Goal: Task Accomplishment & Management: Manage account settings

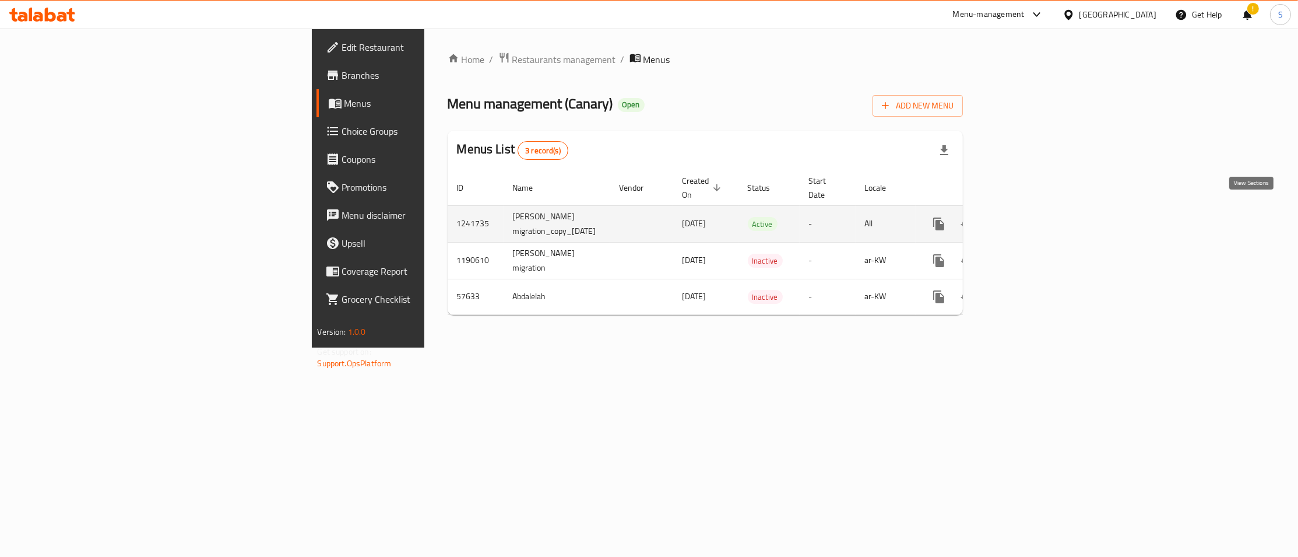
click at [1030, 217] on icon "enhanced table" at bounding box center [1023, 224] width 14 height 14
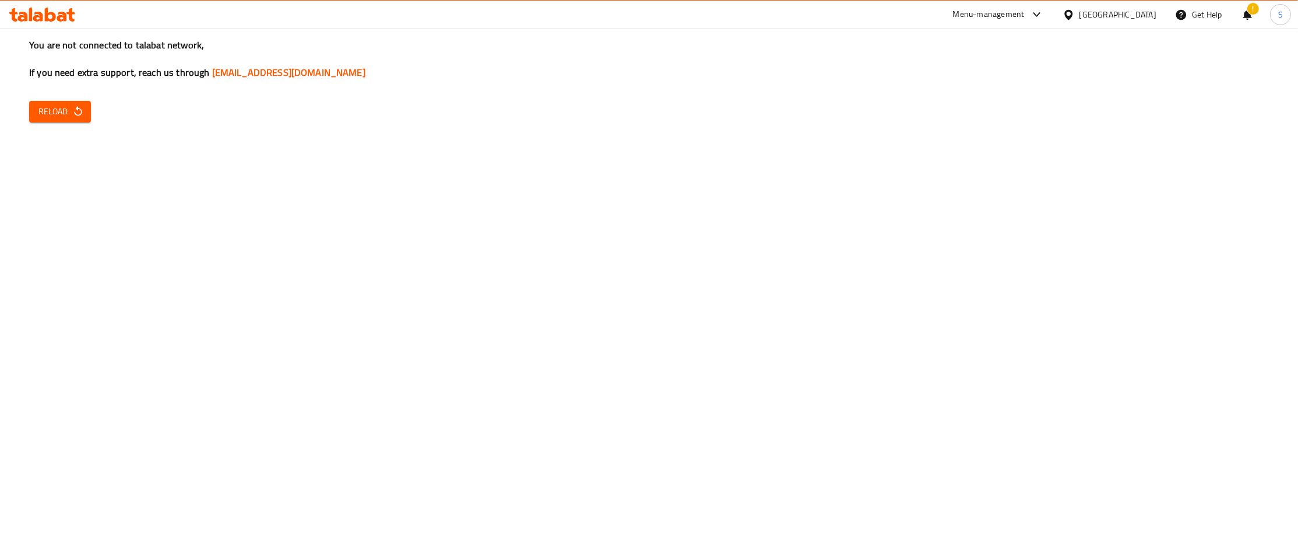
click at [43, 106] on span "Reload" at bounding box center [59, 111] width 43 height 15
click at [53, 114] on span "Reload" at bounding box center [59, 111] width 43 height 15
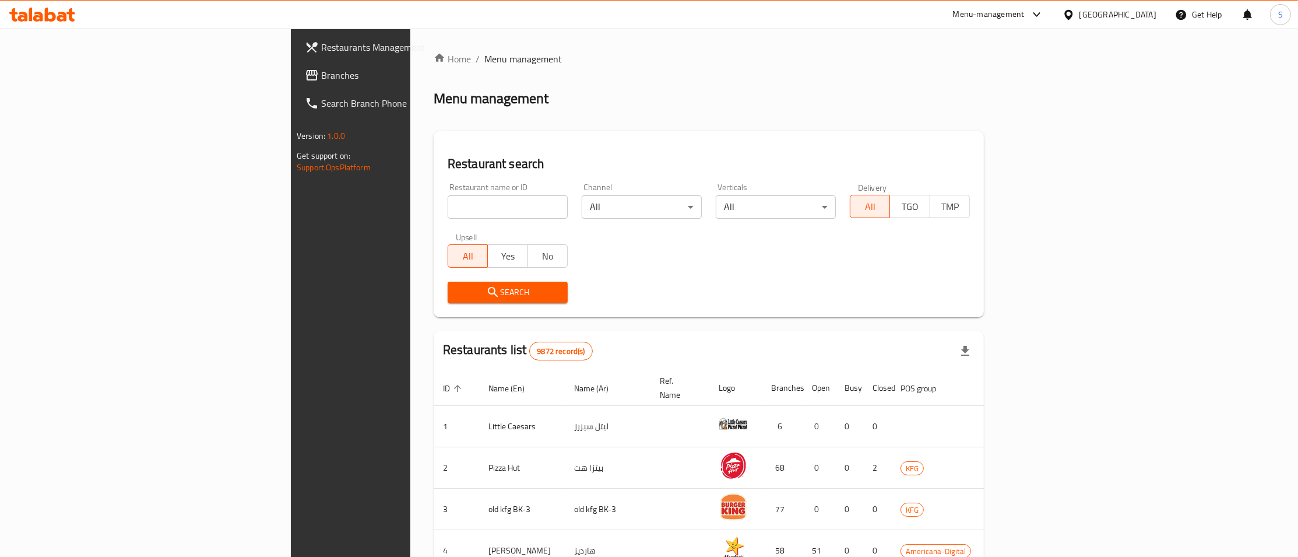
click at [448, 211] on input "search" at bounding box center [508, 206] width 120 height 23
type input "canary"
click button "Search" at bounding box center [508, 293] width 120 height 22
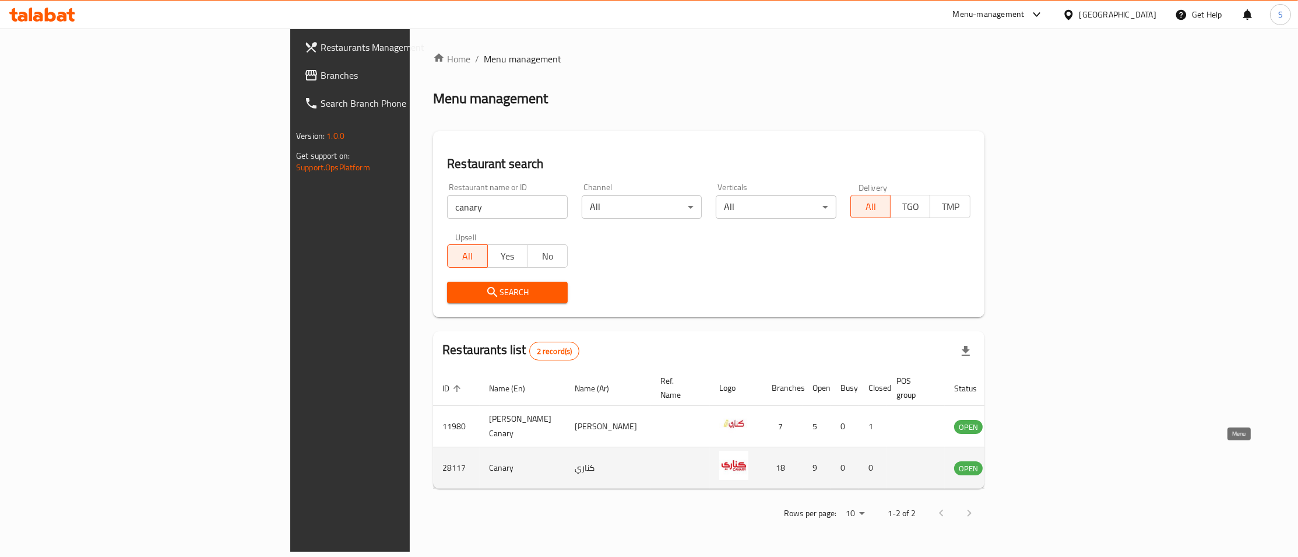
click at [1029, 463] on icon "enhanced table" at bounding box center [1022, 468] width 13 height 10
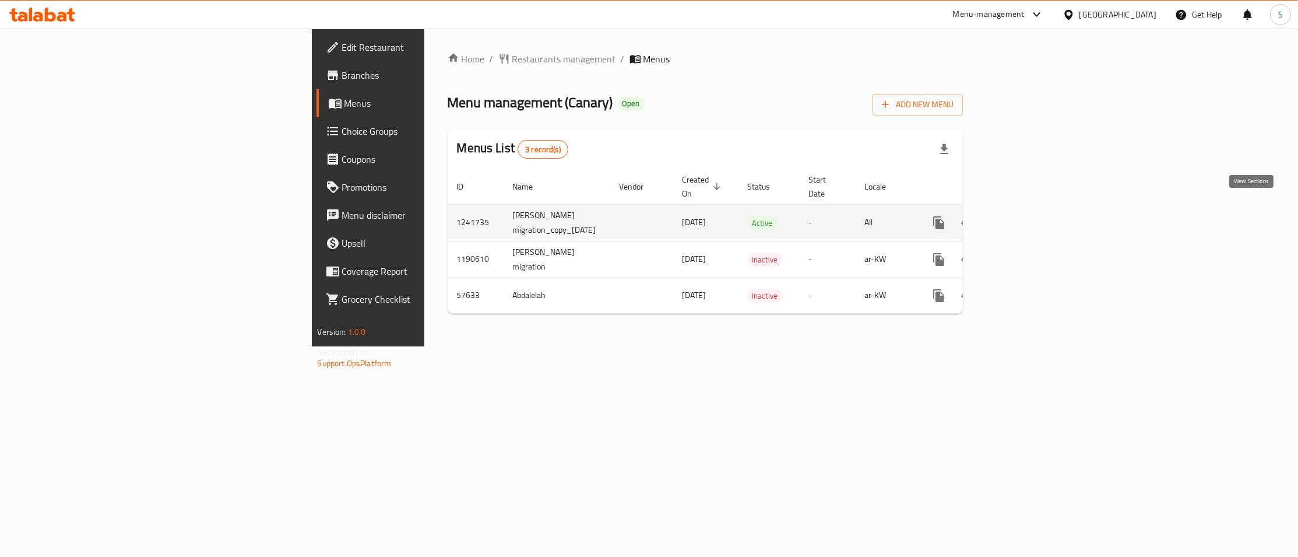
click at [1030, 216] on icon "enhanced table" at bounding box center [1023, 223] width 14 height 14
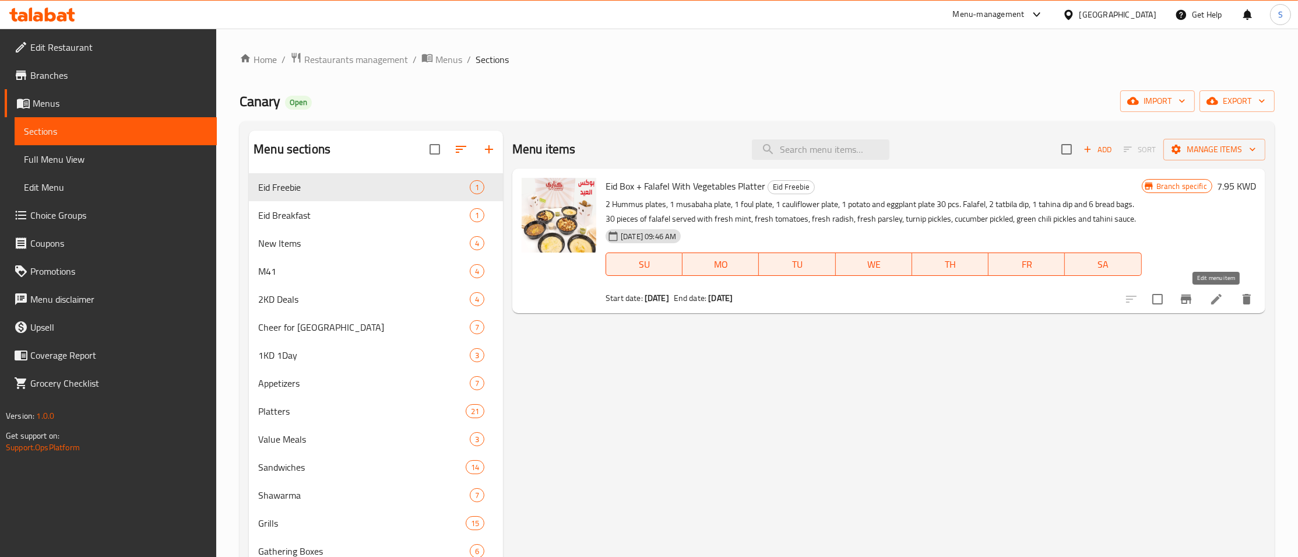
click at [1215, 302] on icon at bounding box center [1216, 299] width 10 height 10
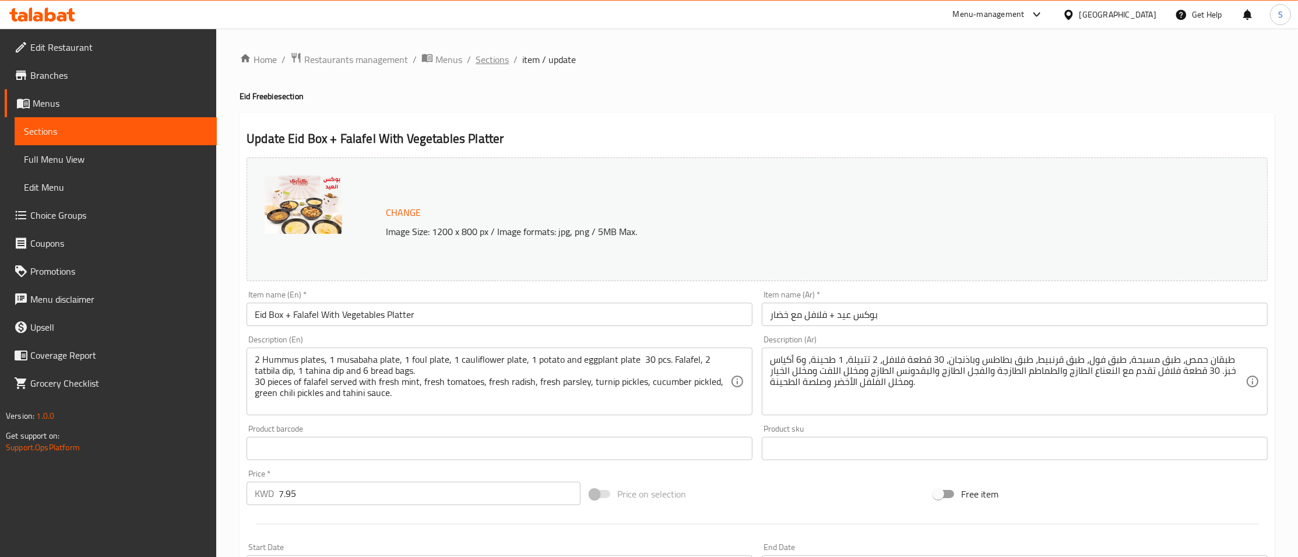
click at [484, 62] on span "Sections" at bounding box center [492, 59] width 33 height 14
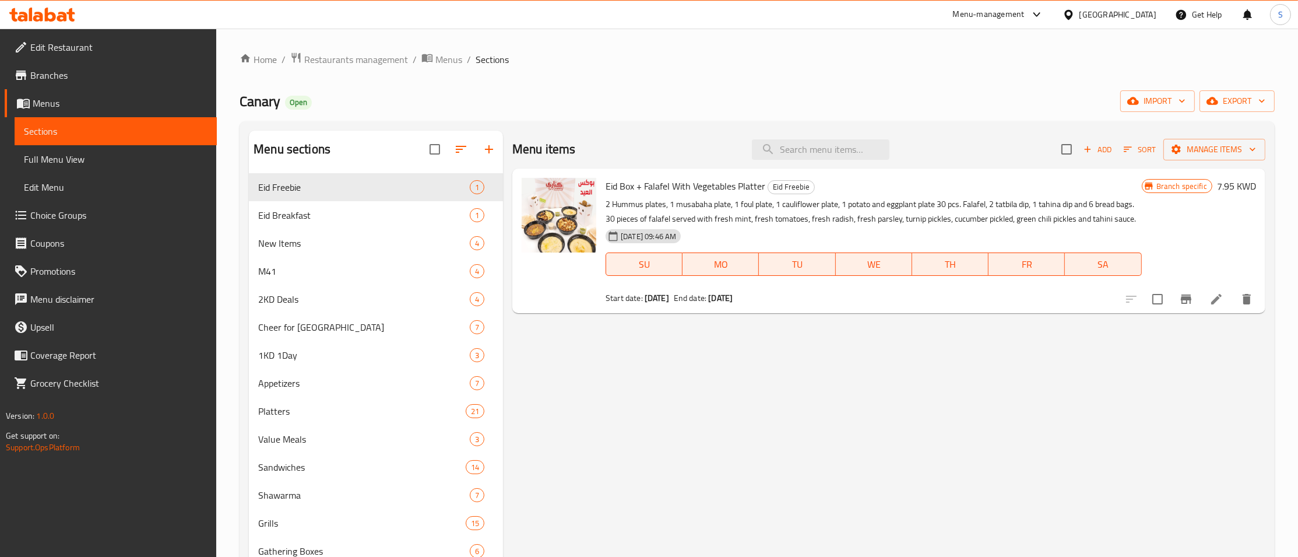
click at [1218, 296] on icon at bounding box center [1217, 299] width 14 height 14
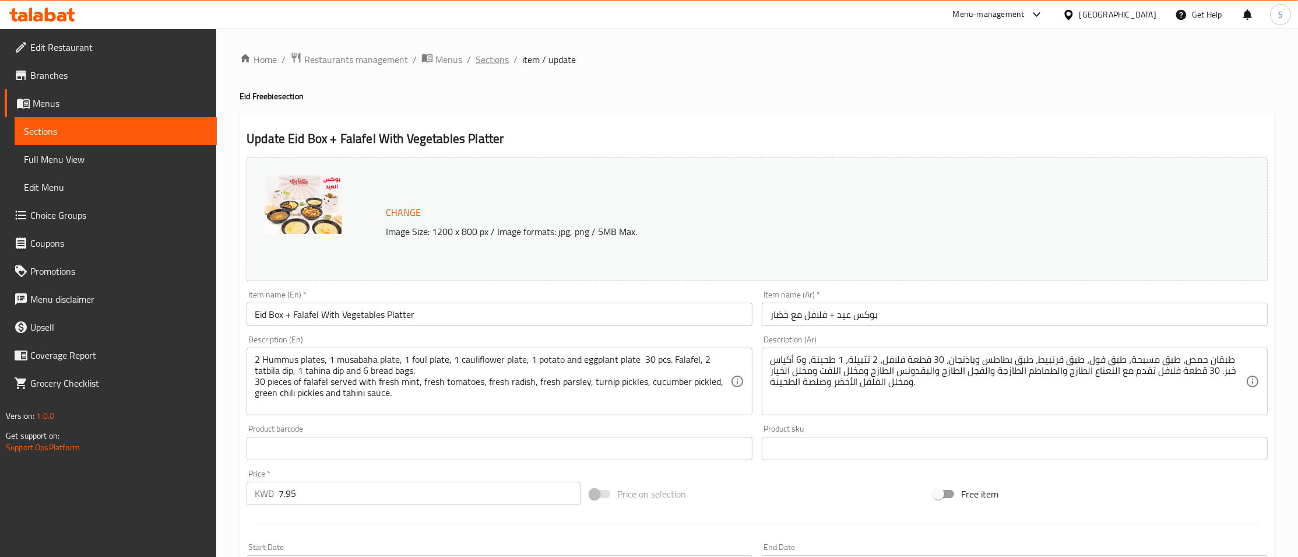
click at [490, 57] on span "Sections" at bounding box center [492, 59] width 33 height 14
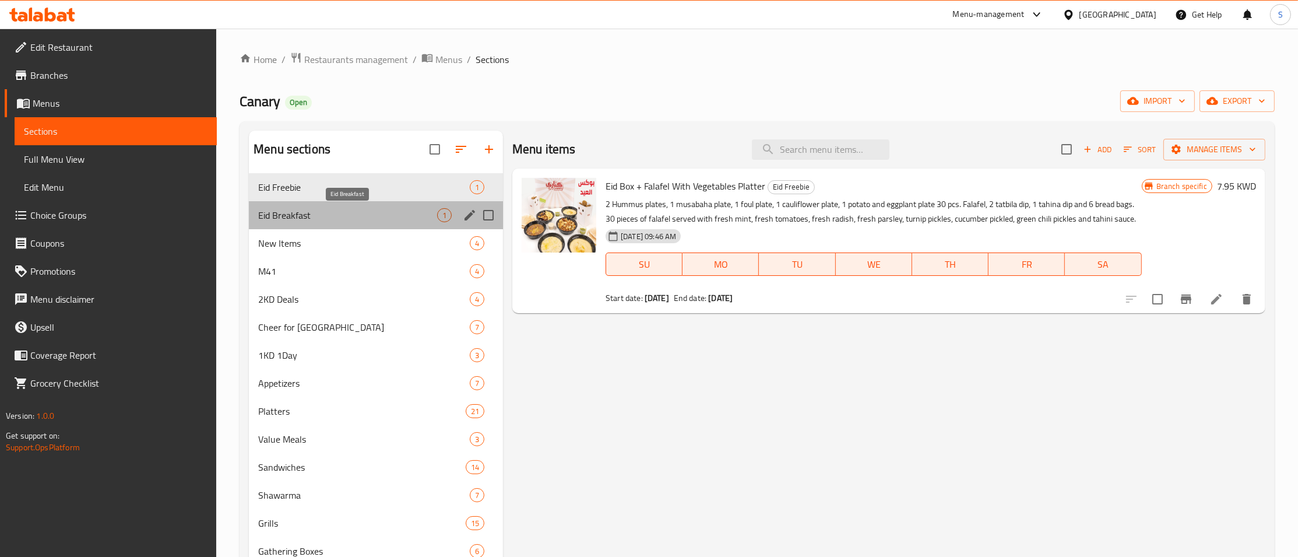
click at [325, 217] on span "Eid Breakfast" at bounding box center [347, 215] width 179 height 14
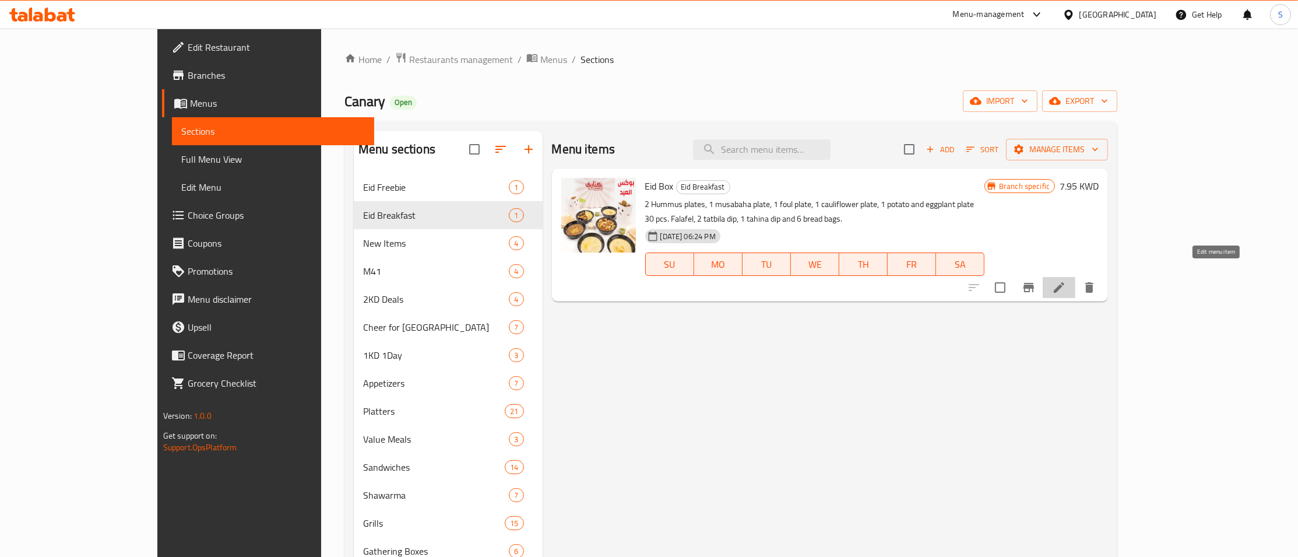
click at [1066, 280] on icon at bounding box center [1059, 287] width 14 height 14
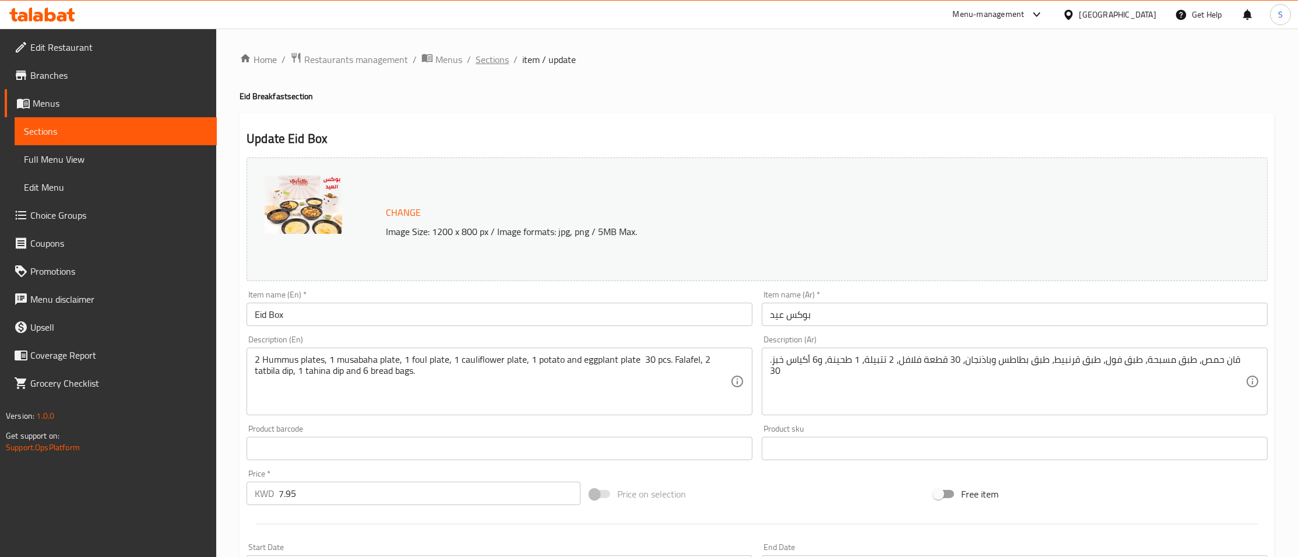
click at [482, 57] on span "Sections" at bounding box center [492, 59] width 33 height 14
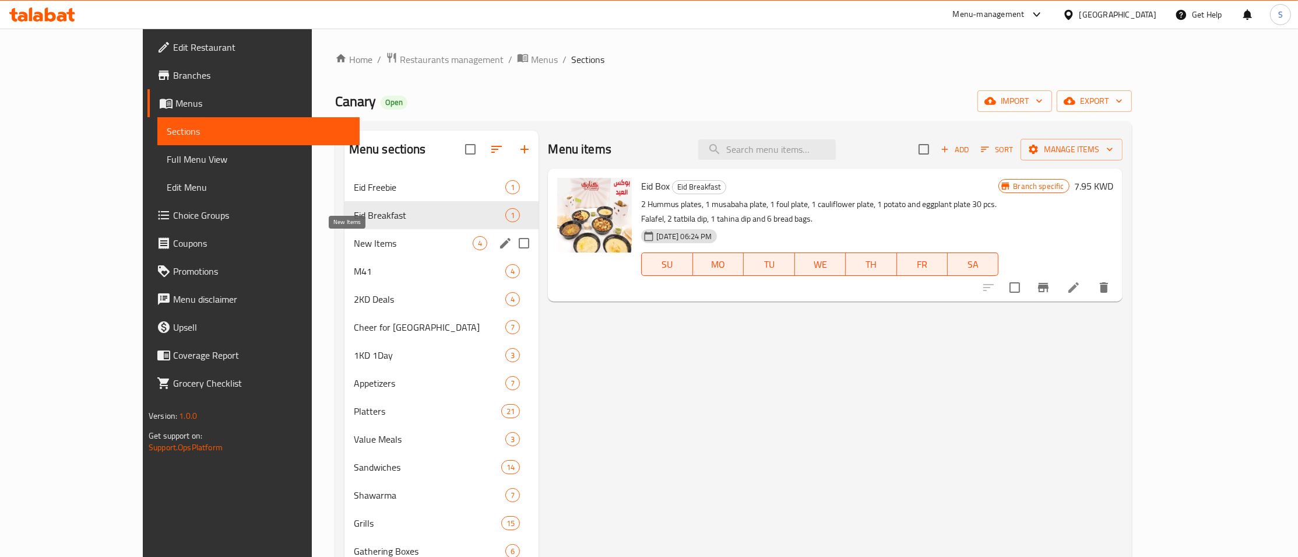
click at [354, 249] on span "New Items" at bounding box center [414, 243] width 120 height 14
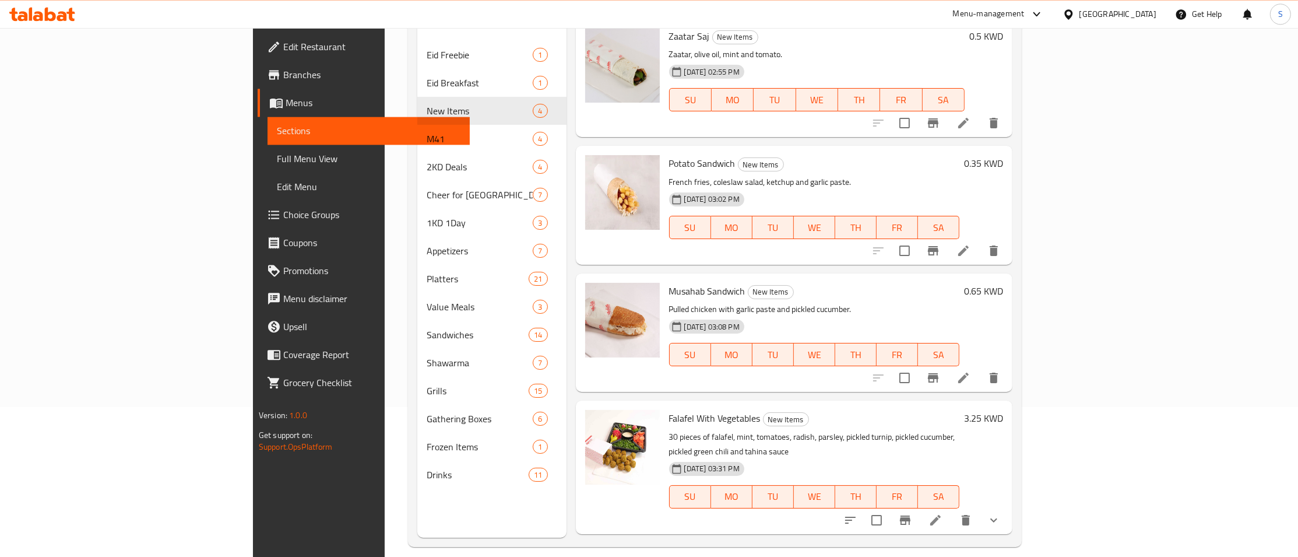
scroll to position [163, 0]
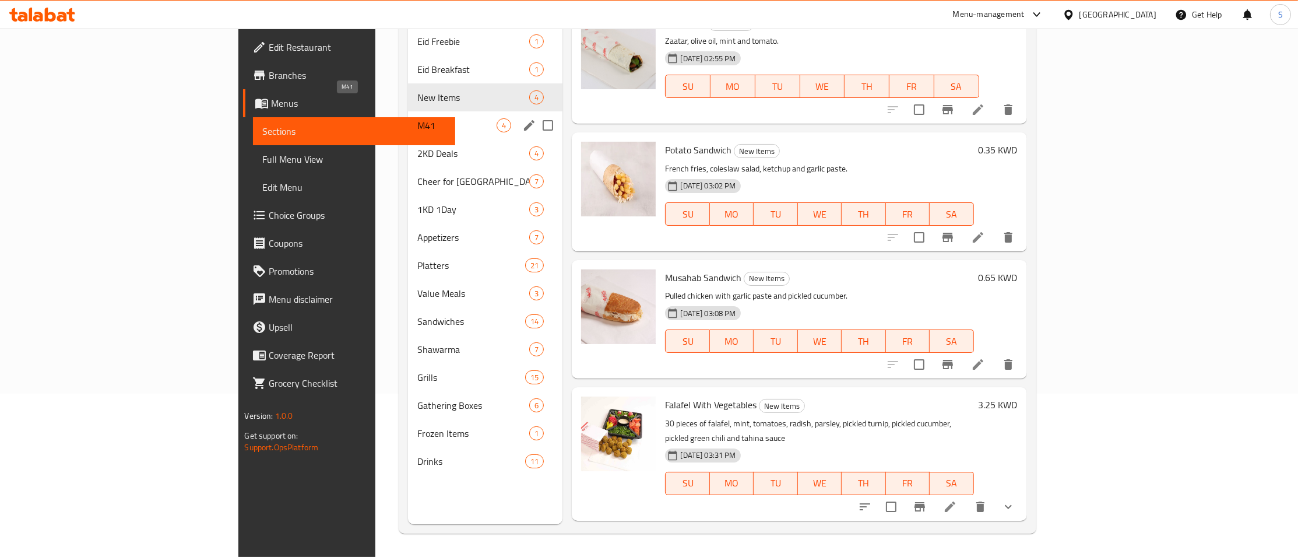
click at [417, 118] on span "M41" at bounding box center [456, 125] width 79 height 14
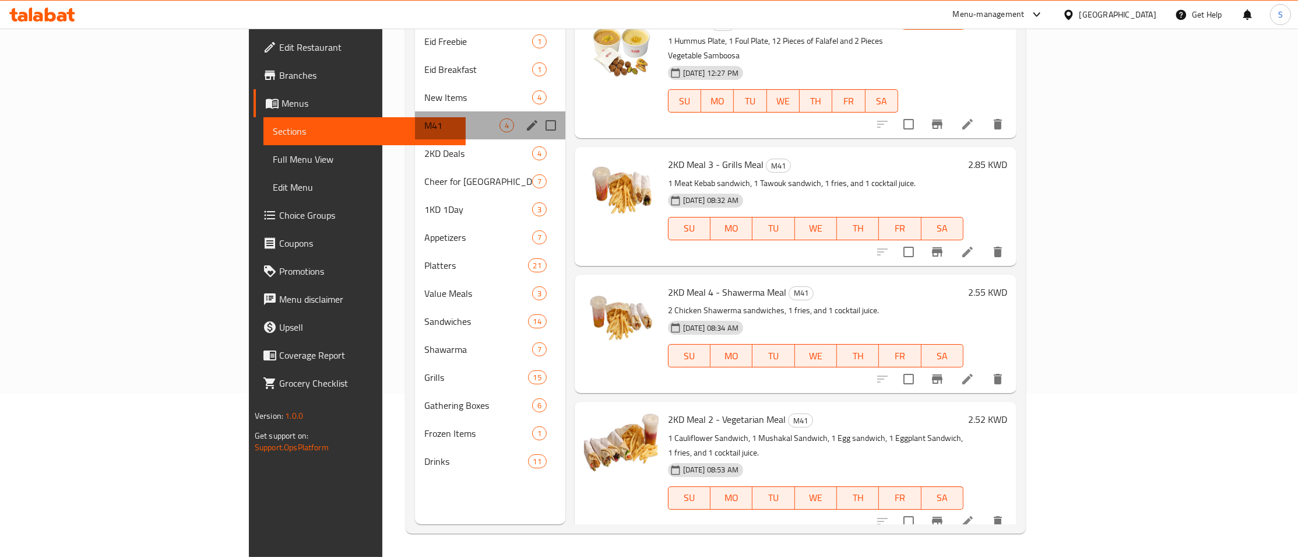
click at [415, 120] on div "M41 4" at bounding box center [490, 125] width 150 height 28
click at [424, 146] on span "2KD Deals" at bounding box center [461, 153] width 75 height 14
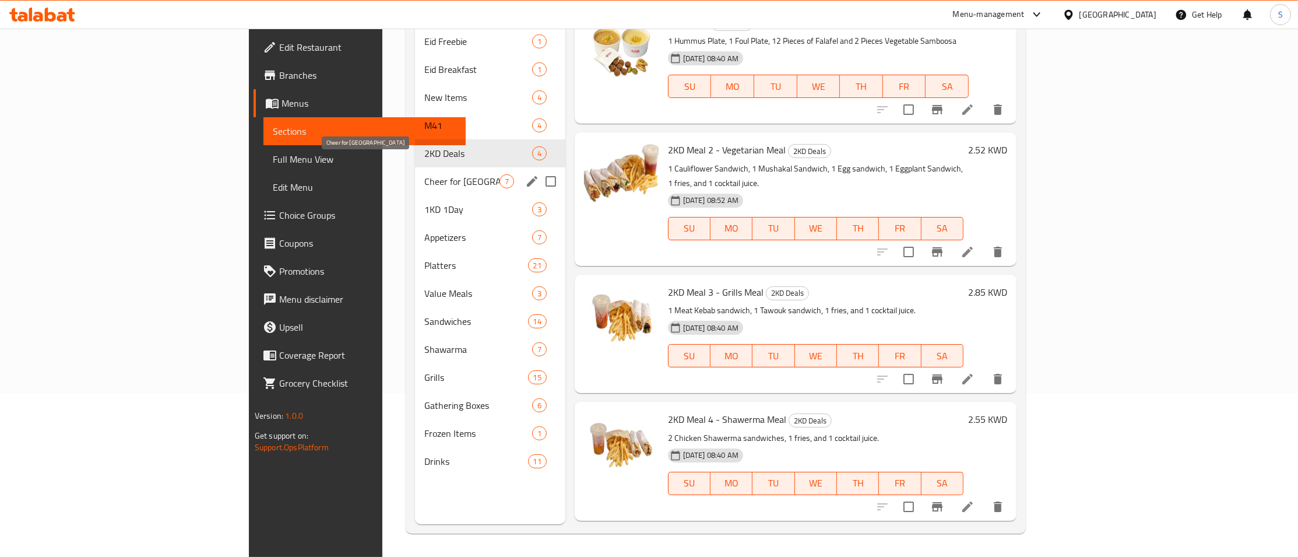
click at [424, 174] on span "Cheer for [GEOGRAPHIC_DATA]" at bounding box center [461, 181] width 75 height 14
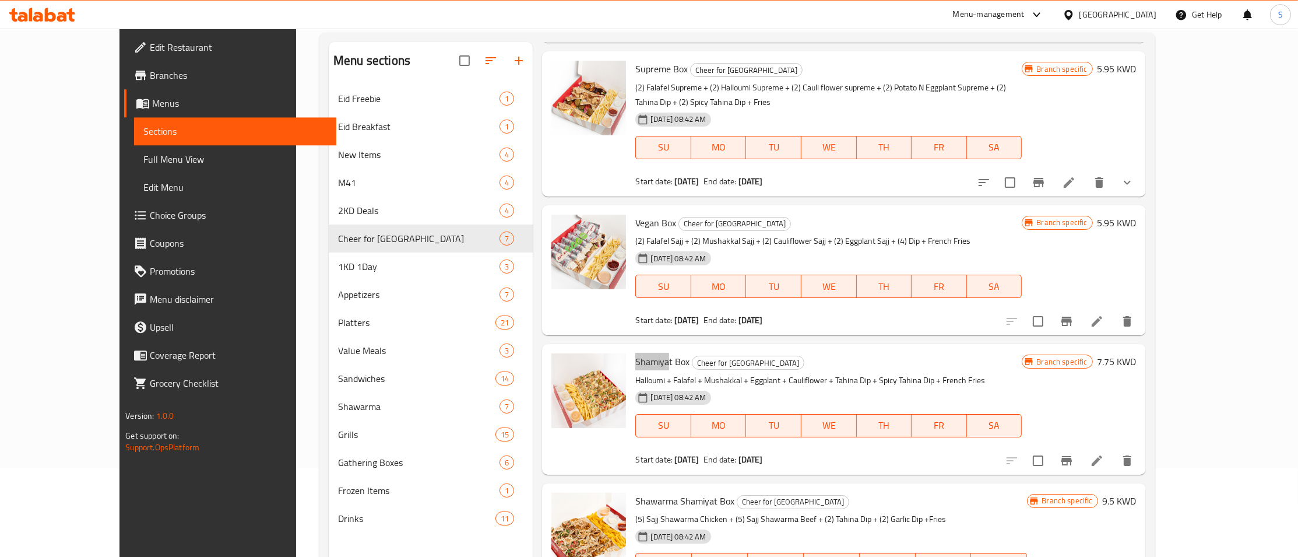
scroll to position [163, 0]
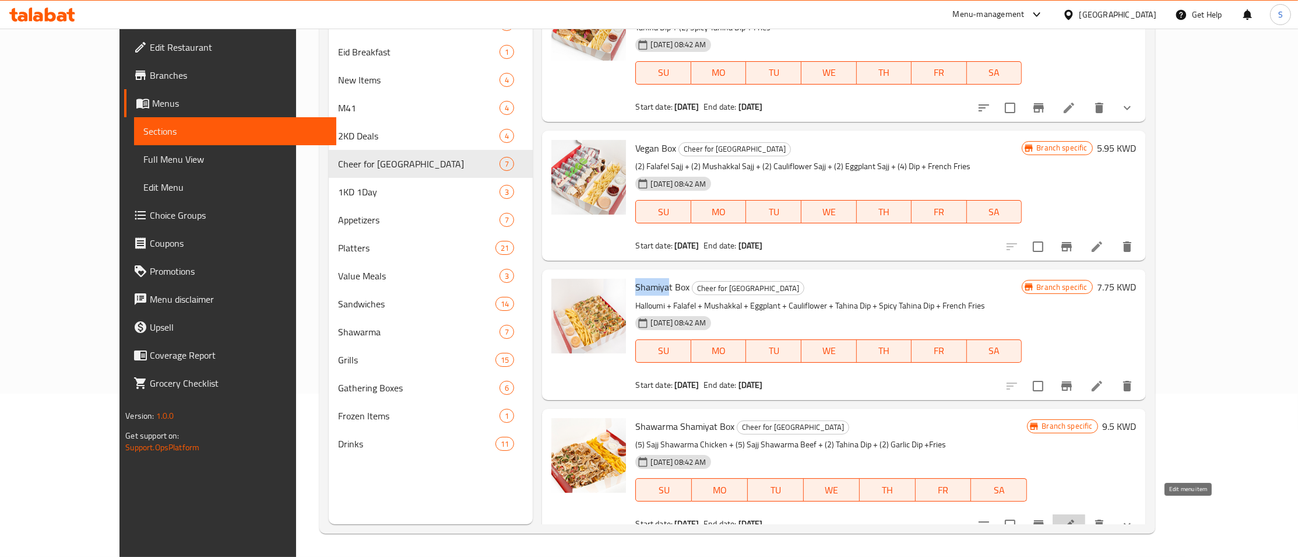
click at [1076, 518] on icon at bounding box center [1069, 525] width 14 height 14
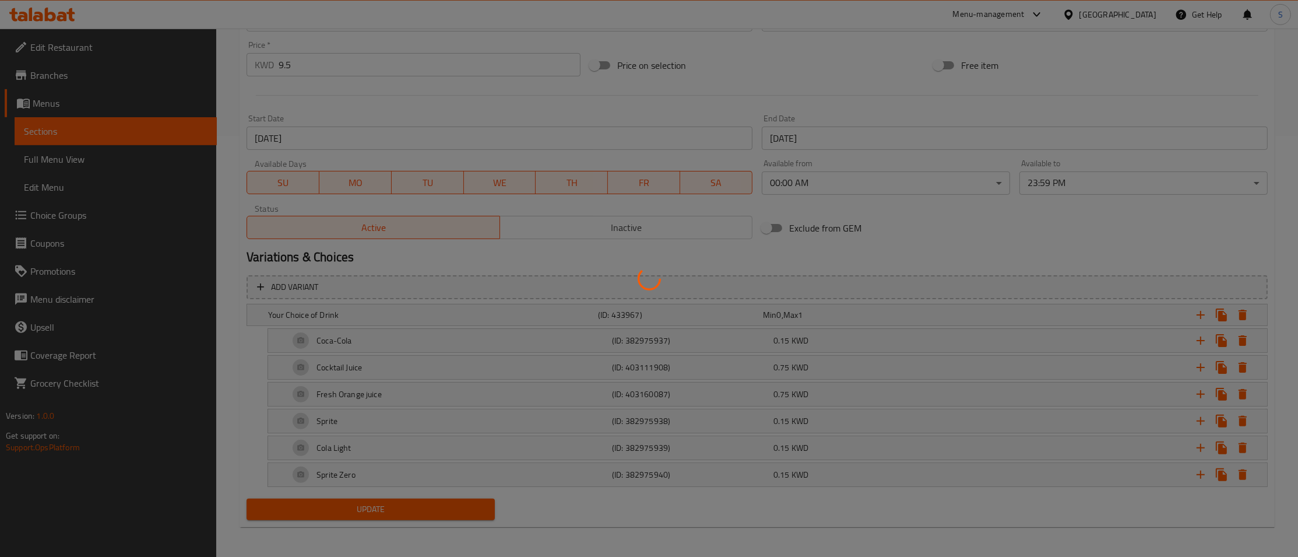
scroll to position [303, 0]
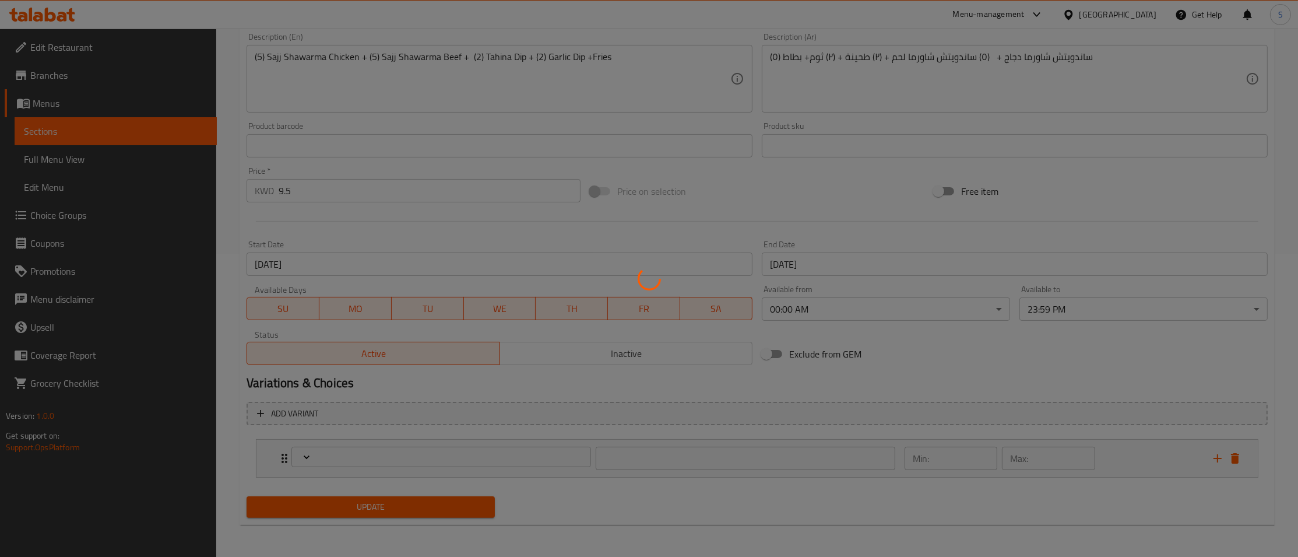
type input "اختيارك من المشروب"
type input "0"
type input "1"
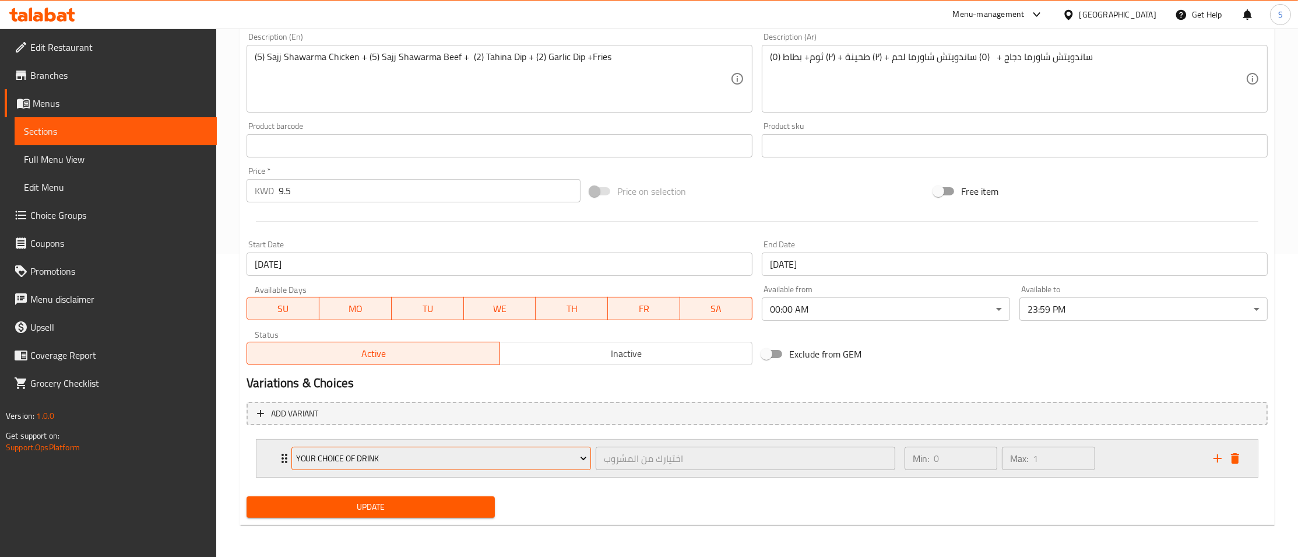
click at [297, 454] on span "Your Choice of Drink" at bounding box center [441, 458] width 291 height 15
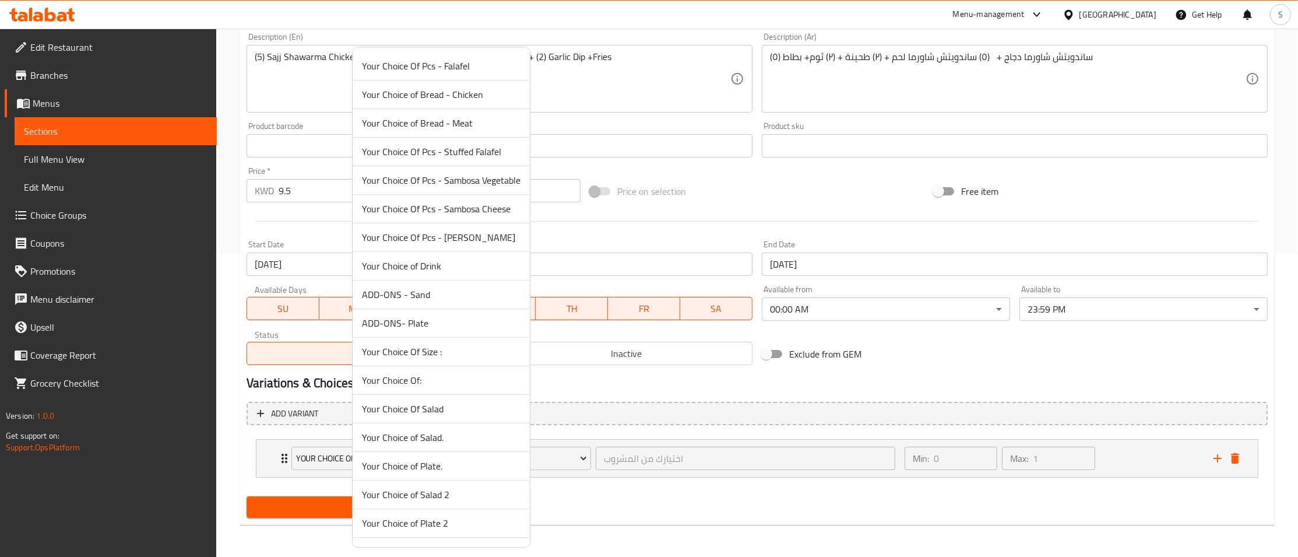
click at [279, 461] on div at bounding box center [649, 278] width 1298 height 557
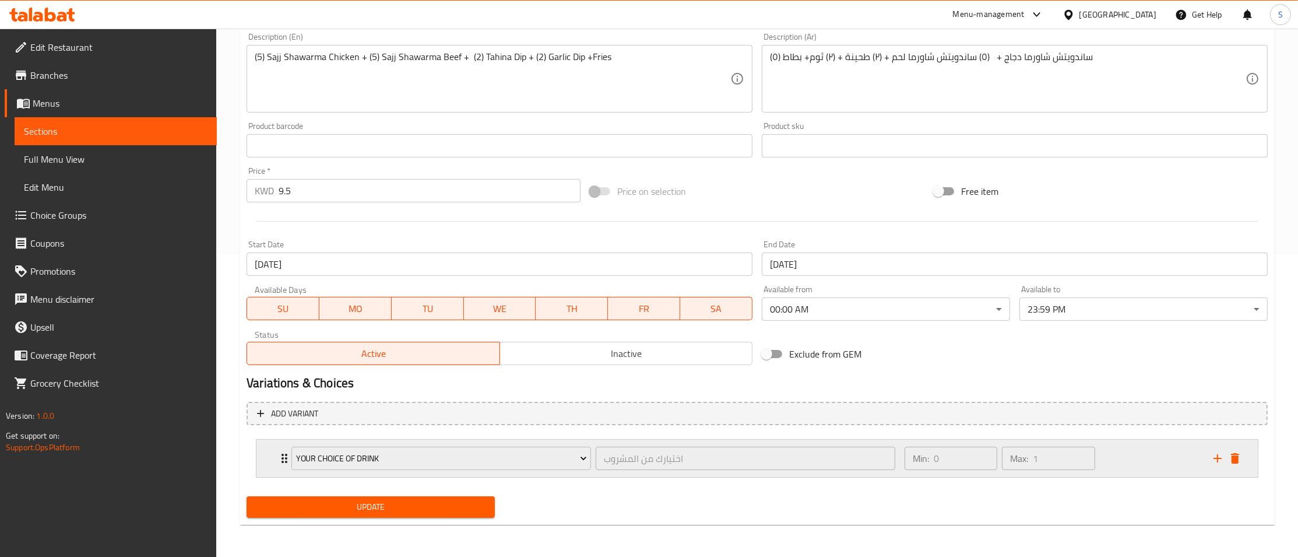
click at [271, 461] on div "Your Choice of Drink اختيارك من المشروب ​ Min: 0 ​ Max: 1 ​" at bounding box center [758, 458] width 1002 height 37
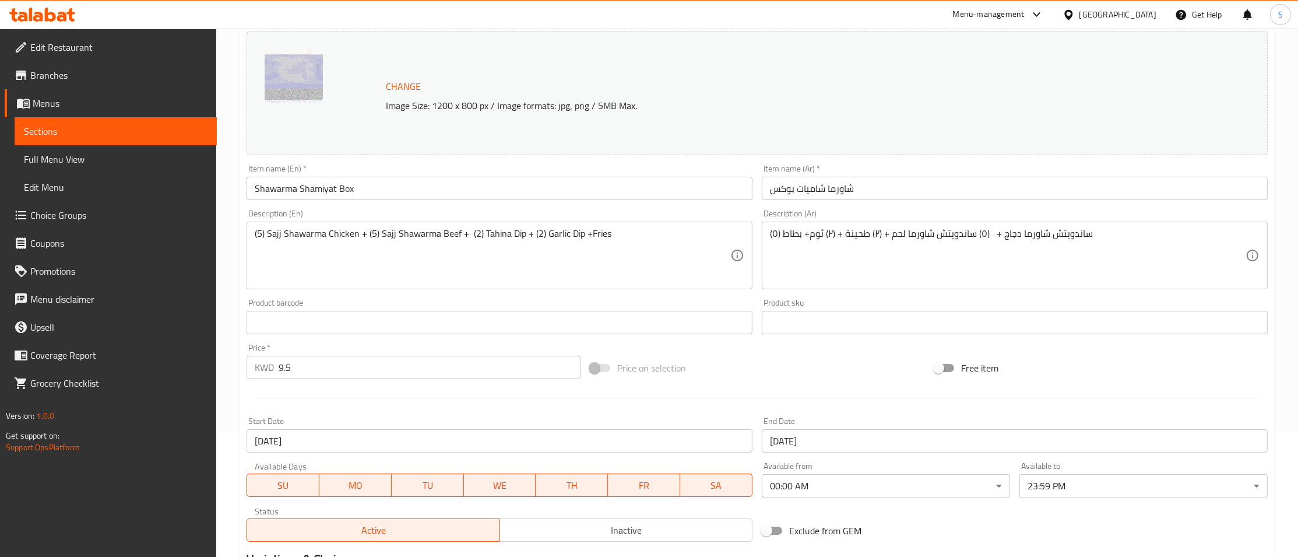
scroll to position [0, 0]
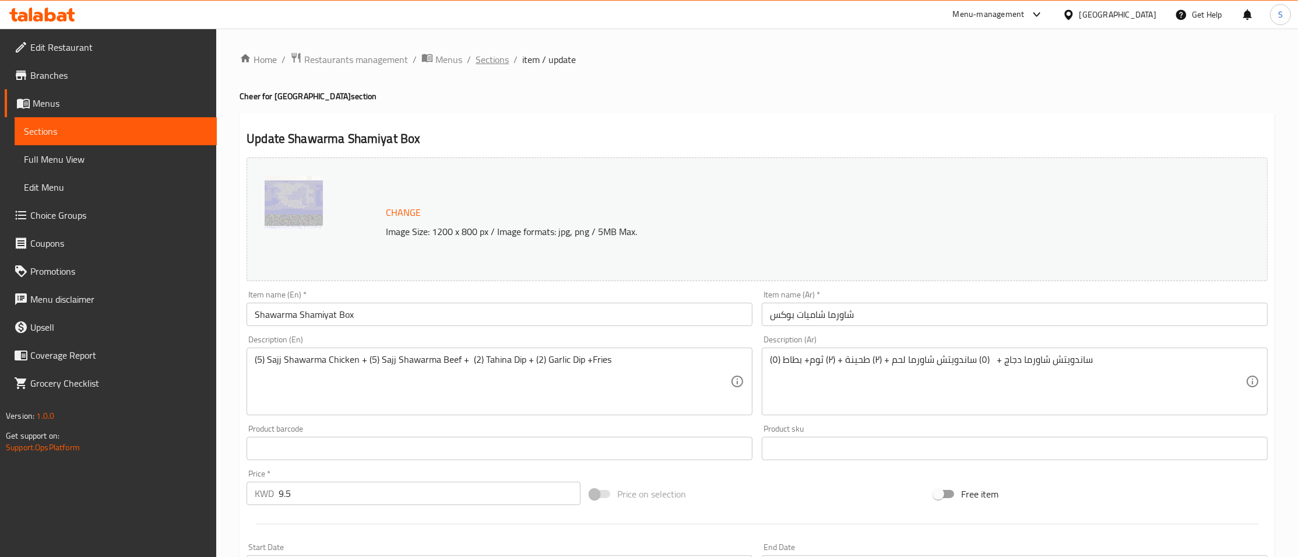
click at [490, 57] on span "Sections" at bounding box center [492, 59] width 33 height 14
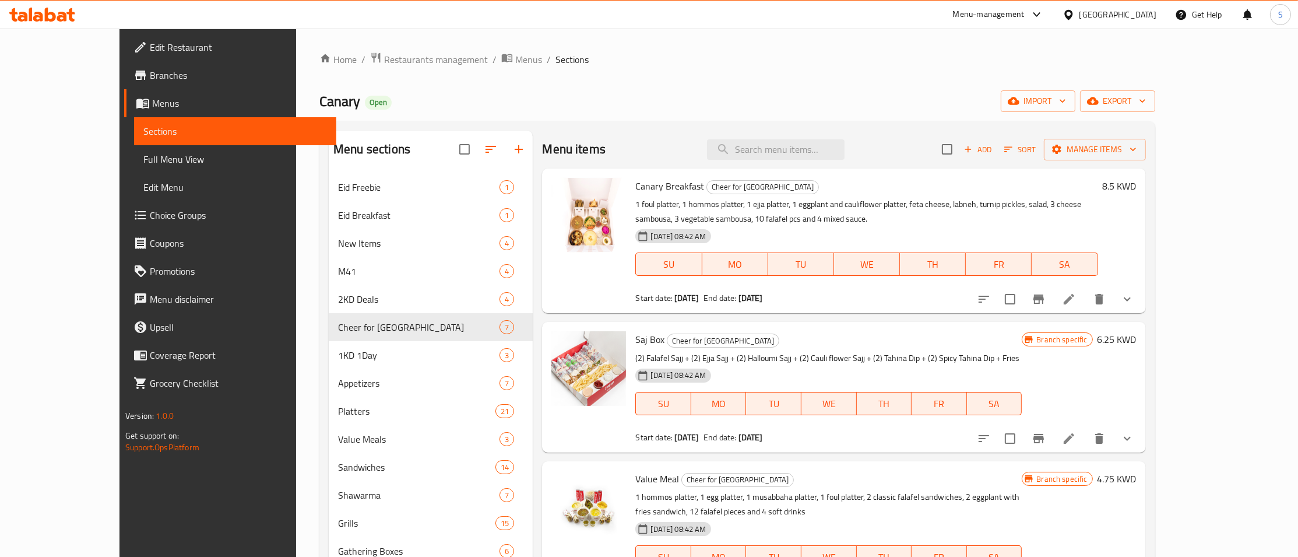
drag, startPoint x: 122, startPoint y: 550, endPoint x: 124, endPoint y: 570, distance: 19.9
click at [124, 556] on div "Edit Restaurant Branches Menus Sections Full Menu View Edit Menu Choice Groups …" at bounding box center [228, 307] width 217 height 557
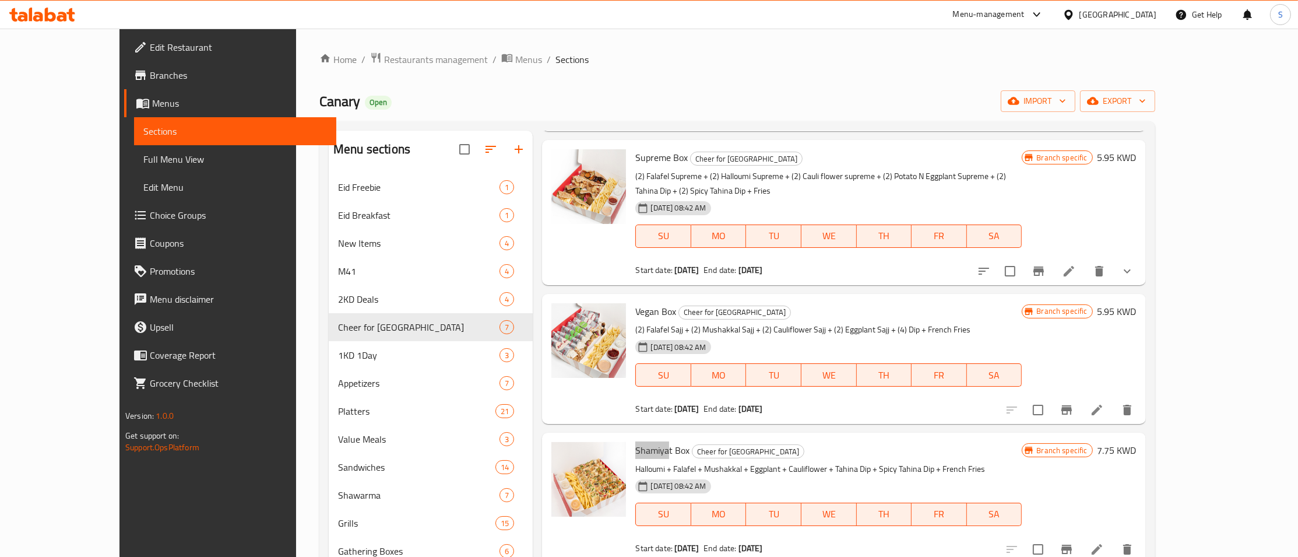
scroll to position [163, 0]
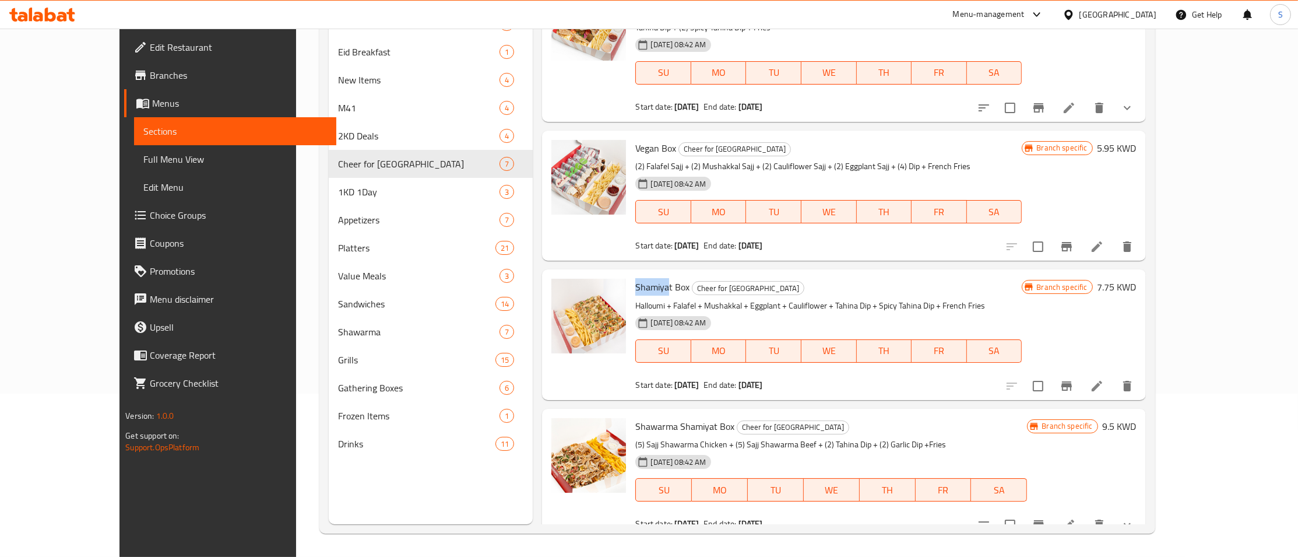
click at [1053, 511] on button "Branch-specific-item" at bounding box center [1039, 525] width 28 height 28
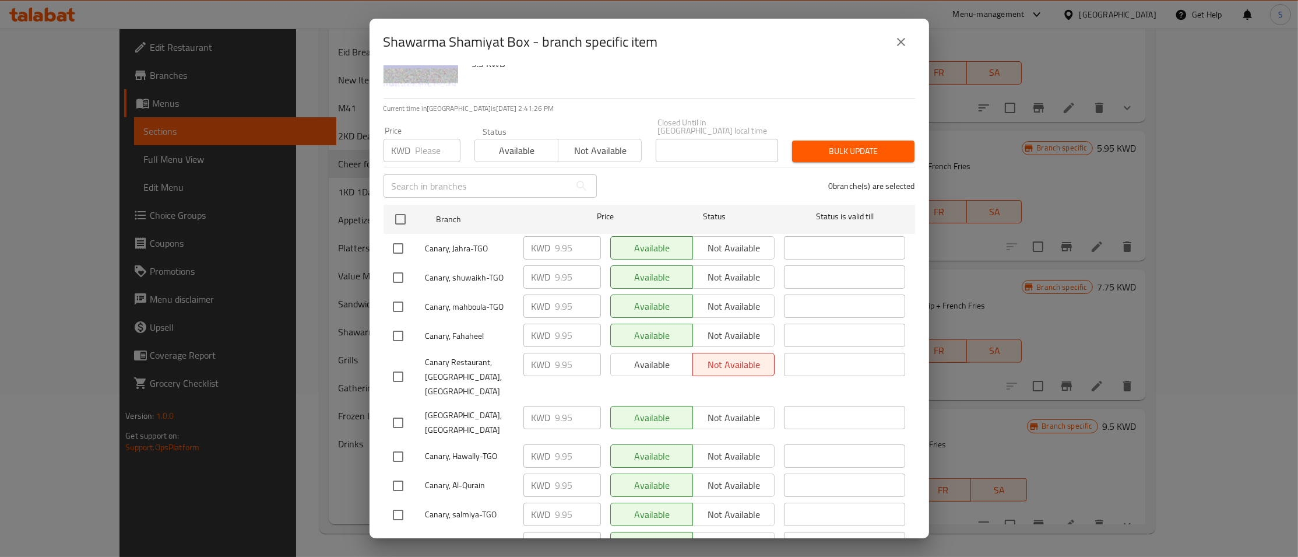
scroll to position [0, 0]
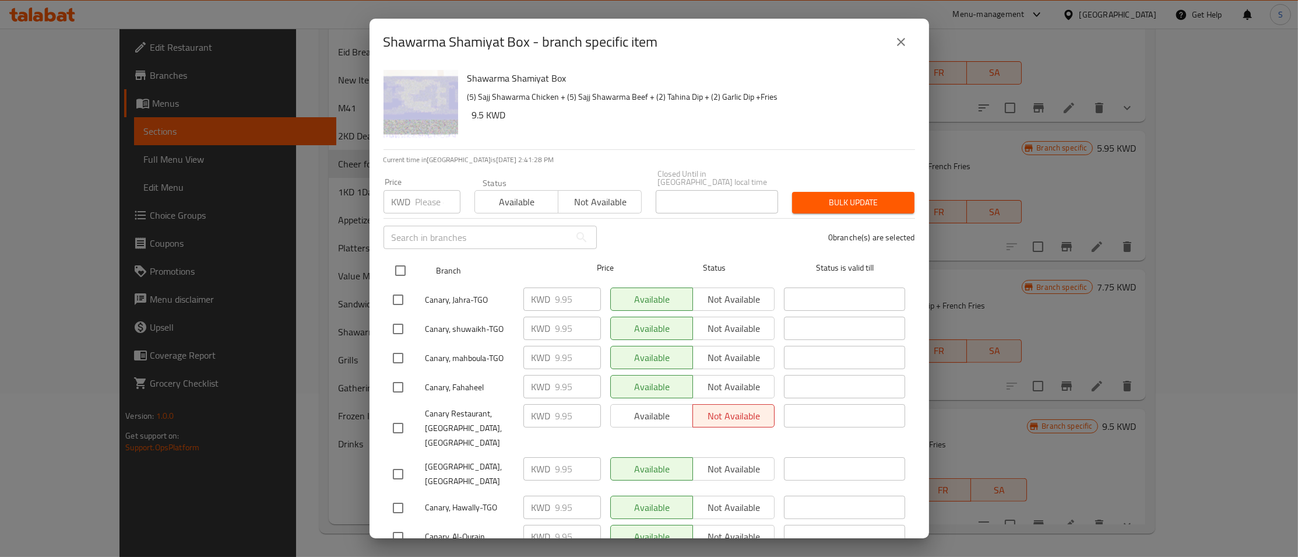
click at [399, 263] on input "checkbox" at bounding box center [400, 270] width 24 height 24
checkbox input "true"
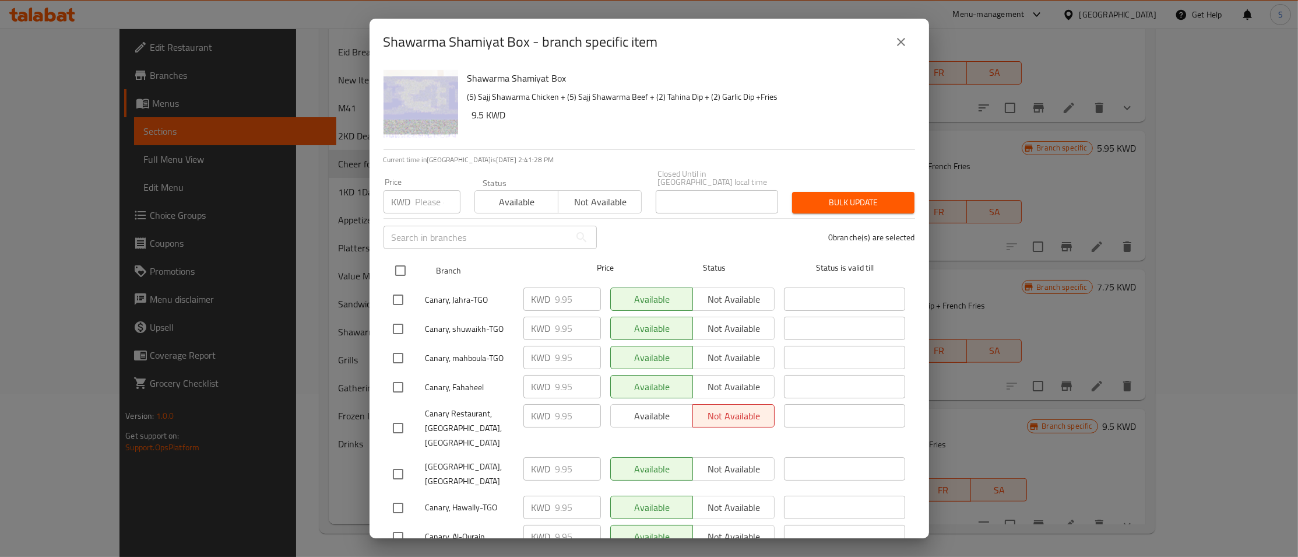
checkbox input "true"
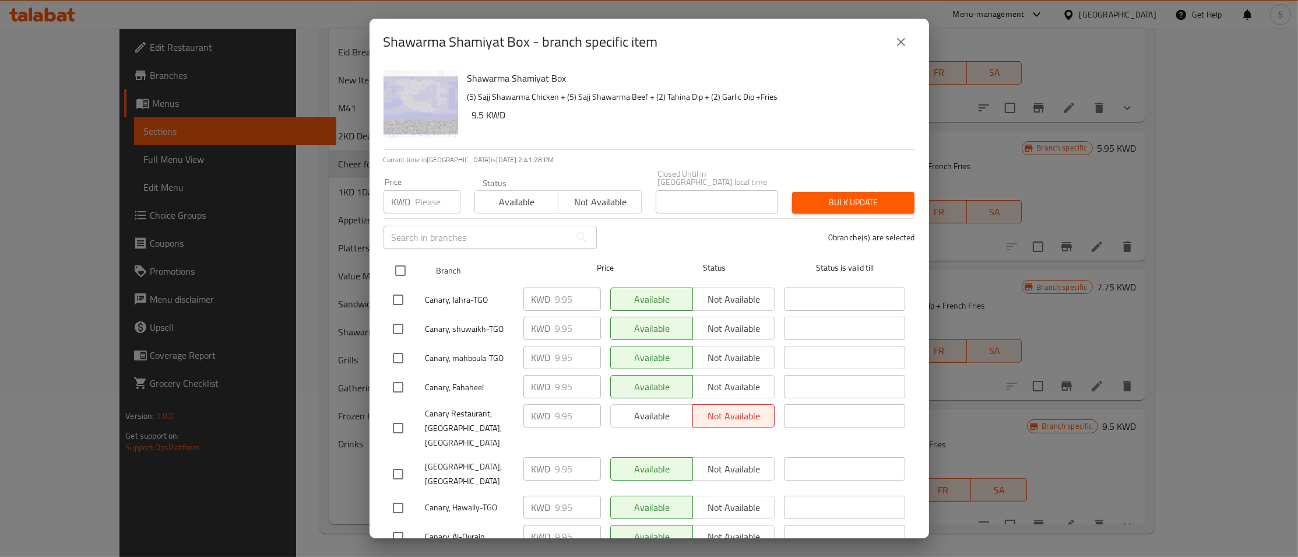
checkbox input "true"
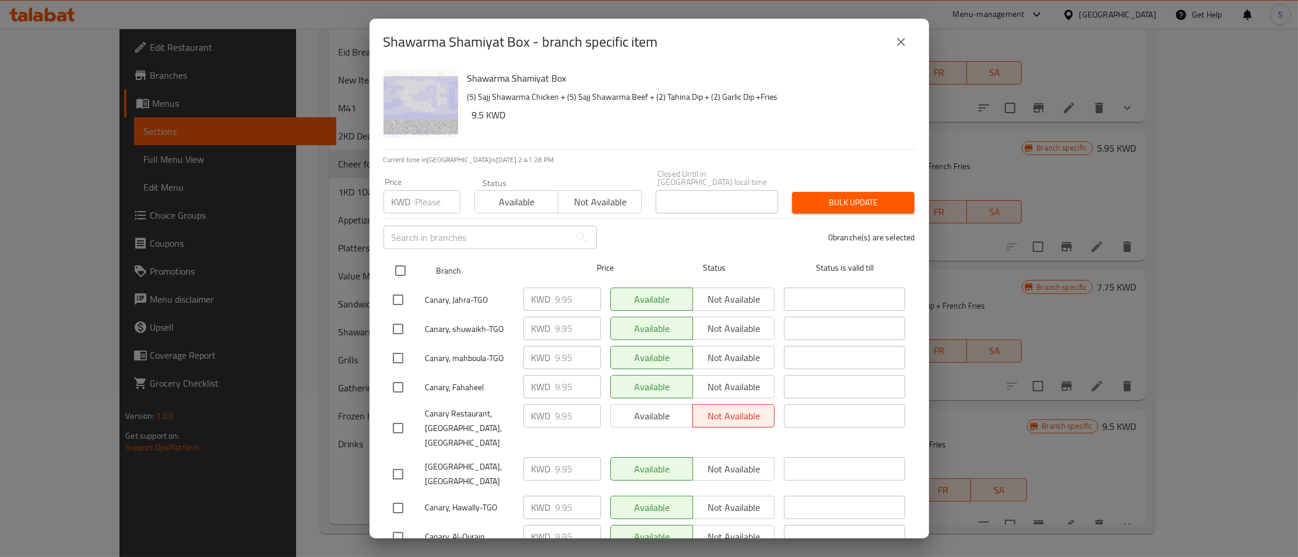
checkbox input "true"
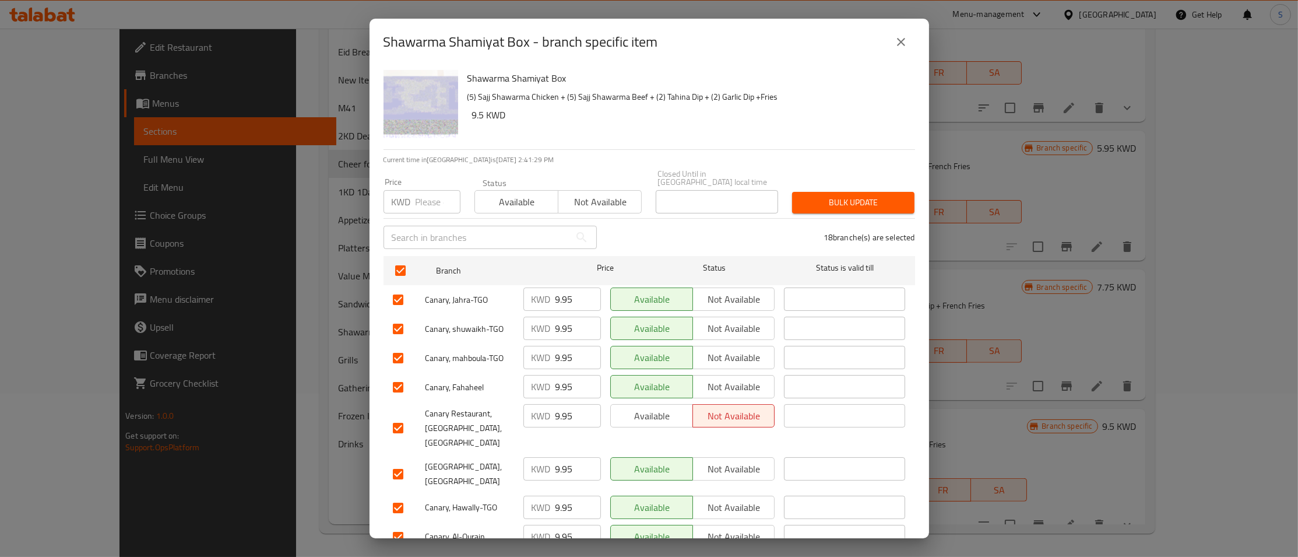
click at [430, 194] on input "number" at bounding box center [438, 201] width 45 height 23
type input "6"
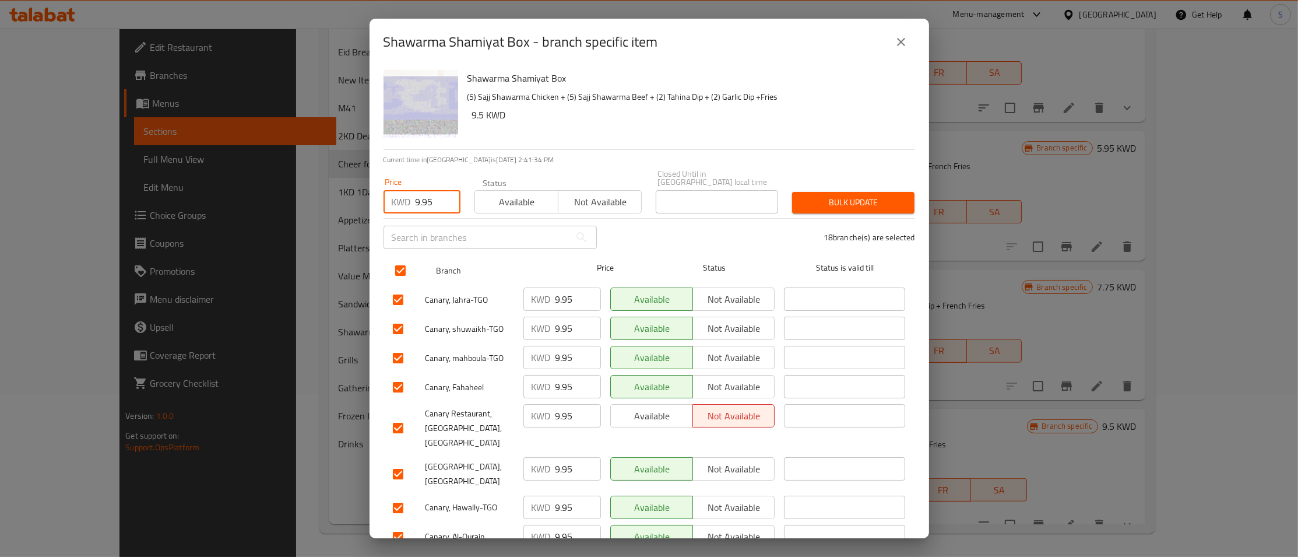
type input "9.95"
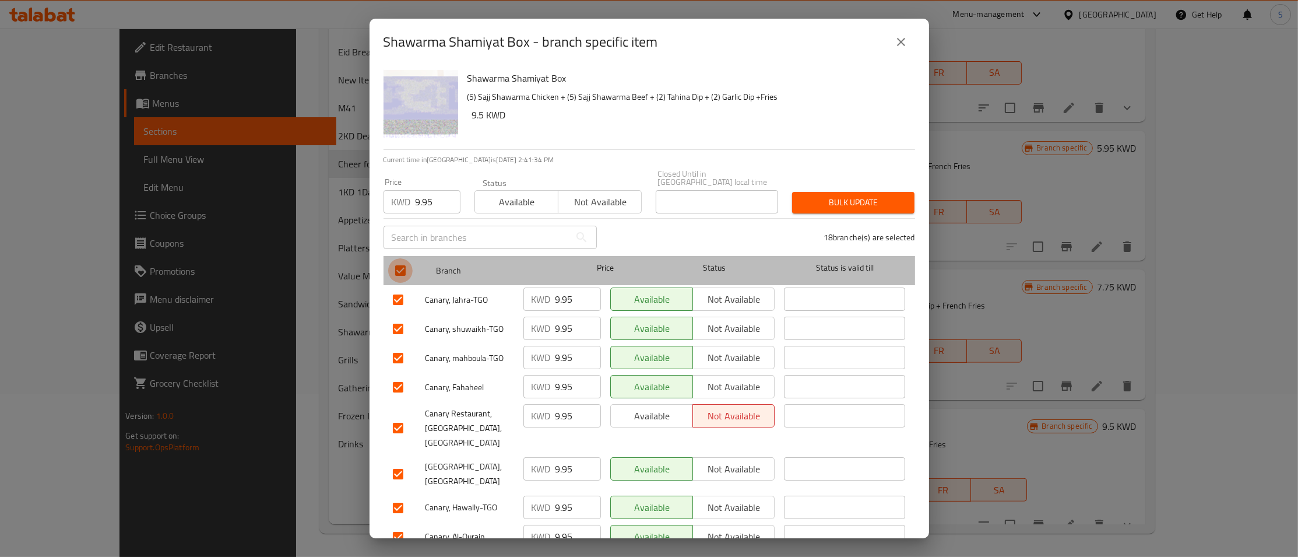
click at [396, 259] on input "checkbox" at bounding box center [400, 270] width 24 height 24
checkbox input "false"
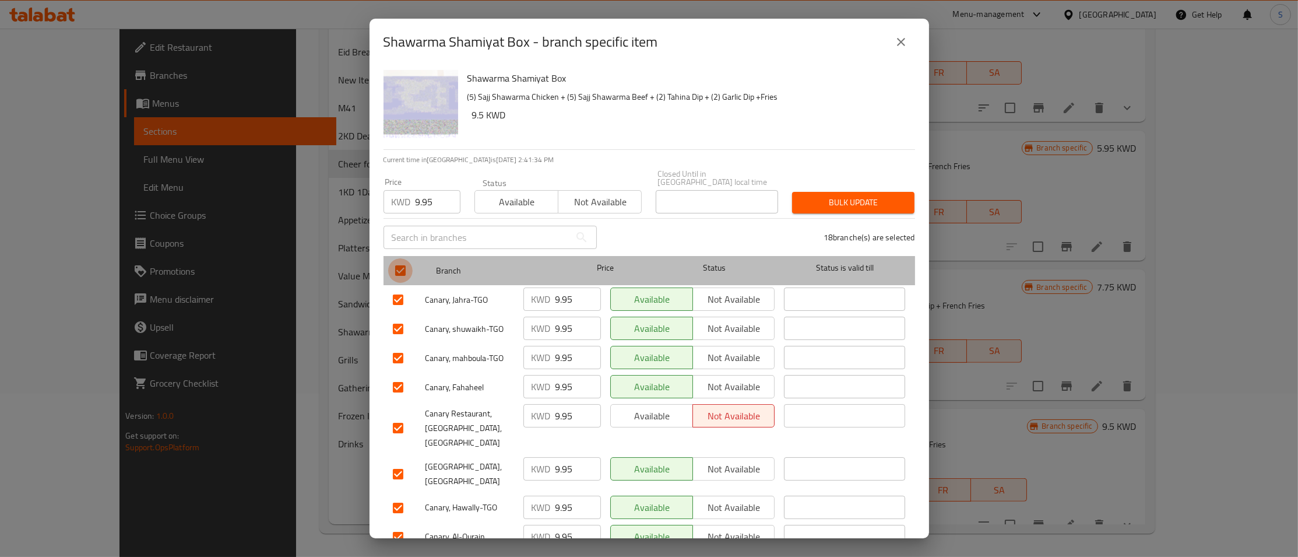
checkbox input "false"
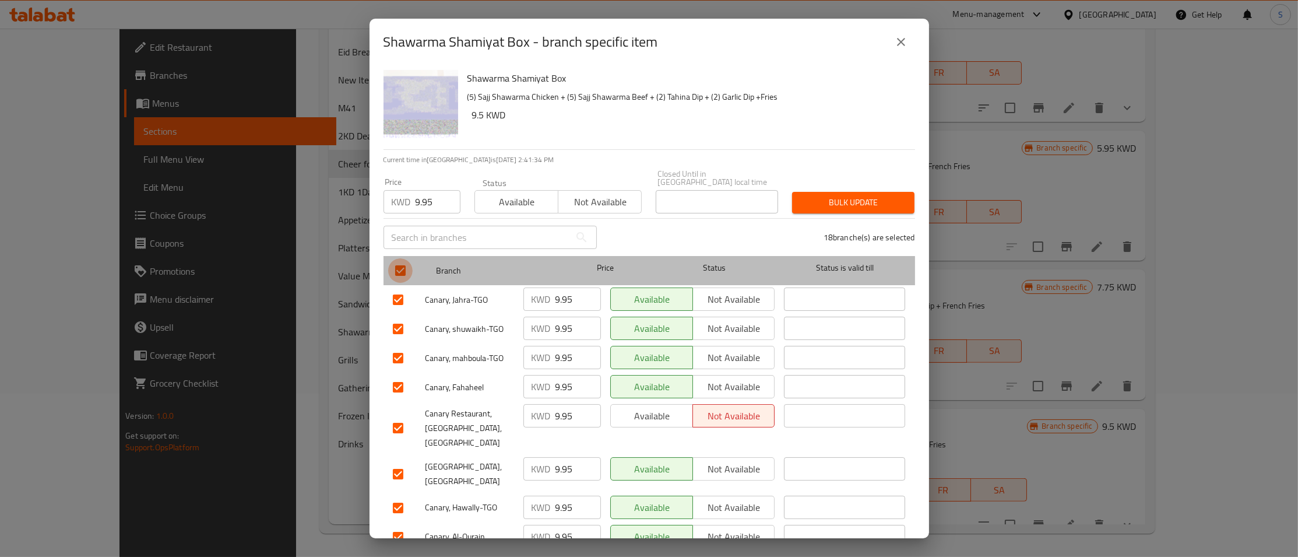
checkbox input "false"
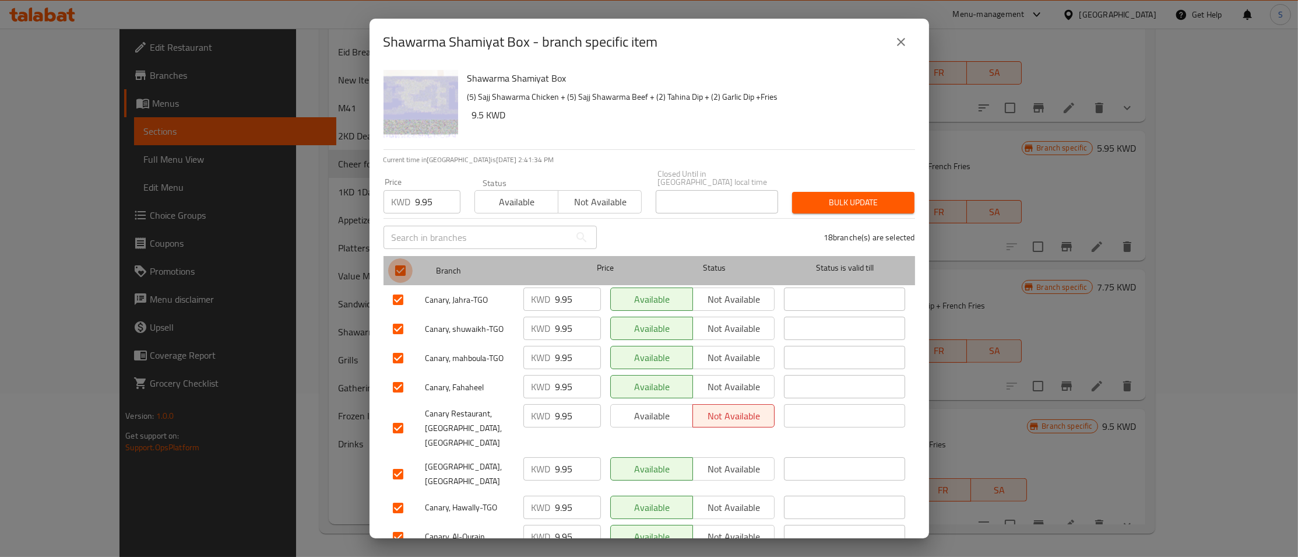
checkbox input "false"
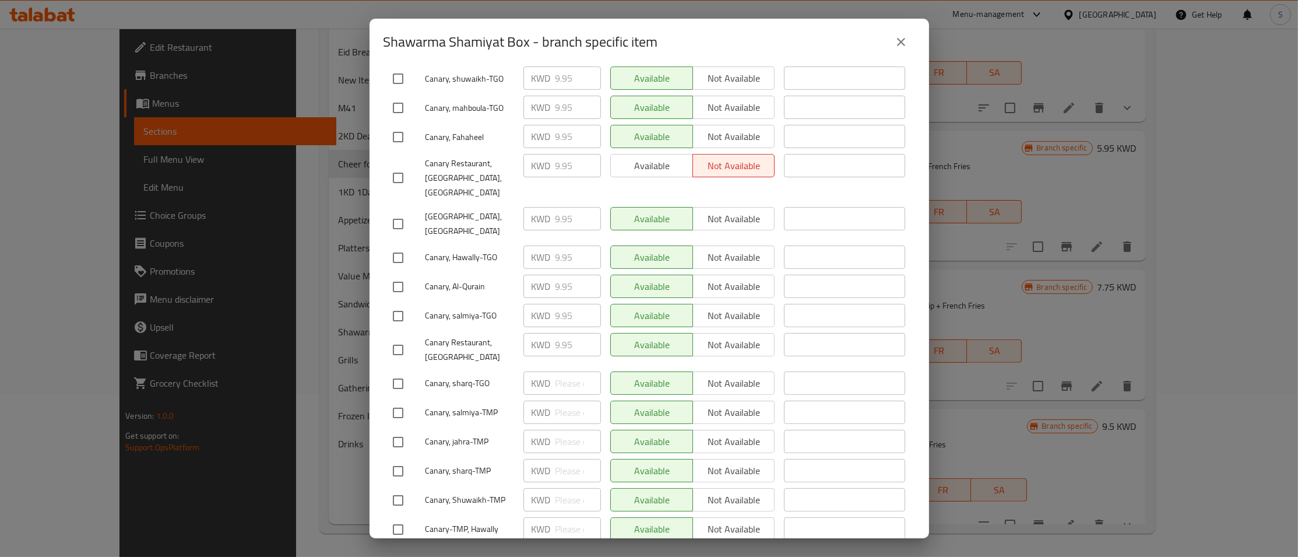
scroll to position [277, 0]
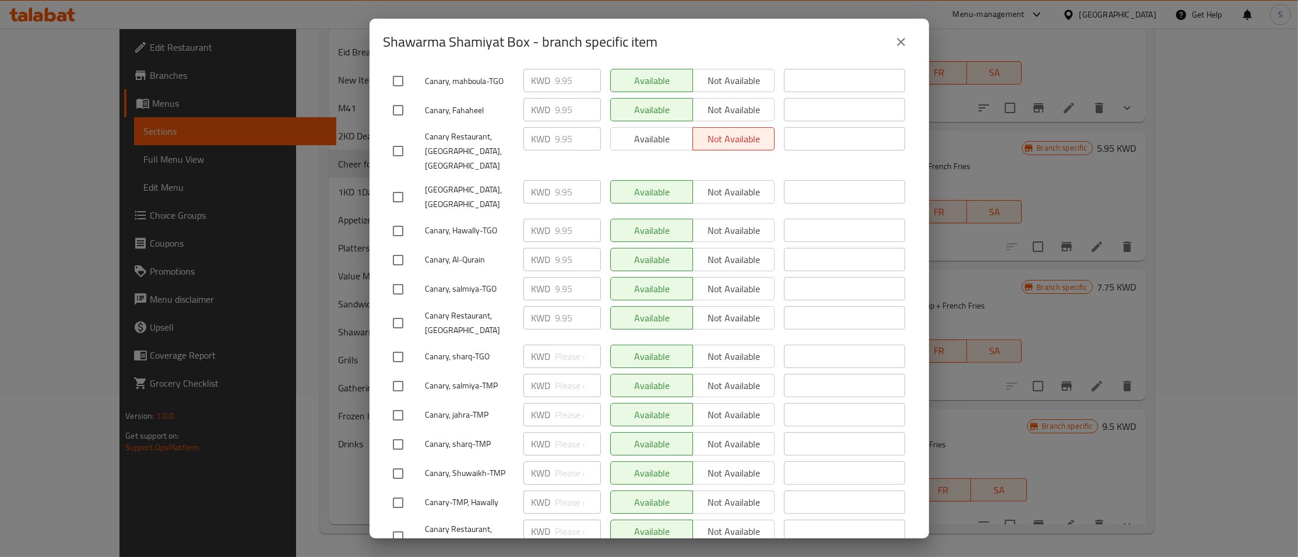
click at [402, 345] on input "checkbox" at bounding box center [398, 357] width 24 height 24
checkbox input "true"
click at [399, 374] on input "checkbox" at bounding box center [398, 386] width 24 height 24
checkbox input "true"
click at [399, 403] on input "checkbox" at bounding box center [398, 415] width 24 height 24
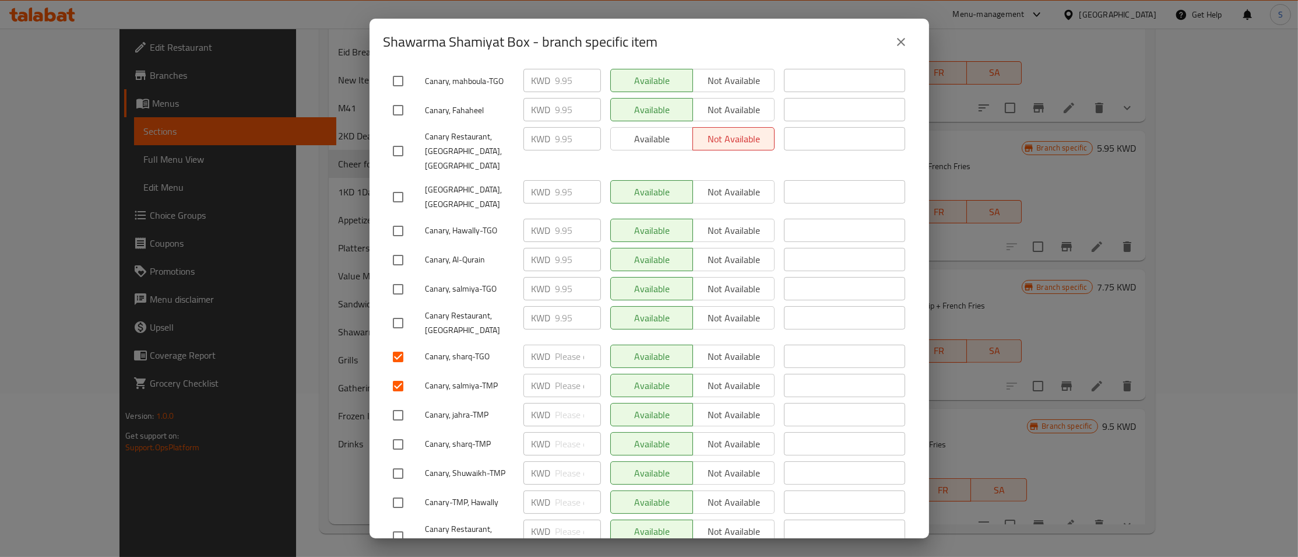
checkbox input "true"
drag, startPoint x: 392, startPoint y: 412, endPoint x: 400, endPoint y: 447, distance: 35.9
click at [392, 432] on input "checkbox" at bounding box center [398, 444] width 24 height 24
checkbox input "true"
click at [399, 461] on input "checkbox" at bounding box center [398, 473] width 24 height 24
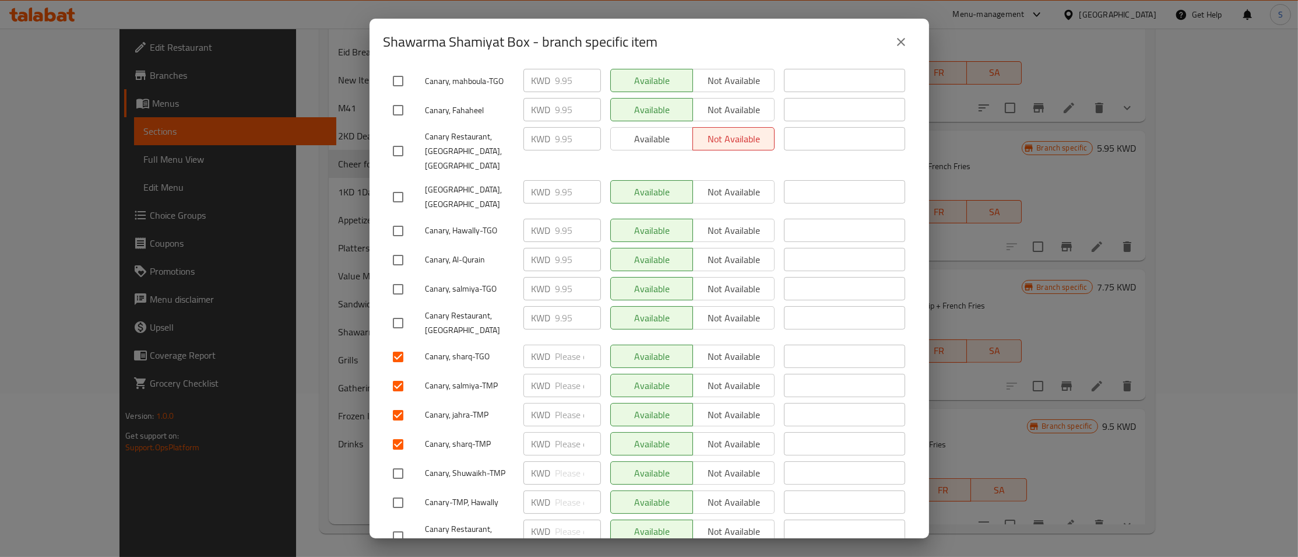
checkbox input "true"
click at [399, 490] on input "checkbox" at bounding box center [398, 502] width 24 height 24
checkbox input "true"
click at [399, 524] on input "checkbox" at bounding box center [398, 536] width 24 height 24
checkbox input "true"
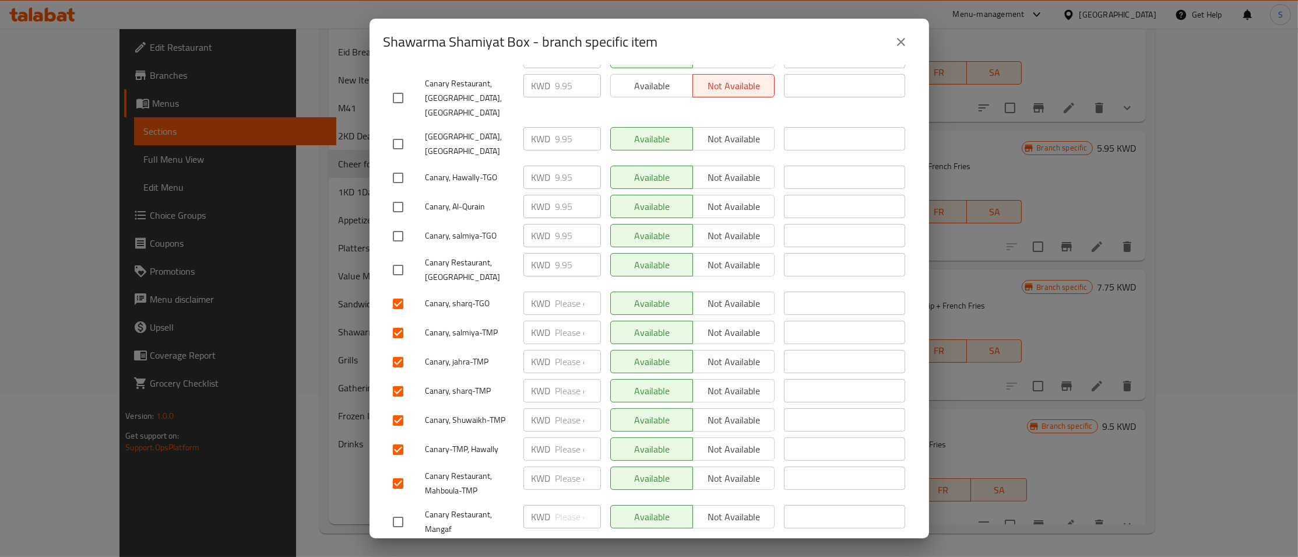
scroll to position [331, 0]
click at [396, 508] on input "checkbox" at bounding box center [398, 520] width 24 height 24
checkbox input "true"
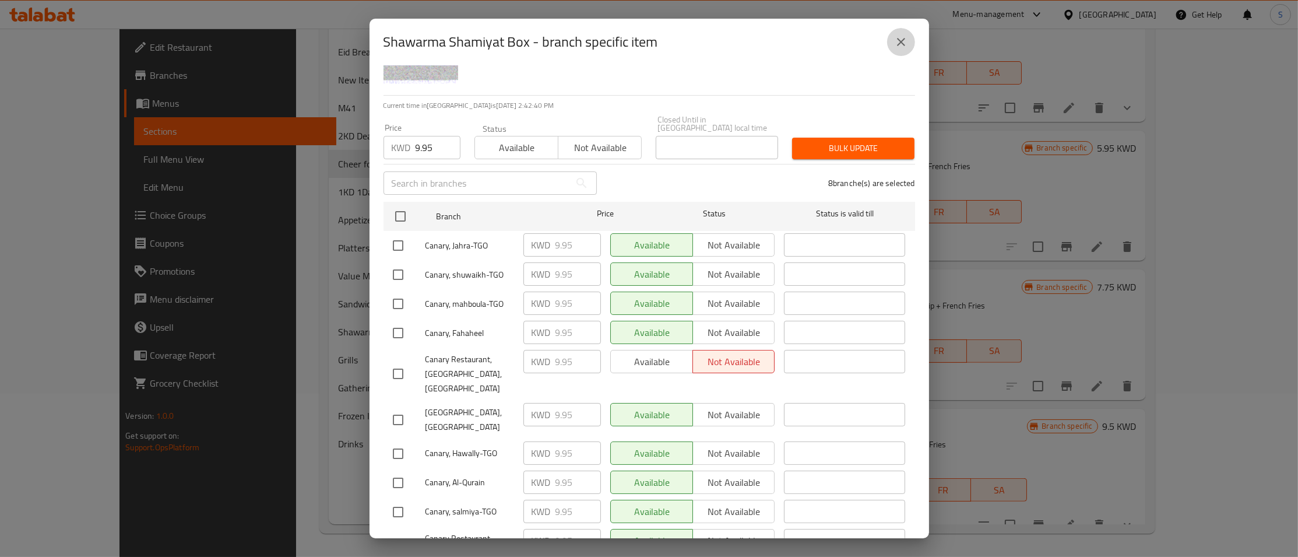
click at [902, 46] on icon "close" at bounding box center [901, 42] width 14 height 14
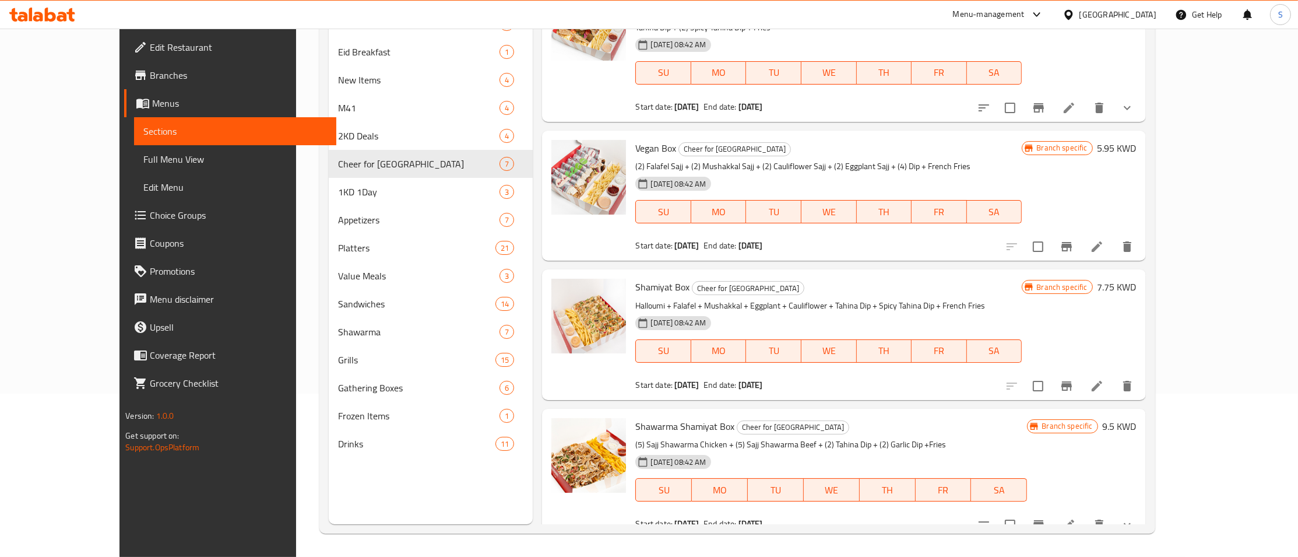
click at [1046, 518] on icon "Branch-specific-item" at bounding box center [1039, 525] width 14 height 14
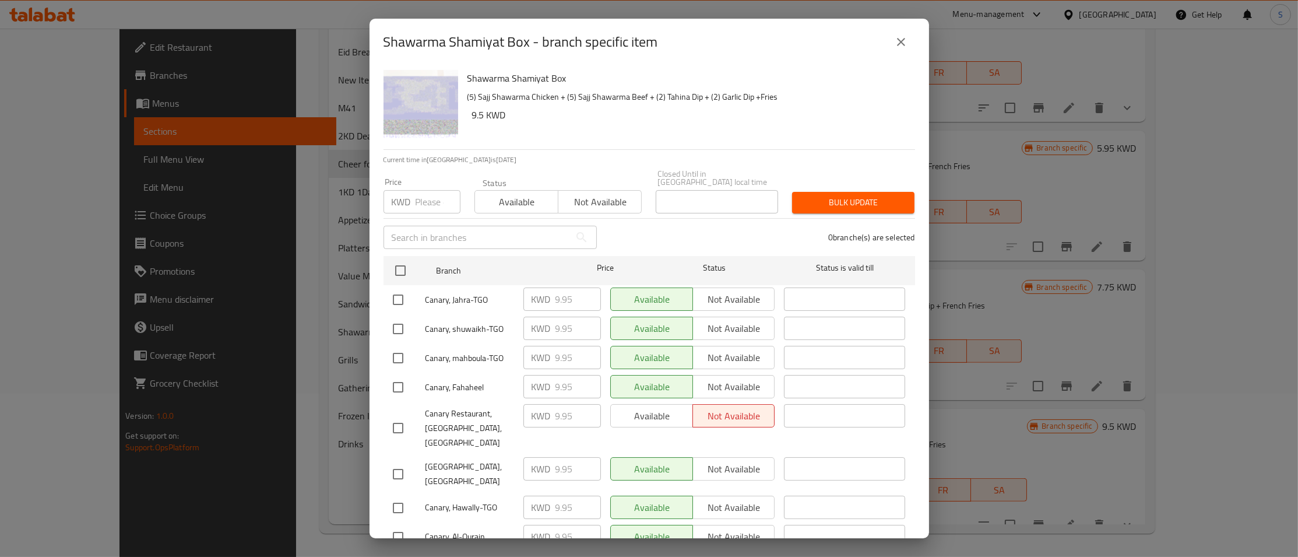
scroll to position [331, 0]
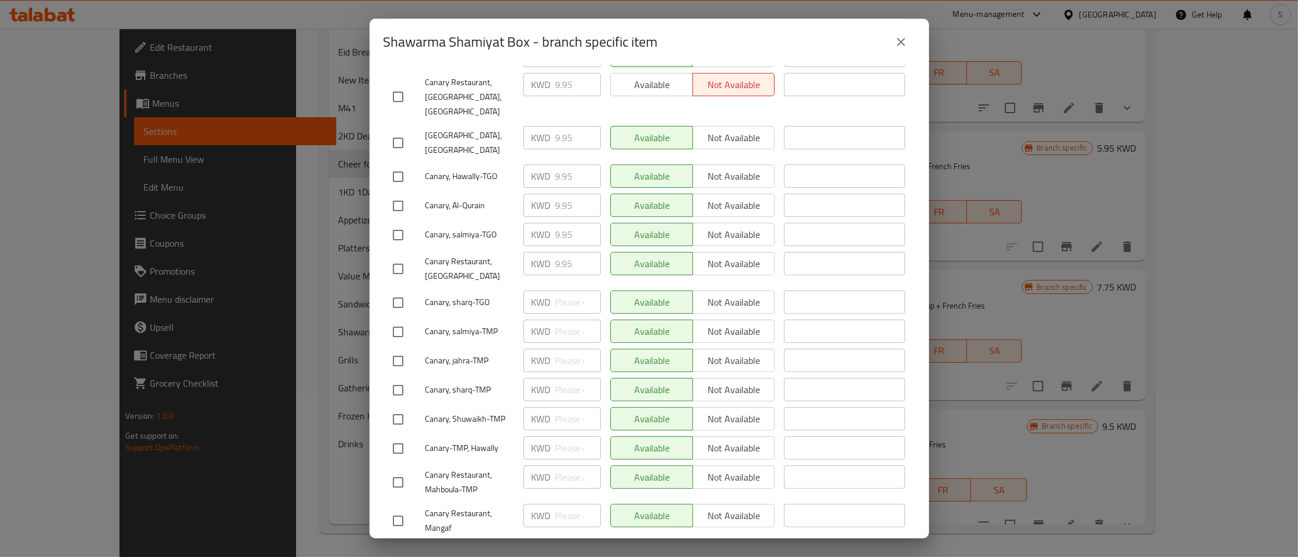
click at [406, 290] on input "checkbox" at bounding box center [398, 302] width 24 height 24
checkbox input "true"
click at [395, 319] on input "checkbox" at bounding box center [398, 331] width 24 height 24
checkbox input "true"
click at [396, 349] on input "checkbox" at bounding box center [398, 361] width 24 height 24
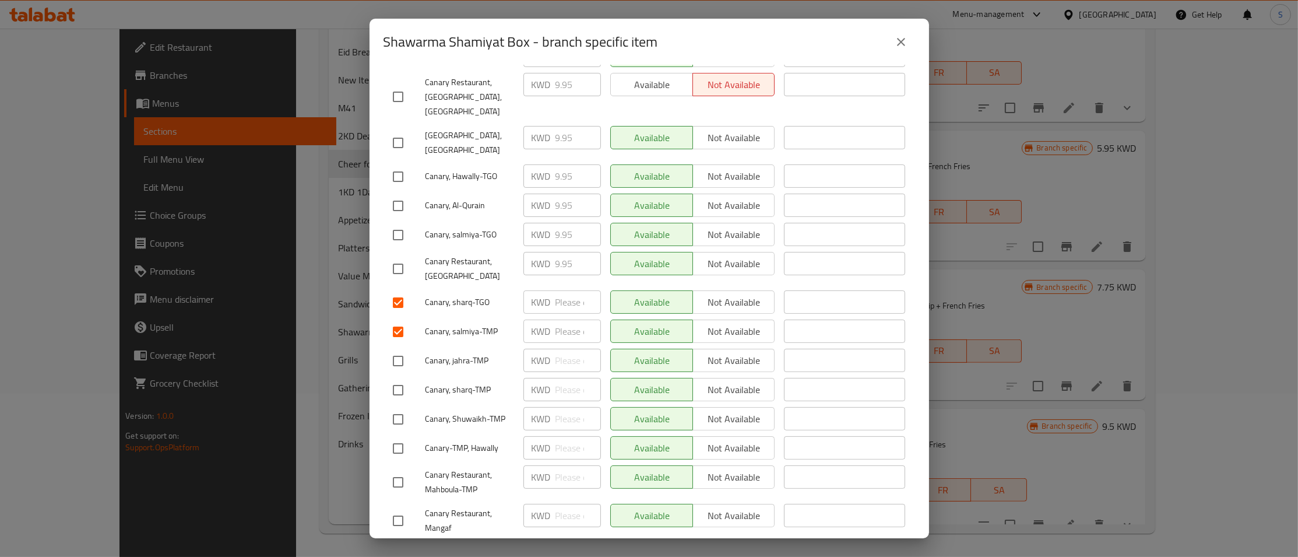
checkbox input "true"
click at [398, 378] on input "checkbox" at bounding box center [398, 390] width 24 height 24
checkbox input "true"
click at [399, 431] on div "Canary-TMP, Hawally" at bounding box center [453, 448] width 131 height 34
click at [399, 407] on input "checkbox" at bounding box center [398, 419] width 24 height 24
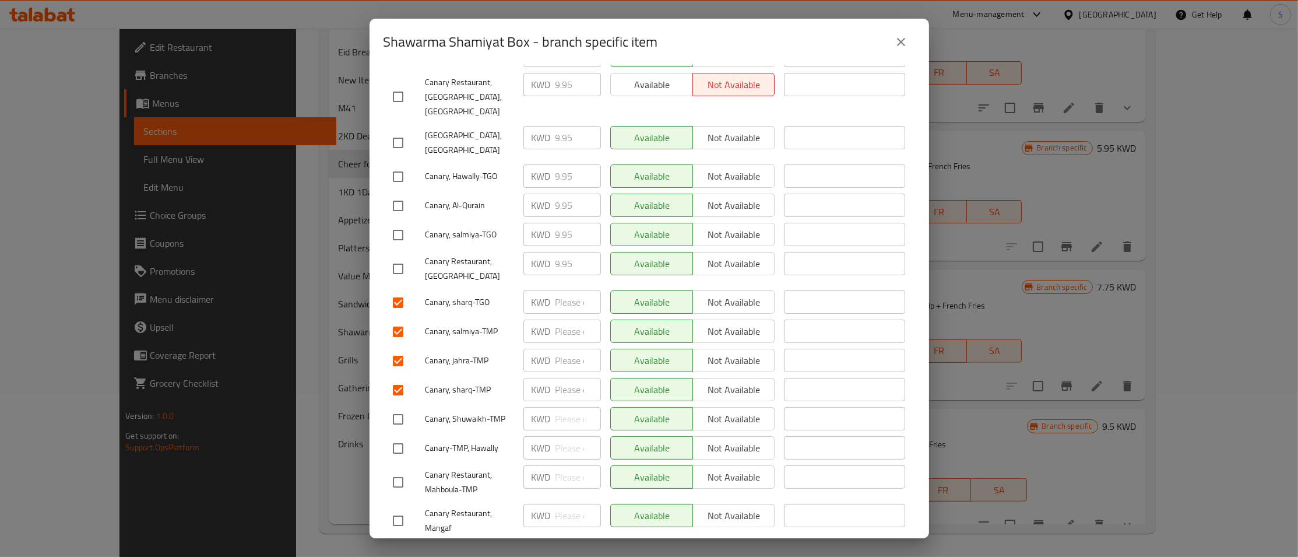
checkbox input "true"
click at [392, 461] on div "Canary Restaurant, Mahboula-TMP" at bounding box center [453, 482] width 131 height 43
click at [399, 436] on input "checkbox" at bounding box center [398, 448] width 24 height 24
checkbox input "true"
click at [402, 470] on input "checkbox" at bounding box center [398, 482] width 24 height 24
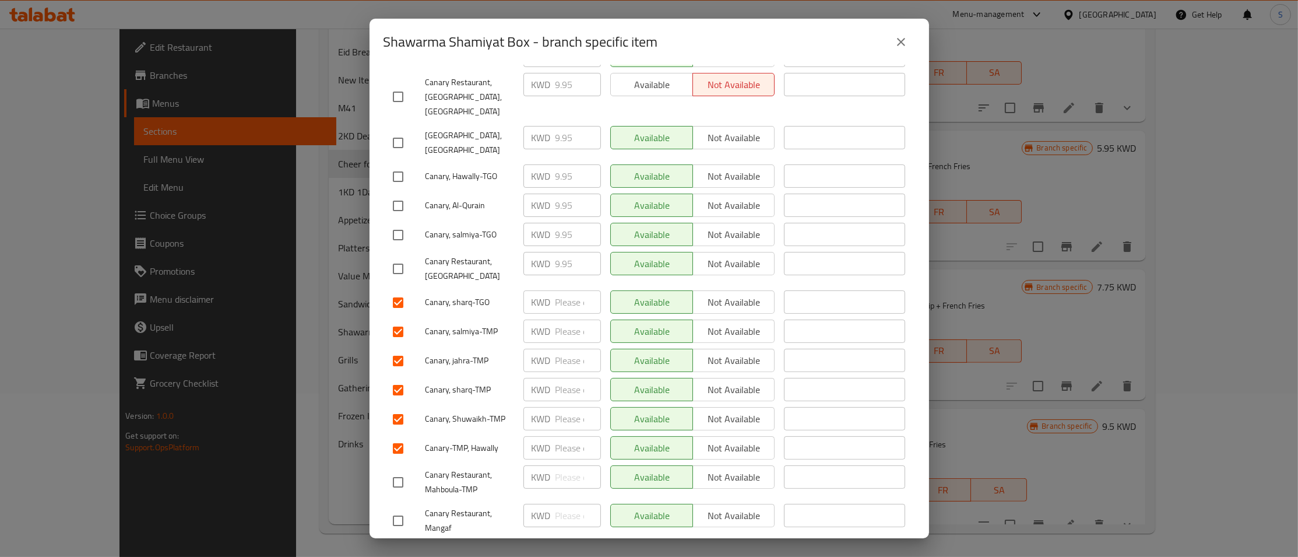
checkbox input "true"
click at [396, 508] on input "checkbox" at bounding box center [398, 520] width 24 height 24
checkbox input "true"
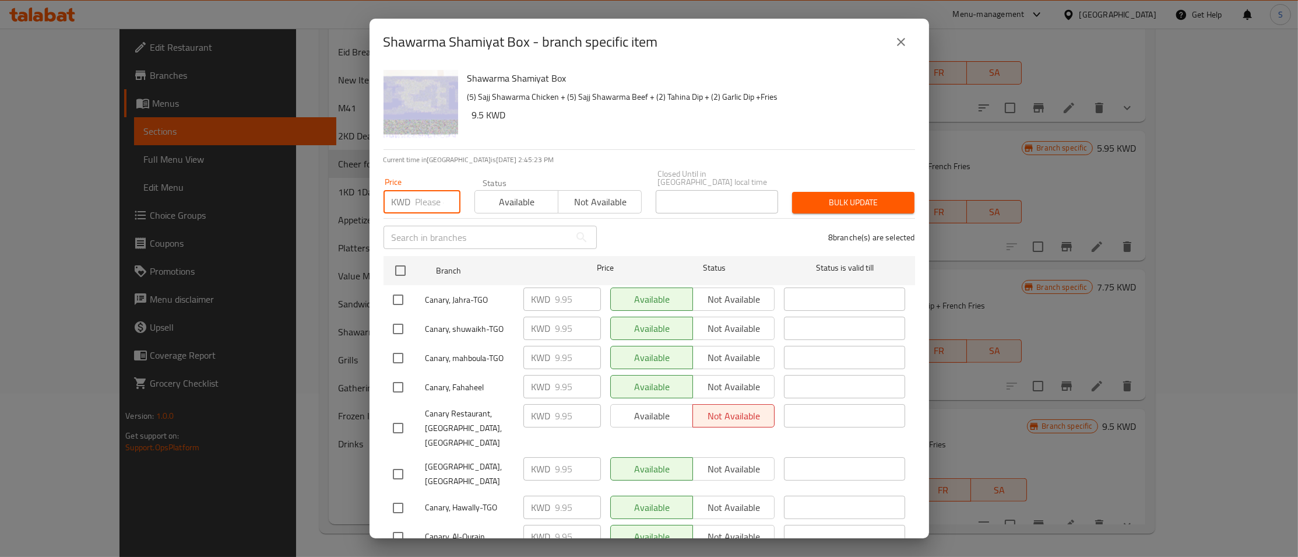
click at [440, 197] on input "number" at bounding box center [438, 201] width 45 height 23
type input "9.95"
click at [875, 195] on span "Bulk update" at bounding box center [854, 202] width 104 height 15
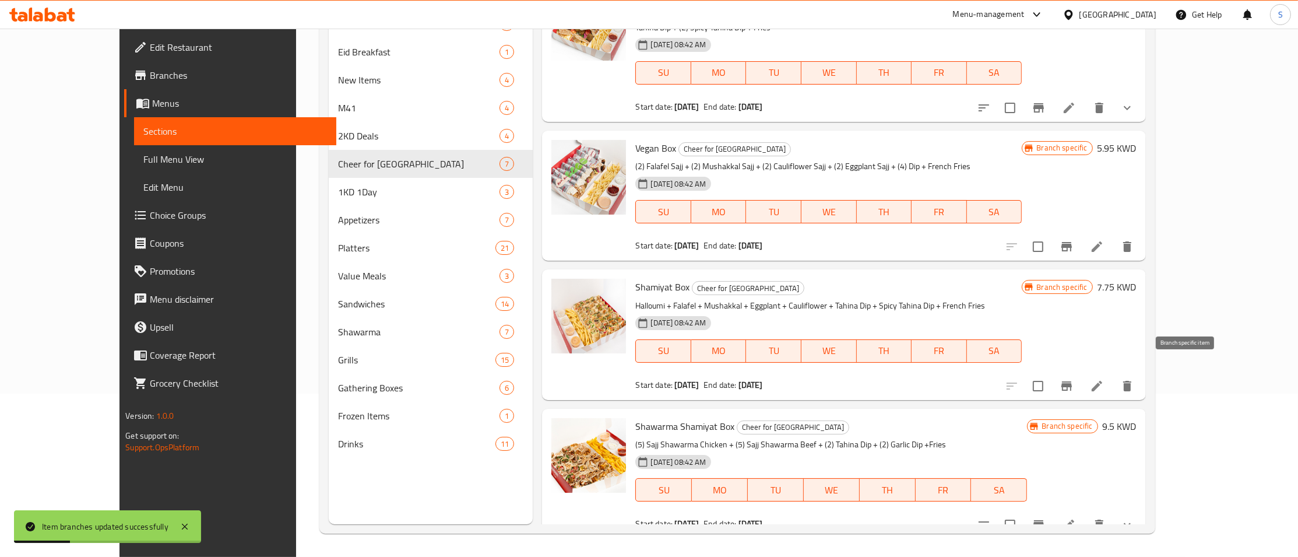
click at [1072, 381] on icon "Branch-specific-item" at bounding box center [1067, 385] width 10 height 9
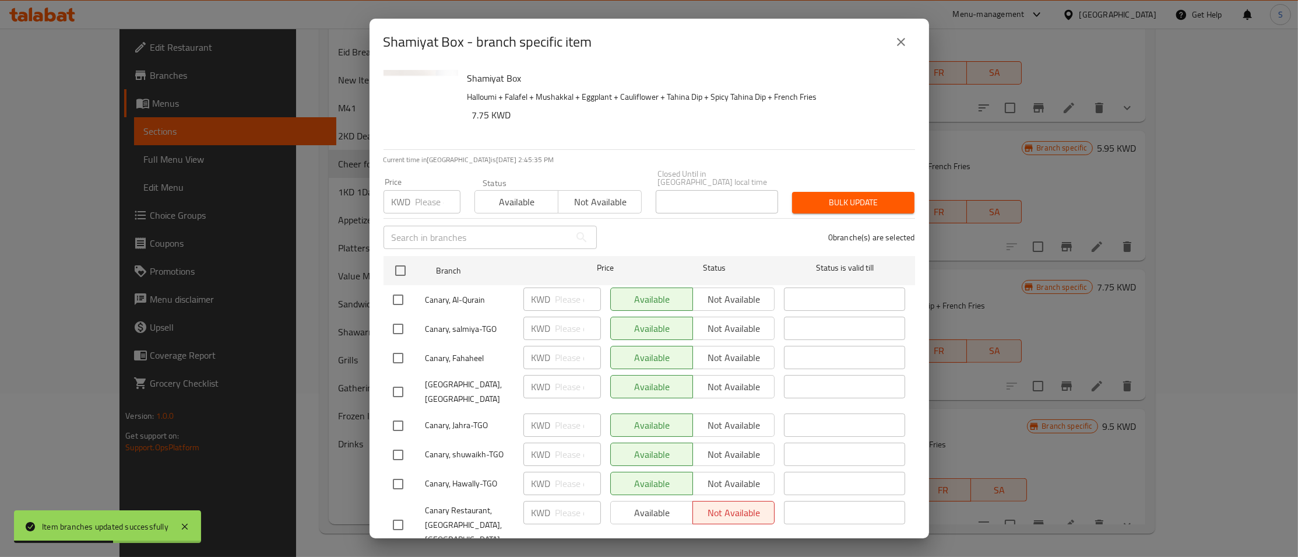
click at [903, 45] on icon "close" at bounding box center [901, 42] width 14 height 14
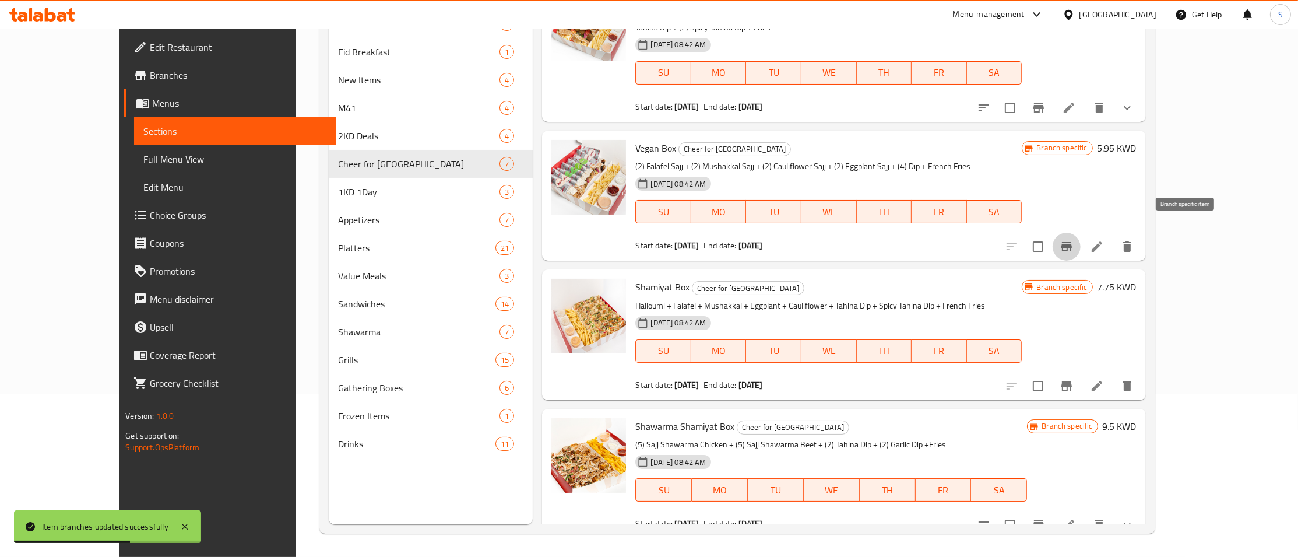
click at [1072, 242] on icon "Branch-specific-item" at bounding box center [1067, 246] width 10 height 9
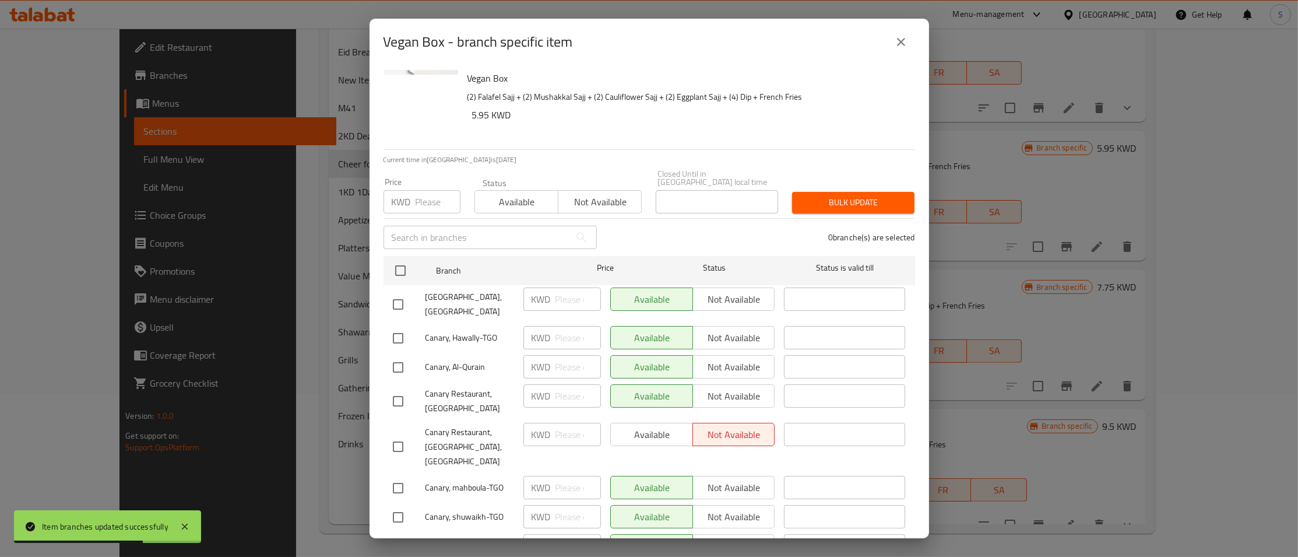
scroll to position [331, 0]
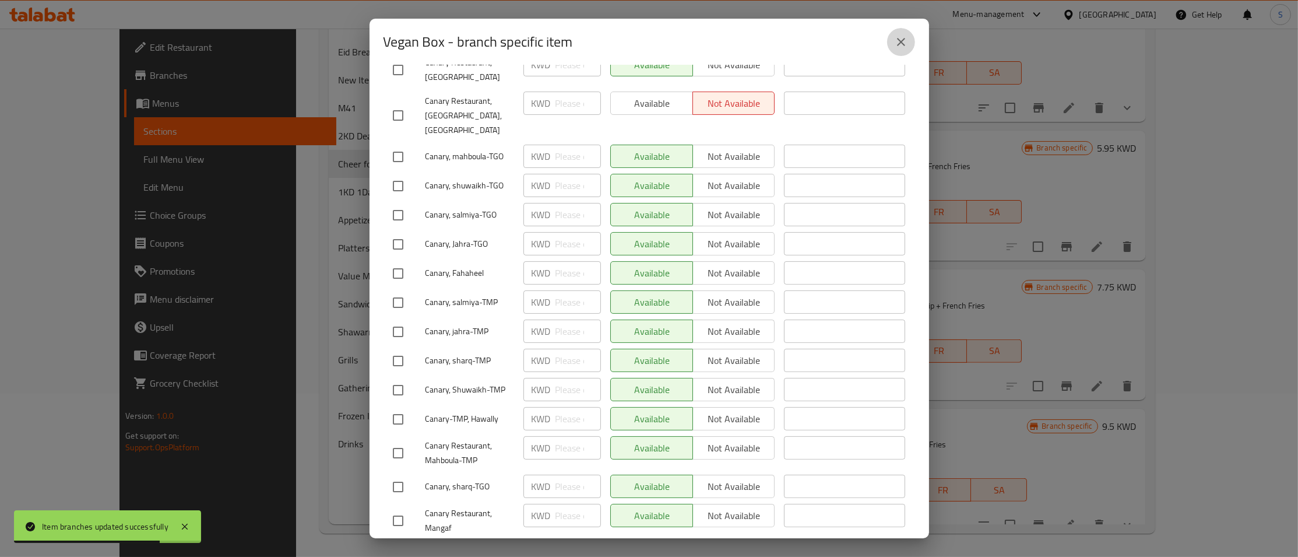
click at [909, 39] on button "close" at bounding box center [901, 42] width 28 height 28
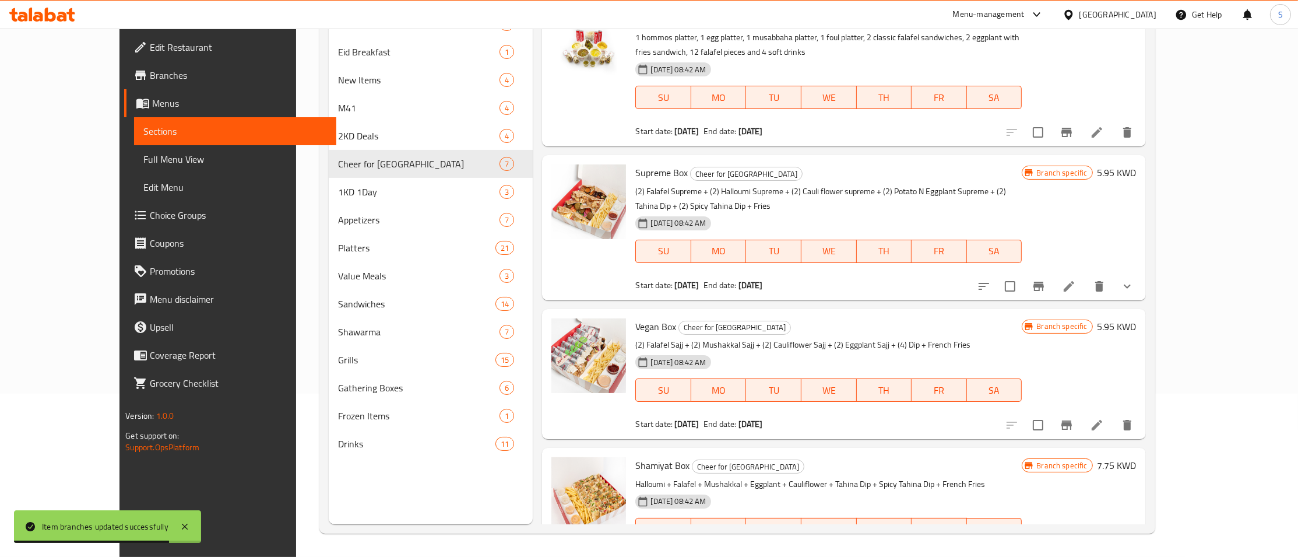
scroll to position [290, 0]
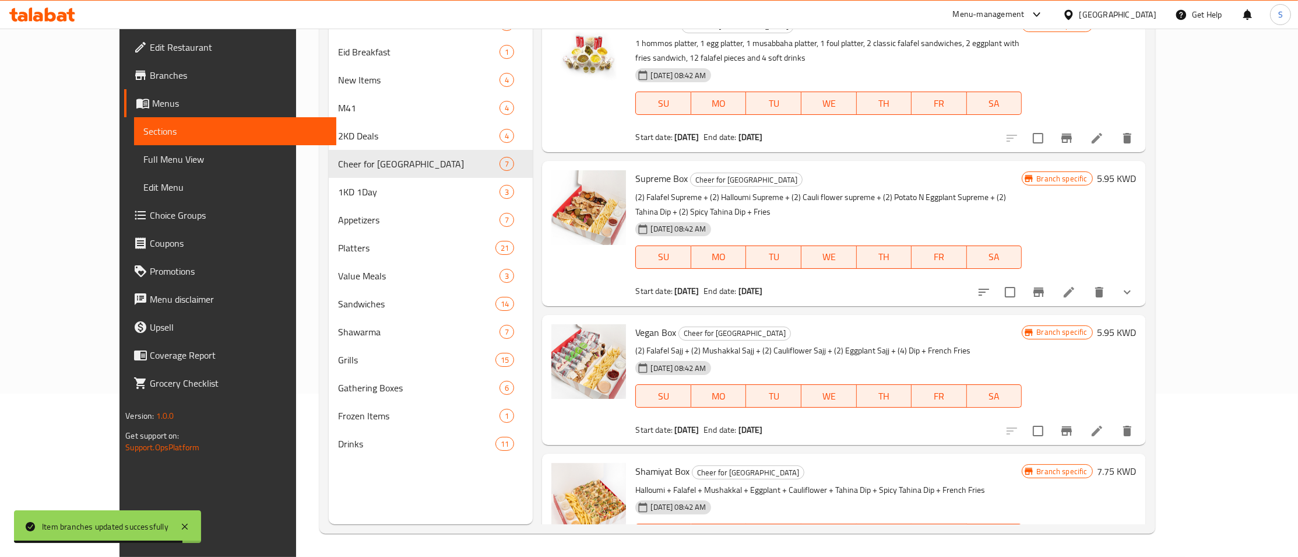
click at [1046, 285] on icon "Branch-specific-item" at bounding box center [1039, 292] width 14 height 14
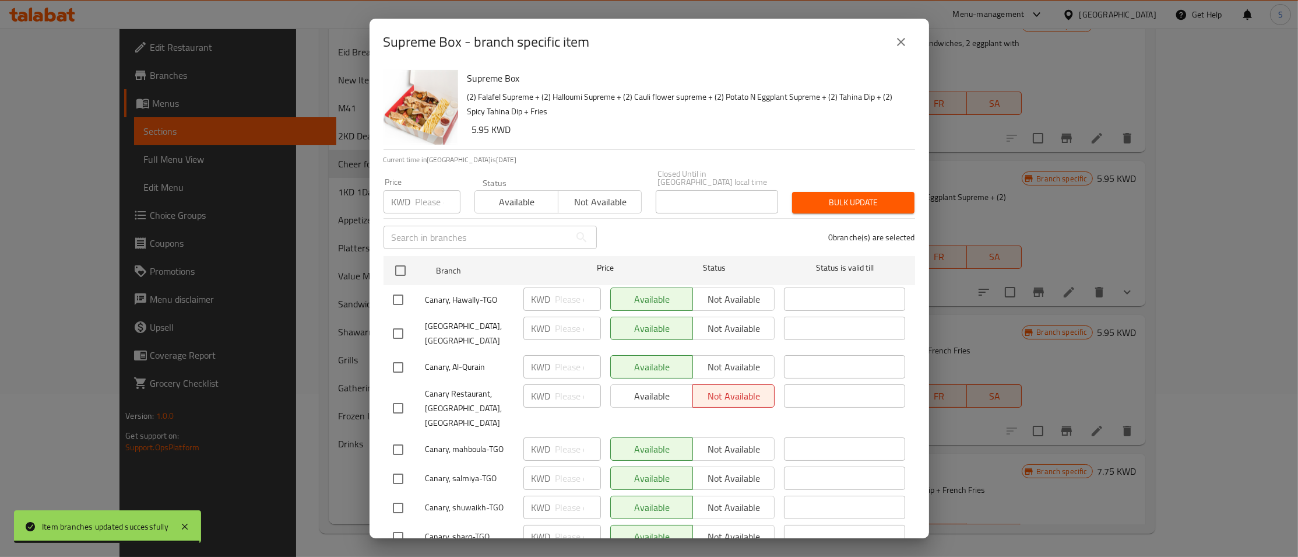
scroll to position [331, 0]
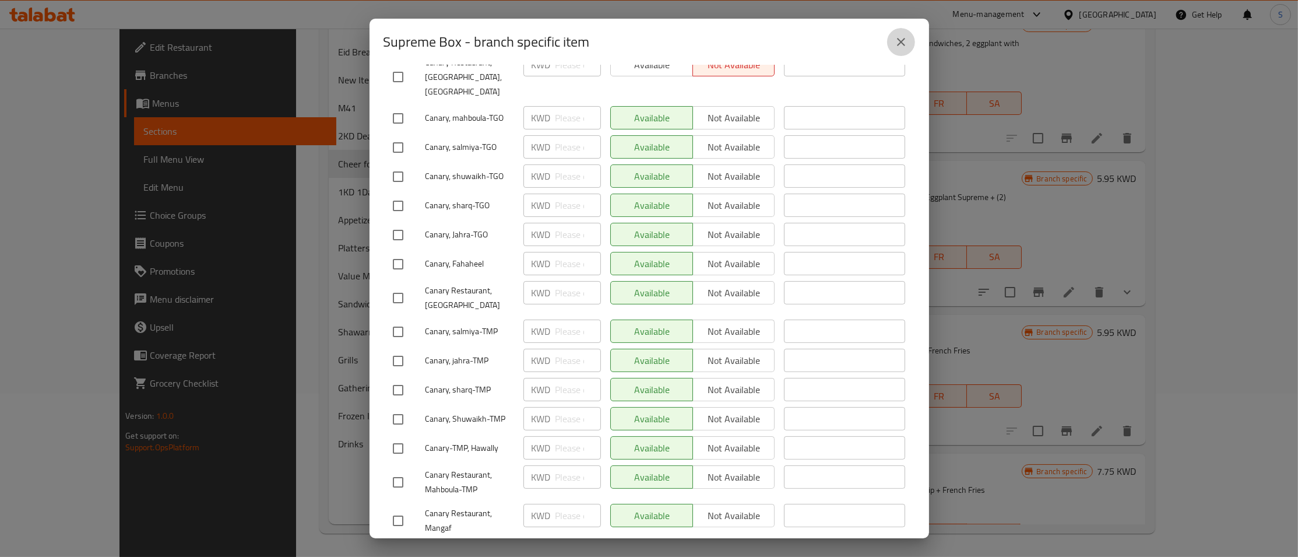
click at [898, 38] on icon "close" at bounding box center [901, 42] width 14 height 14
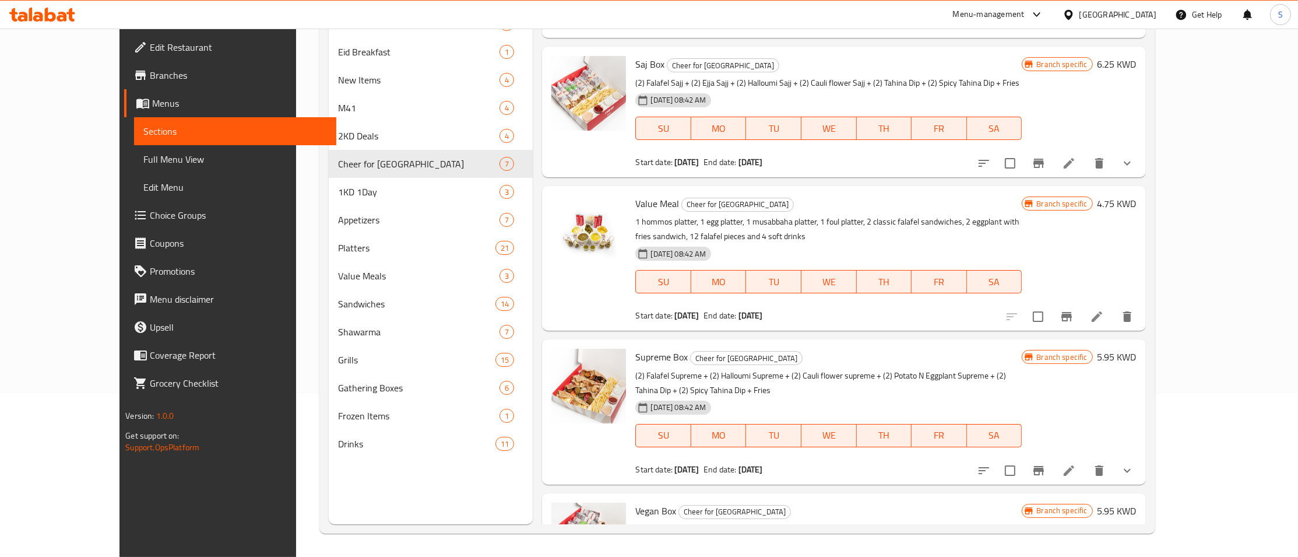
scroll to position [106, 0]
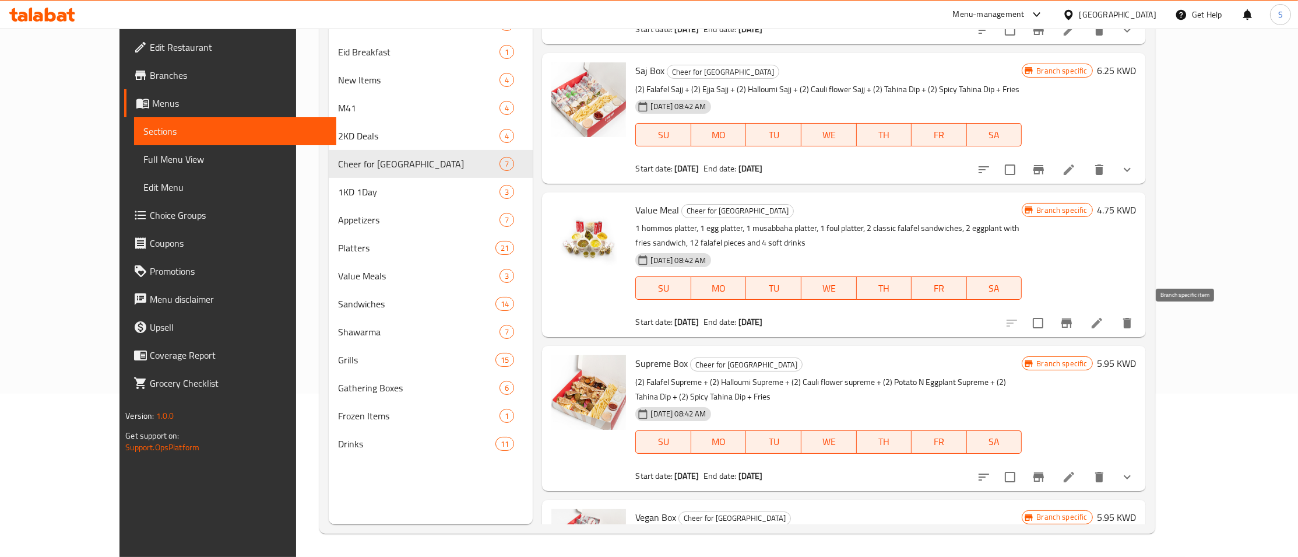
click at [1081, 312] on button "Branch-specific-item" at bounding box center [1067, 323] width 28 height 28
click at [1044, 168] on icon "Branch-specific-item" at bounding box center [1039, 169] width 10 height 9
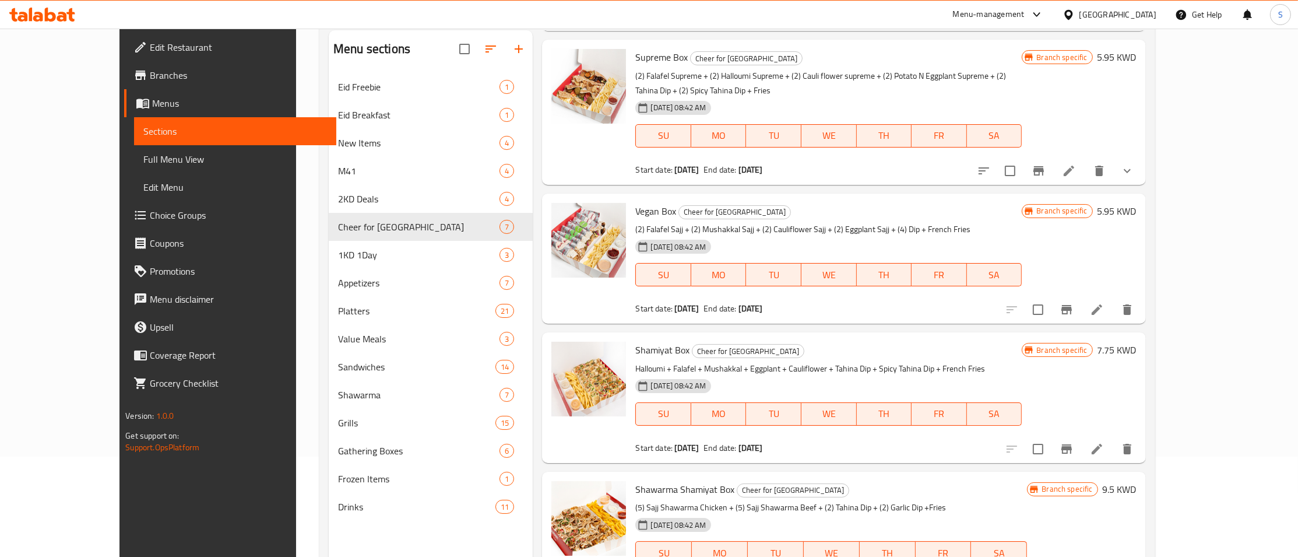
scroll to position [163, 0]
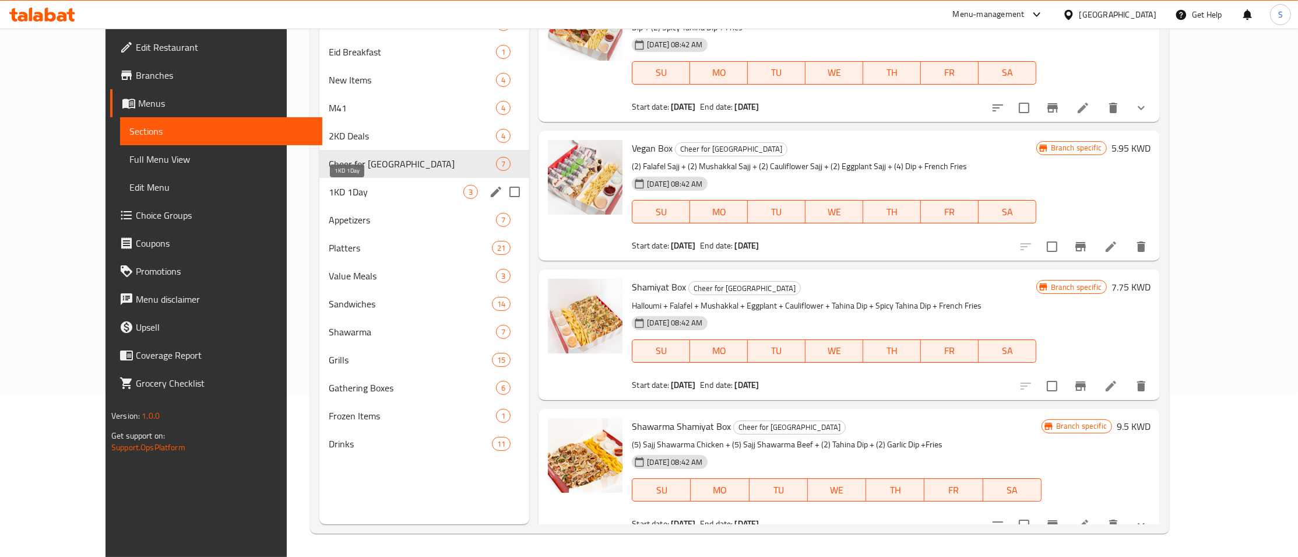
click at [335, 192] on span "1KD 1Day" at bounding box center [396, 192] width 135 height 14
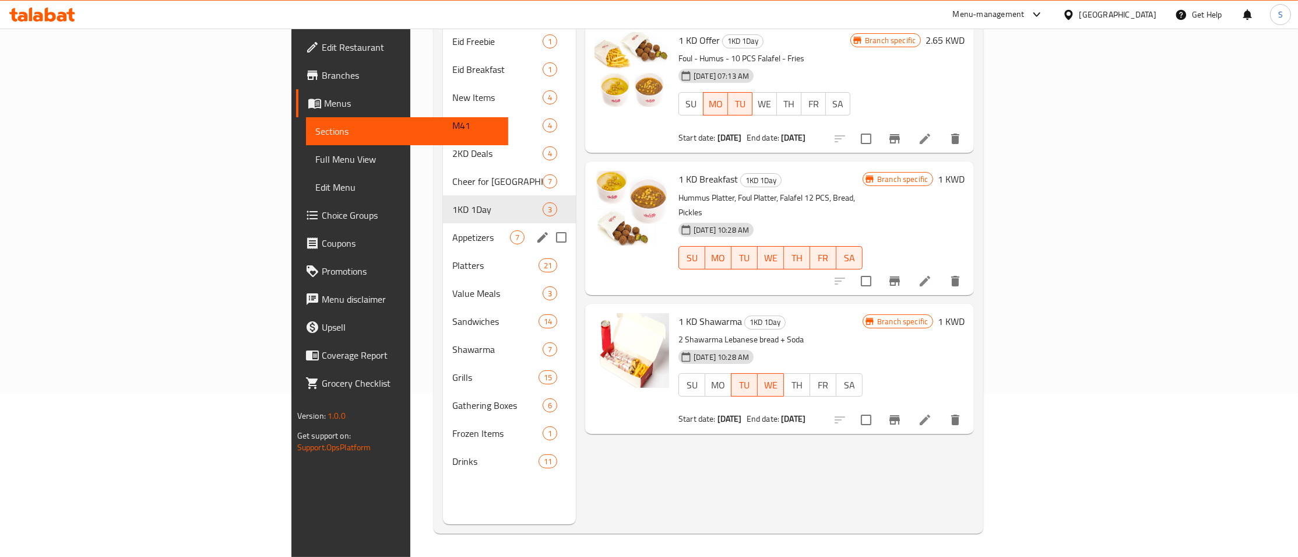
click at [452, 230] on span "Appetizers" at bounding box center [481, 237] width 58 height 14
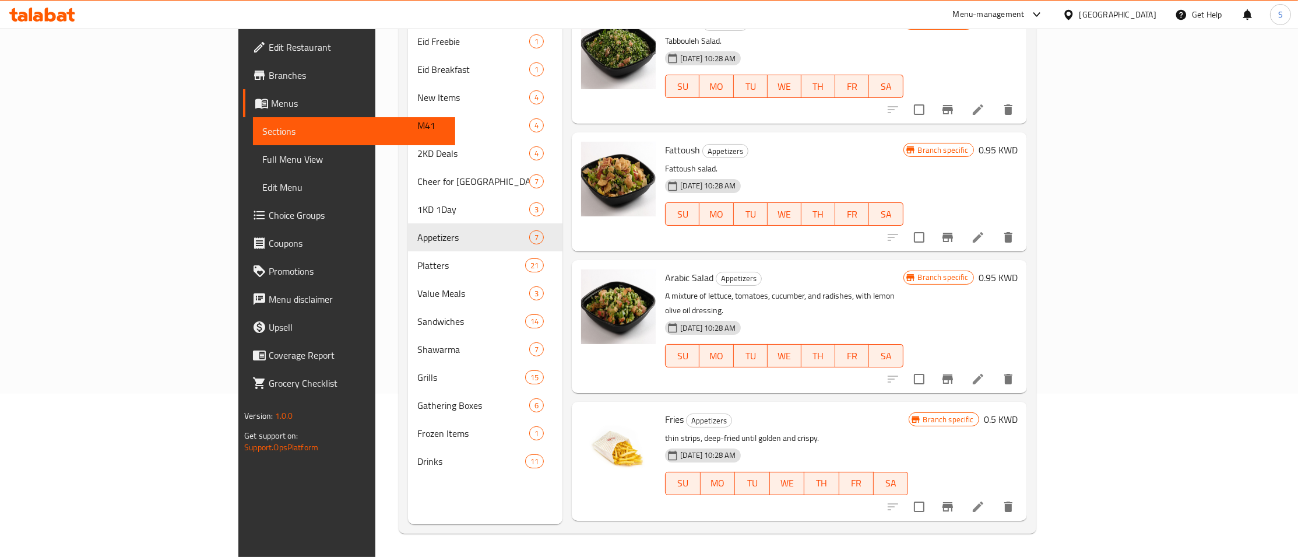
scroll to position [37, 0]
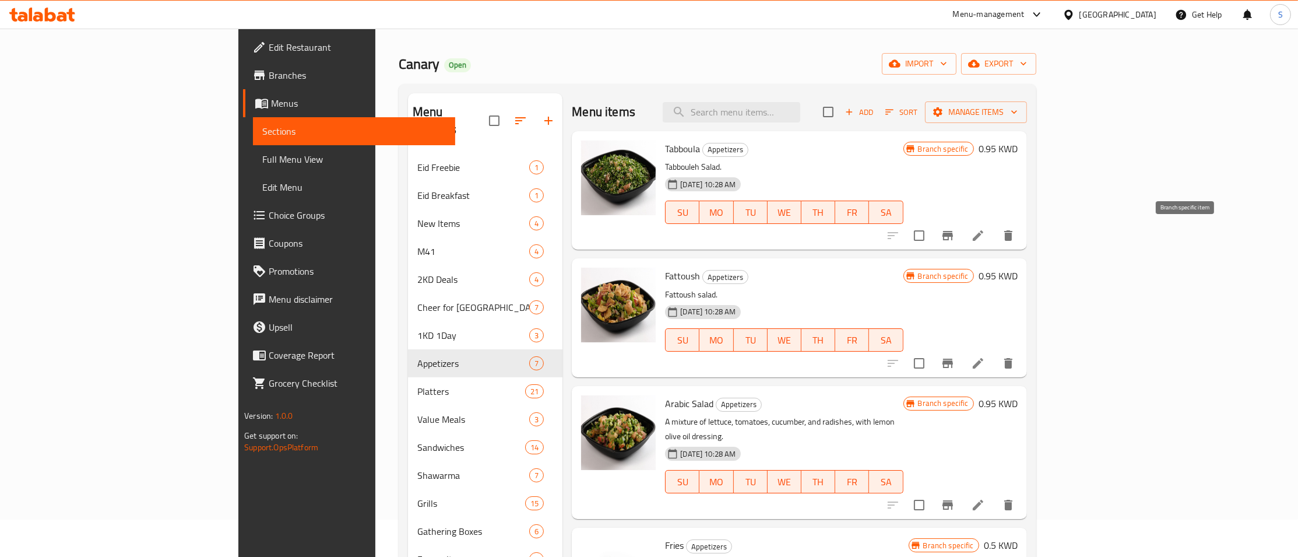
click at [955, 239] on icon "Branch-specific-item" at bounding box center [948, 236] width 14 height 14
click at [962, 243] on button "Branch-specific-item" at bounding box center [948, 236] width 28 height 28
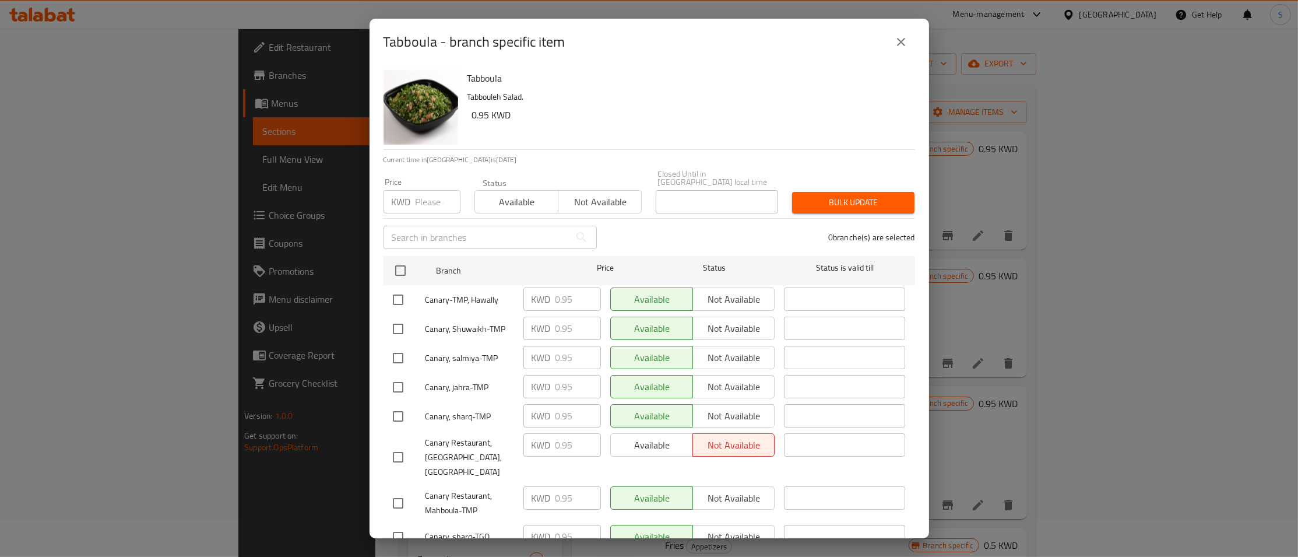
scroll to position [331, 0]
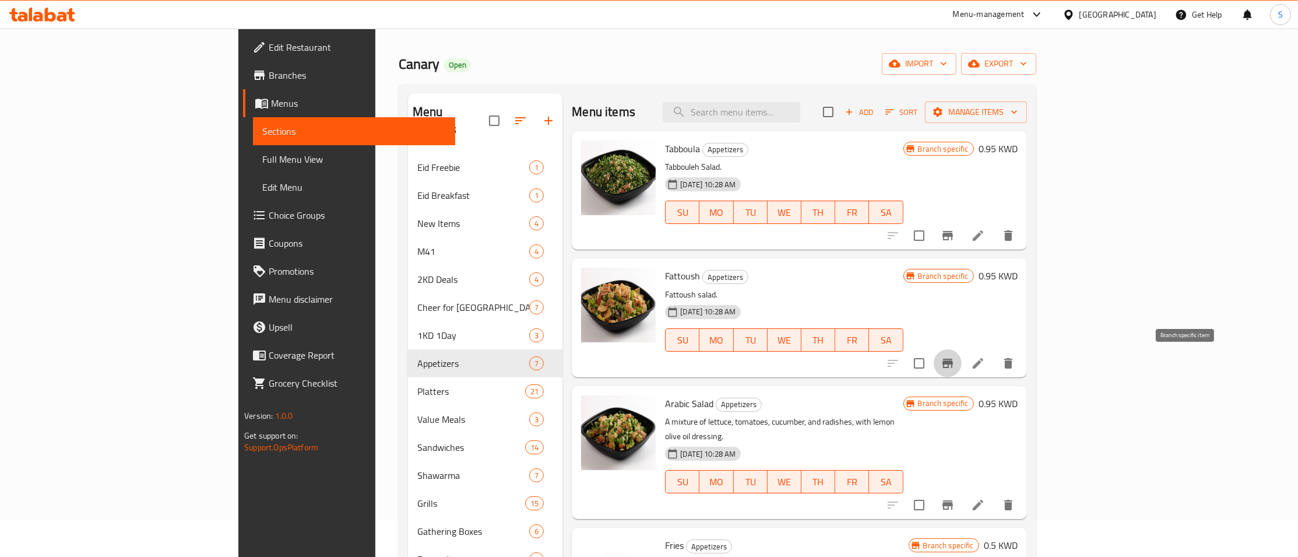
click at [953, 361] on icon "Branch-specific-item" at bounding box center [948, 363] width 10 height 9
click at [953, 363] on icon "Branch-specific-item" at bounding box center [948, 363] width 10 height 9
click at [953, 500] on icon "Branch-specific-item" at bounding box center [948, 504] width 10 height 9
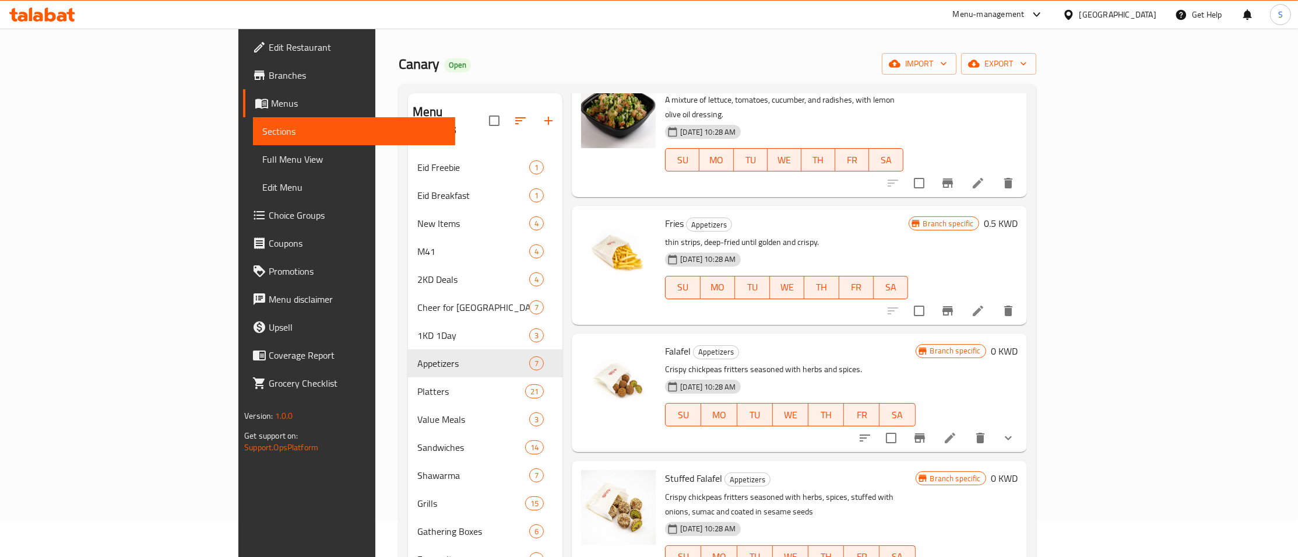
scroll to position [364, 0]
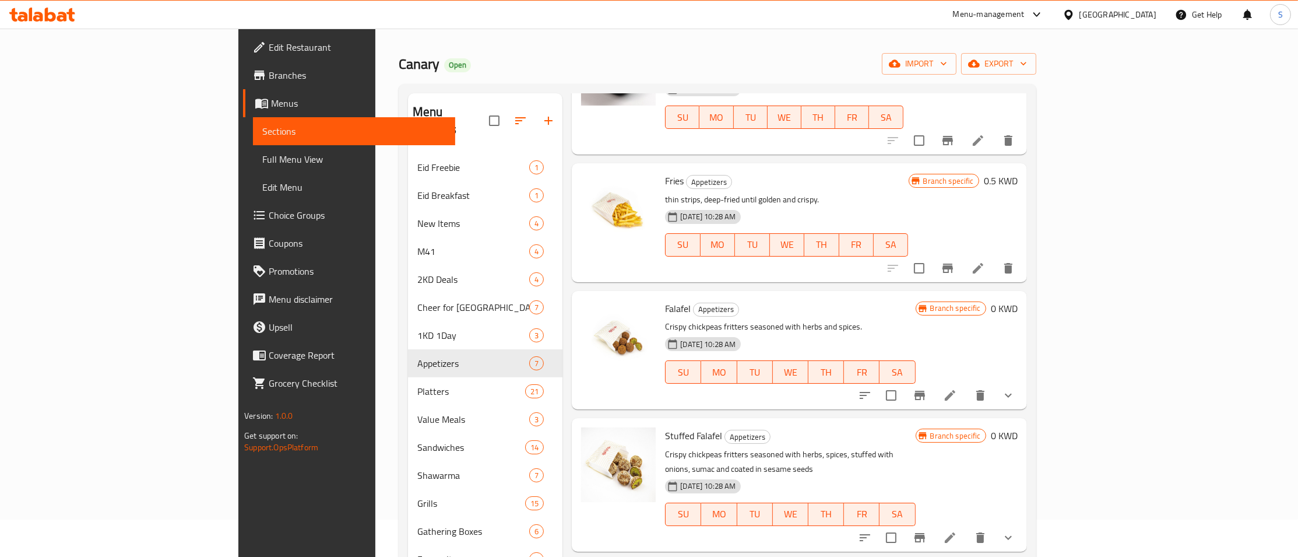
click at [953, 264] on icon "Branch-specific-item" at bounding box center [948, 268] width 10 height 9
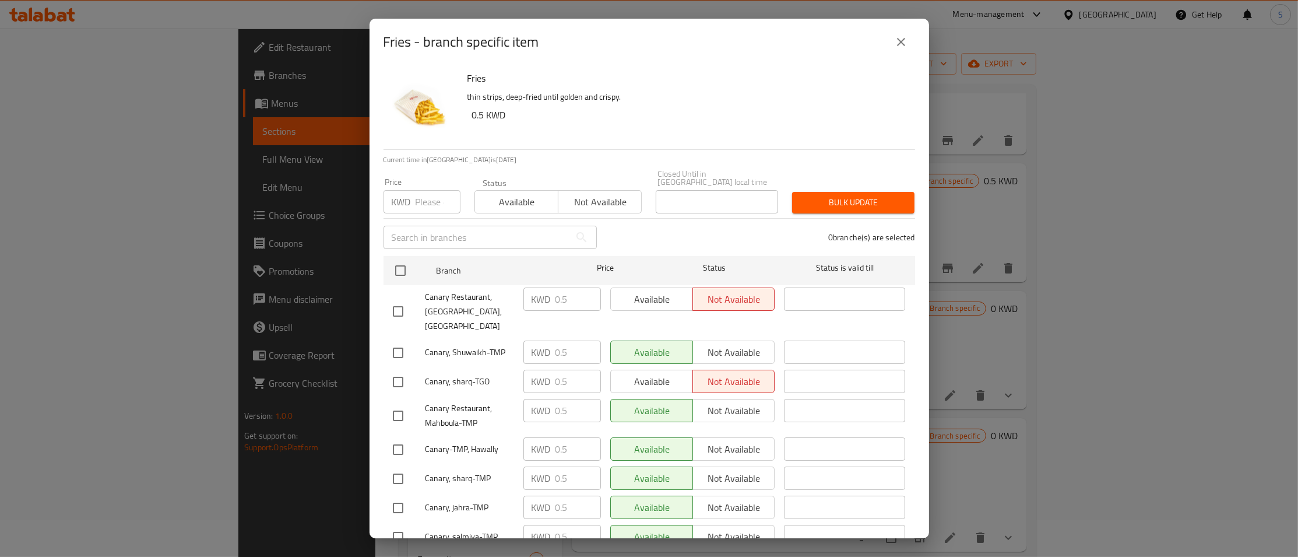
scroll to position [331, 0]
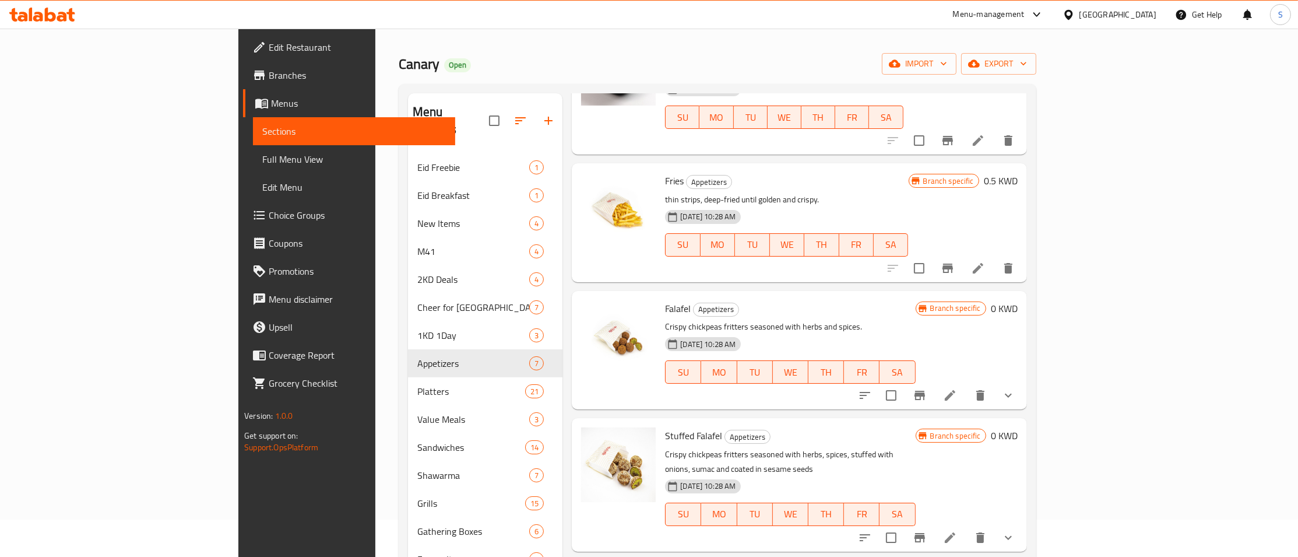
click at [925, 391] on icon "Branch-specific-item" at bounding box center [920, 395] width 10 height 9
click at [1016, 388] on icon "show more" at bounding box center [1009, 395] width 14 height 14
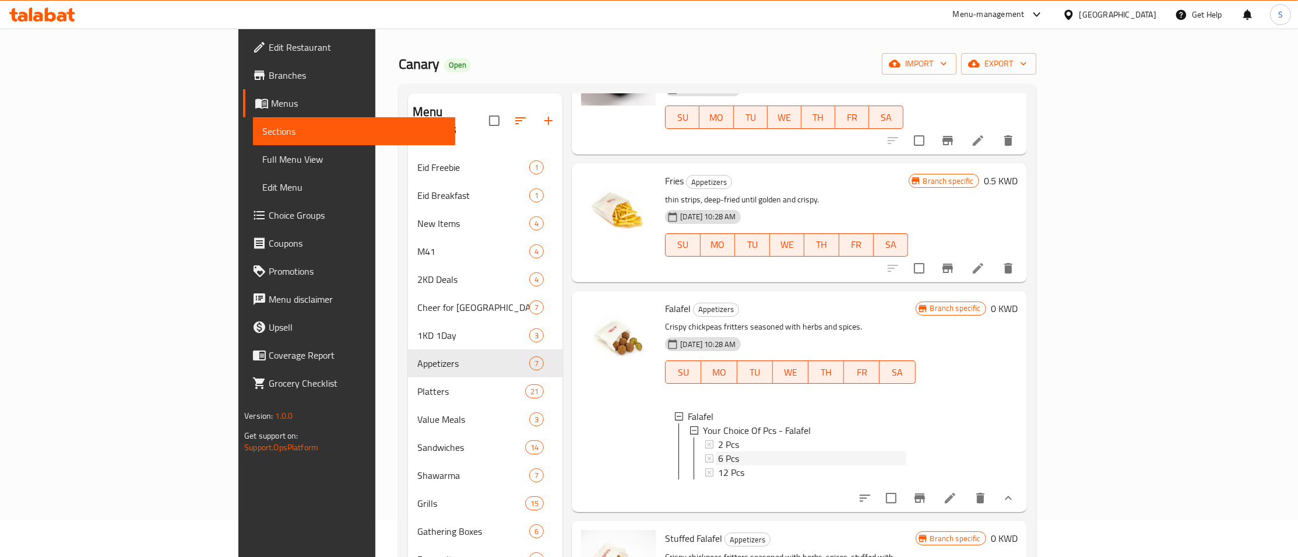
drag, startPoint x: 889, startPoint y: 449, endPoint x: 1028, endPoint y: 447, distance: 139.4
click at [906, 451] on div "6 Pcs" at bounding box center [812, 458] width 188 height 14
click at [956, 493] on icon at bounding box center [950, 498] width 10 height 10
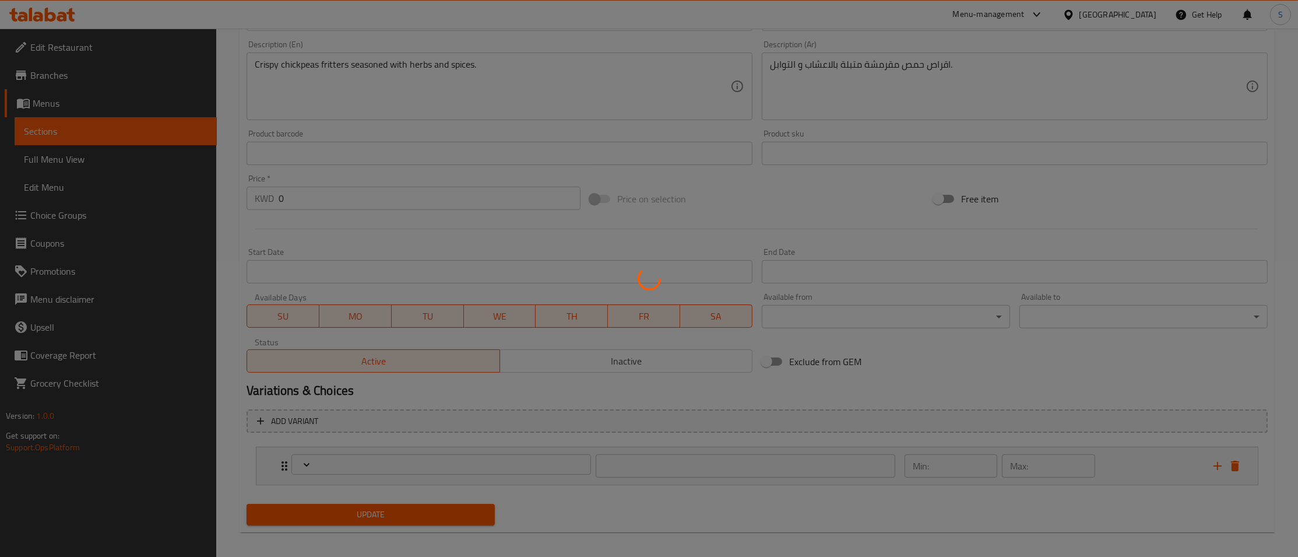
type input "اختيارك من عدد الحبات - فلافل"
type input "1"
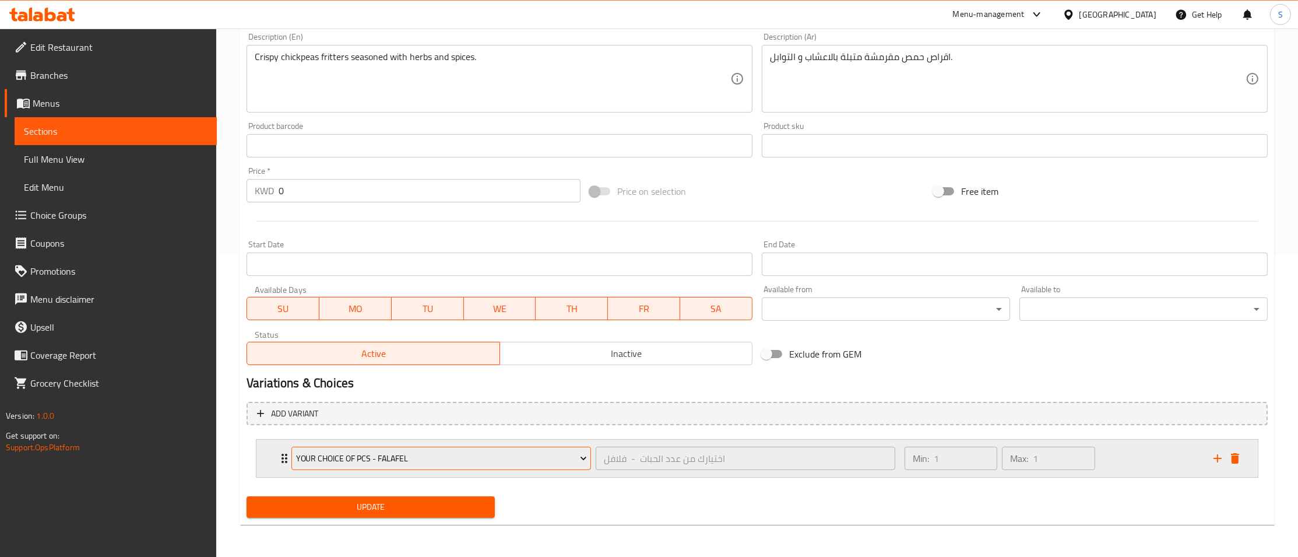
scroll to position [303, 0]
click at [276, 458] on div "Your Choice Of Pcs - Falafel اختيارك من عدد الحبات - فلافل ​ Min: 1 ​ Max: 1 ​" at bounding box center [758, 457] width 1002 height 37
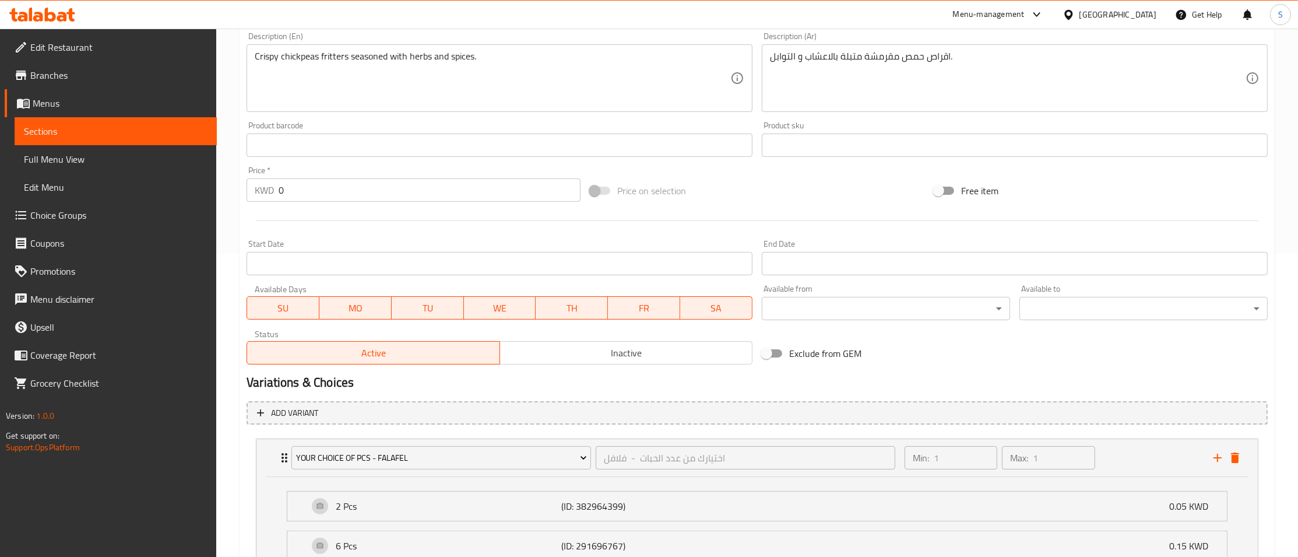
scroll to position [447, 0]
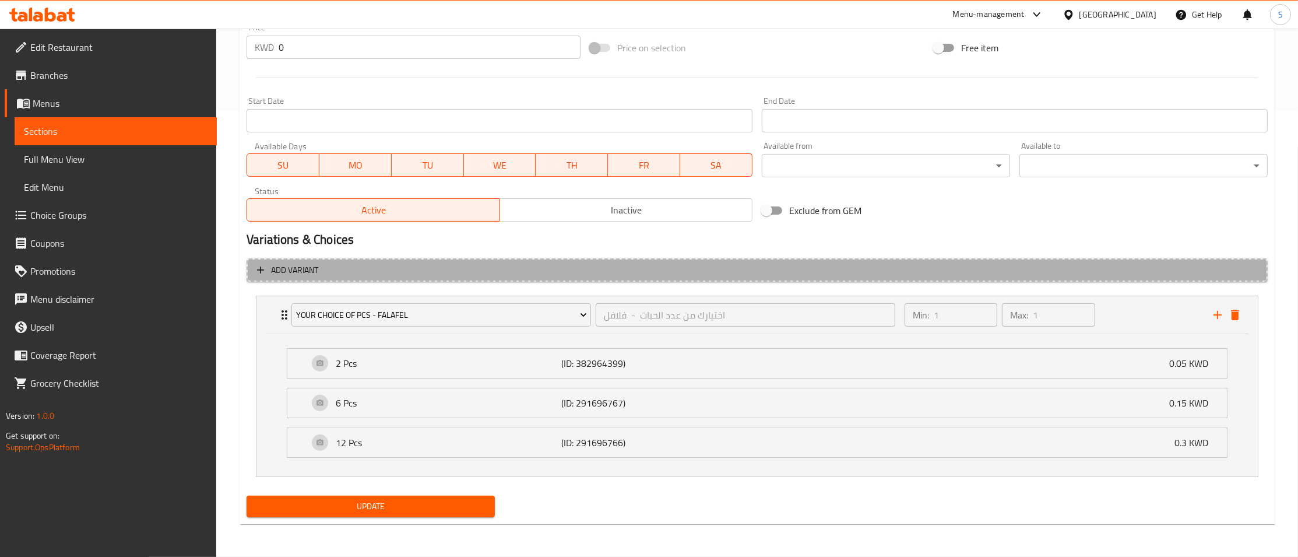
click at [384, 270] on span "Add variant" at bounding box center [757, 270] width 1000 height 15
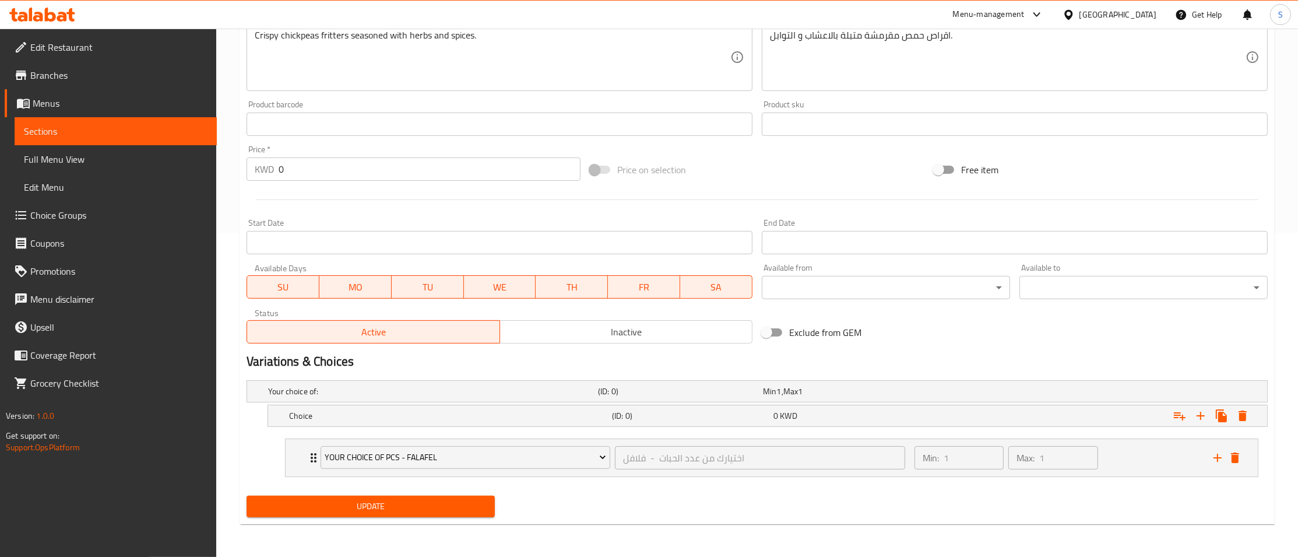
scroll to position [325, 0]
click at [426, 416] on h5 "Choice" at bounding box center [448, 416] width 318 height 12
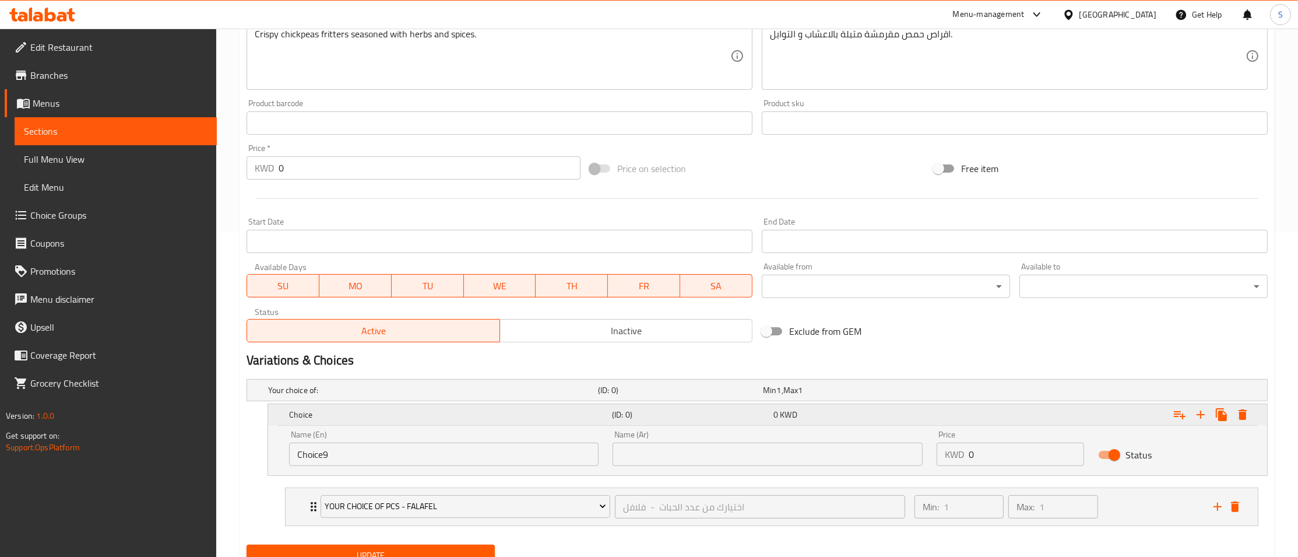
click at [399, 453] on div "Choice (ID: 0) 0 KWD Name (En) Choice9 Name (En) Name (Ar) Name (Ar) Price KWD …" at bounding box center [767, 439] width 999 height 71
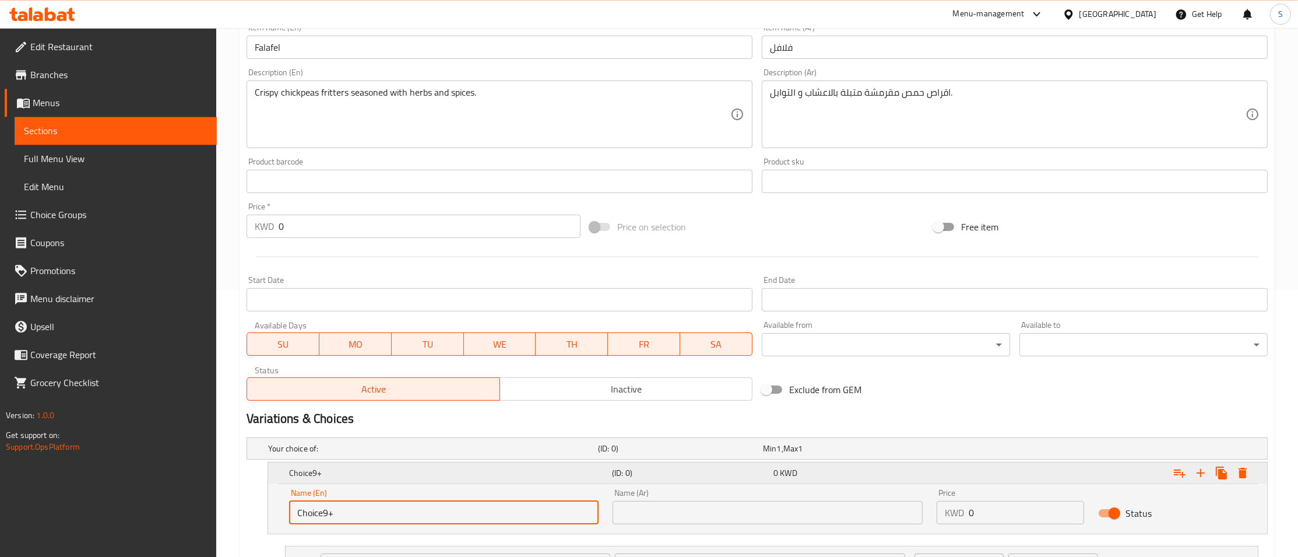
scroll to position [262, 0]
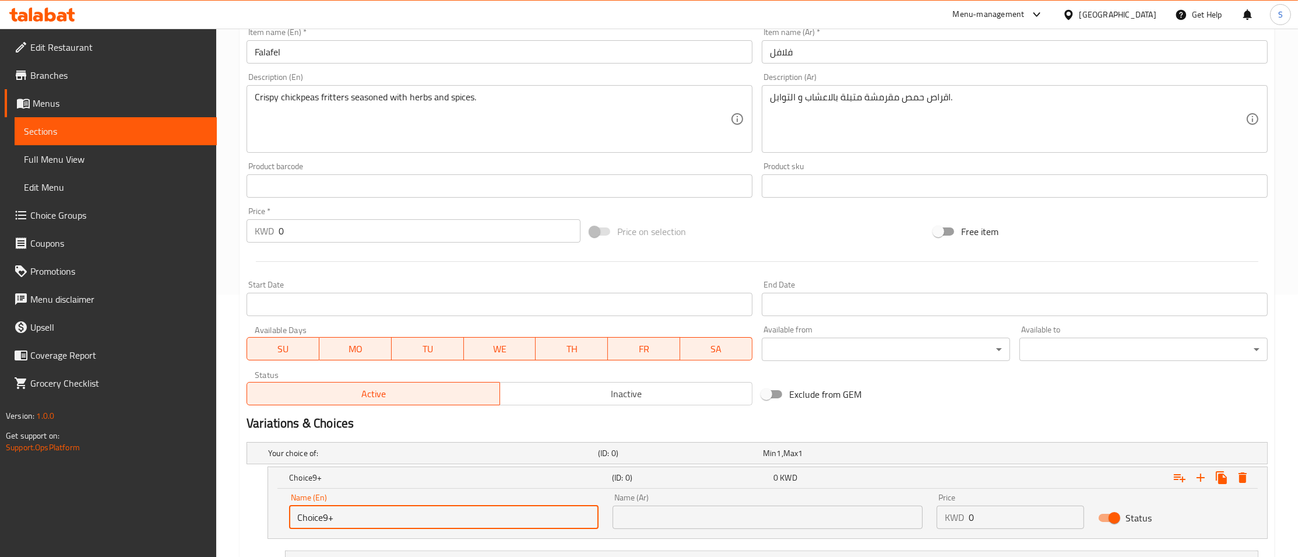
click at [433, 524] on input "Choice9+" at bounding box center [444, 516] width 310 height 23
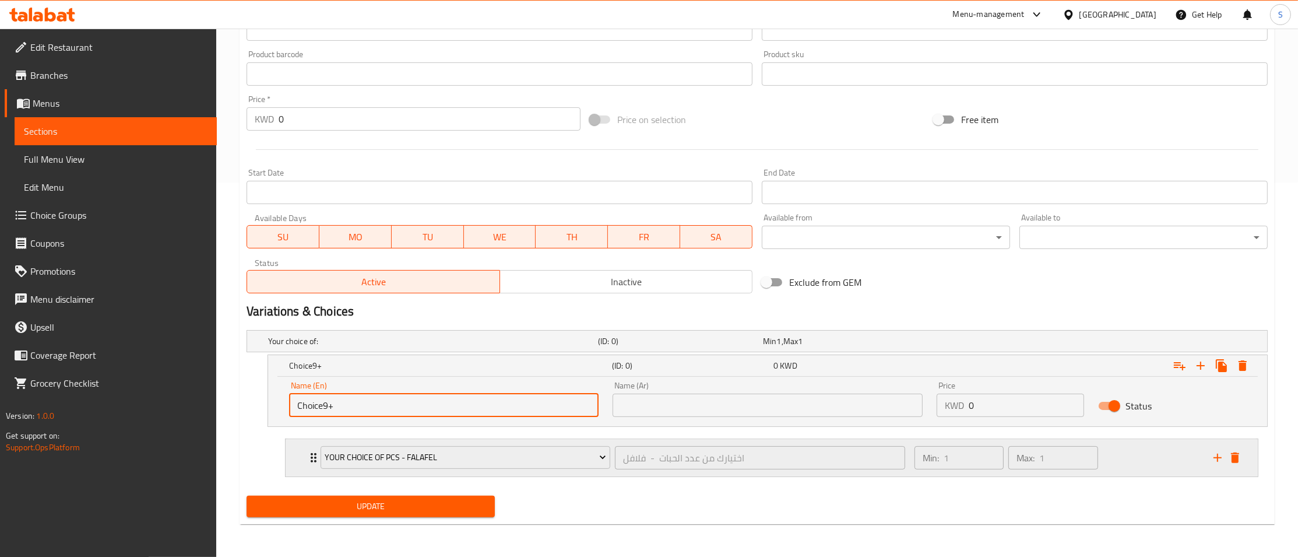
click at [301, 462] on div "Your Choice Of Pcs - Falafel اختيارك من عدد الحبات - فلافل ​ Min: 1 ​ Max: 1 ​" at bounding box center [772, 457] width 972 height 37
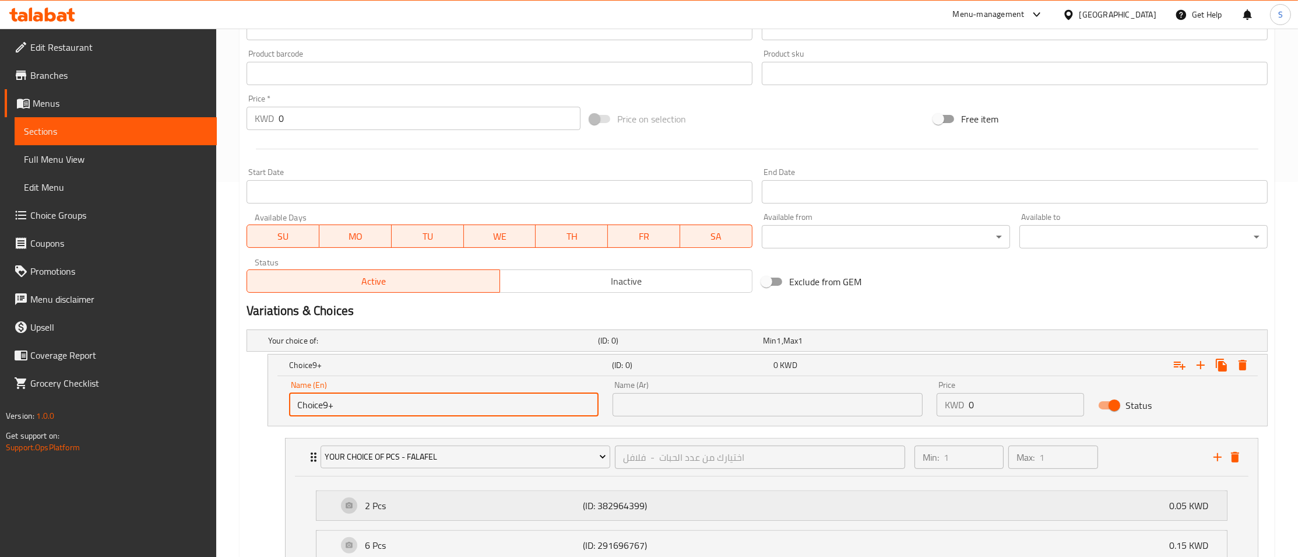
scroll to position [515, 0]
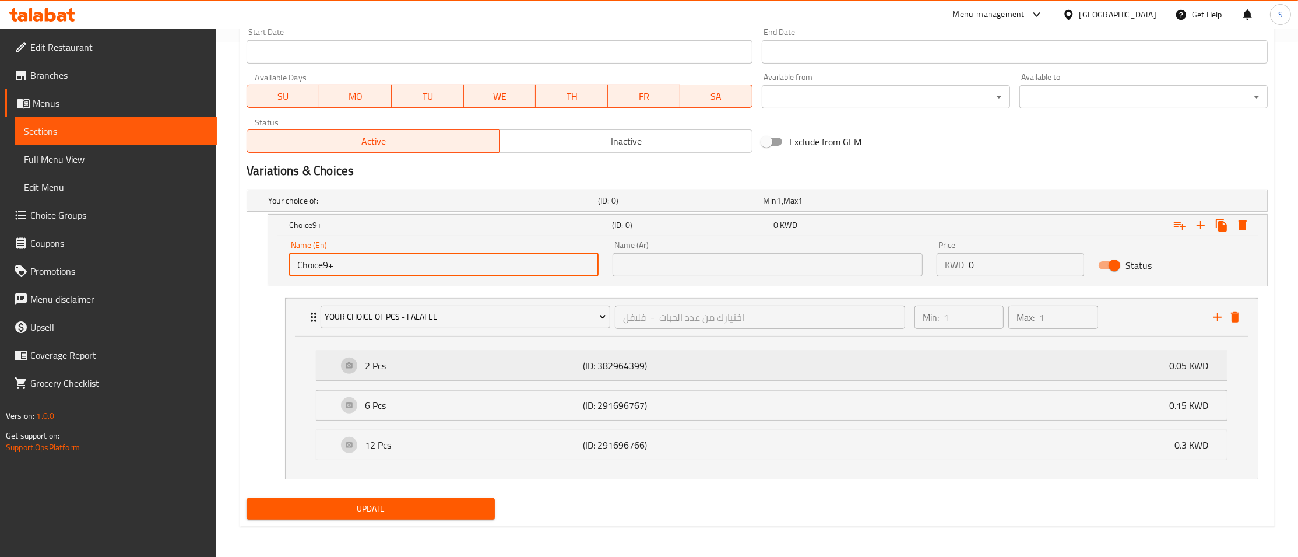
click at [430, 373] on p "2 Pcs" at bounding box center [474, 366] width 218 height 14
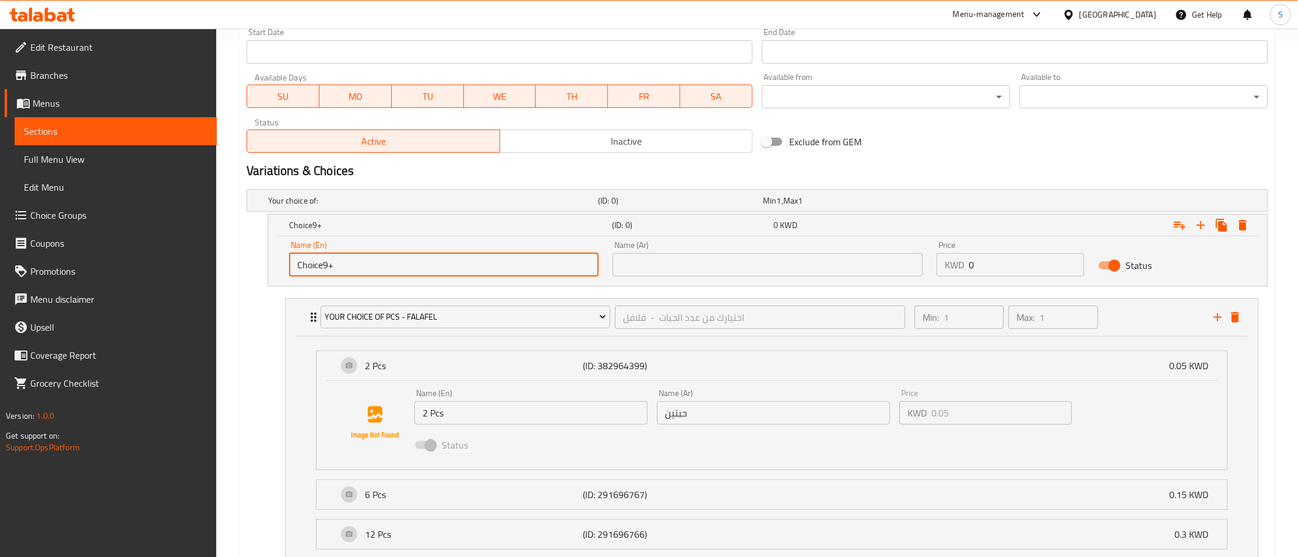
drag, startPoint x: 357, startPoint y: 424, endPoint x: 331, endPoint y: 424, distance: 25.7
click at [415, 424] on input "2 Pcs" at bounding box center [531, 412] width 233 height 23
click at [393, 266] on input "Choice9+" at bounding box center [444, 264] width 310 height 23
paste input "2 Pcs"
type input "2 Pcs"
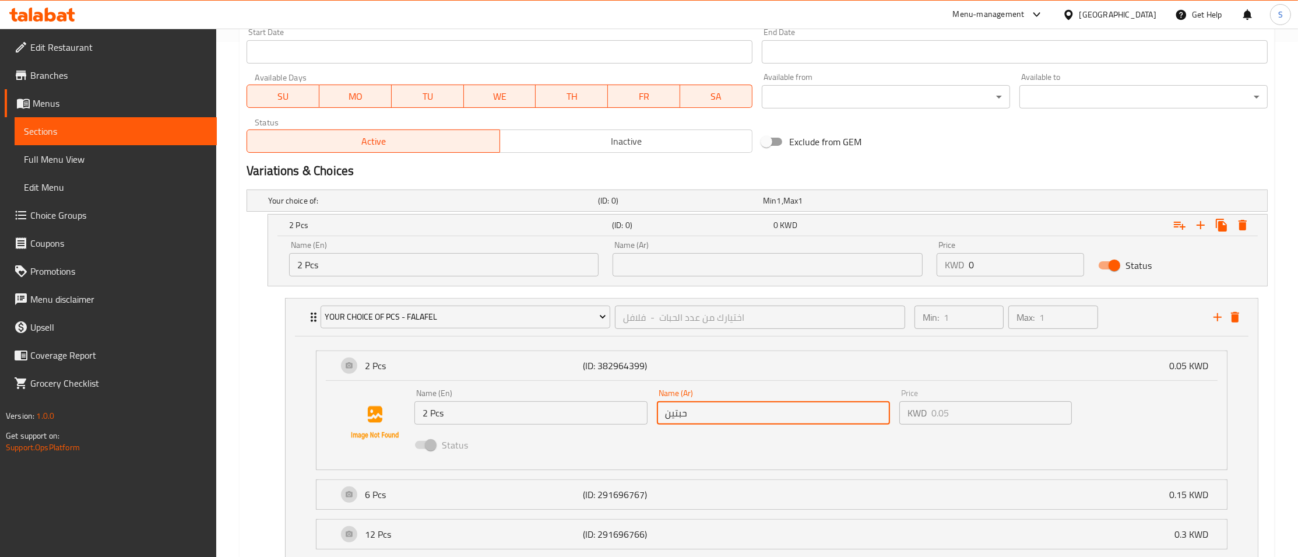
drag, startPoint x: 735, startPoint y: 410, endPoint x: 619, endPoint y: 427, distance: 117.2
click at [657, 424] on input "حبتين" at bounding box center [773, 412] width 233 height 23
click at [667, 417] on input "حبتين" at bounding box center [773, 412] width 233 height 23
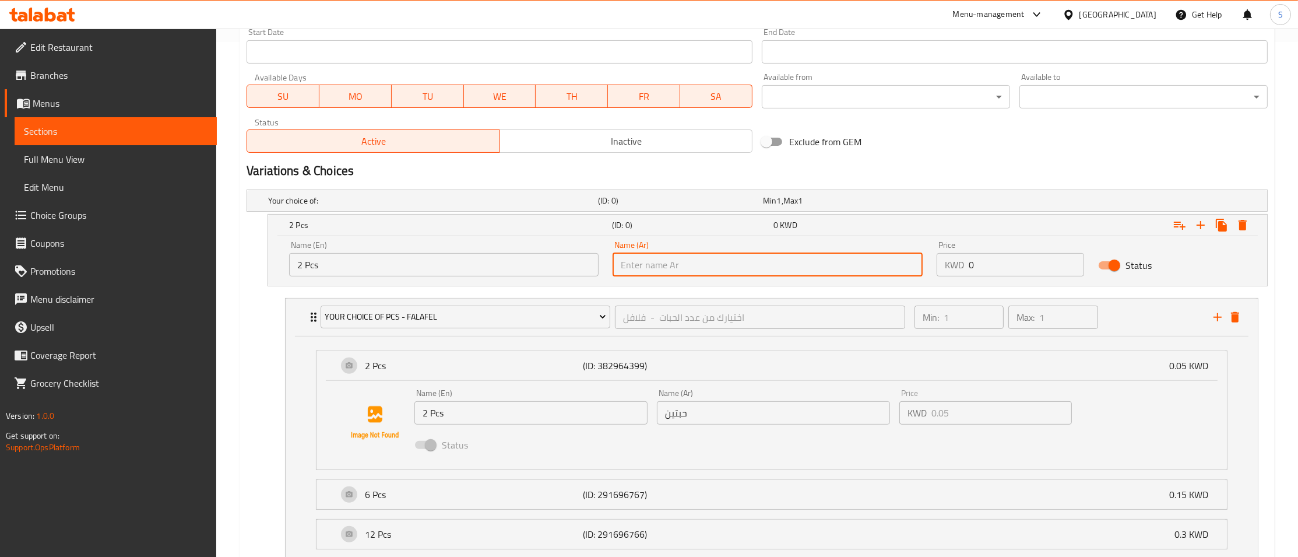
click at [703, 271] on input "text" at bounding box center [768, 264] width 310 height 23
paste input "حبتين"
type input "حبتين"
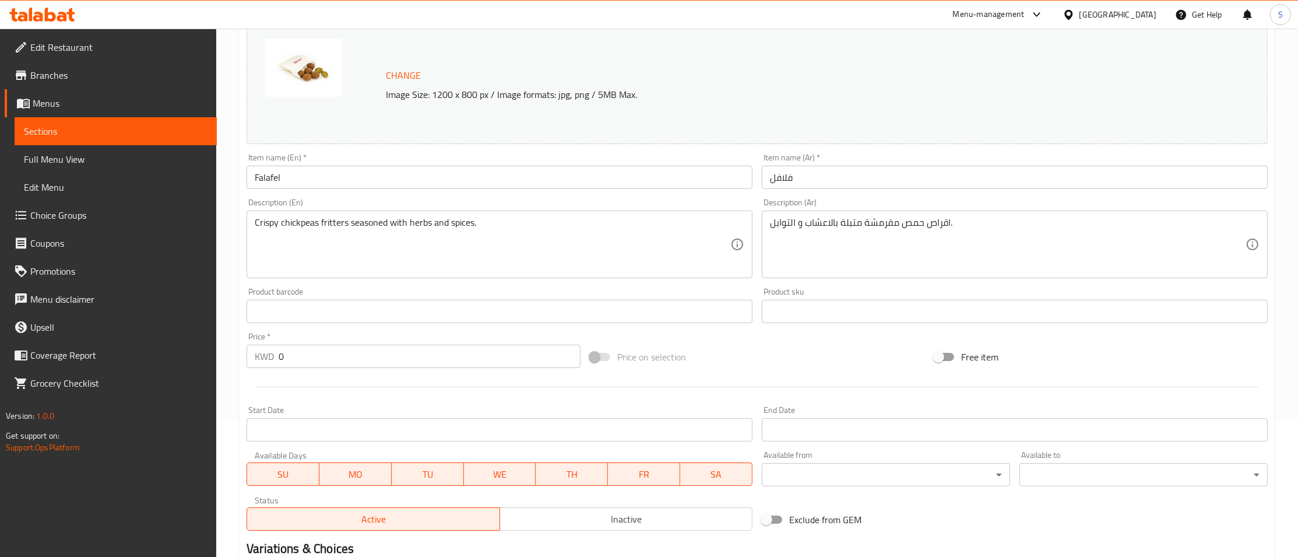
scroll to position [0, 0]
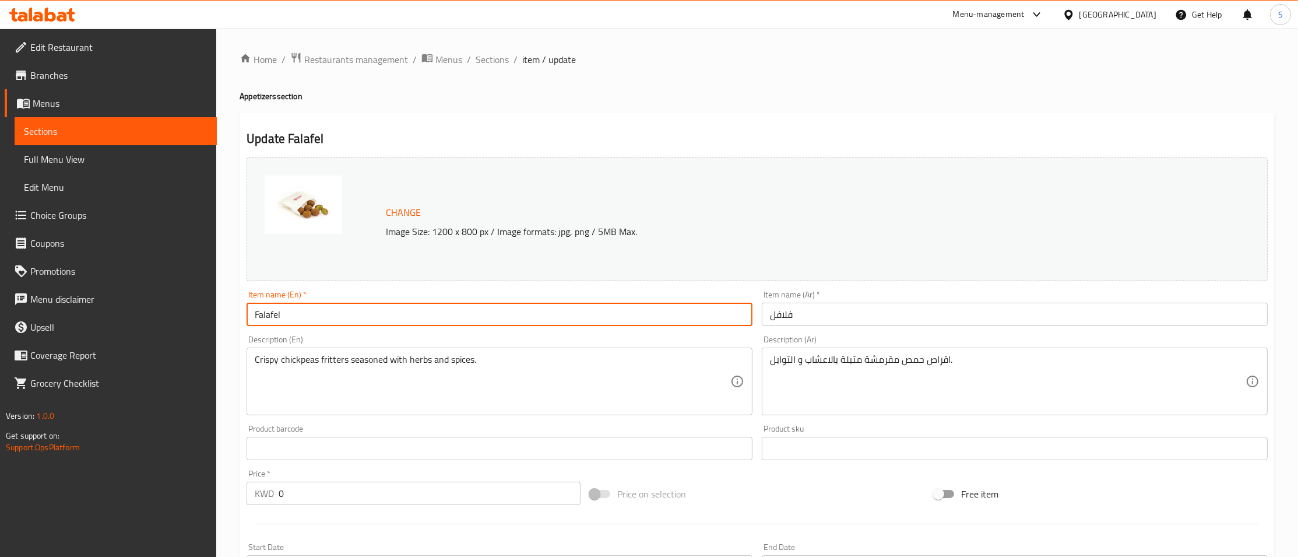
drag, startPoint x: 303, startPoint y: 315, endPoint x: 165, endPoint y: 326, distance: 138.6
click at [247, 326] on input "Falafel" at bounding box center [500, 314] width 506 height 23
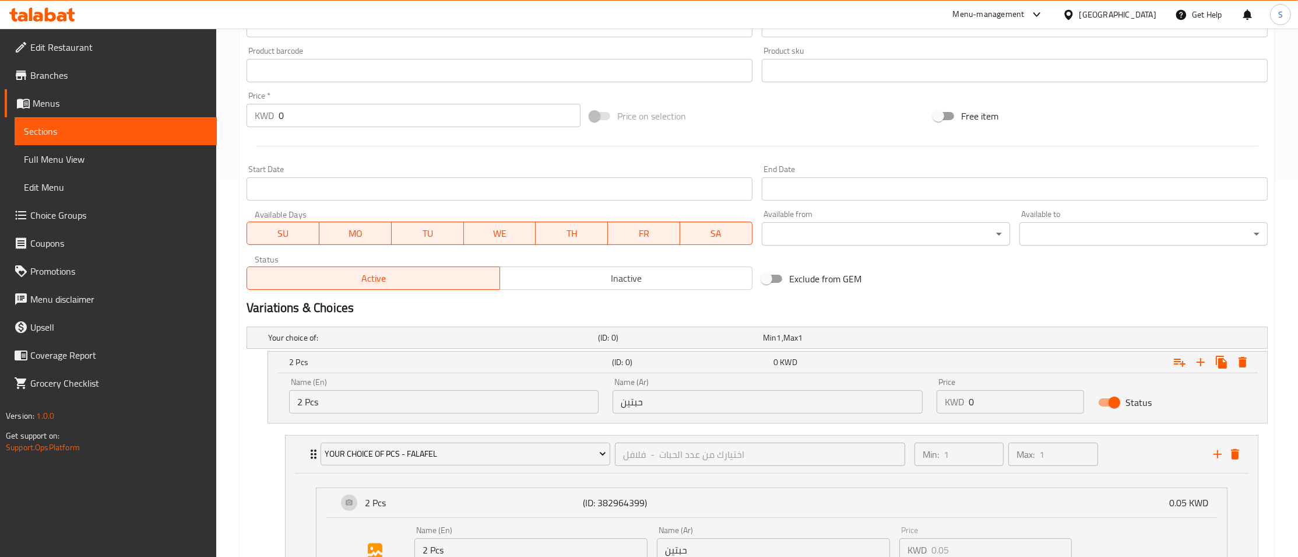
scroll to position [607, 0]
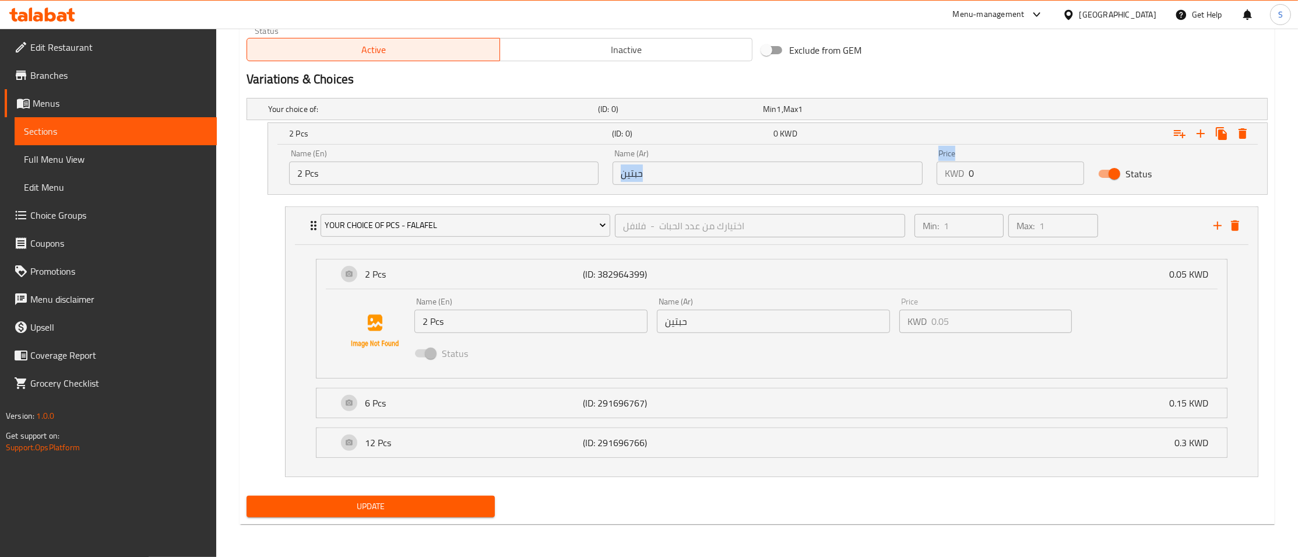
drag, startPoint x: 1018, startPoint y: 161, endPoint x: 844, endPoint y: 195, distance: 177.0
click at [844, 195] on div "Your choice of: (ID: 0) Min 1 , Max 1 Name (En) Your choice of: Name (En) Name …" at bounding box center [757, 292] width 1031 height 398
drag, startPoint x: 1019, startPoint y: 173, endPoint x: 833, endPoint y: 187, distance: 185.9
click at [969, 185] on input "0" at bounding box center [1027, 172] width 116 height 23
click at [399, 406] on p "6 Pcs" at bounding box center [474, 403] width 218 height 14
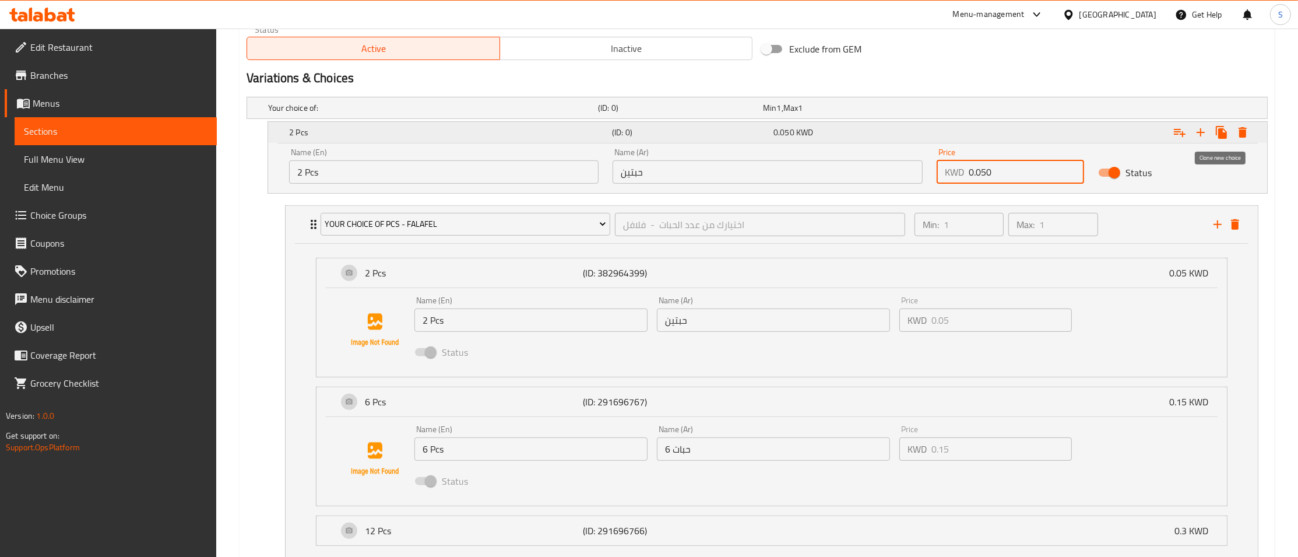
type input "0.050"
click at [1225, 135] on icon "Expand" at bounding box center [1221, 132] width 11 height 13
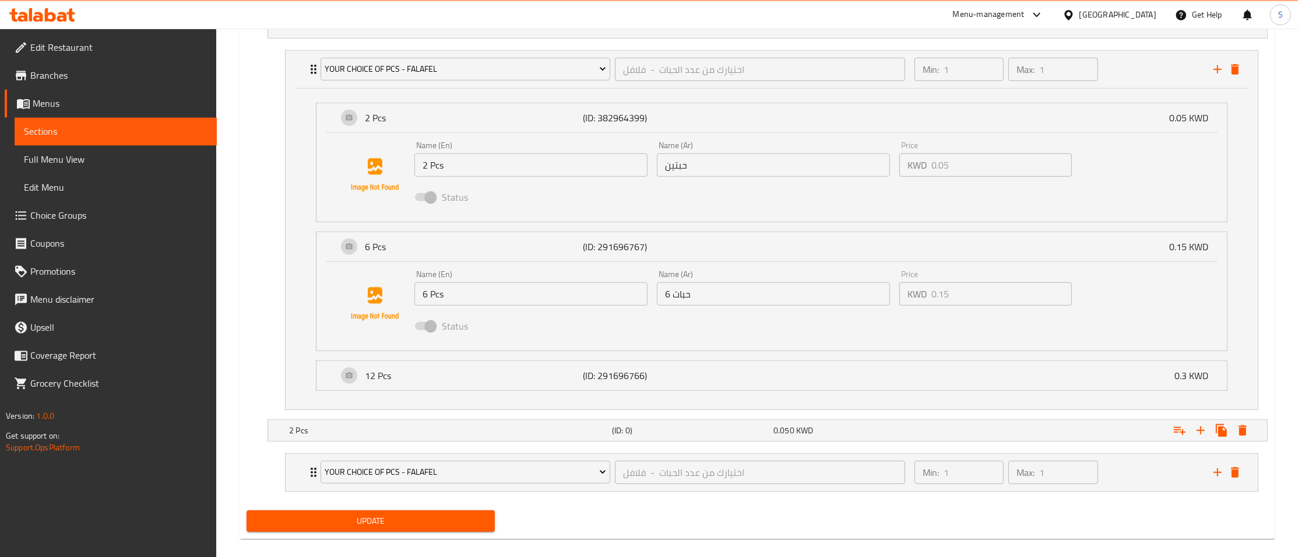
scroll to position [779, 0]
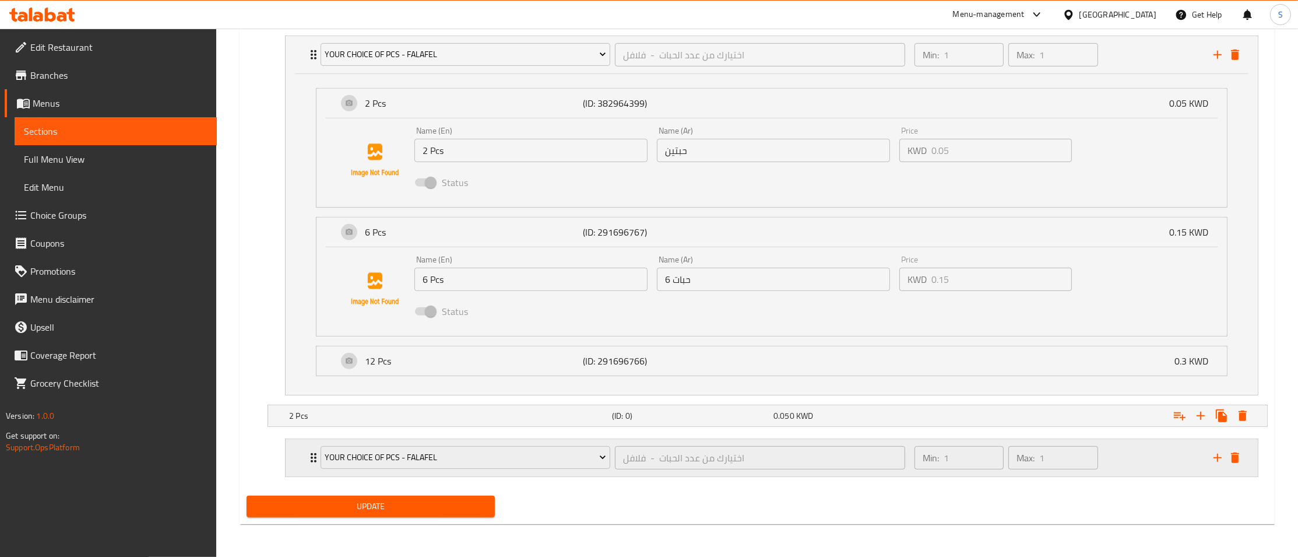
click at [308, 459] on icon "Expand" at bounding box center [314, 458] width 14 height 14
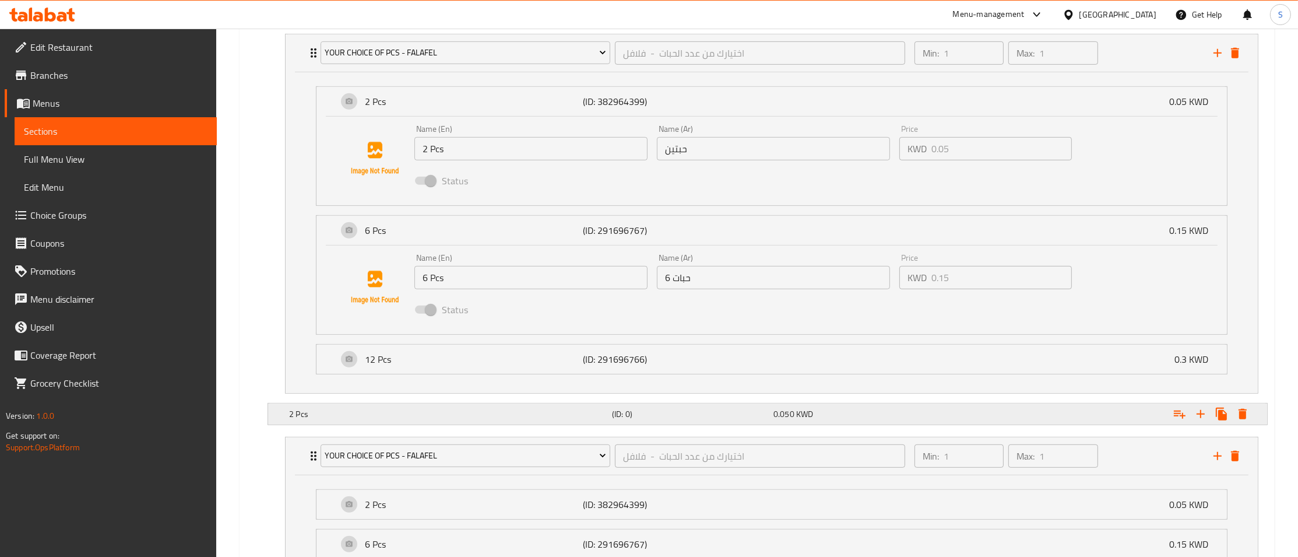
click at [333, 416] on h5 "2 Pcs" at bounding box center [448, 414] width 318 height 12
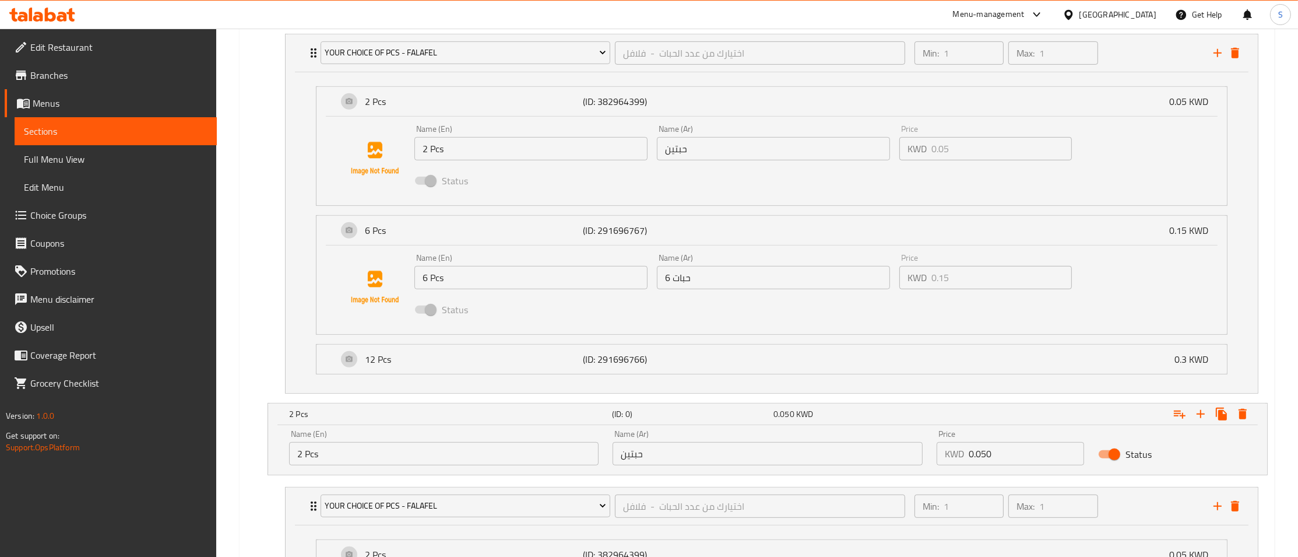
scroll to position [905, 0]
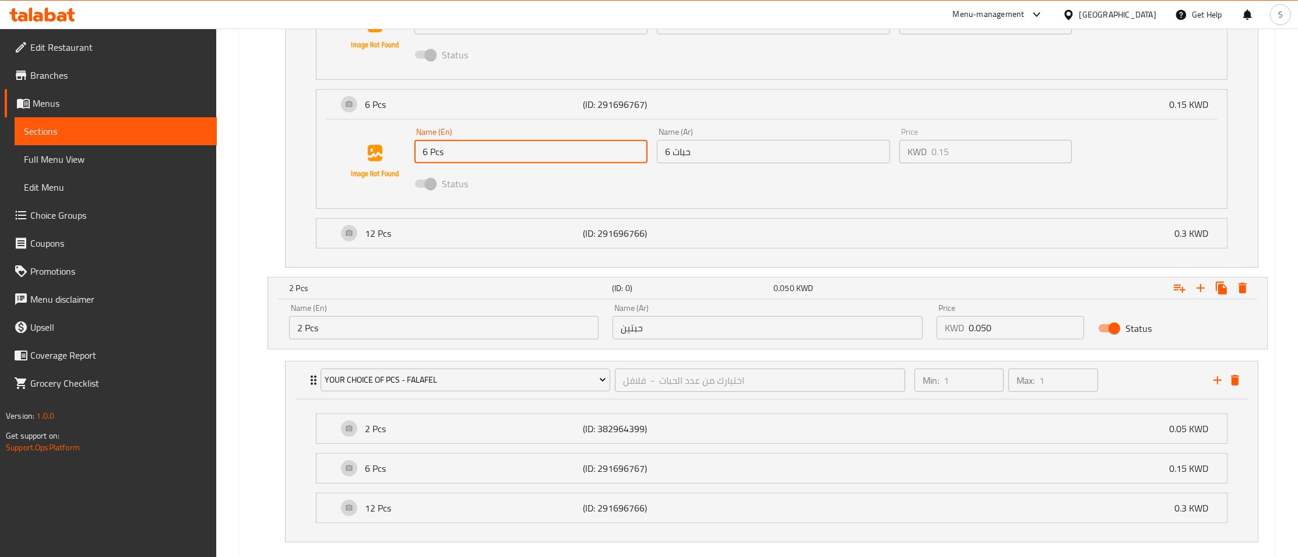
drag, startPoint x: 508, startPoint y: 156, endPoint x: 392, endPoint y: 162, distance: 116.2
click at [415, 162] on input "6 Pcs" at bounding box center [531, 151] width 233 height 23
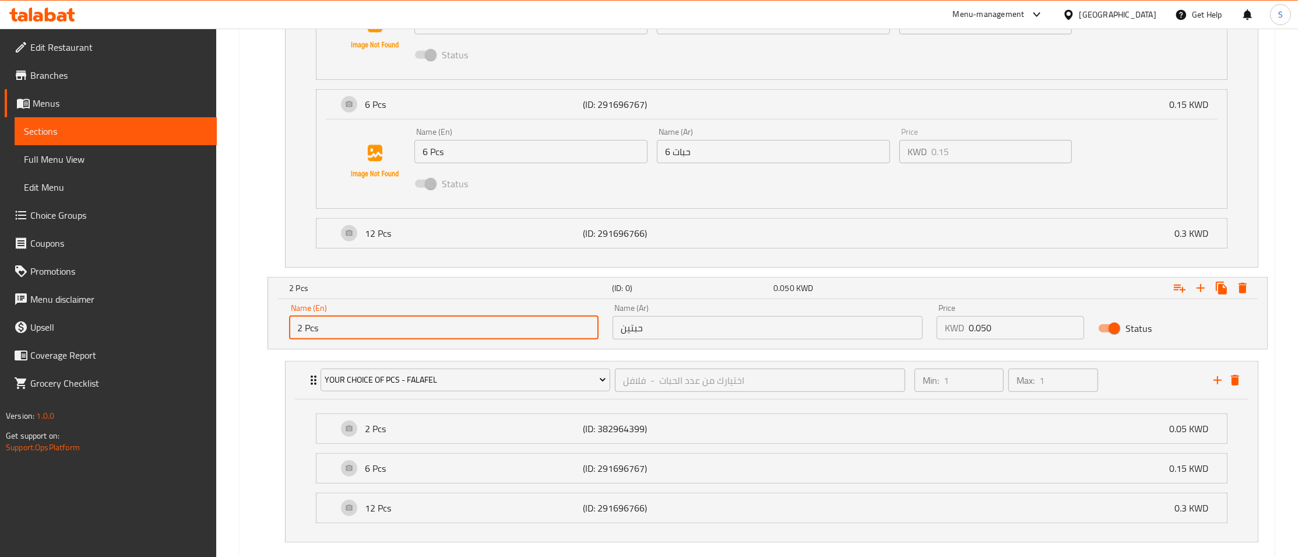
click at [436, 324] on input "2 Pcs" at bounding box center [444, 327] width 310 height 23
paste input "6 Pcs"
type input "6 Pcs"
drag, startPoint x: 570, startPoint y: 163, endPoint x: 562, endPoint y: 163, distance: 7.6
click at [657, 163] on input "6 حبات" at bounding box center [773, 151] width 233 height 23
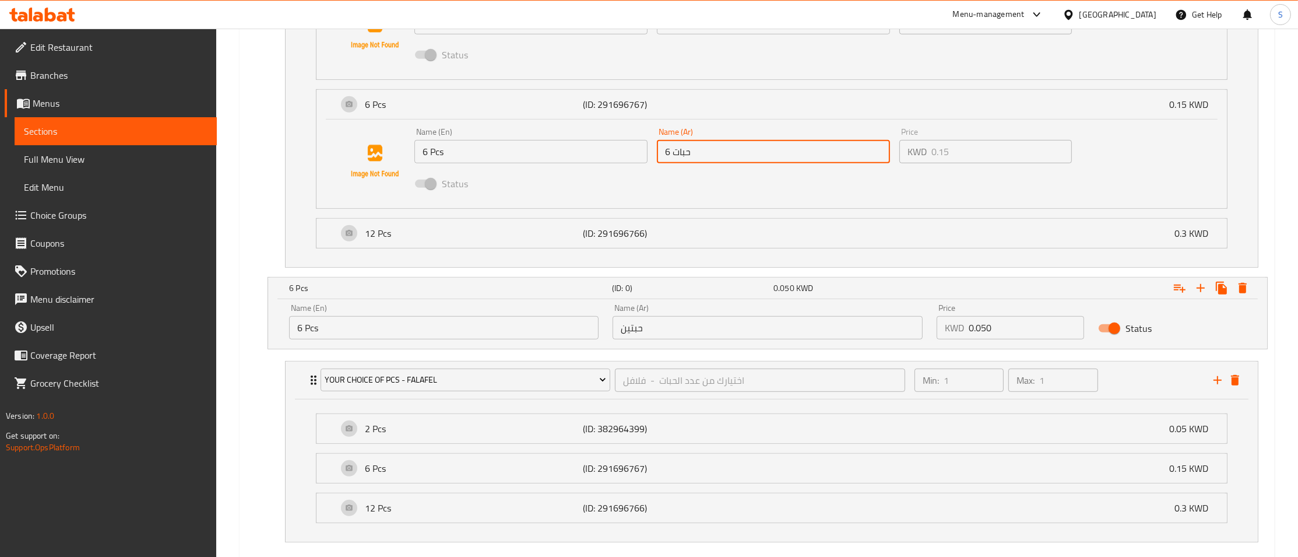
click at [693, 147] on input "6 حبات" at bounding box center [773, 151] width 233 height 23
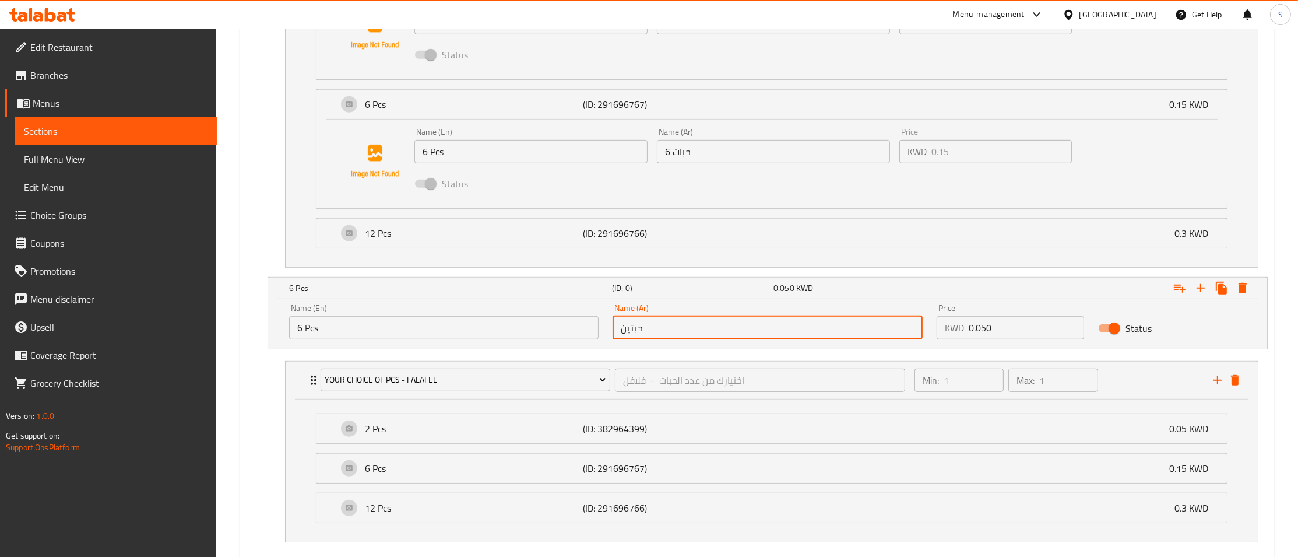
click at [688, 328] on input "حبتين" at bounding box center [768, 327] width 310 height 23
paste input "6 حبات"
type input "6 حبات"
click at [1017, 322] on input "0.050" at bounding box center [1027, 327] width 116 height 23
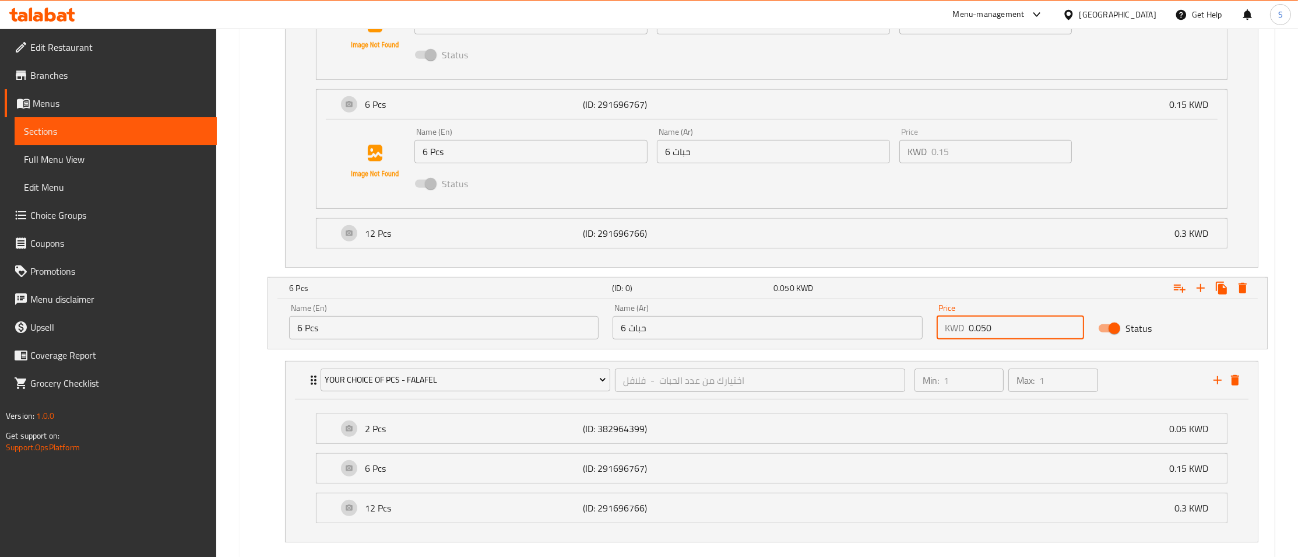
click at [1017, 322] on input "0.050" at bounding box center [1027, 327] width 116 height 23
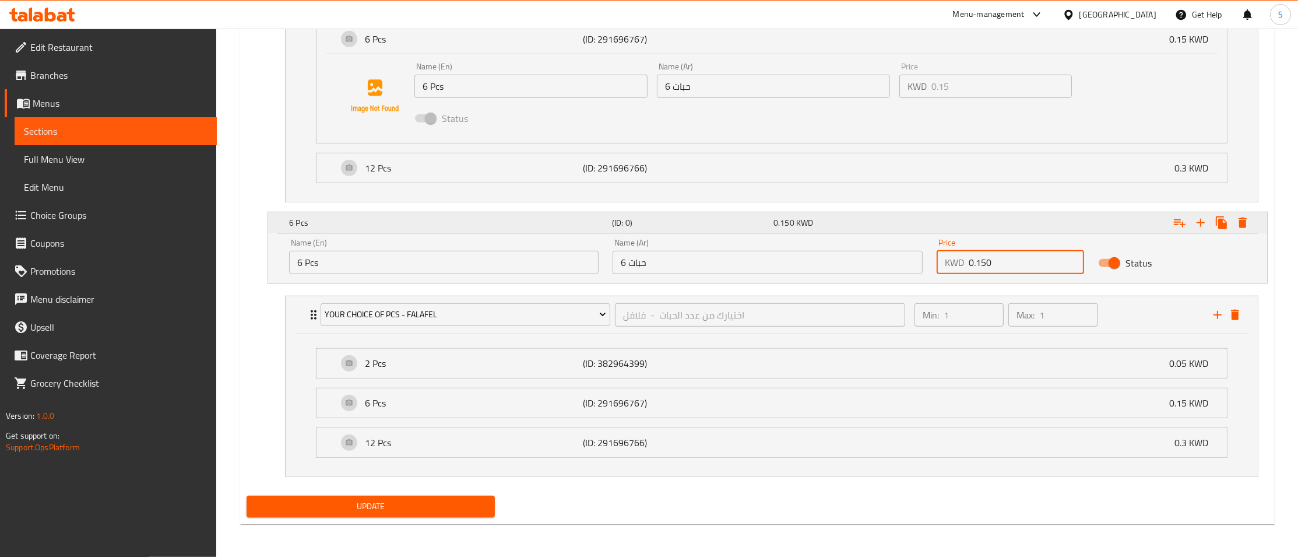
type input "0.150"
click at [1223, 224] on icon "Expand" at bounding box center [1221, 222] width 11 height 13
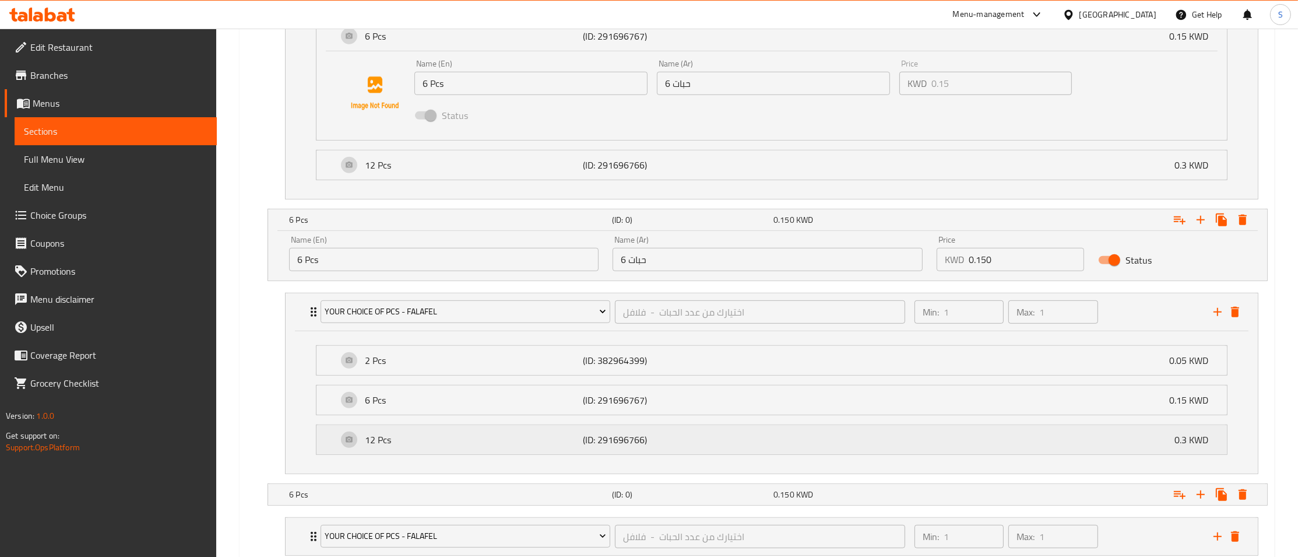
click at [407, 452] on div "12 Pcs (ID: 291696766) 0.3 KWD" at bounding box center [776, 439] width 876 height 29
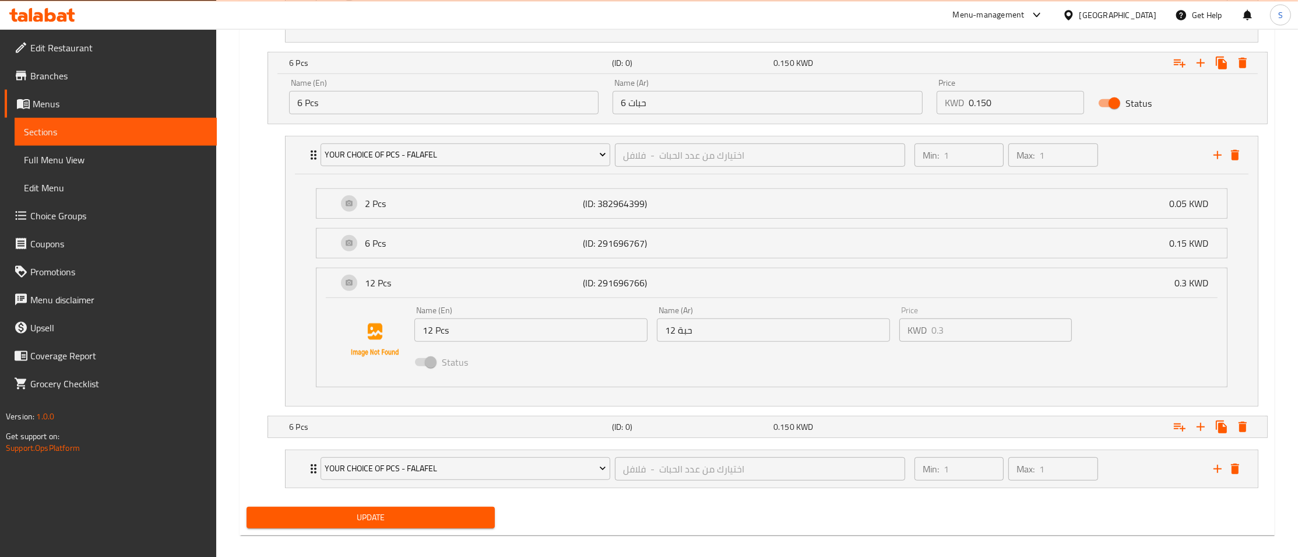
scroll to position [1144, 0]
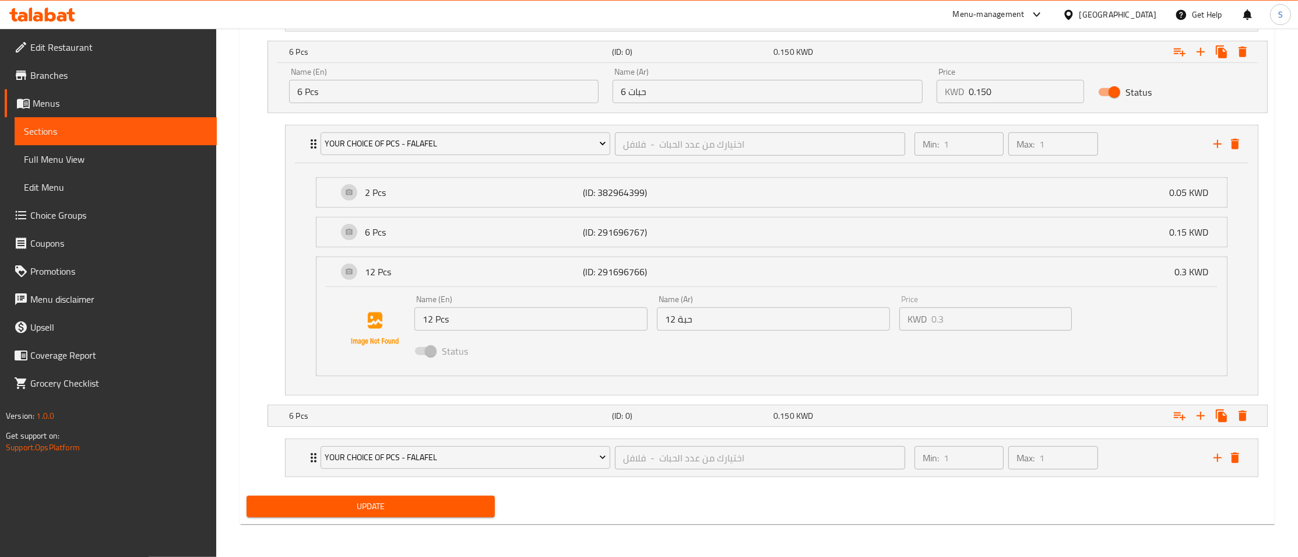
click at [600, 325] on input "12 Pcs" at bounding box center [531, 318] width 233 height 23
click at [737, 318] on input "12 حبة" at bounding box center [773, 318] width 233 height 23
click at [321, 412] on h5 "6 Pcs" at bounding box center [448, 416] width 318 height 12
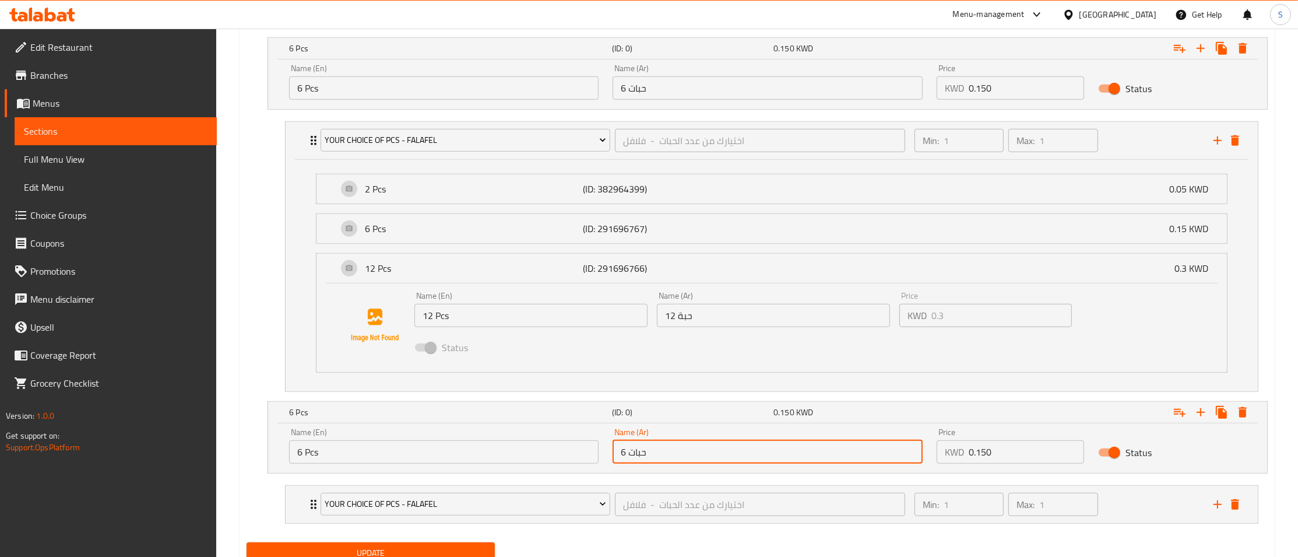
click at [747, 454] on input "6 حبات" at bounding box center [768, 451] width 310 height 23
paste input "12 حبة"
click at [500, 332] on div "Name (En) 12 Pcs Name (En)" at bounding box center [531, 309] width 243 height 45
type input "12 حبة"
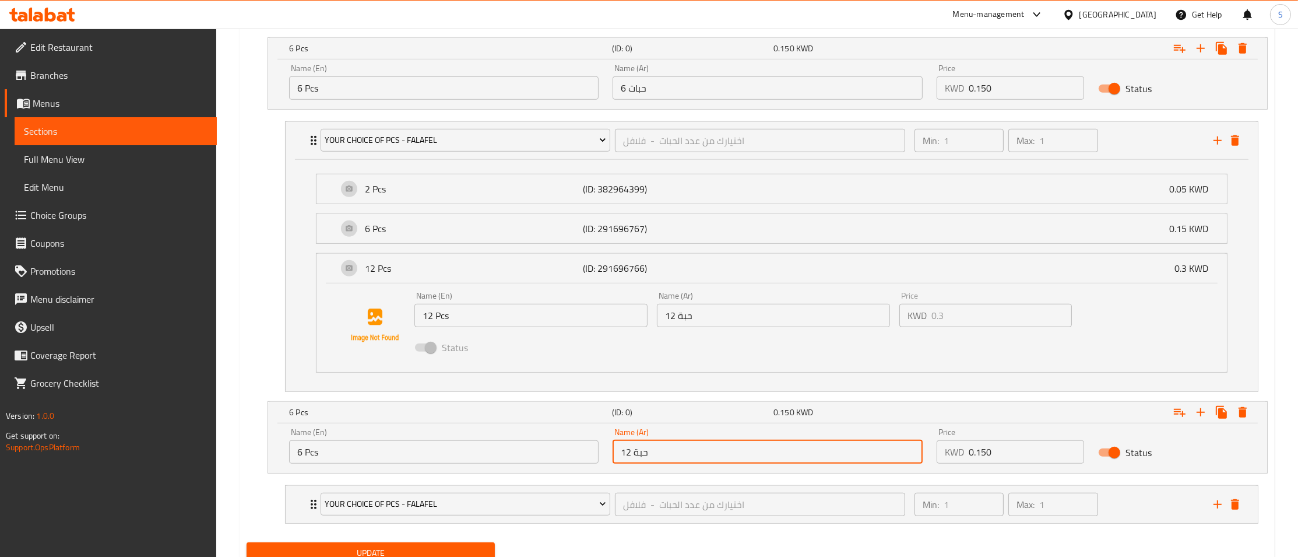
click at [497, 322] on input "12 Pcs" at bounding box center [531, 315] width 233 height 23
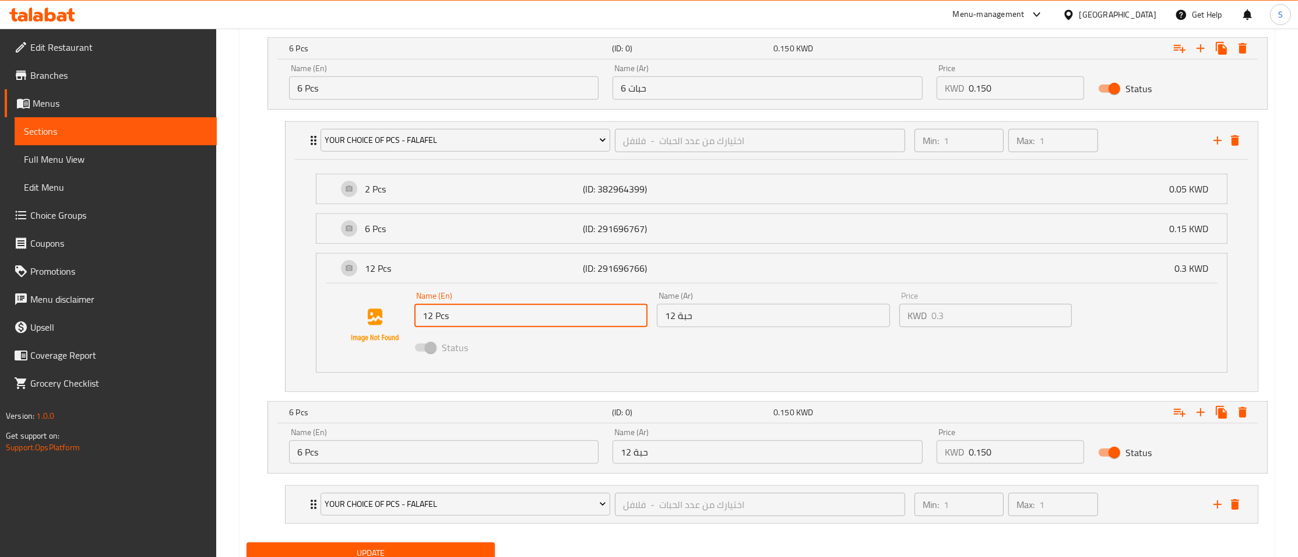
click at [497, 322] on input "12 Pcs" at bounding box center [531, 315] width 233 height 23
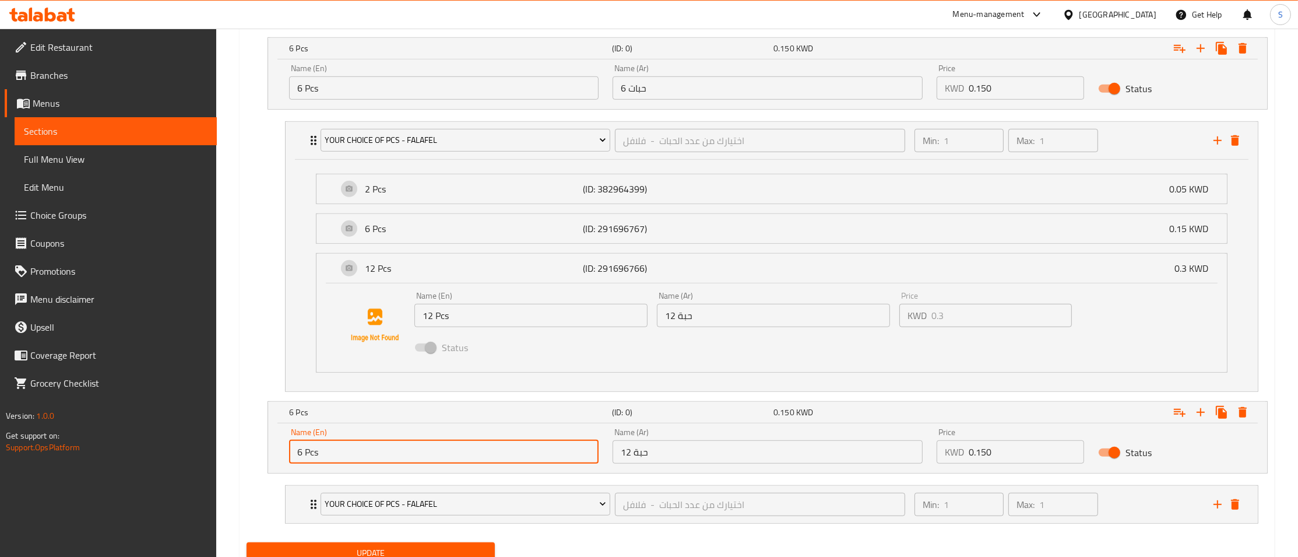
click at [427, 456] on input "6 Pcs" at bounding box center [444, 451] width 310 height 23
paste input "12"
type input "12 Pcs"
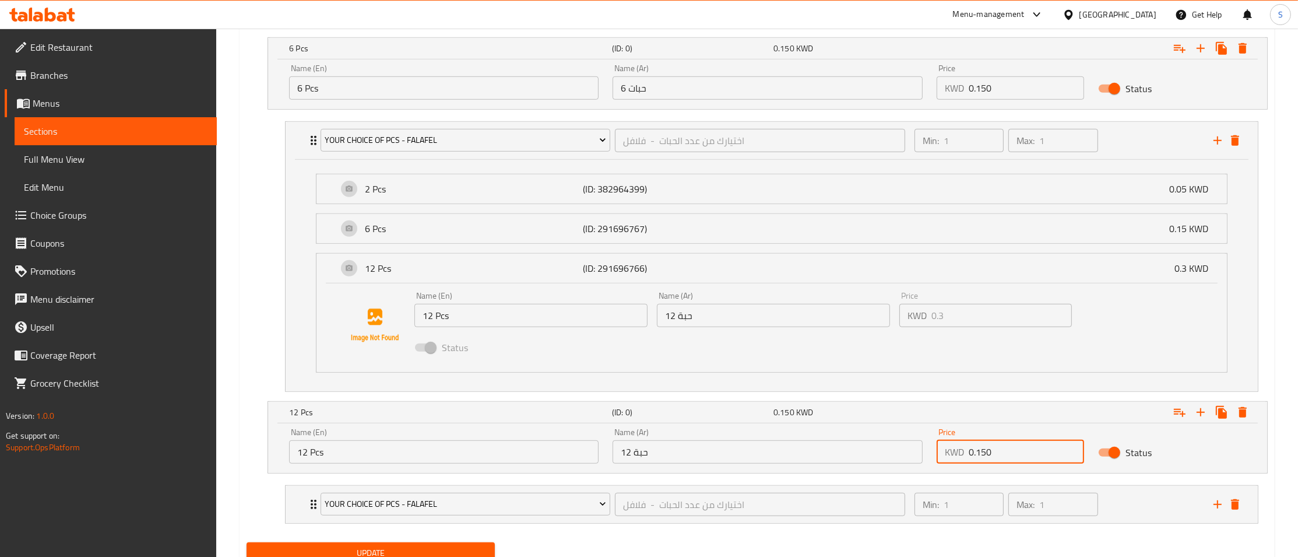
drag, startPoint x: 1013, startPoint y: 454, endPoint x: 717, endPoint y: 475, distance: 297.5
click at [969, 463] on input "0.150" at bounding box center [1027, 451] width 116 height 23
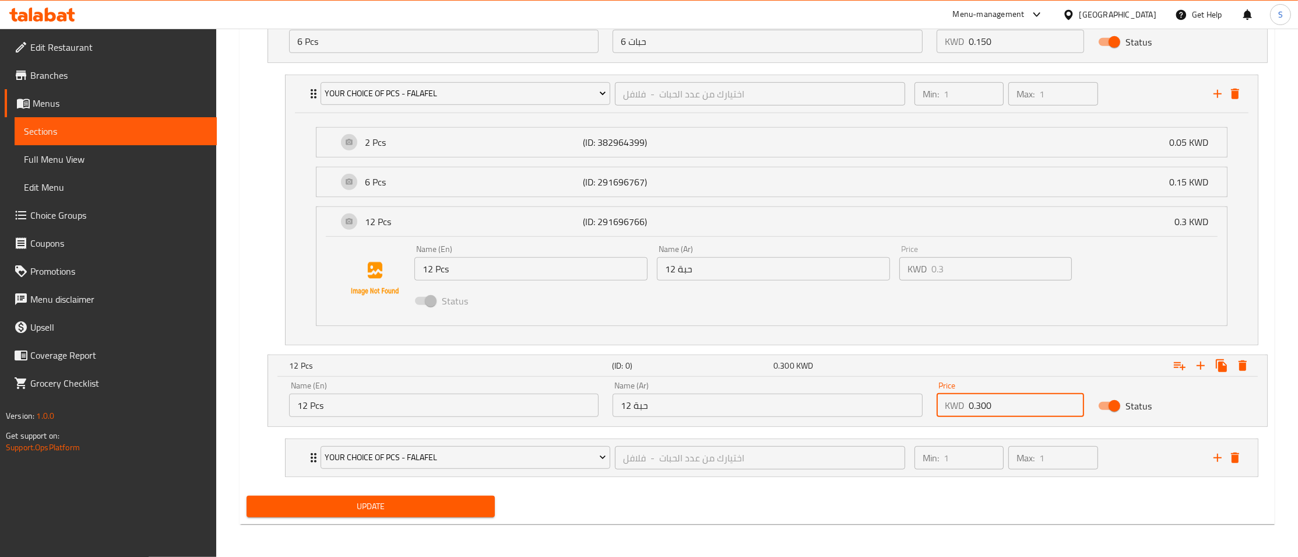
type input "0.300"
click at [358, 507] on span "Update" at bounding box center [371, 506] width 230 height 15
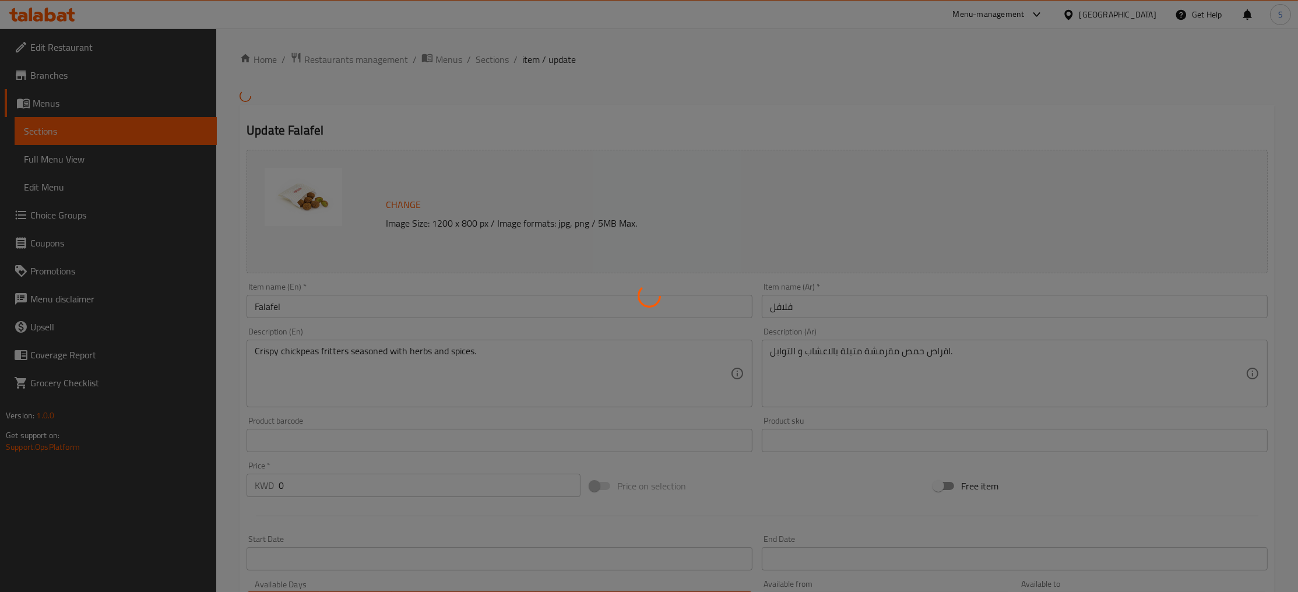
type input "اختيارك من عدد الحبات - فلافل"
type input "1"
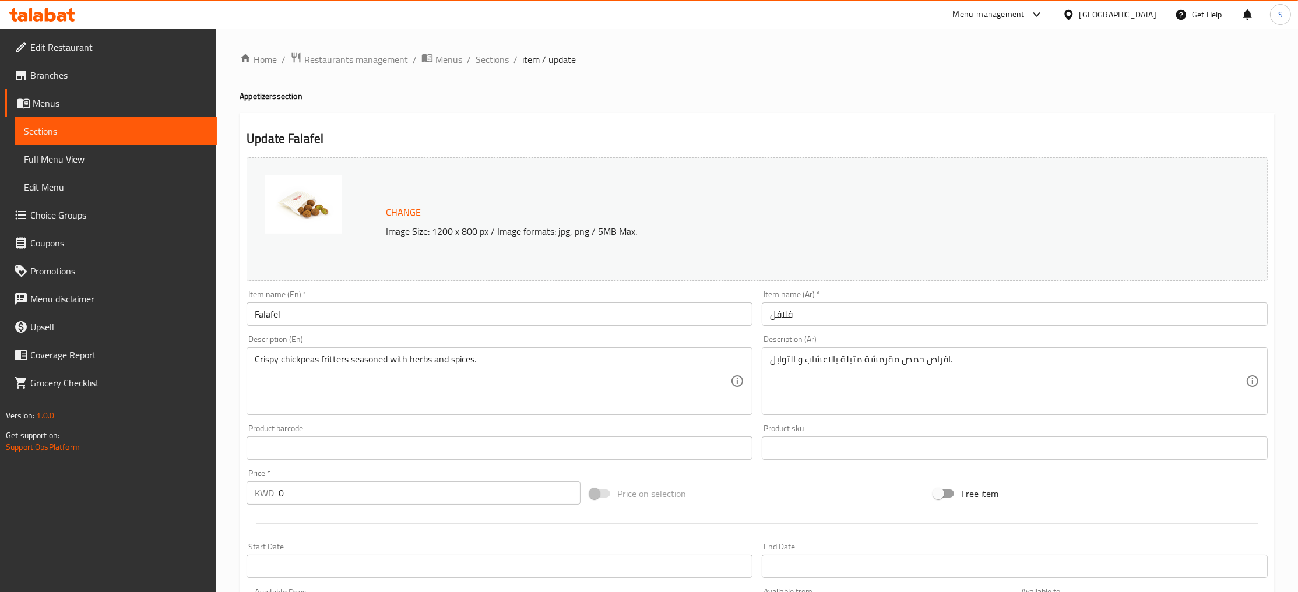
click at [494, 62] on span "Sections" at bounding box center [492, 59] width 33 height 14
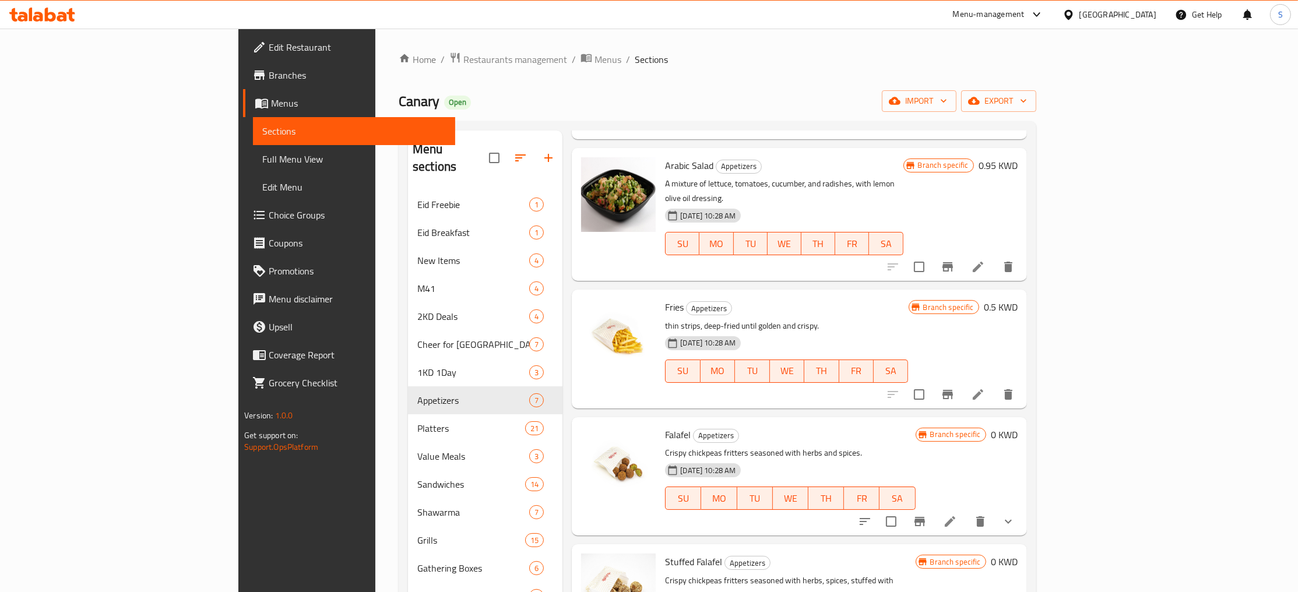
scroll to position [329, 0]
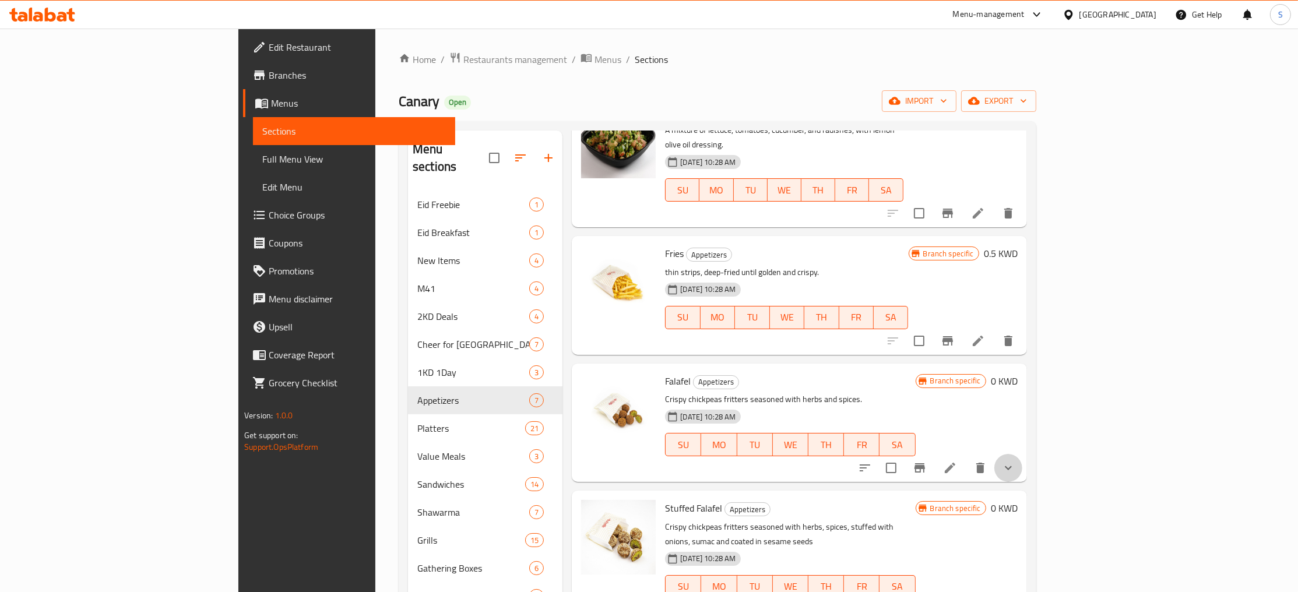
click at [1023, 454] on button "show more" at bounding box center [1009, 468] width 28 height 28
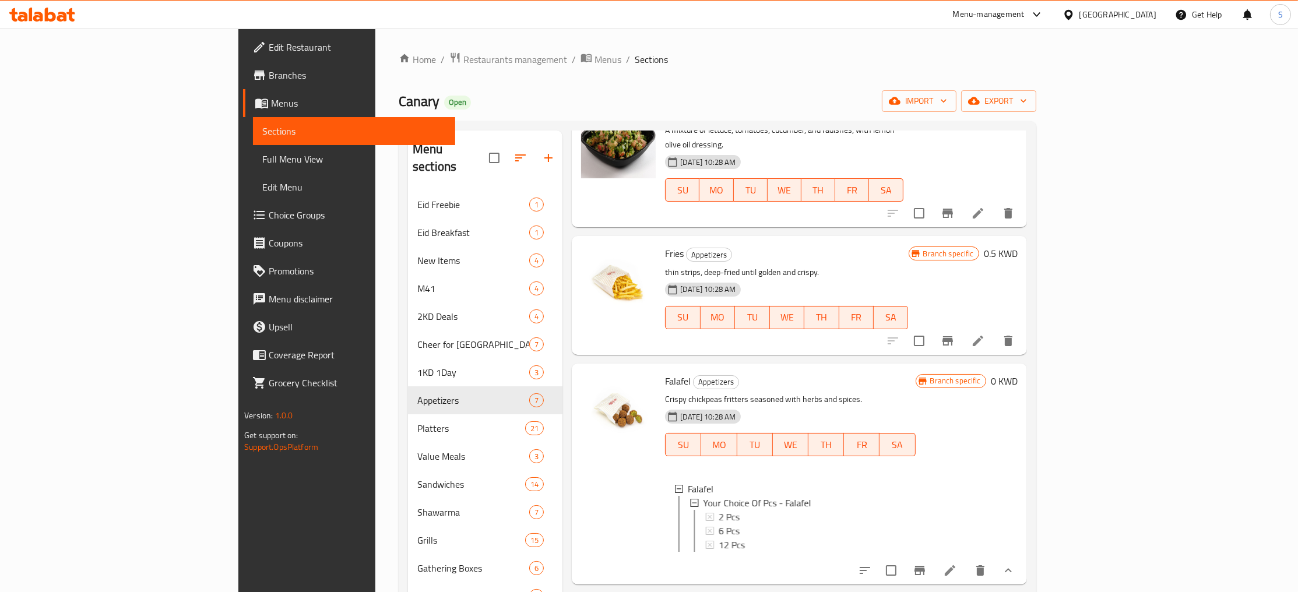
scroll to position [431, 0]
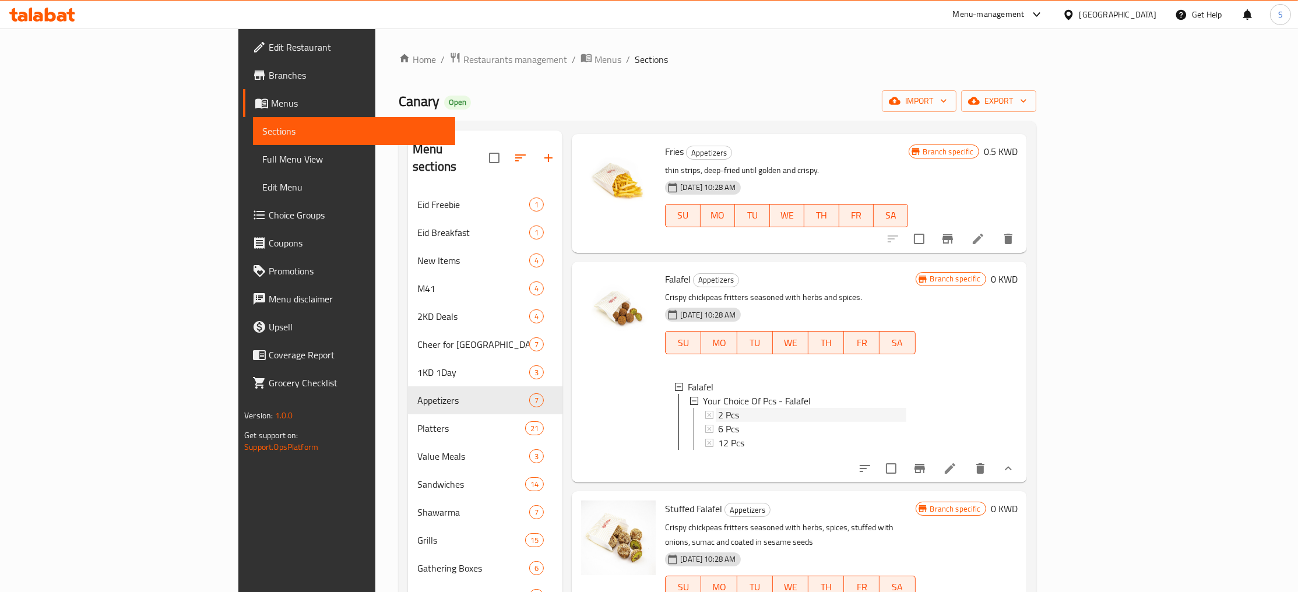
click at [716, 408] on div "2 Pcs" at bounding box center [811, 415] width 190 height 14
click at [718, 422] on span "6 Pcs" at bounding box center [728, 429] width 21 height 14
click at [718, 436] on span "12 Pcs" at bounding box center [731, 443] width 26 height 14
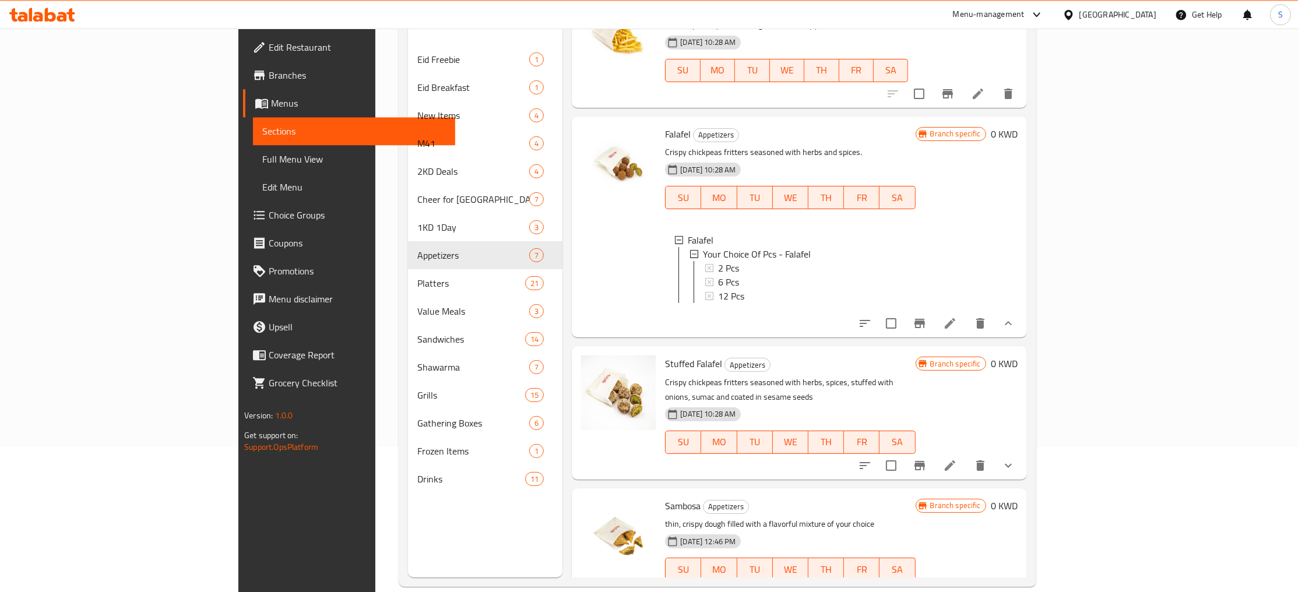
scroll to position [163, 0]
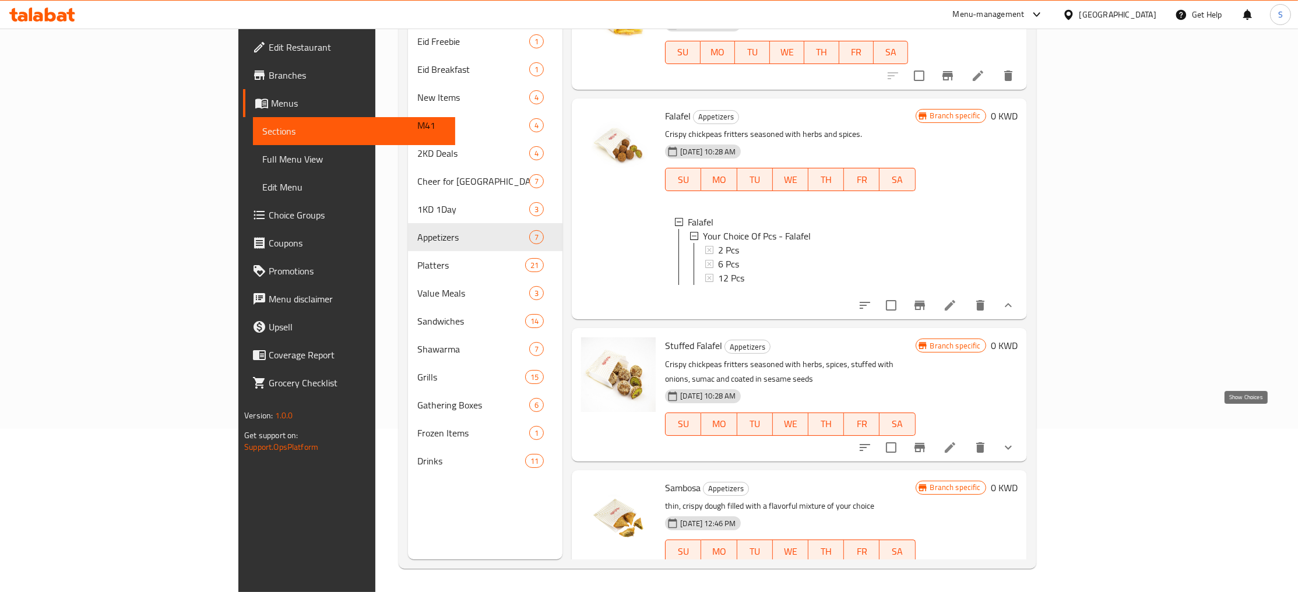
click at [1012, 445] on icon "show more" at bounding box center [1008, 447] width 7 height 4
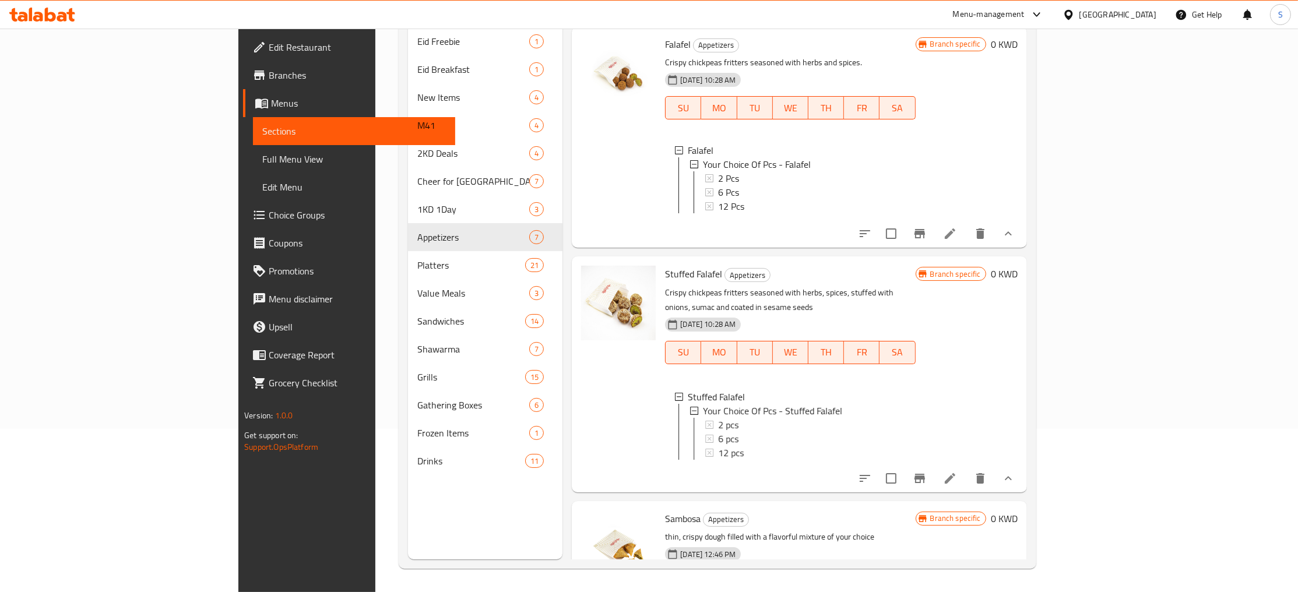
scroll to position [533, 0]
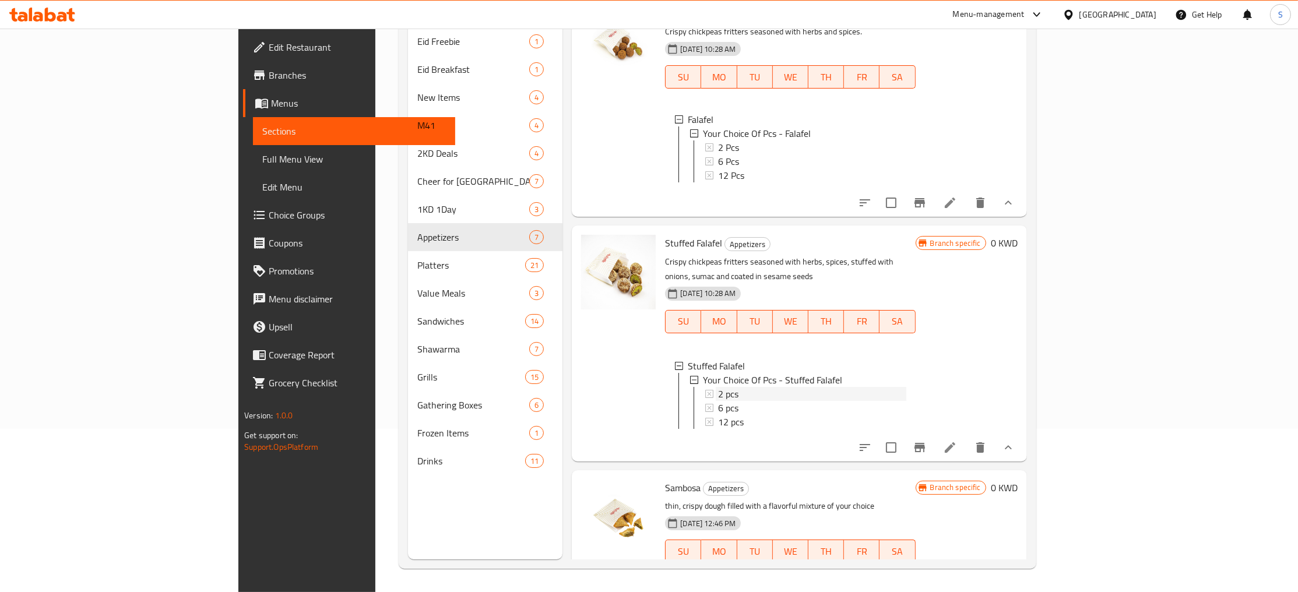
click at [718, 387] on div "2 pcs" at bounding box center [812, 394] width 188 height 14
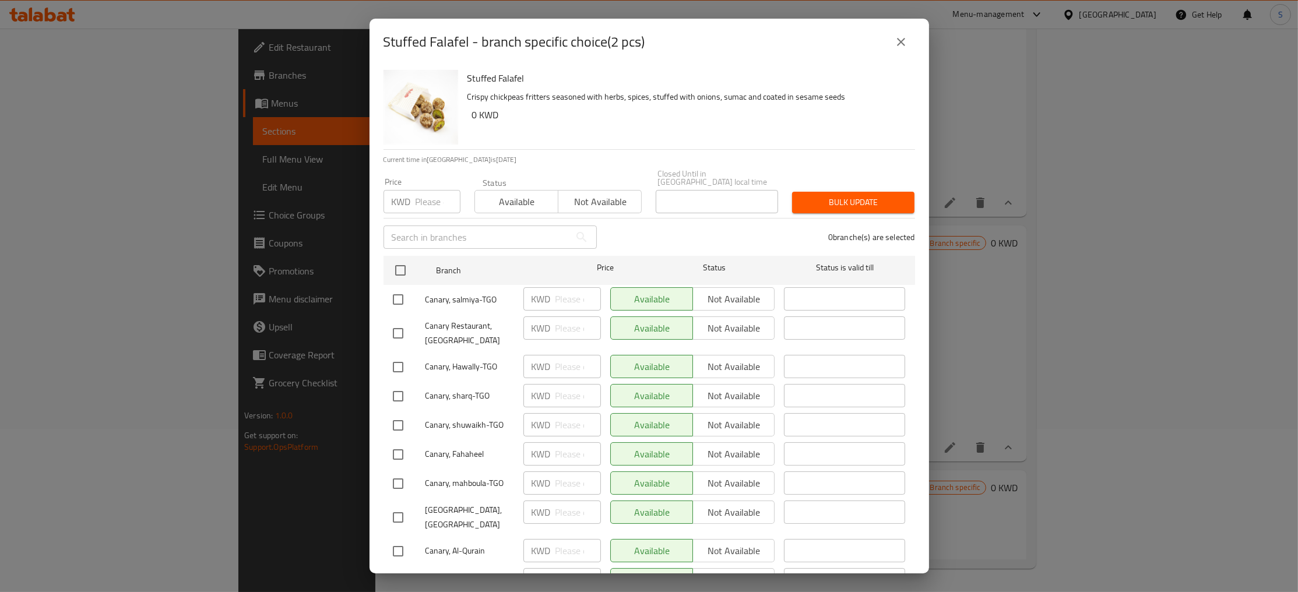
scroll to position [296, 0]
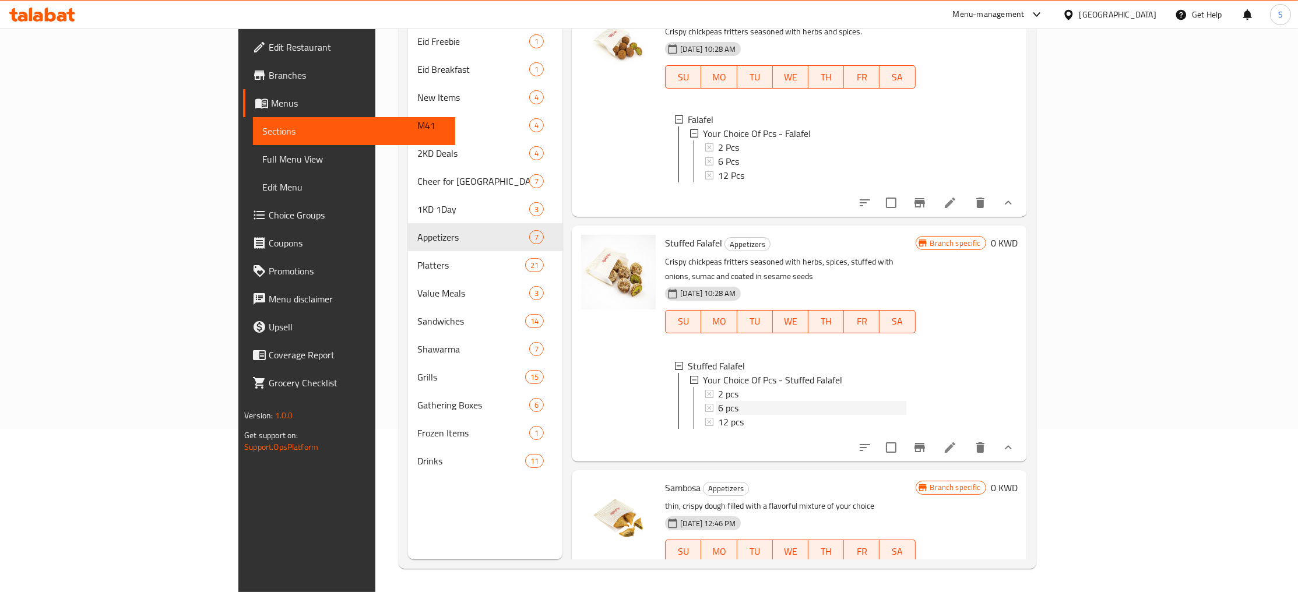
click at [718, 401] on span "6 pcs" at bounding box center [728, 408] width 20 height 14
click at [718, 415] on div "12 pcs" at bounding box center [812, 422] width 188 height 14
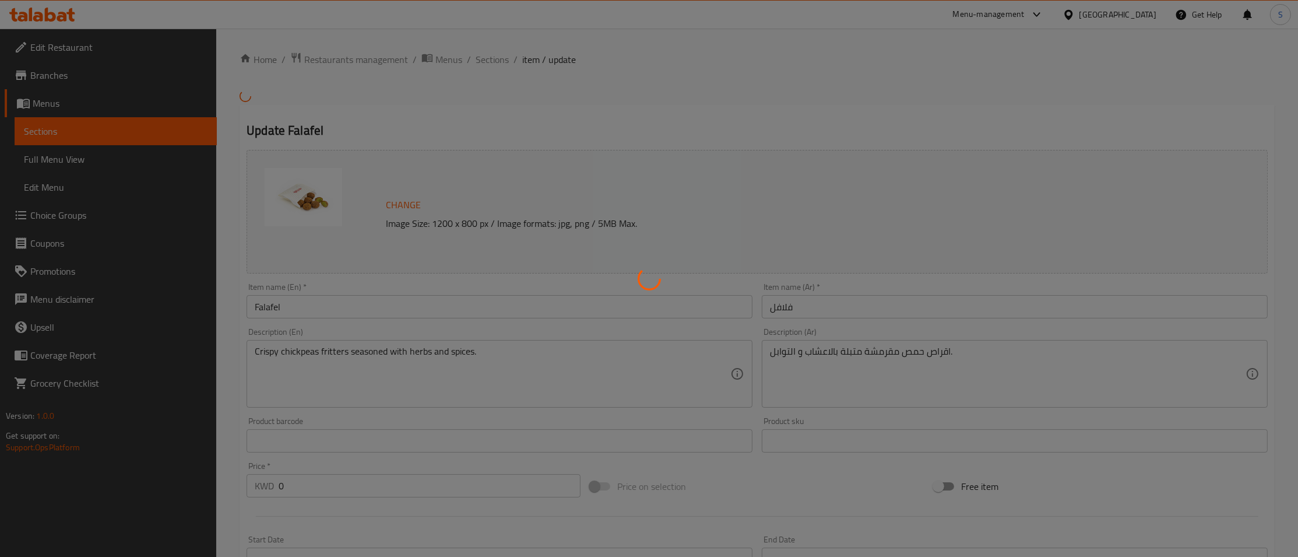
type input "اختيارك من عدد الحبات - فلافل"
type input "1"
type input "اختيارك من عدد الحبات - فلافل"
type input "1"
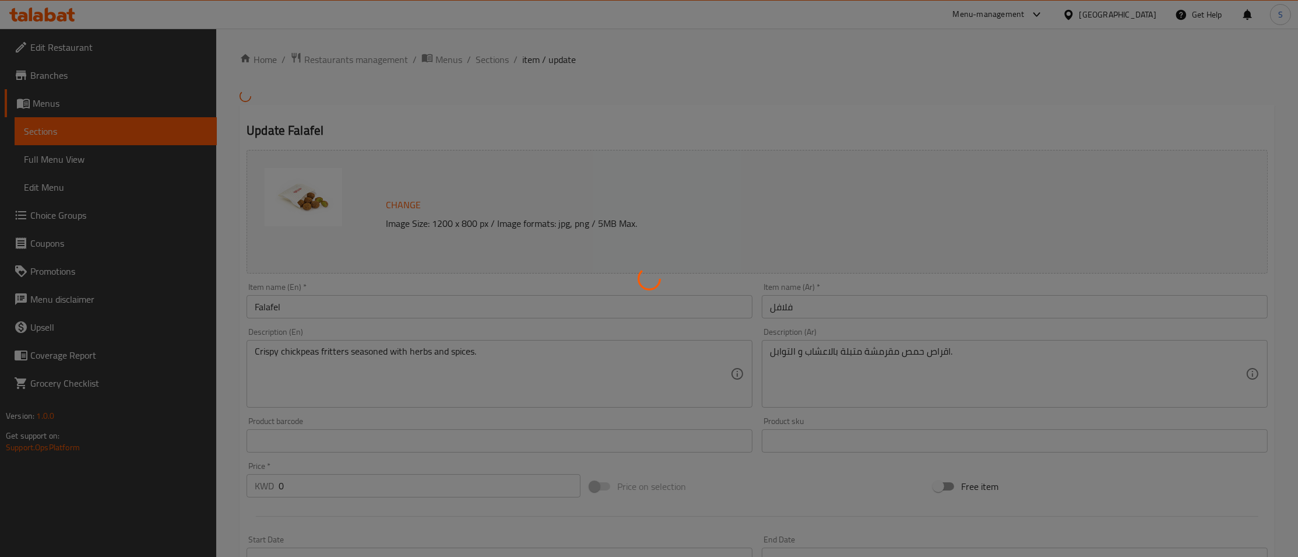
type input "1"
type input "اختيارك من عدد الحبات - فلافل"
type input "1"
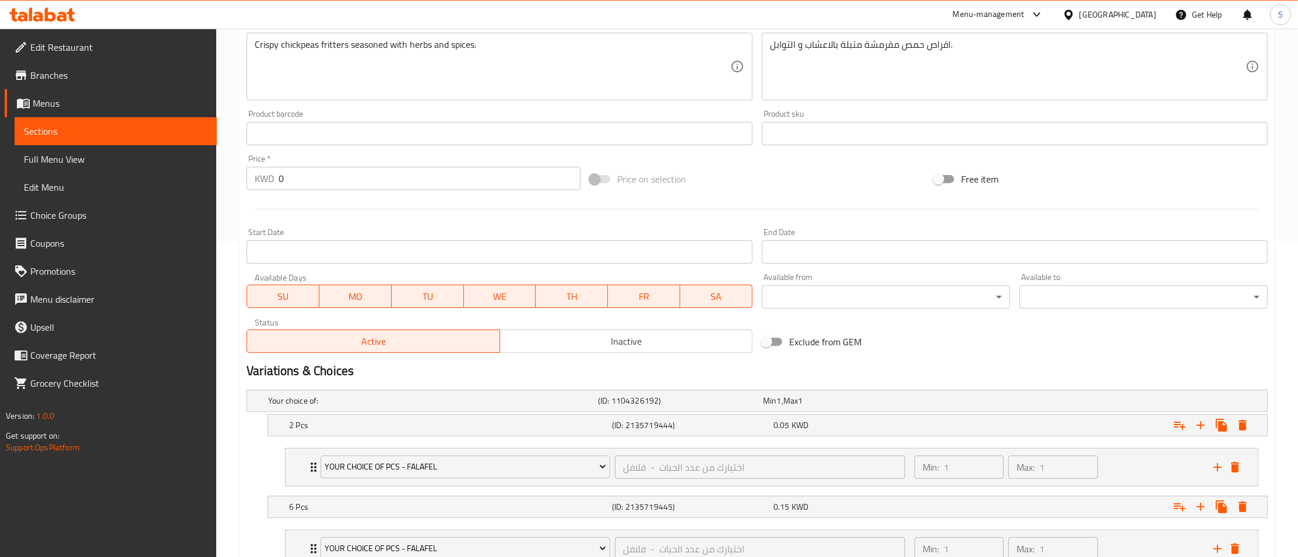
scroll to position [490, 0]
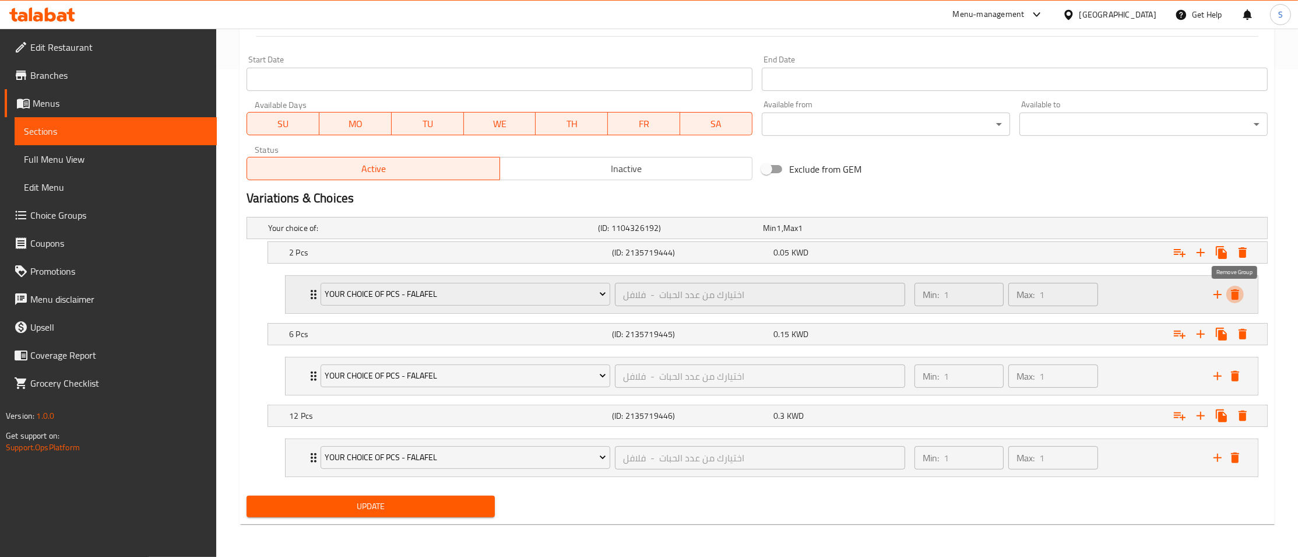
click at [1241, 287] on icon "delete" at bounding box center [1235, 294] width 14 height 14
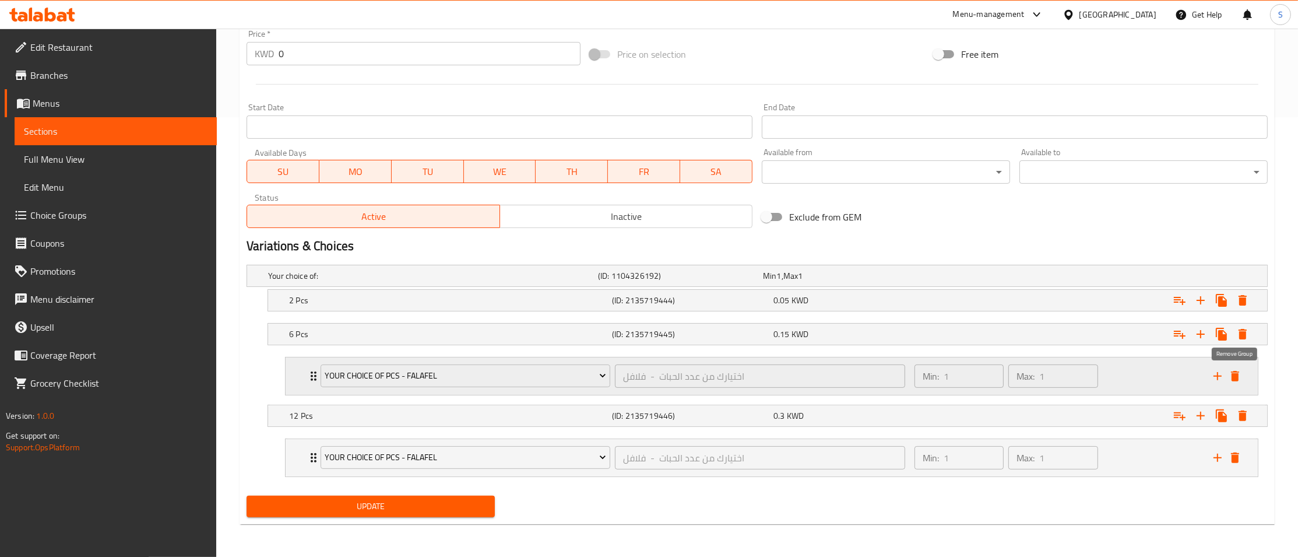
click at [1232, 382] on icon "delete" at bounding box center [1235, 376] width 14 height 14
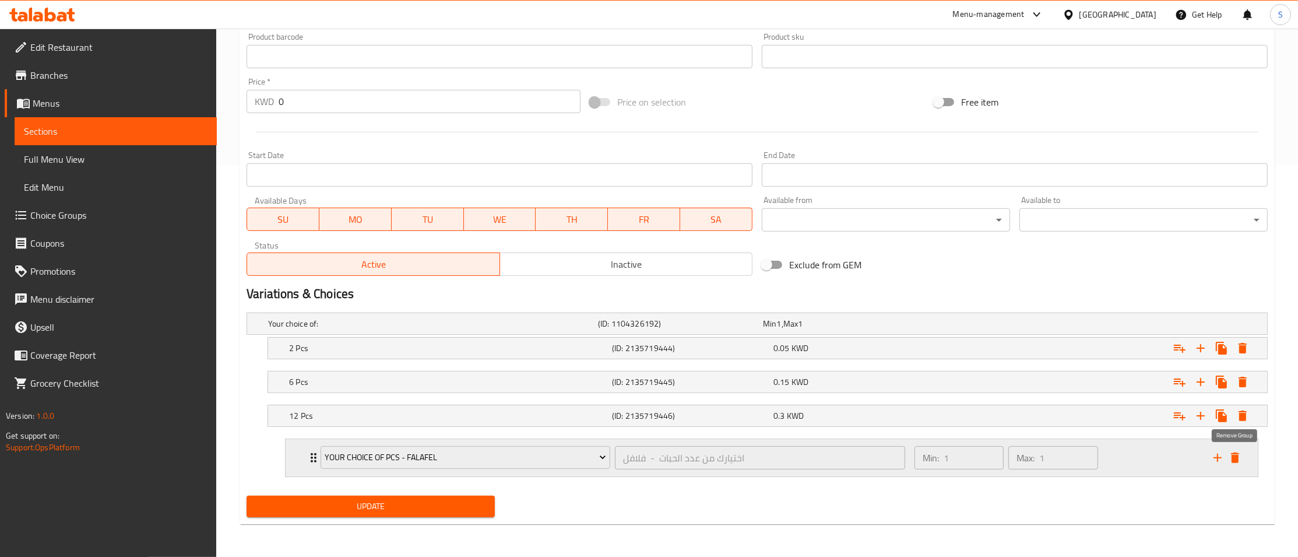
click at [1239, 461] on icon "delete" at bounding box center [1235, 457] width 8 height 10
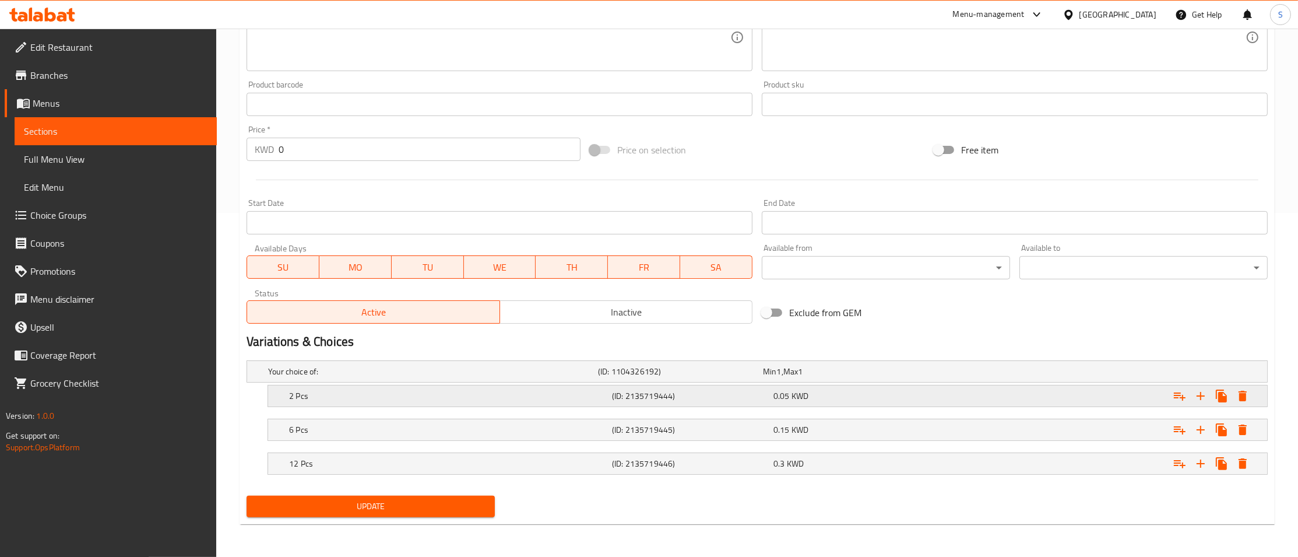
scroll to position [345, 0]
click at [399, 507] on span "Update" at bounding box center [371, 506] width 230 height 15
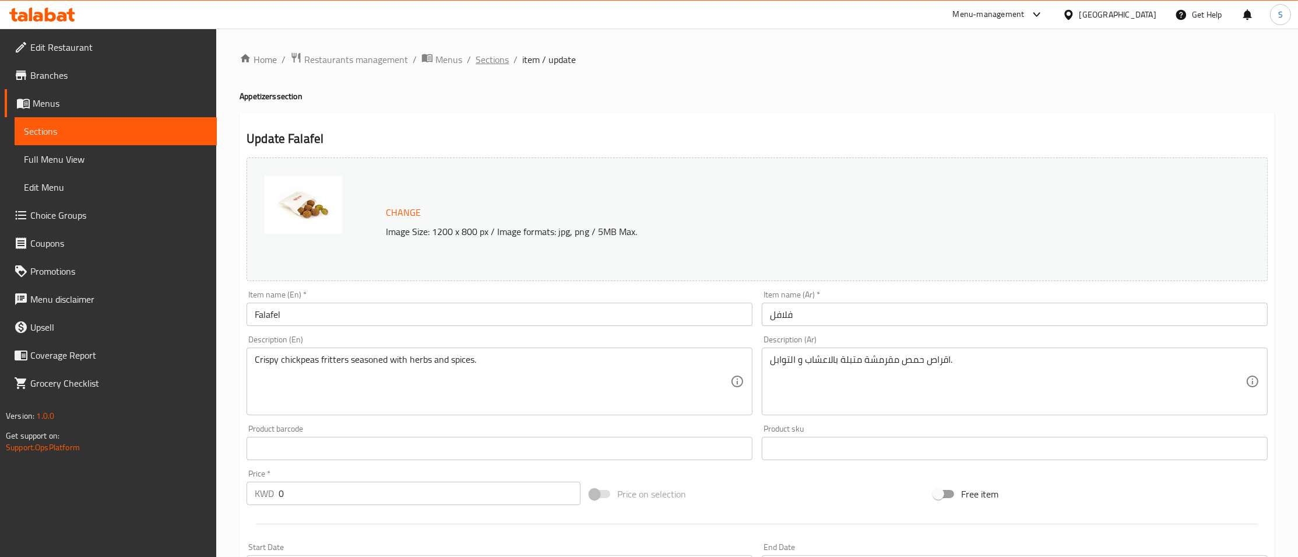
click at [490, 61] on span "Sections" at bounding box center [492, 59] width 33 height 14
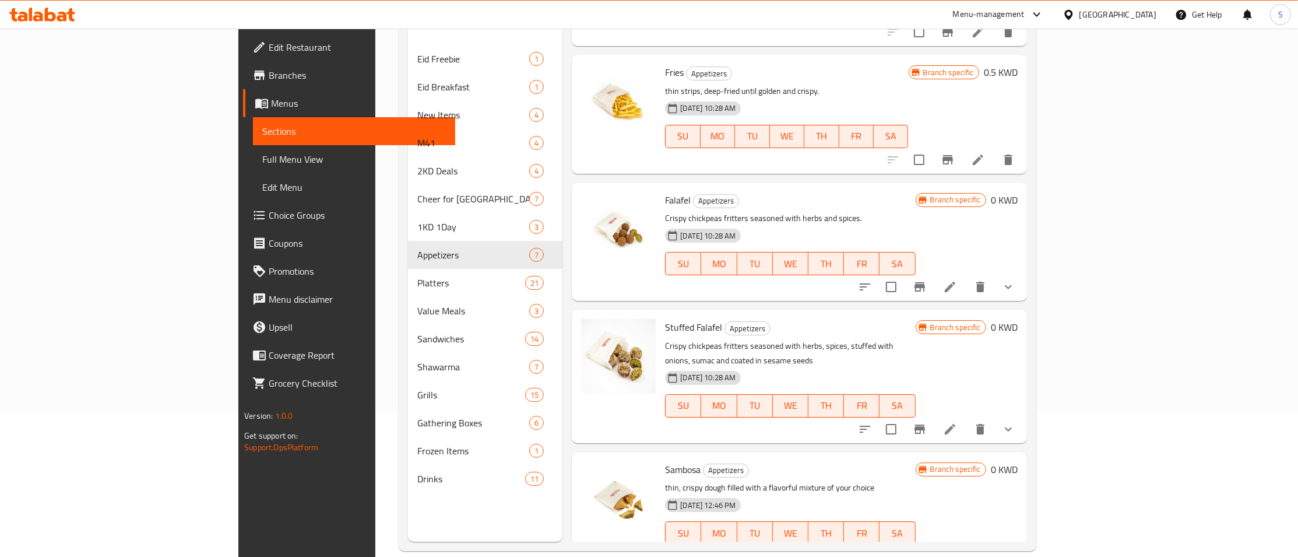
scroll to position [163, 0]
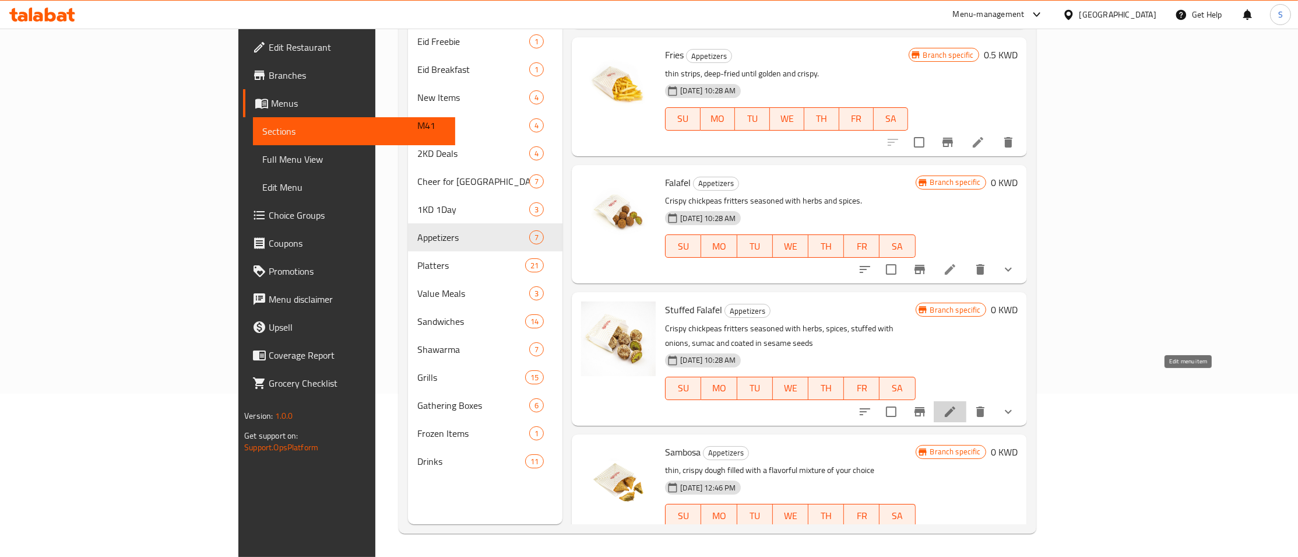
click at [957, 405] on icon at bounding box center [950, 412] width 14 height 14
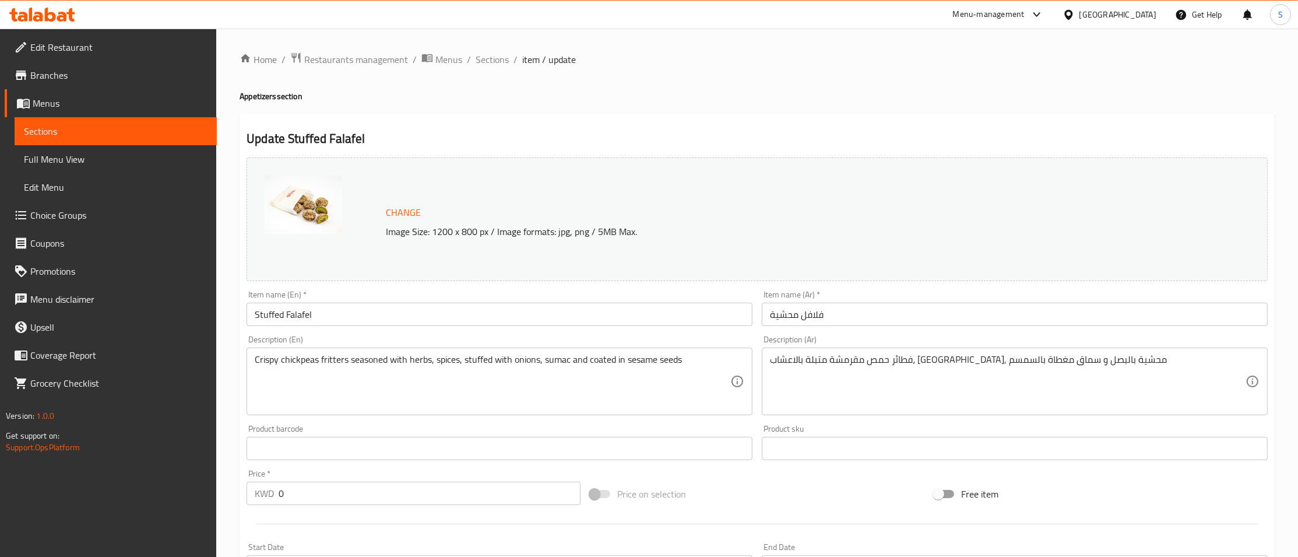
scroll to position [303, 0]
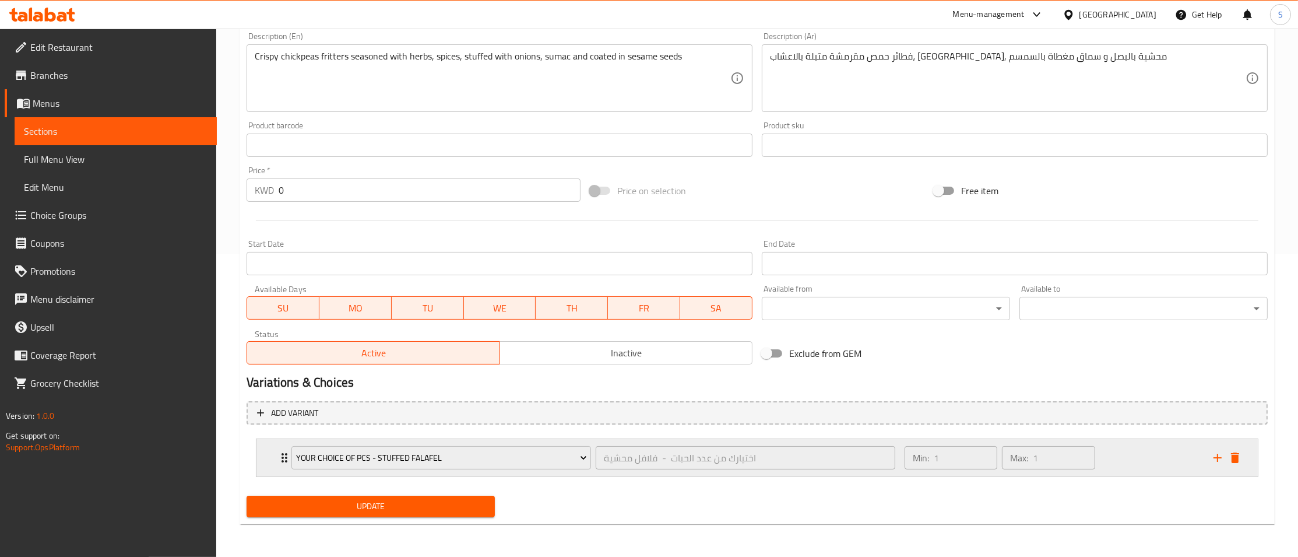
click at [275, 464] on div "Your Choice Of Pcs - Stuffed Falafel اختيارك من عدد الحبات - فلافل محشية ​ Min:…" at bounding box center [758, 457] width 1002 height 37
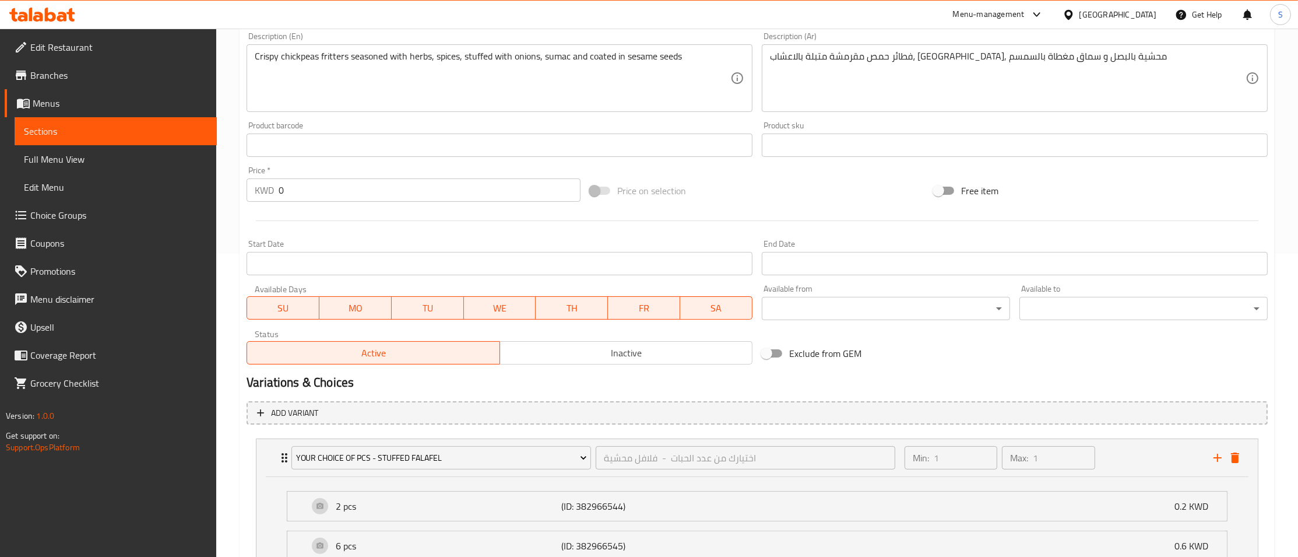
scroll to position [447, 0]
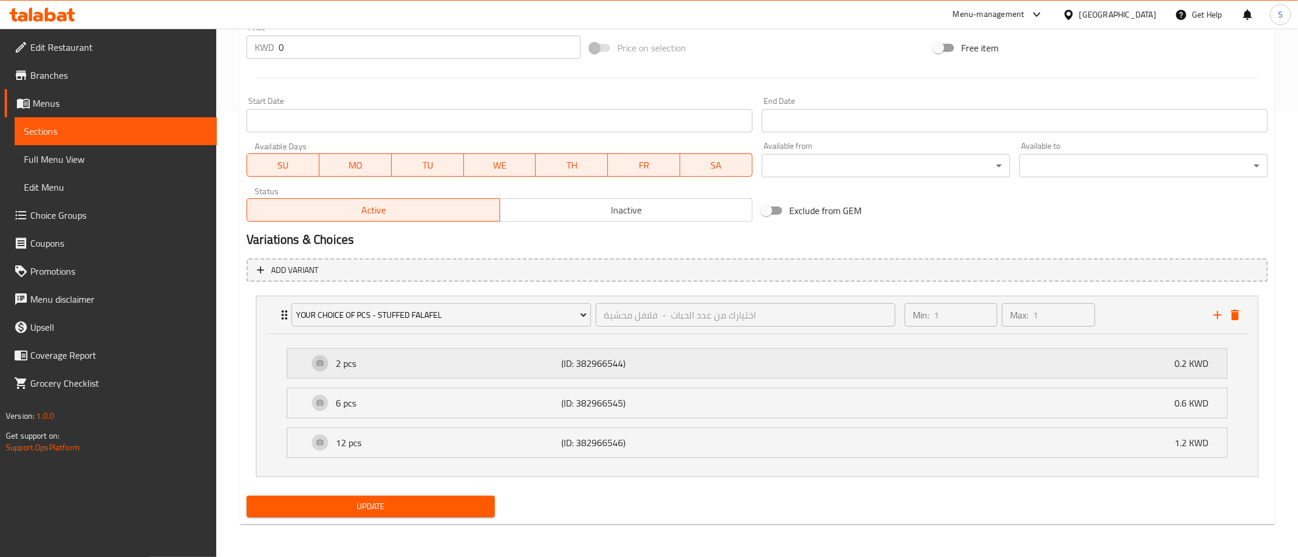
click at [410, 370] on p "2 pcs" at bounding box center [449, 363] width 226 height 14
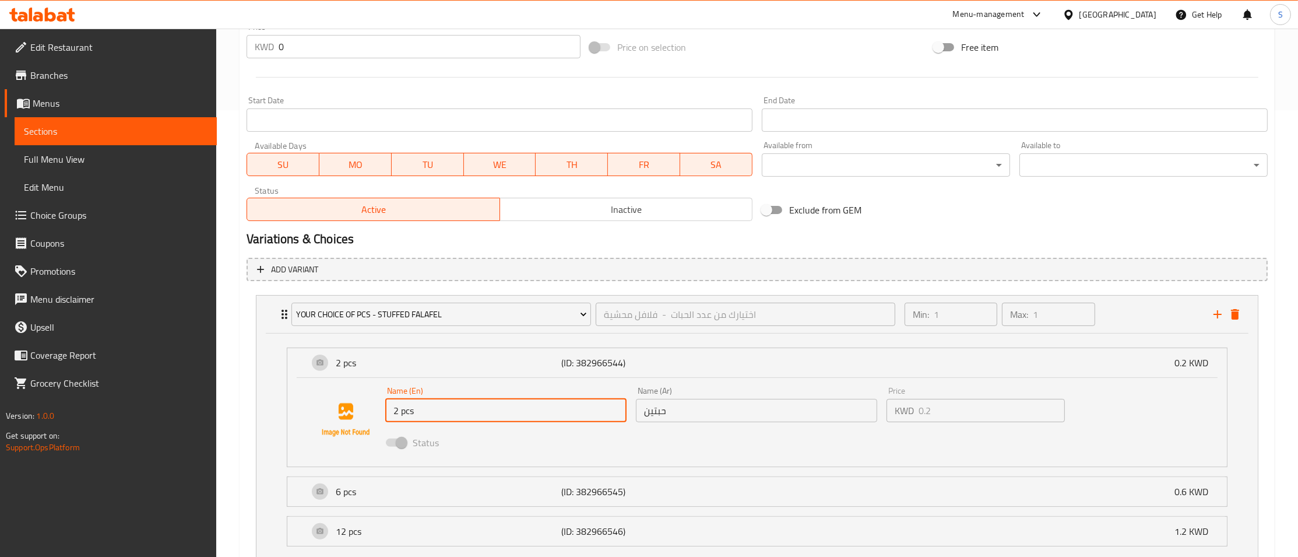
drag, startPoint x: 429, startPoint y: 414, endPoint x: 326, endPoint y: 413, distance: 102.6
click at [385, 413] on input "2 pcs" at bounding box center [505, 410] width 241 height 23
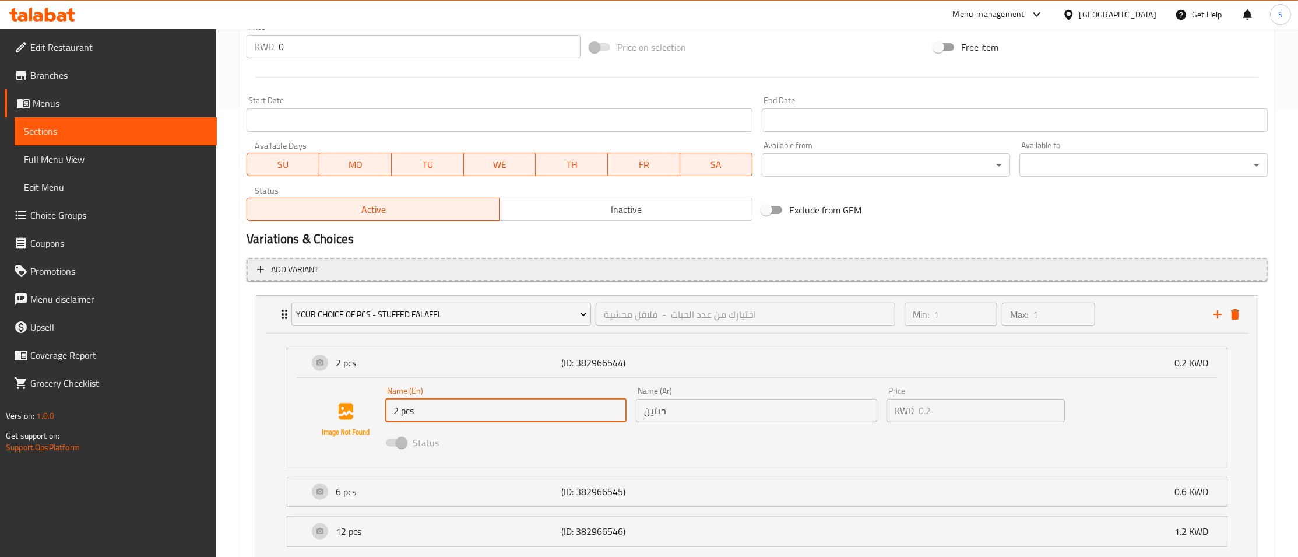
click at [372, 271] on span "Add variant" at bounding box center [757, 269] width 1000 height 15
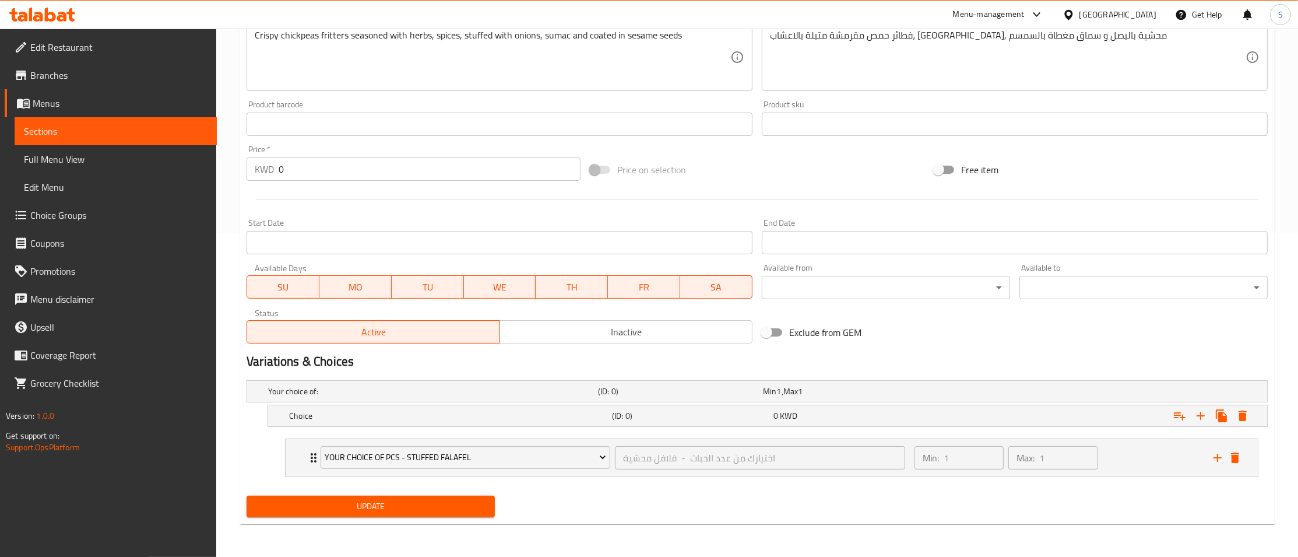
scroll to position [325, 0]
click at [1225, 416] on icon "Expand" at bounding box center [1221, 415] width 11 height 13
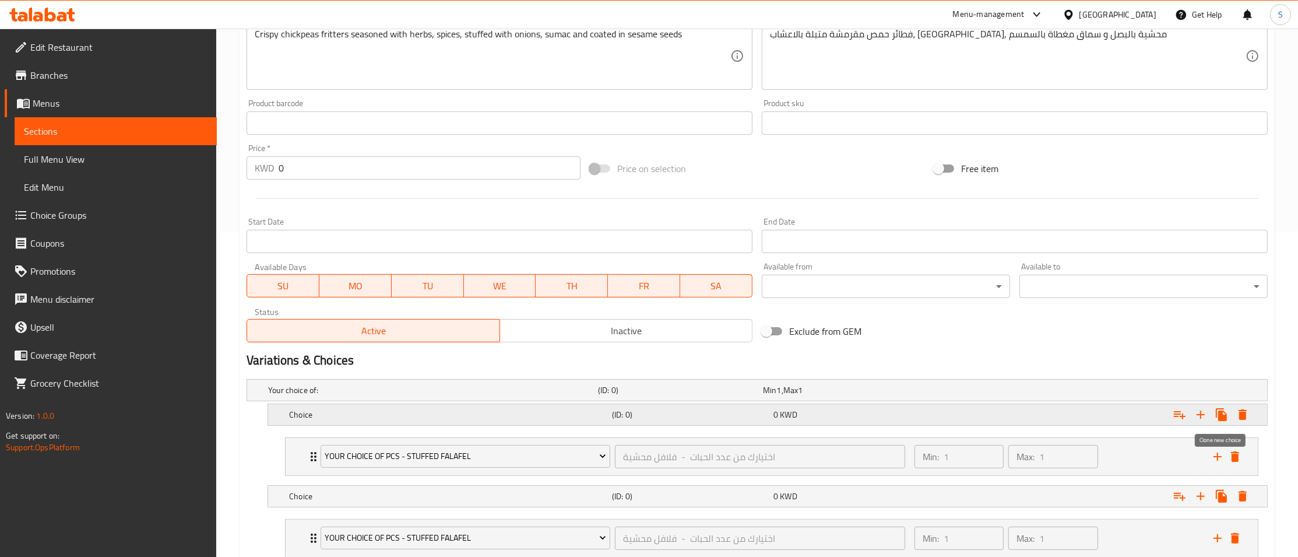
click at [1225, 416] on icon "Expand" at bounding box center [1221, 414] width 11 height 13
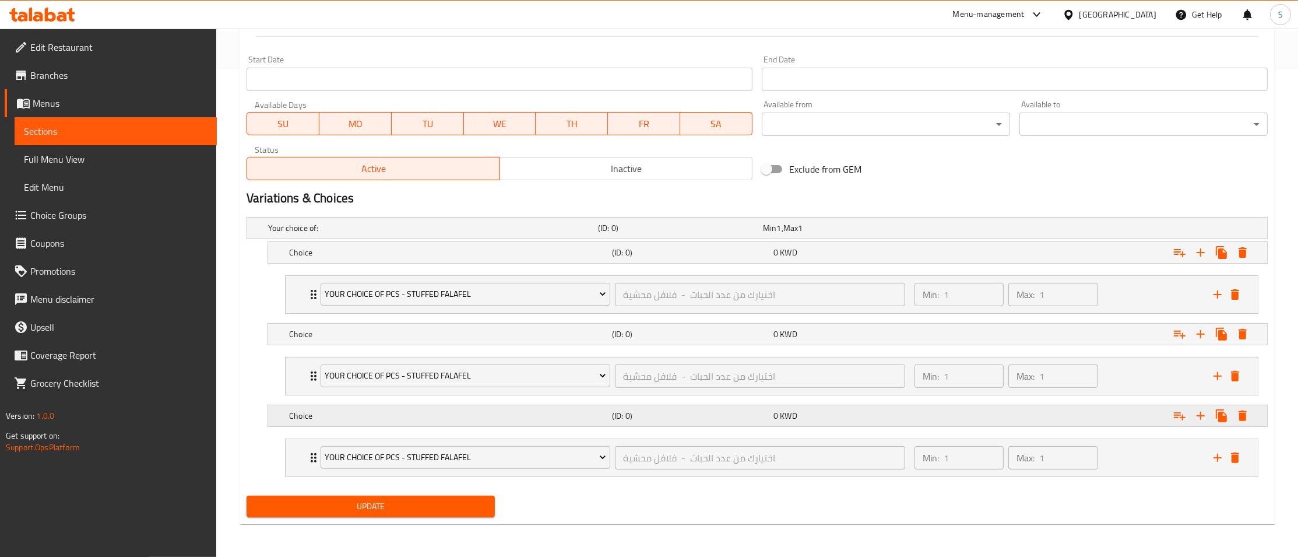
click at [346, 423] on div "Choice" at bounding box center [448, 416] width 323 height 16
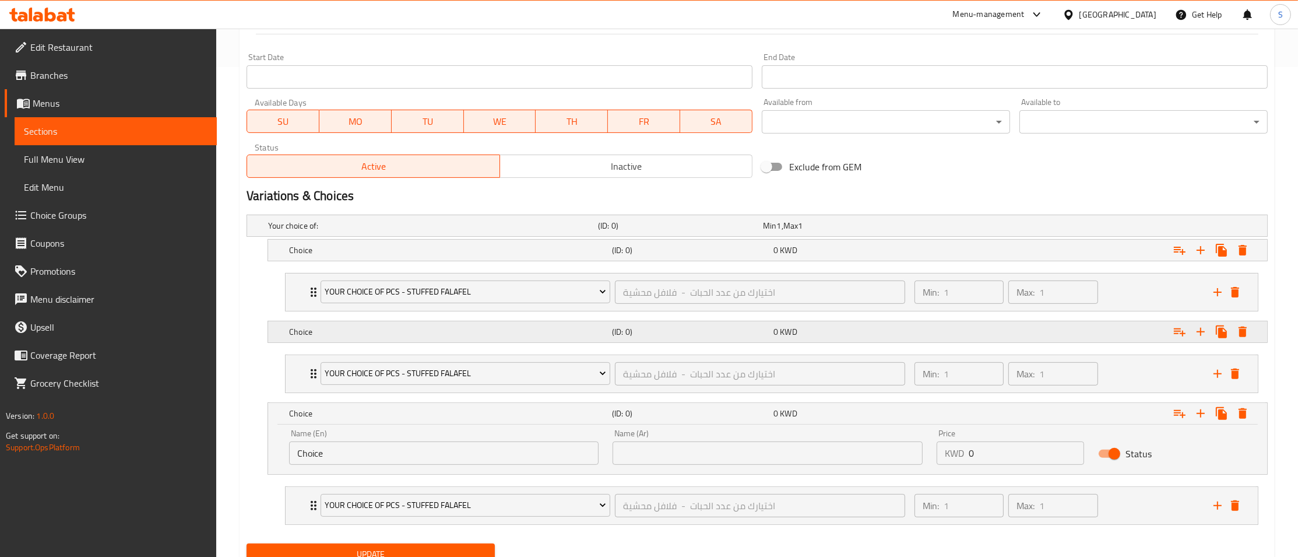
click at [365, 326] on div "Choice" at bounding box center [448, 332] width 323 height 16
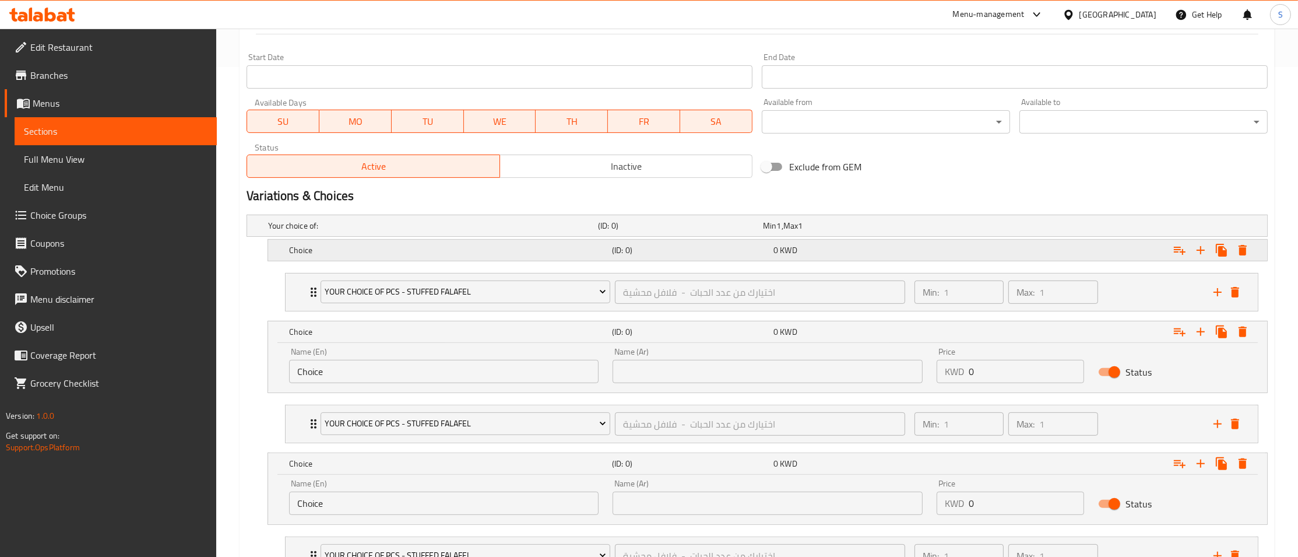
click at [359, 252] on h5 "Choice" at bounding box center [448, 250] width 318 height 12
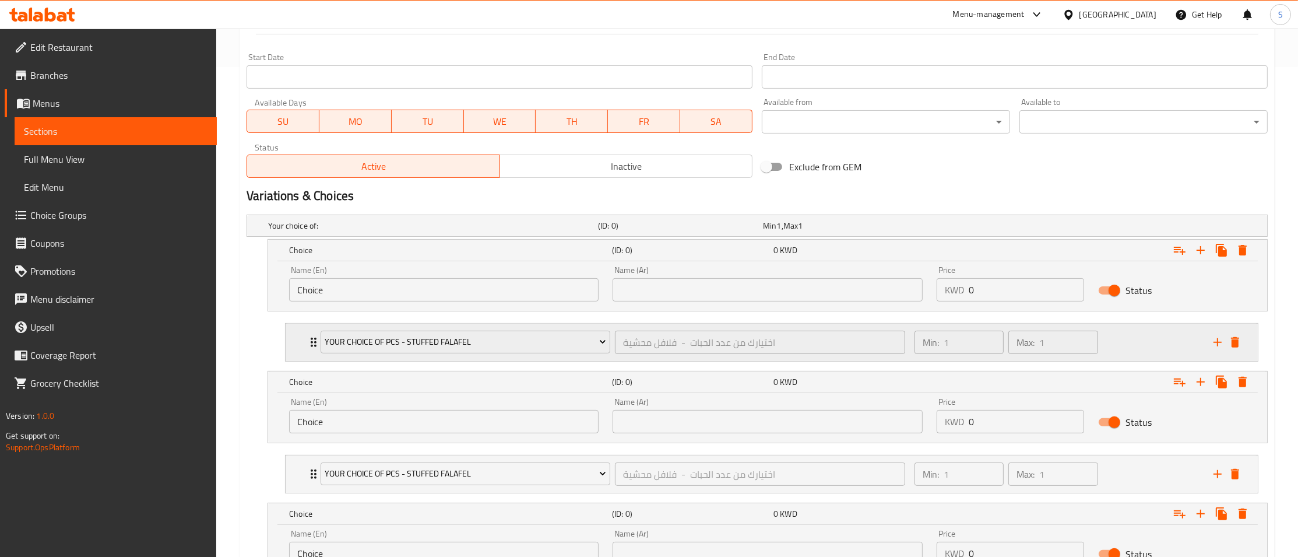
scroll to position [640, 0]
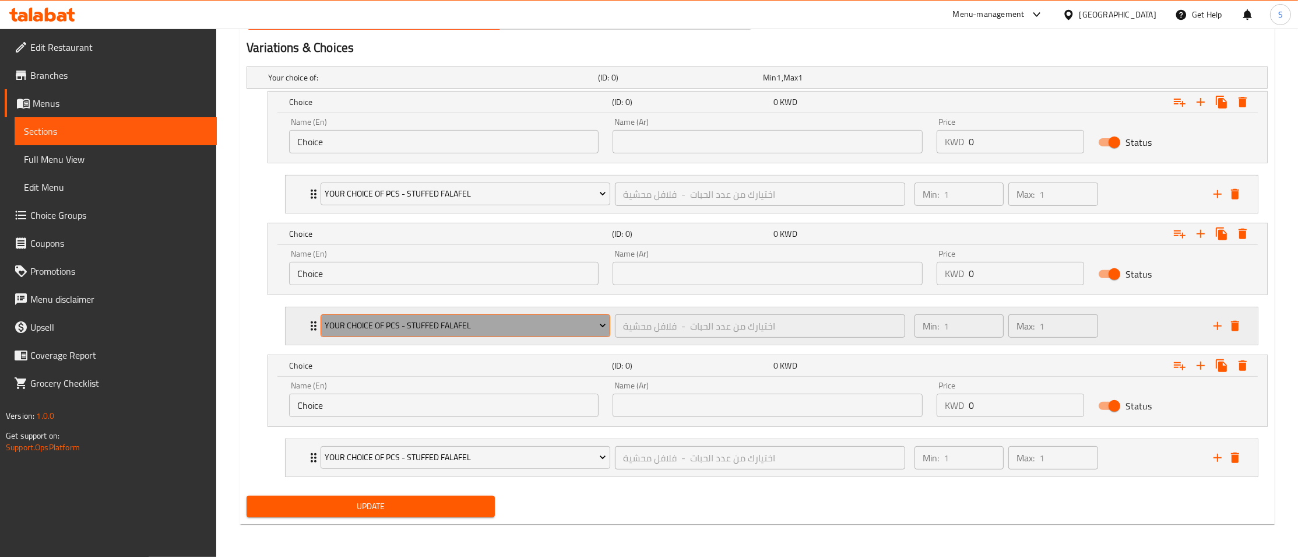
click at [374, 328] on span "Your Choice Of Pcs - Stuffed Falafel" at bounding box center [465, 325] width 281 height 15
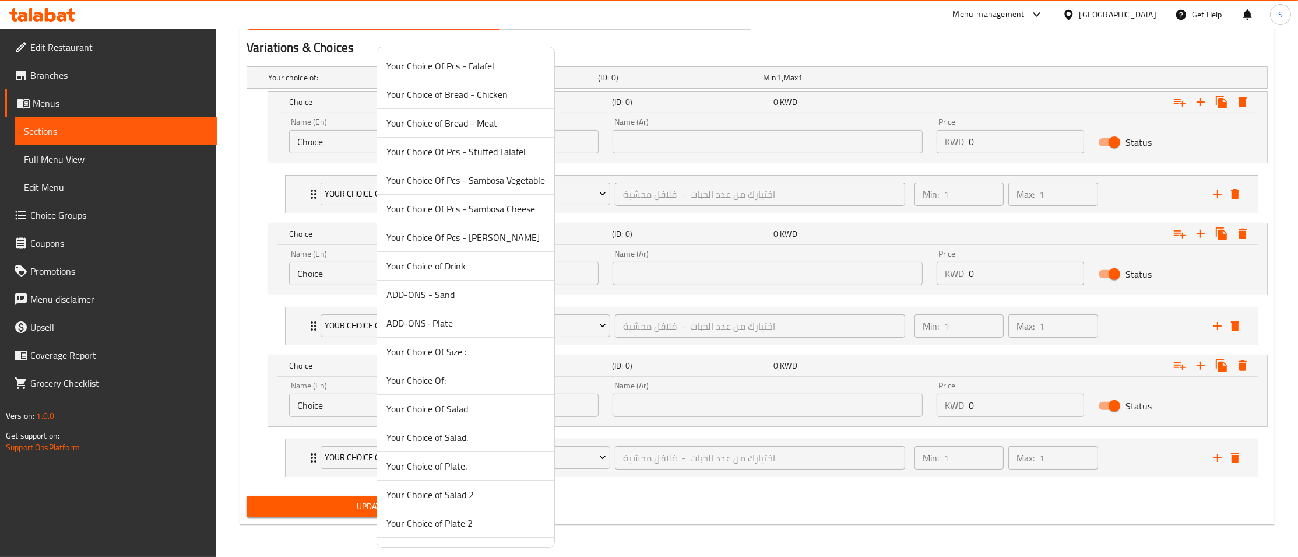
click at [308, 329] on div at bounding box center [649, 278] width 1298 height 557
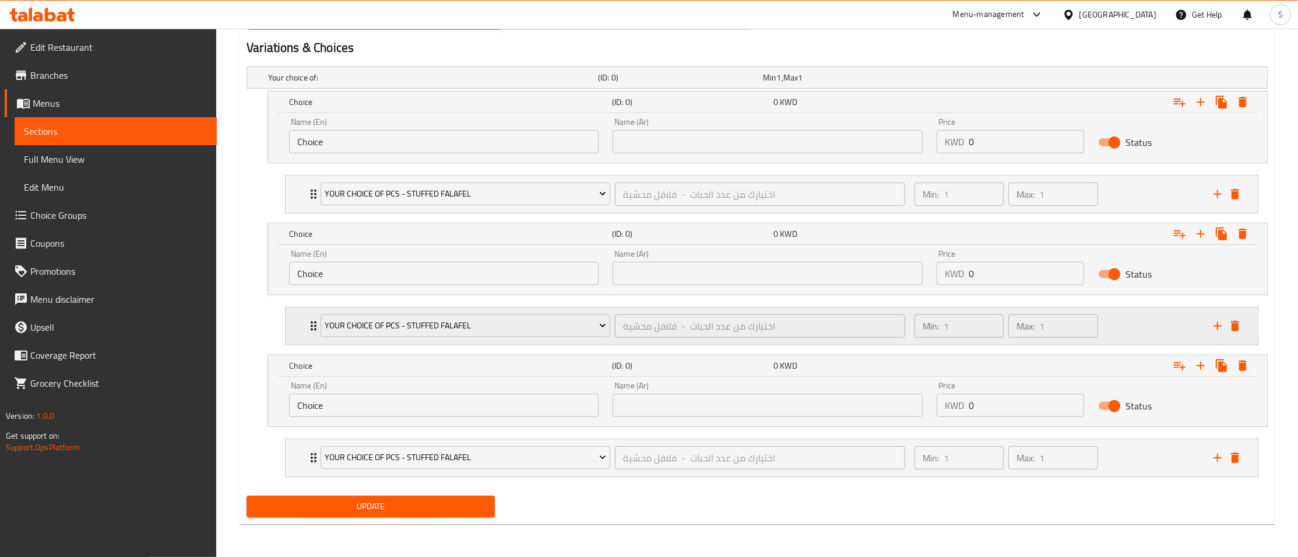
click at [309, 319] on icon "Expand" at bounding box center [314, 326] width 14 height 14
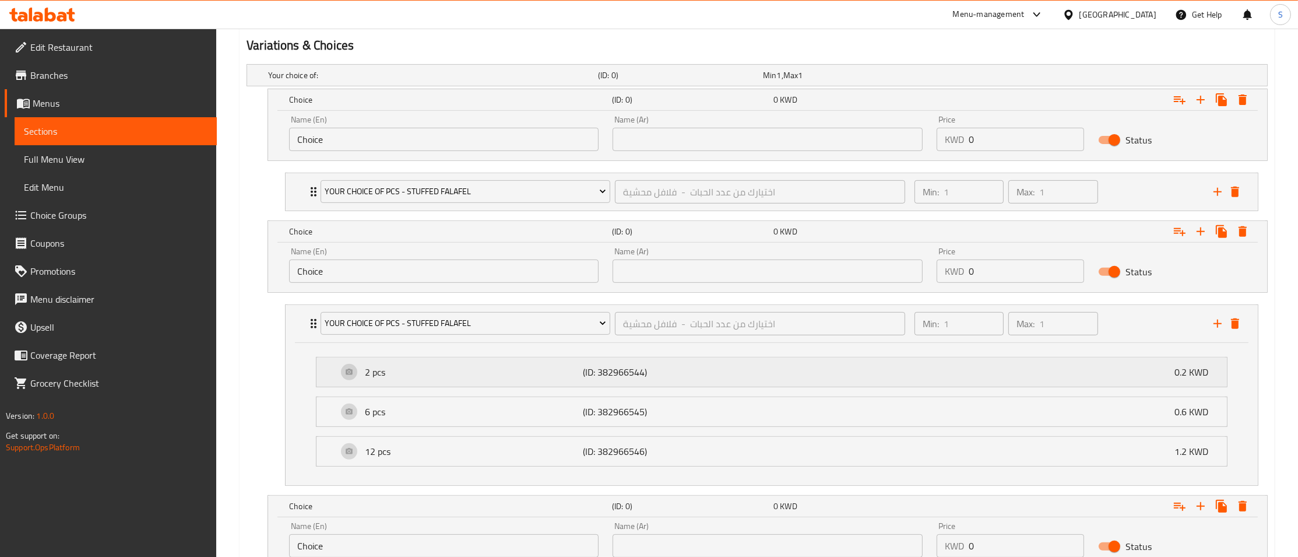
click at [388, 378] on p "2 pcs" at bounding box center [474, 372] width 218 height 14
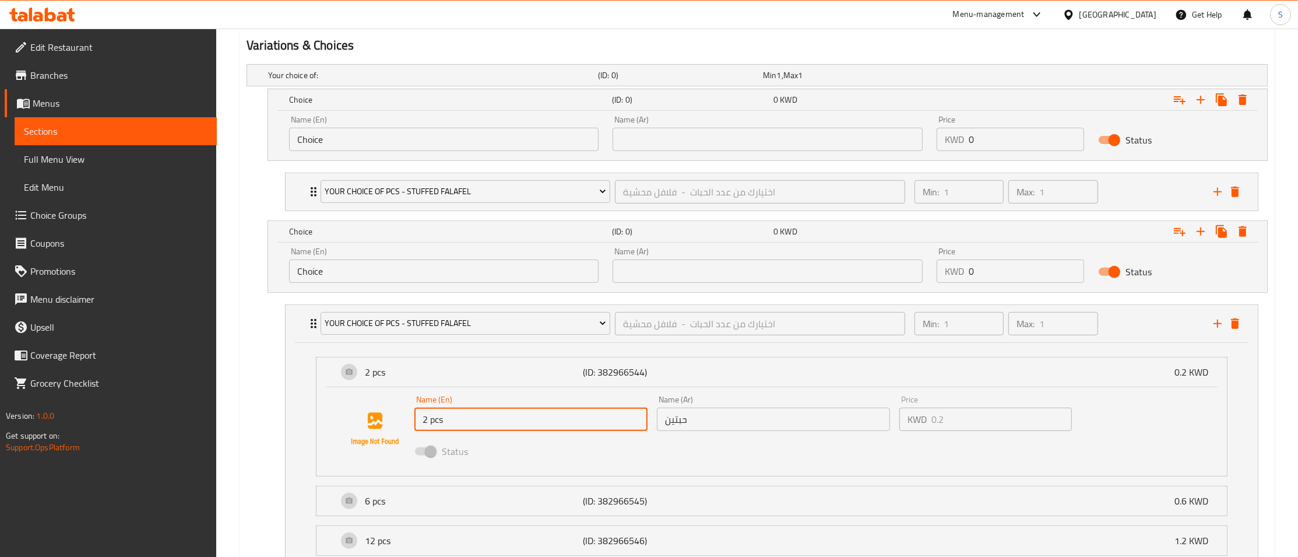
drag, startPoint x: 501, startPoint y: 417, endPoint x: 338, endPoint y: 426, distance: 162.9
click at [415, 426] on input "2 pcs" at bounding box center [531, 419] width 233 height 23
click at [410, 146] on input "Choice" at bounding box center [444, 139] width 310 height 23
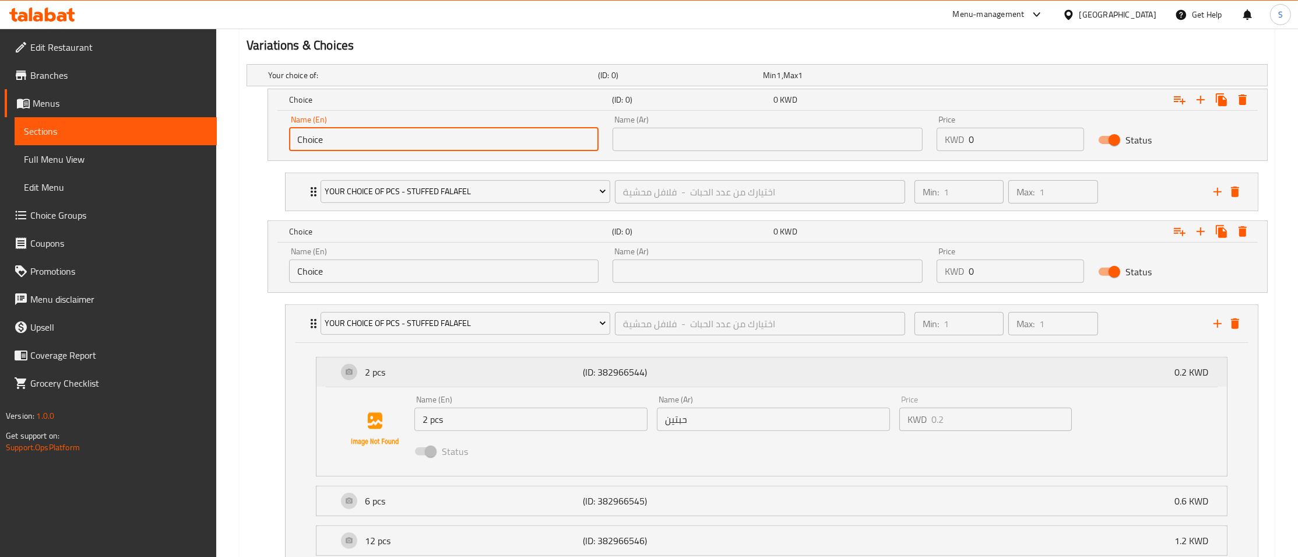
paste input "2 pcs"
type input "2 pcs"
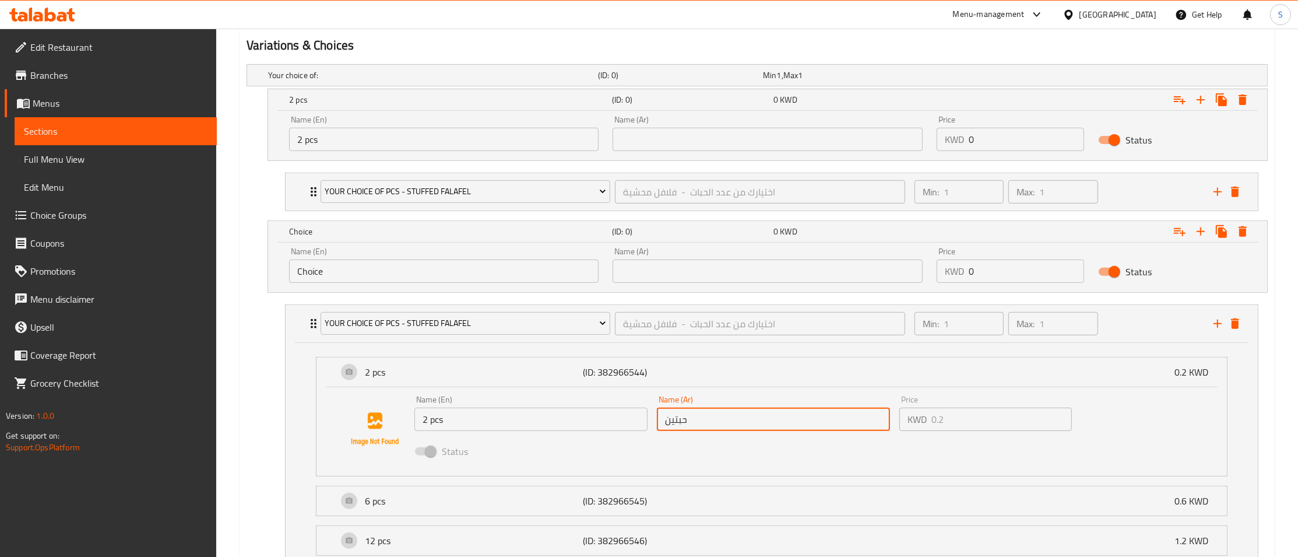
drag, startPoint x: 744, startPoint y: 424, endPoint x: 592, endPoint y: 437, distance: 152.7
click at [657, 431] on input "حبتين" at bounding box center [773, 419] width 233 height 23
click at [695, 141] on input "text" at bounding box center [768, 139] width 310 height 23
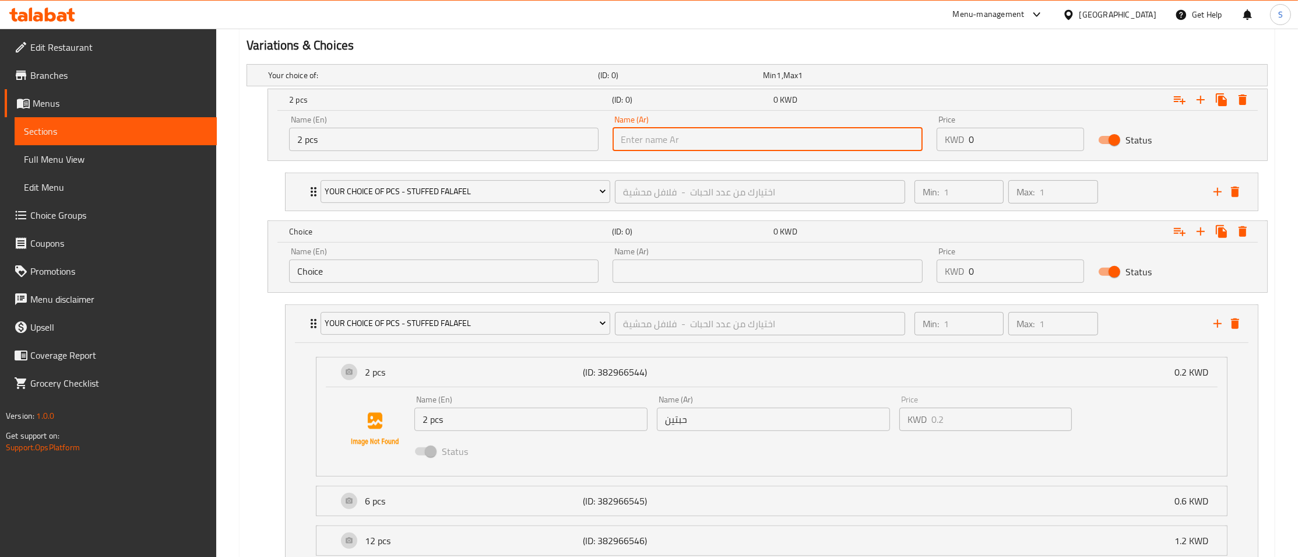
paste input "حبتين"
type input "حبتين"
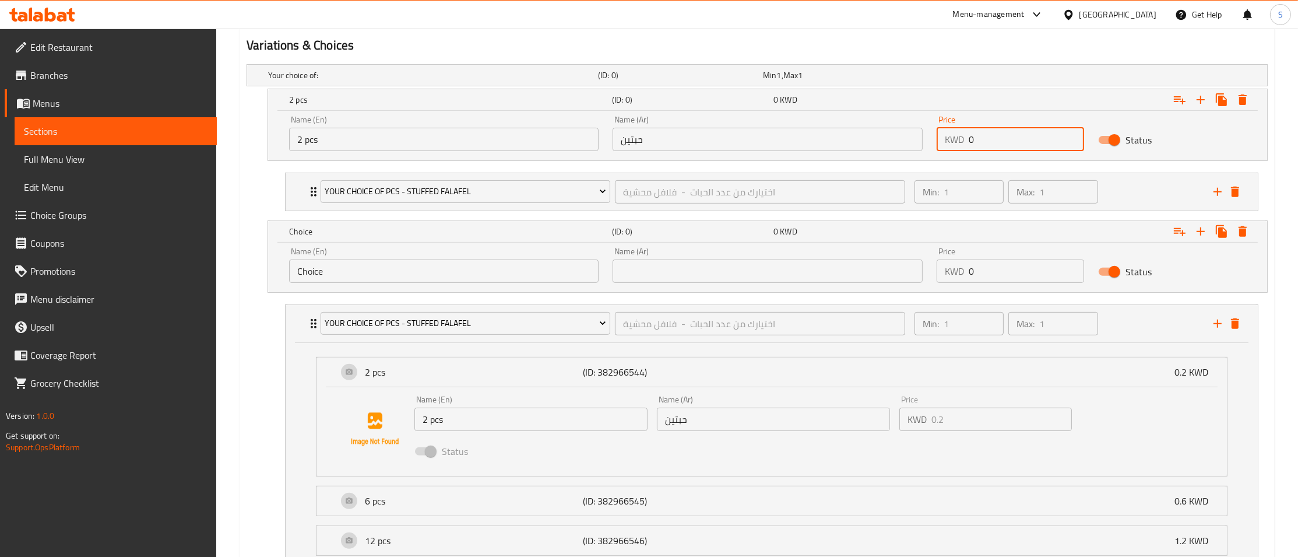
drag, startPoint x: 982, startPoint y: 145, endPoint x: 861, endPoint y: 147, distance: 120.7
click at [969, 147] on input "0" at bounding box center [1027, 139] width 116 height 23
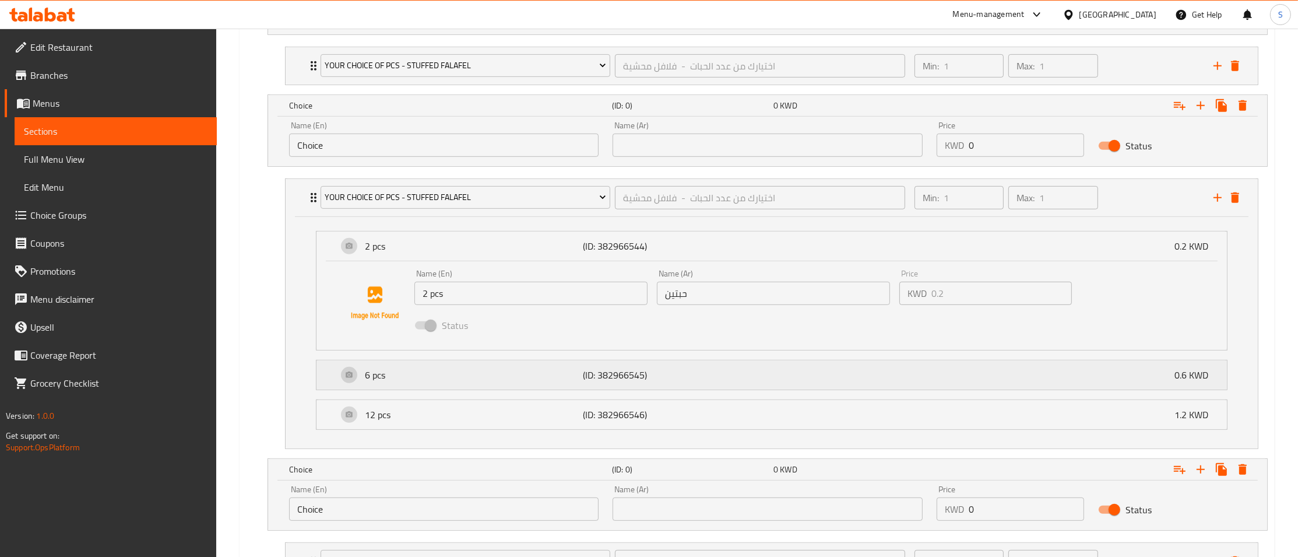
click at [454, 382] on p "6 pcs" at bounding box center [474, 375] width 218 height 14
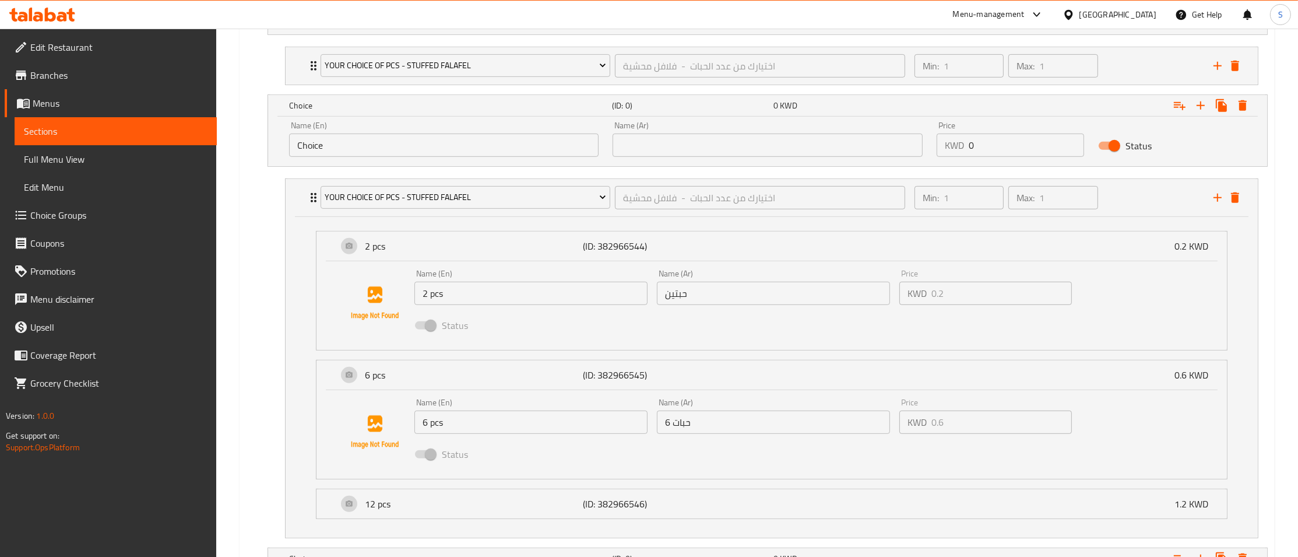
type input "0.200"
drag, startPoint x: 479, startPoint y: 429, endPoint x: 339, endPoint y: 431, distance: 139.3
click at [415, 434] on input "6 pcs" at bounding box center [531, 421] width 233 height 23
click at [403, 141] on input "Choice" at bounding box center [444, 145] width 310 height 23
paste input "6 pcs"
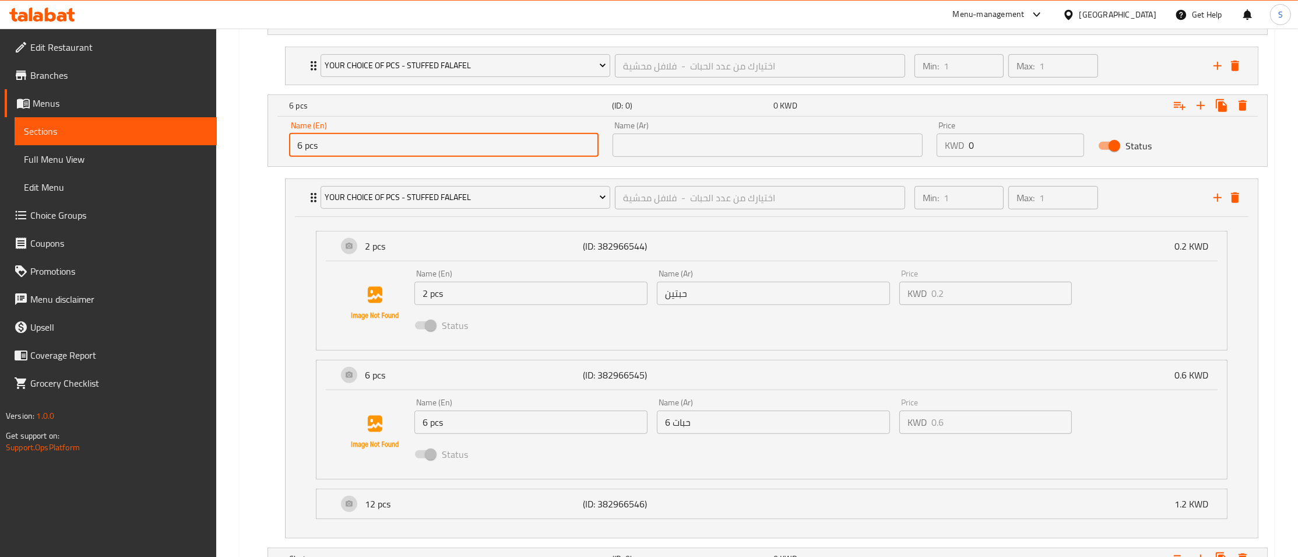
type input "6 pcs"
click at [786, 433] on input "6 حبات" at bounding box center [773, 421] width 233 height 23
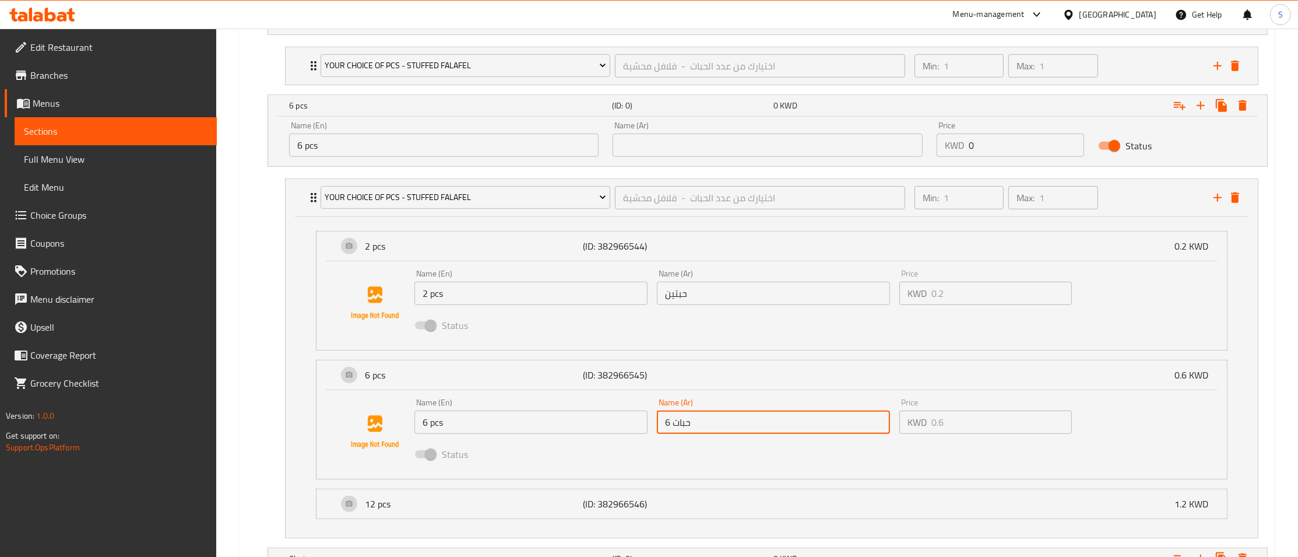
click at [786, 433] on input "6 حبات" at bounding box center [773, 421] width 233 height 23
click at [764, 152] on input "text" at bounding box center [768, 145] width 310 height 23
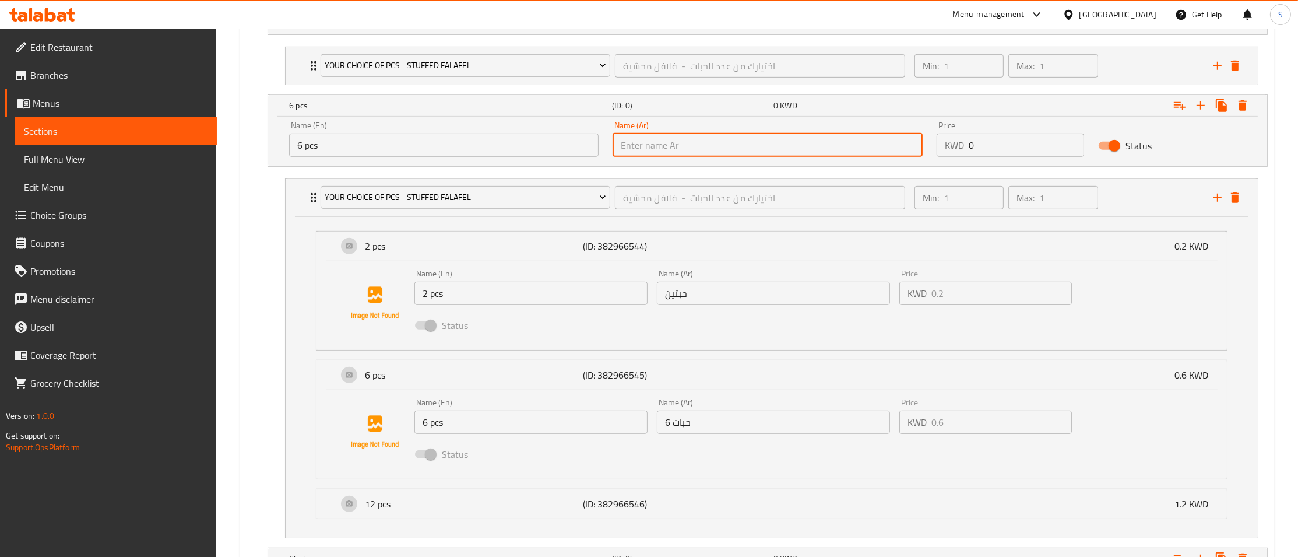
paste input "6 حبات"
type input "6 حبات"
drag, startPoint x: 1007, startPoint y: 140, endPoint x: 854, endPoint y: 161, distance: 154.8
click at [969, 157] on input "0" at bounding box center [1027, 145] width 116 height 23
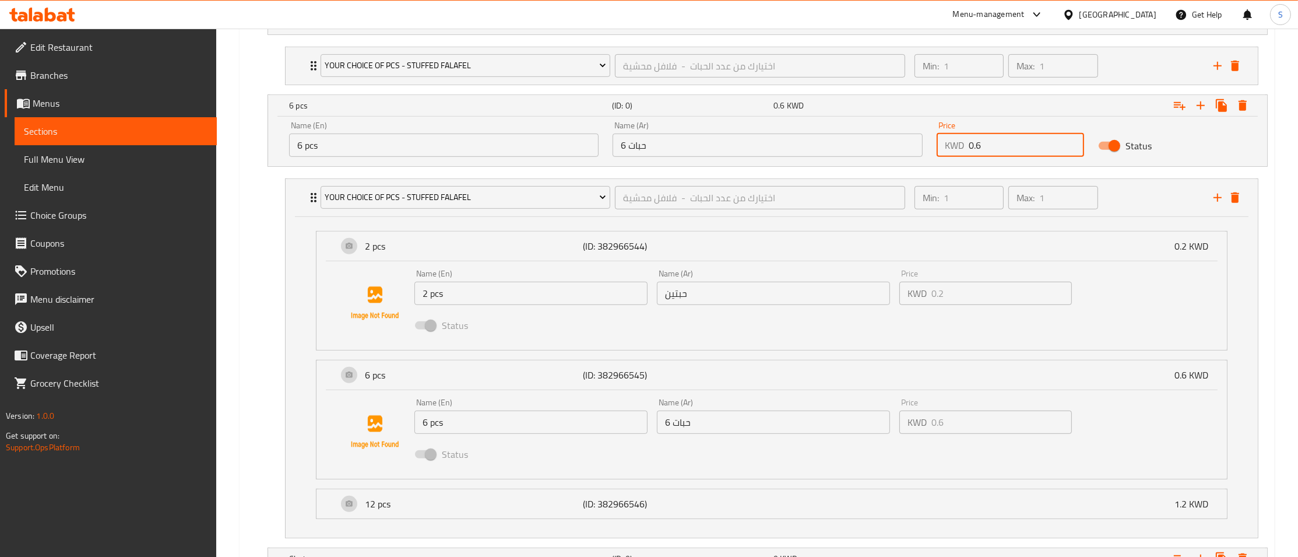
scroll to position [962, 0]
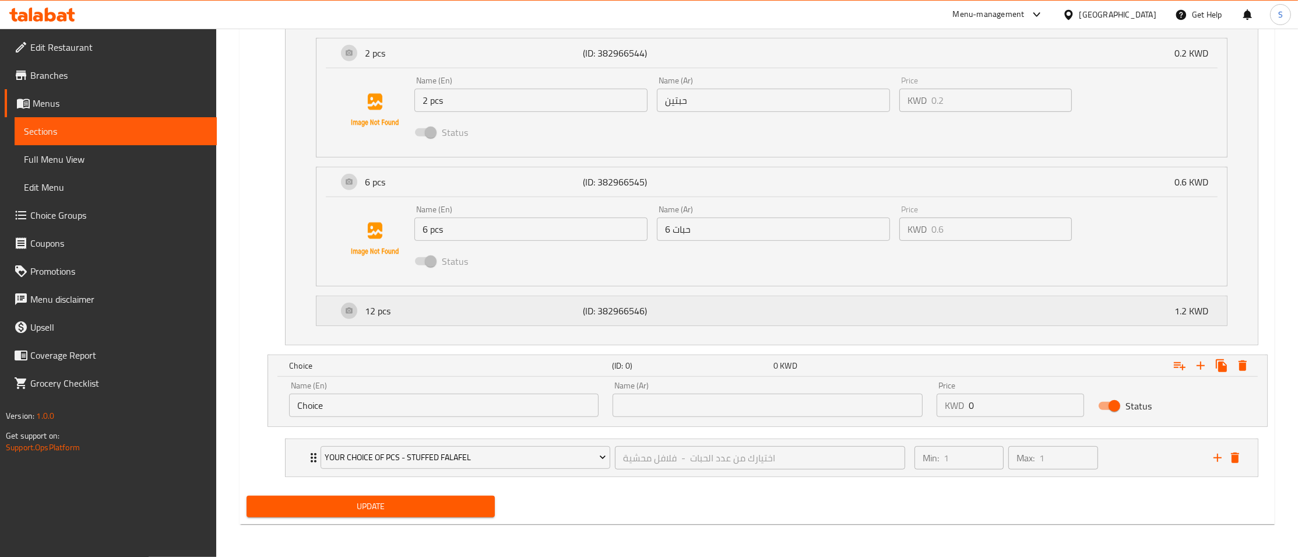
click at [438, 304] on p "12 pcs" at bounding box center [474, 311] width 218 height 14
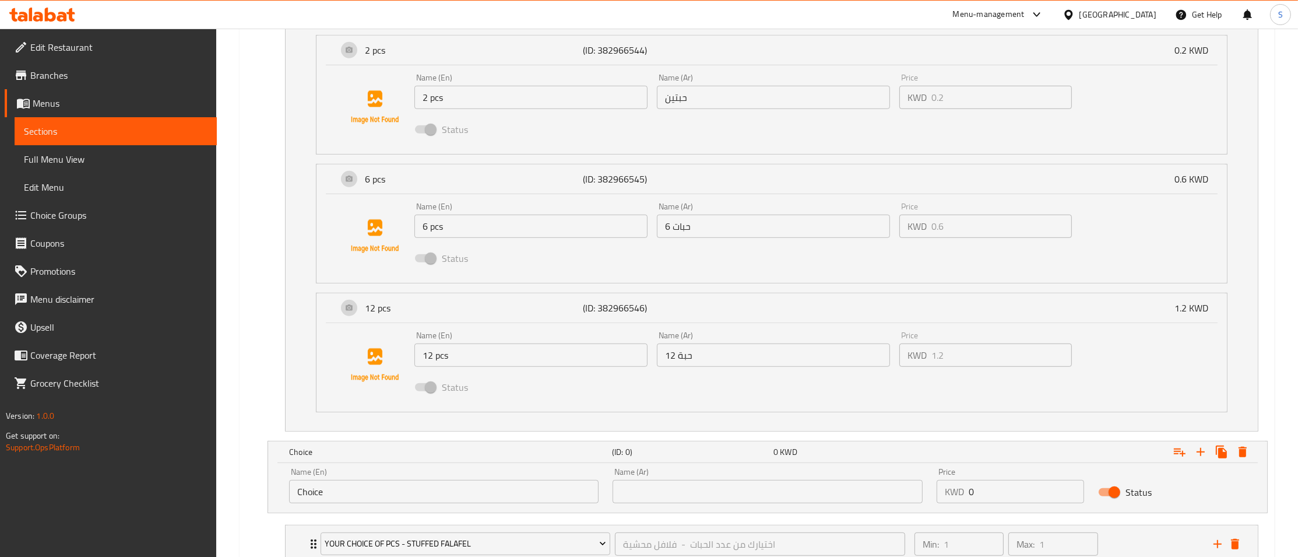
scroll to position [1051, 0]
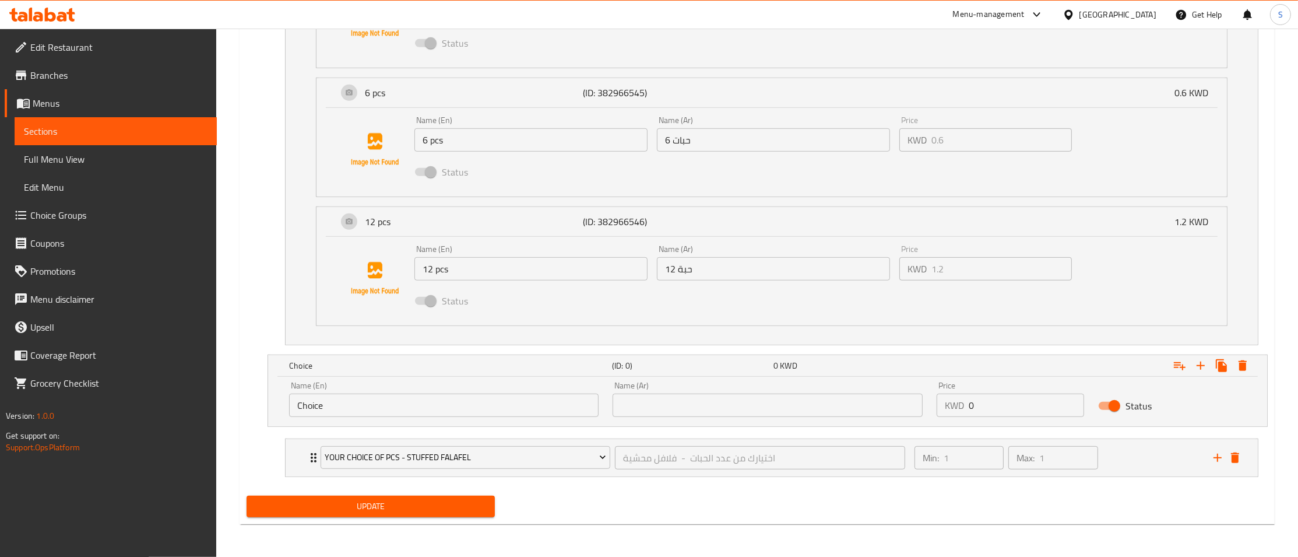
type input "0.6"
drag, startPoint x: 440, startPoint y: 275, endPoint x: 316, endPoint y: 284, distance: 124.5
click at [415, 280] on input "12 pcs" at bounding box center [531, 268] width 233 height 23
click at [431, 410] on input "Choice" at bounding box center [444, 405] width 310 height 23
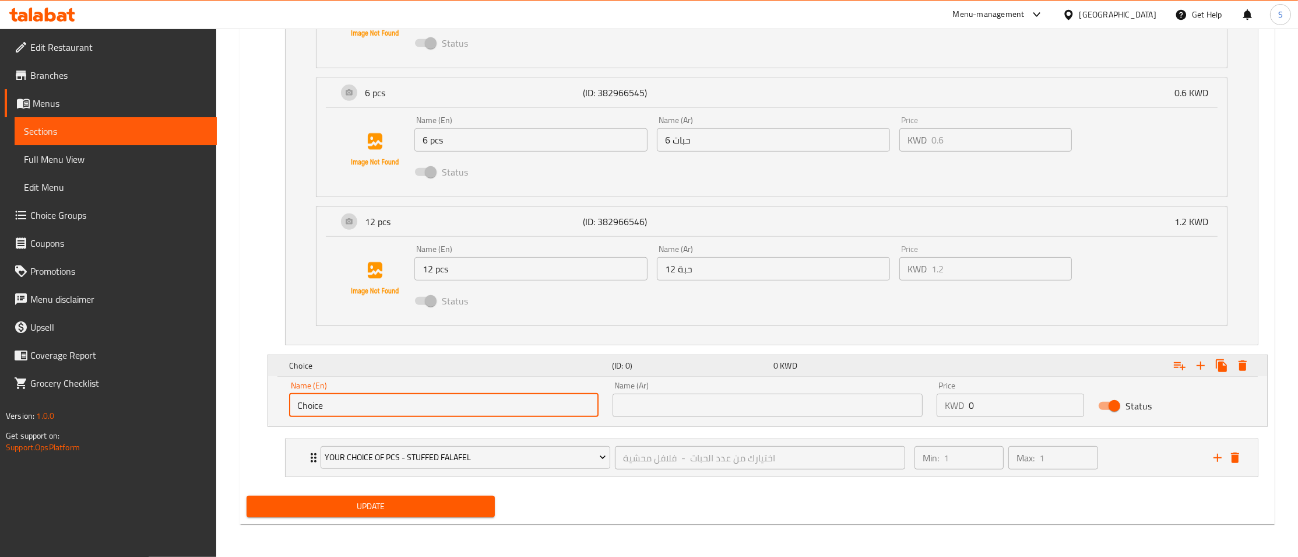
paste input "12 pcs"
type input "12 pcs"
drag, startPoint x: 758, startPoint y: 271, endPoint x: 610, endPoint y: 278, distance: 148.2
click at [657, 278] on input "12 حبة" at bounding box center [773, 268] width 233 height 23
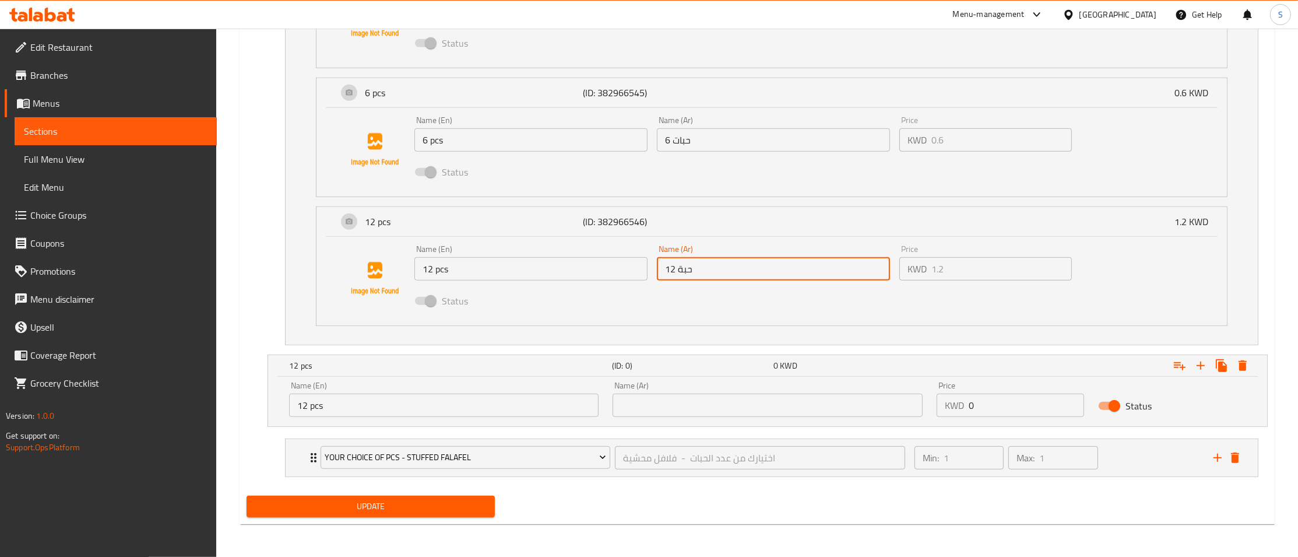
click at [700, 399] on input "text" at bounding box center [768, 405] width 310 height 23
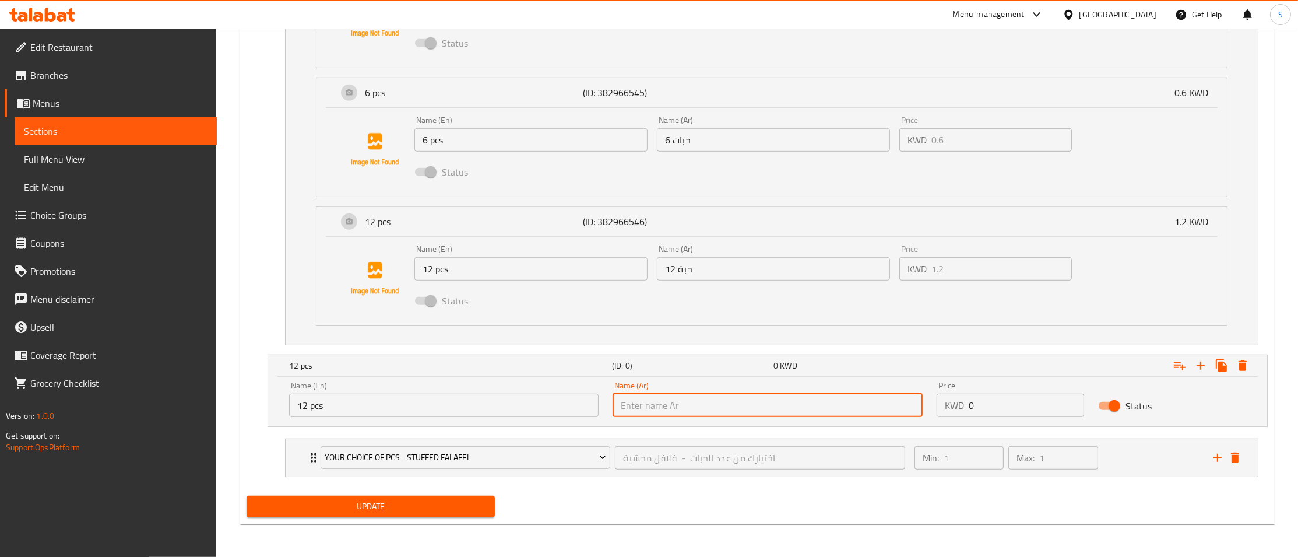
paste input "12 حبة"
type input "12 حبة"
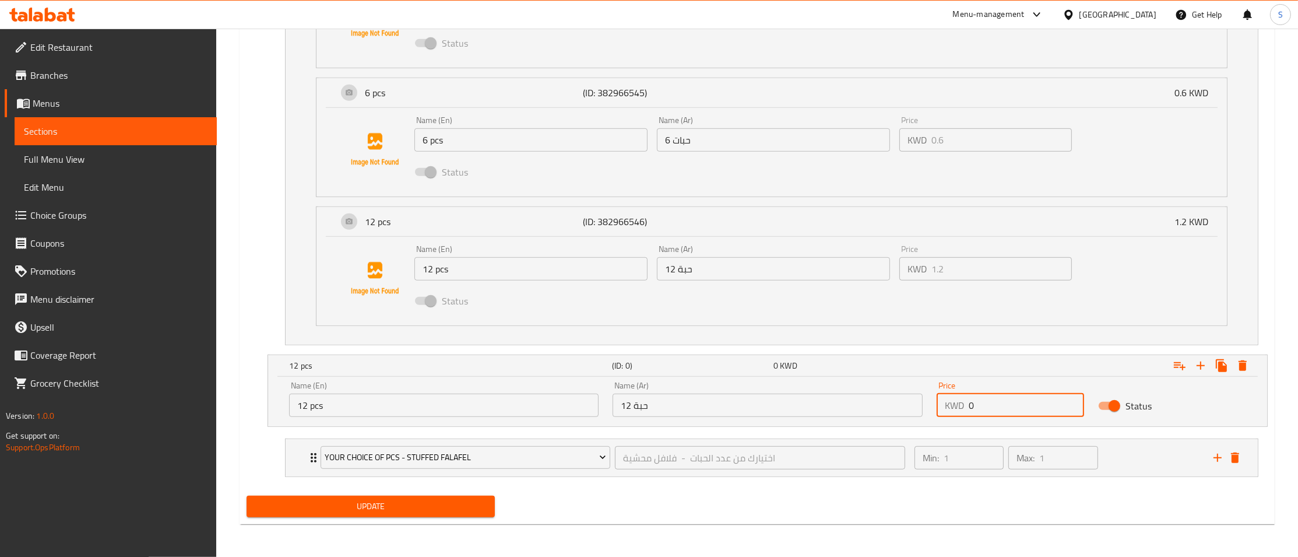
drag, startPoint x: 997, startPoint y: 413, endPoint x: 863, endPoint y: 419, distance: 133.6
click at [969, 417] on input "0" at bounding box center [1027, 405] width 116 height 23
type input ".2"
type input "1.2"
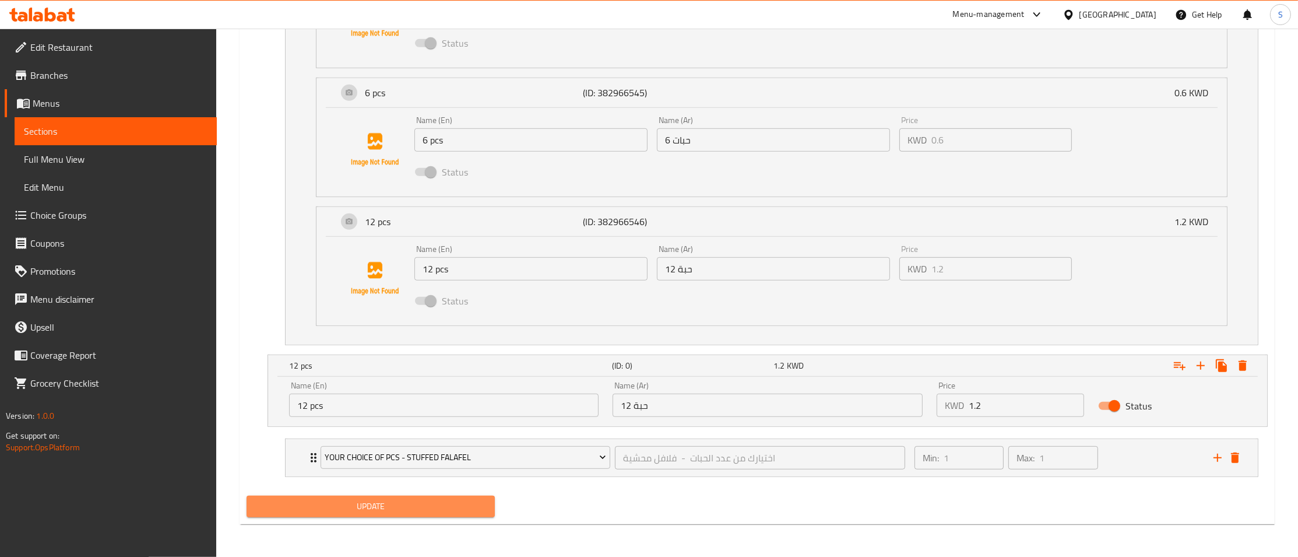
click at [367, 511] on span "Update" at bounding box center [371, 506] width 230 height 15
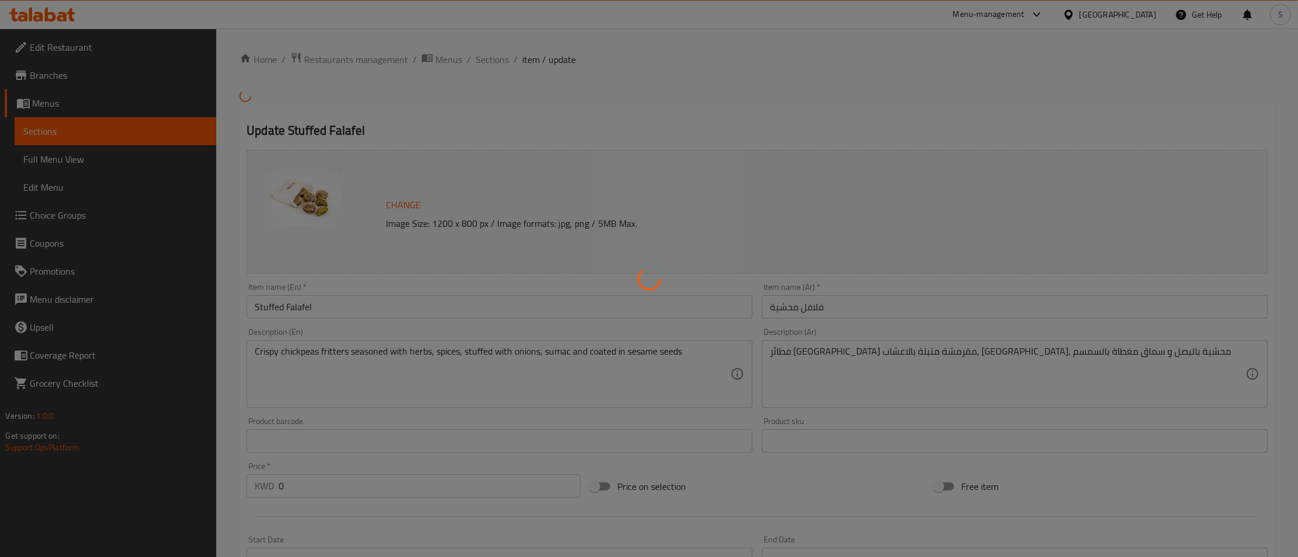
type input "اختيارك من عدد الحبات - فلافل محشية"
type input "1"
type input "اختيارك من عدد الحبات - فلافل محشية"
type input "1"
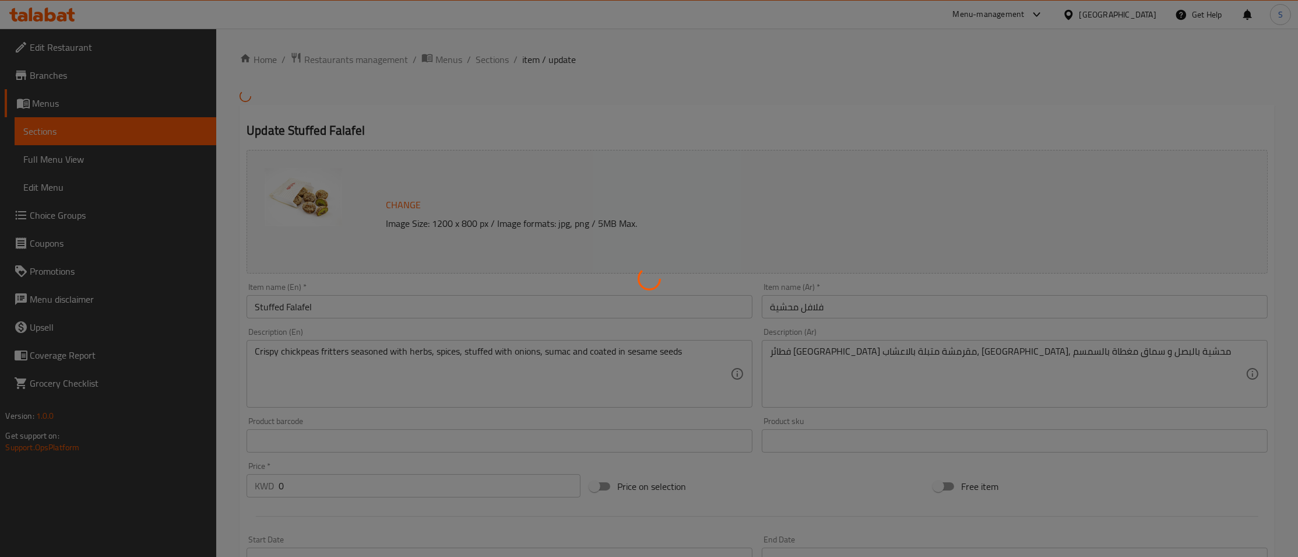
type input "1"
type input "اختيارك من عدد الحبات - فلافل محشية"
type input "1"
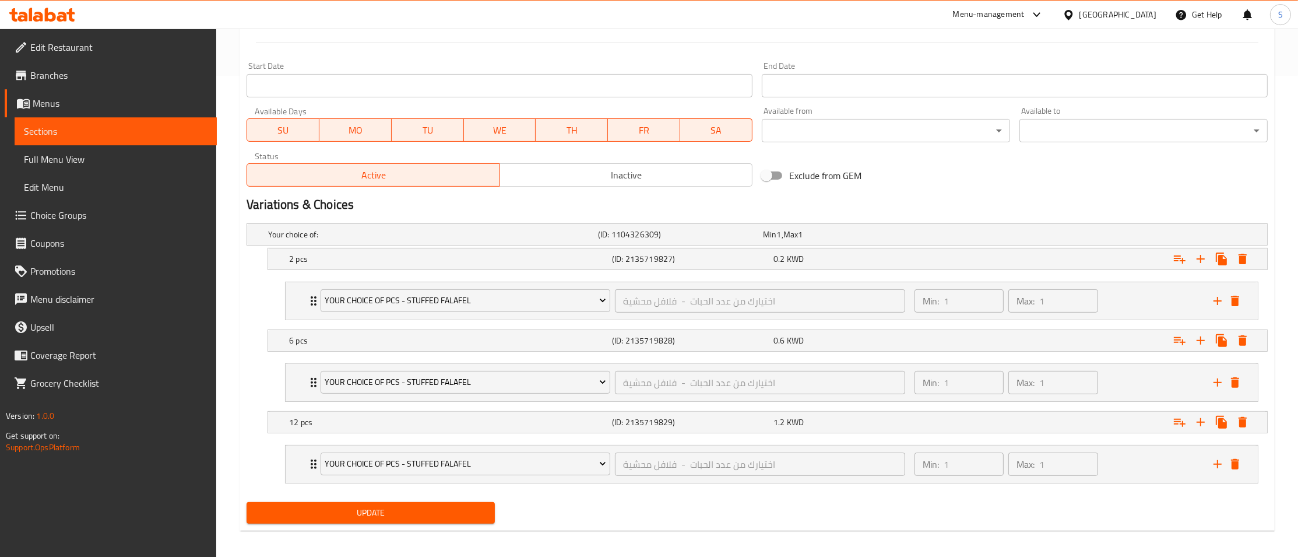
scroll to position [490, 0]
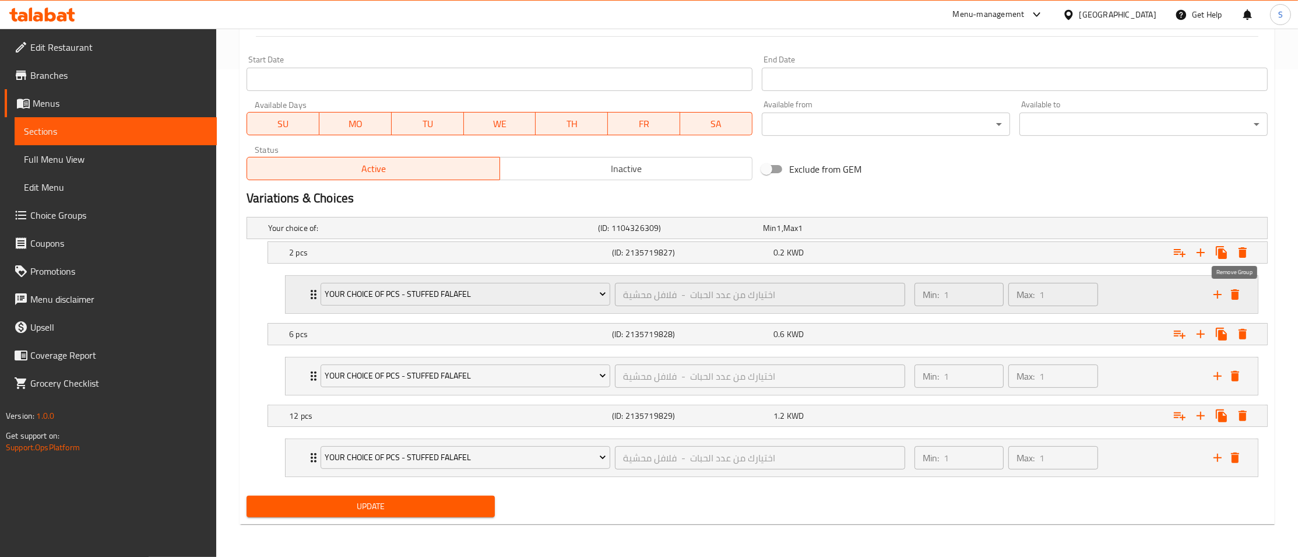
click at [1235, 292] on icon "delete" at bounding box center [1235, 294] width 8 height 10
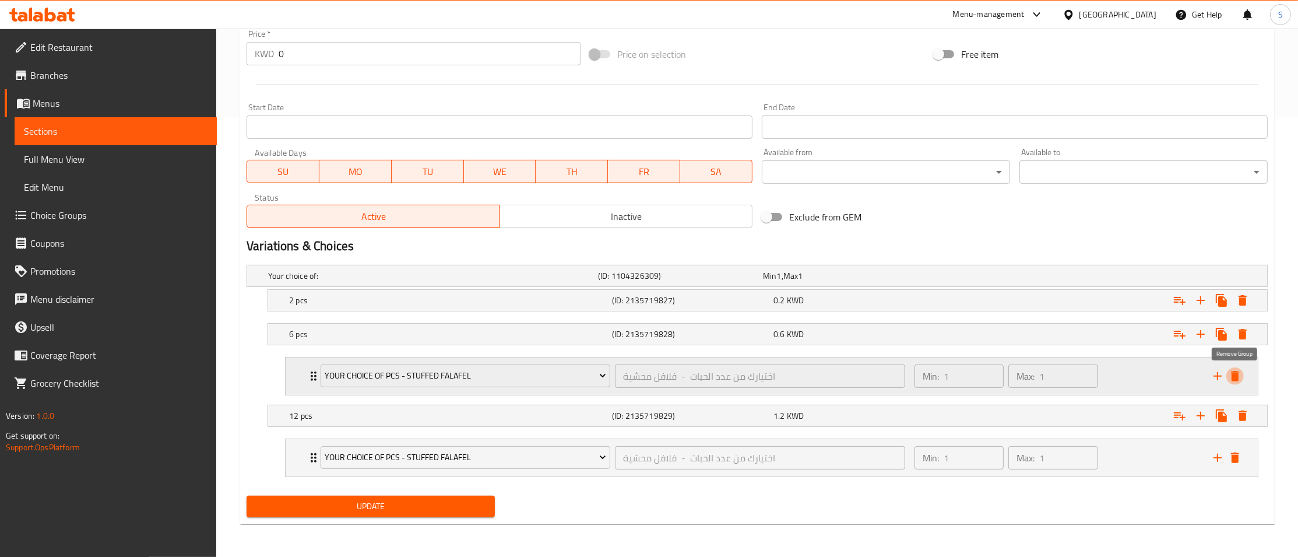
click at [1239, 377] on icon "delete" at bounding box center [1235, 376] width 8 height 10
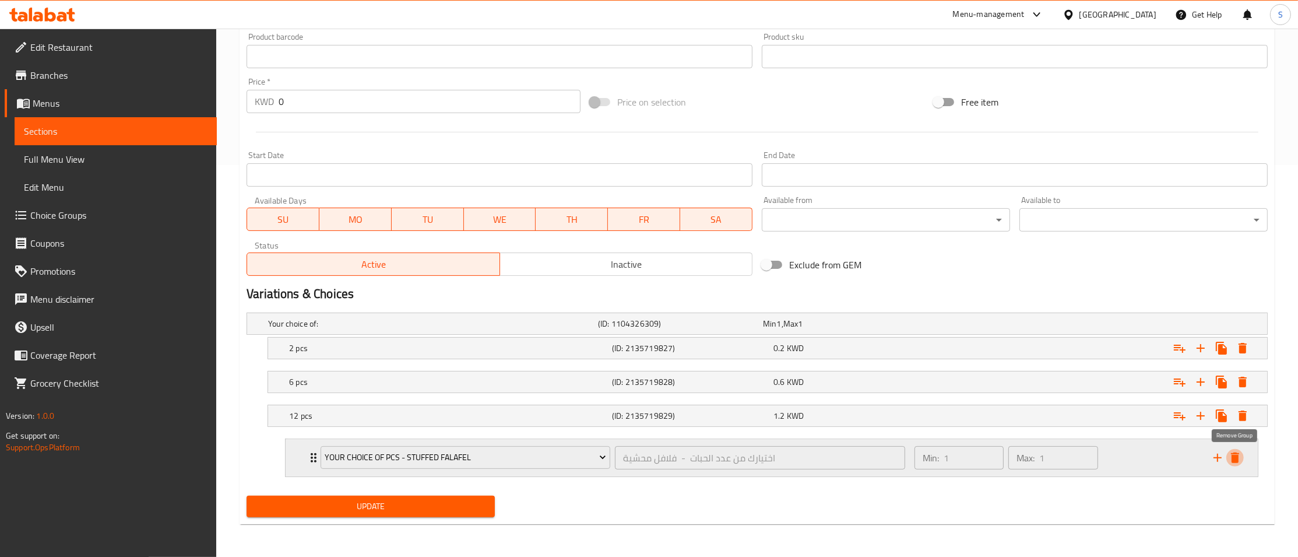
click at [1238, 461] on icon "delete" at bounding box center [1235, 457] width 8 height 10
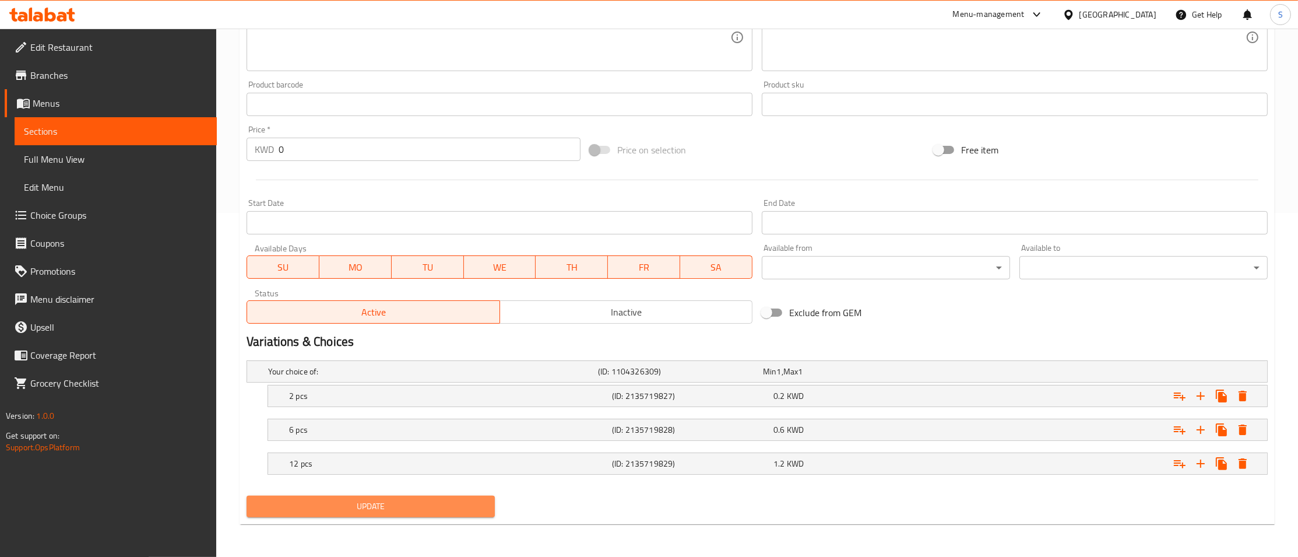
click at [384, 508] on span "Update" at bounding box center [371, 506] width 230 height 15
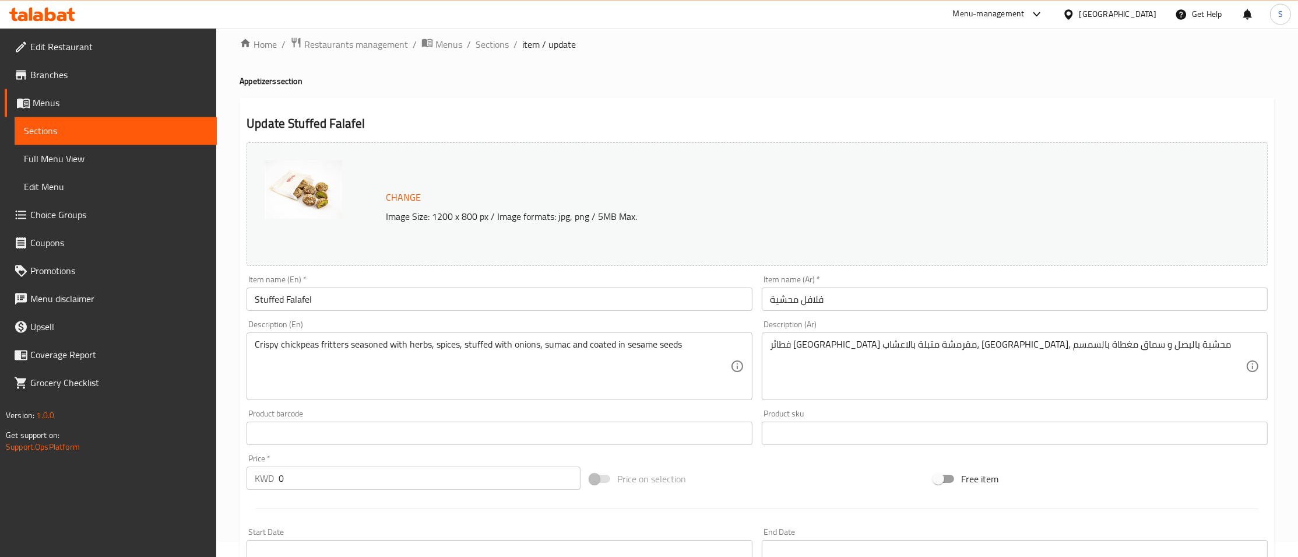
scroll to position [0, 0]
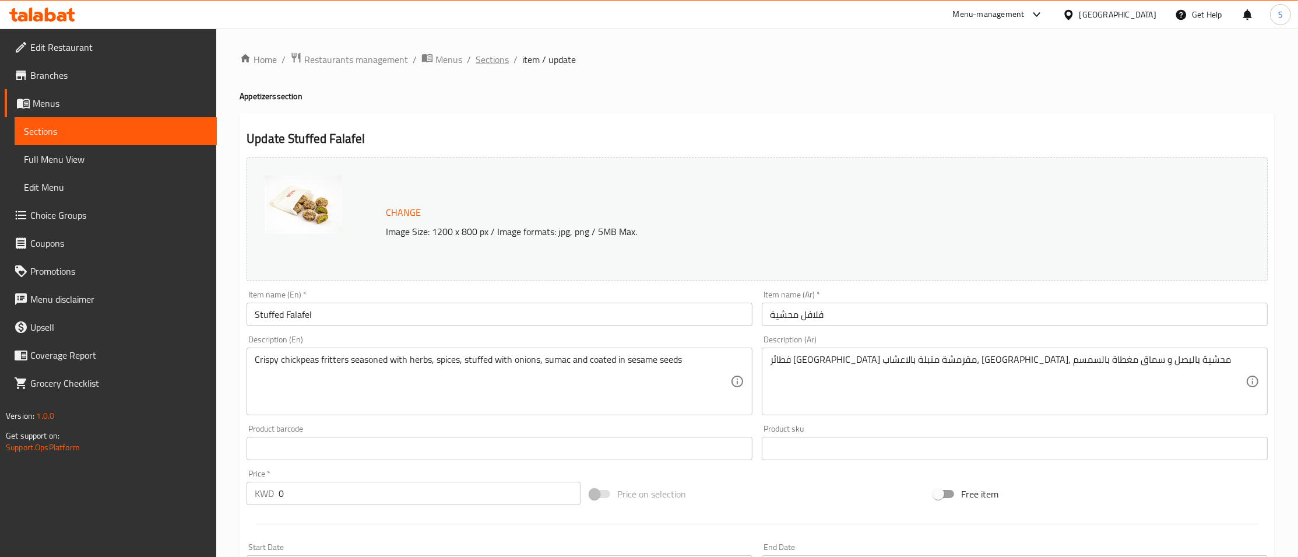
click at [484, 64] on span "Sections" at bounding box center [492, 59] width 33 height 14
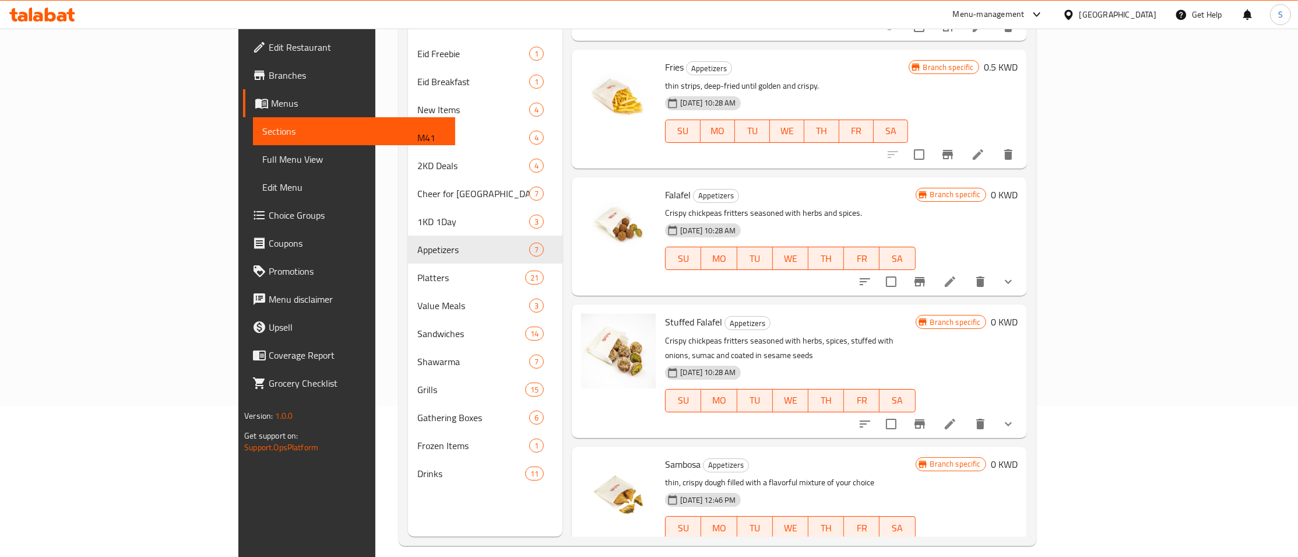
scroll to position [163, 0]
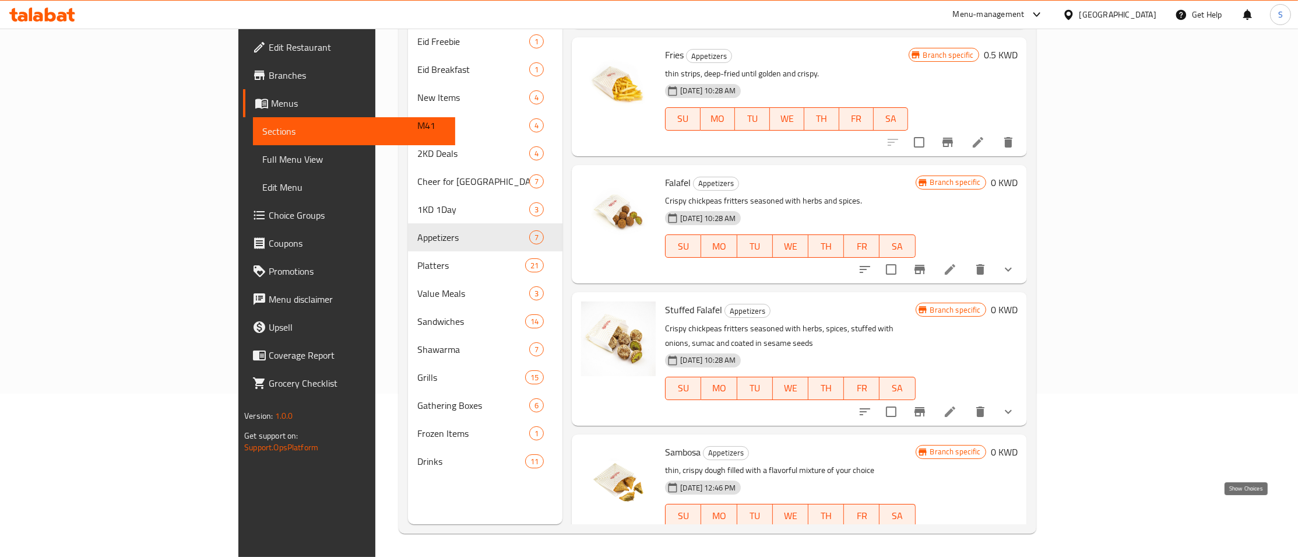
click at [1016, 532] on icon "show more" at bounding box center [1009, 539] width 14 height 14
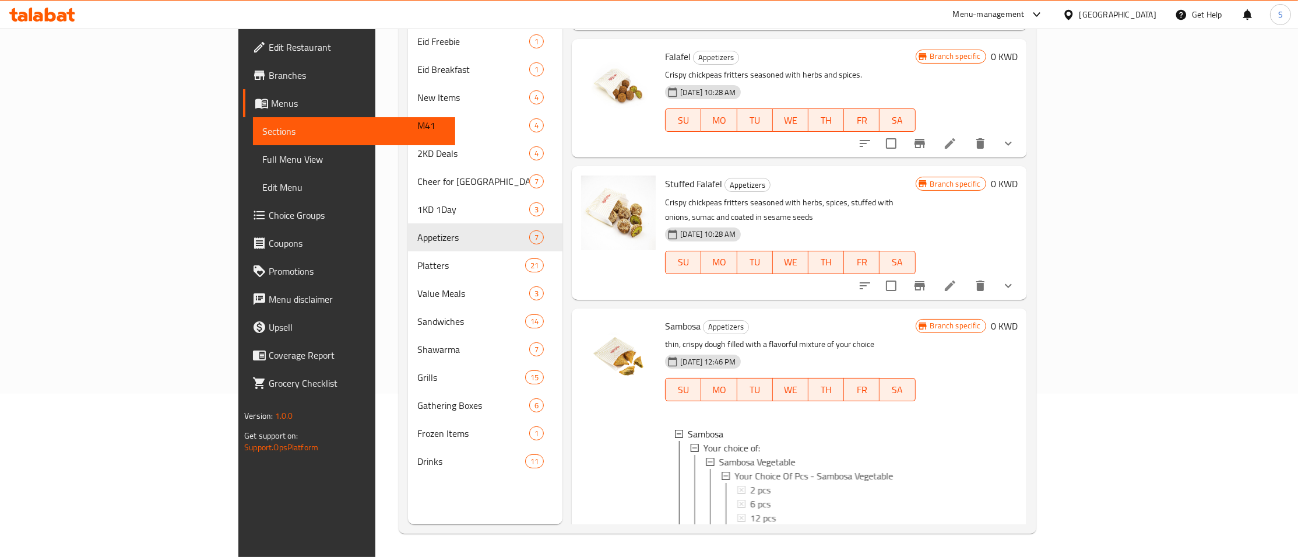
scroll to position [634, 0]
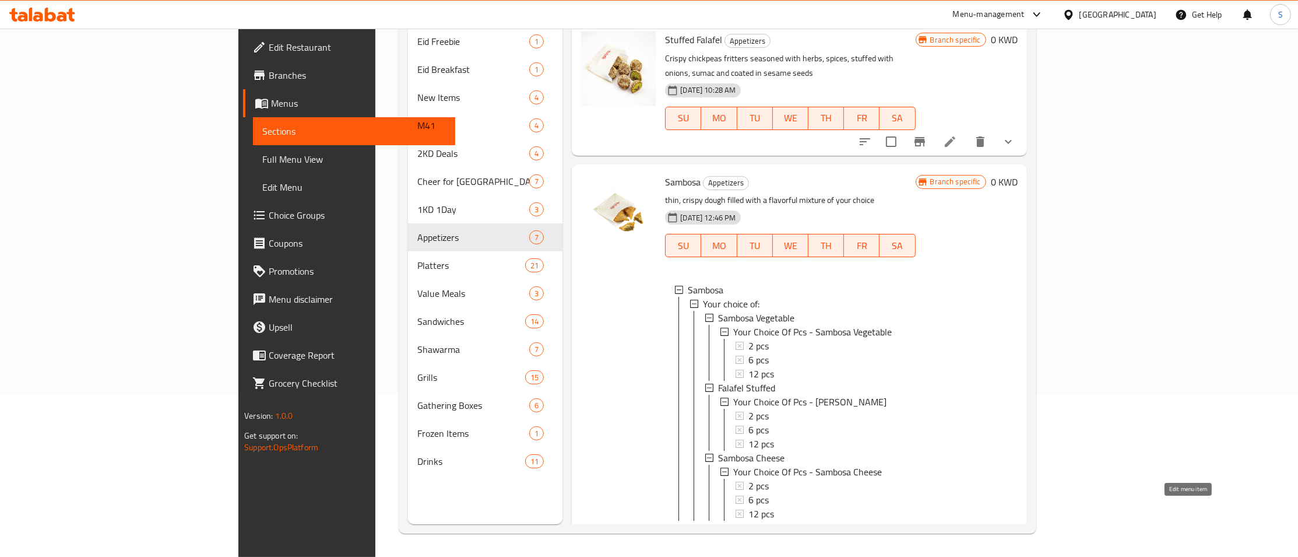
click at [957, 532] on icon at bounding box center [950, 539] width 14 height 14
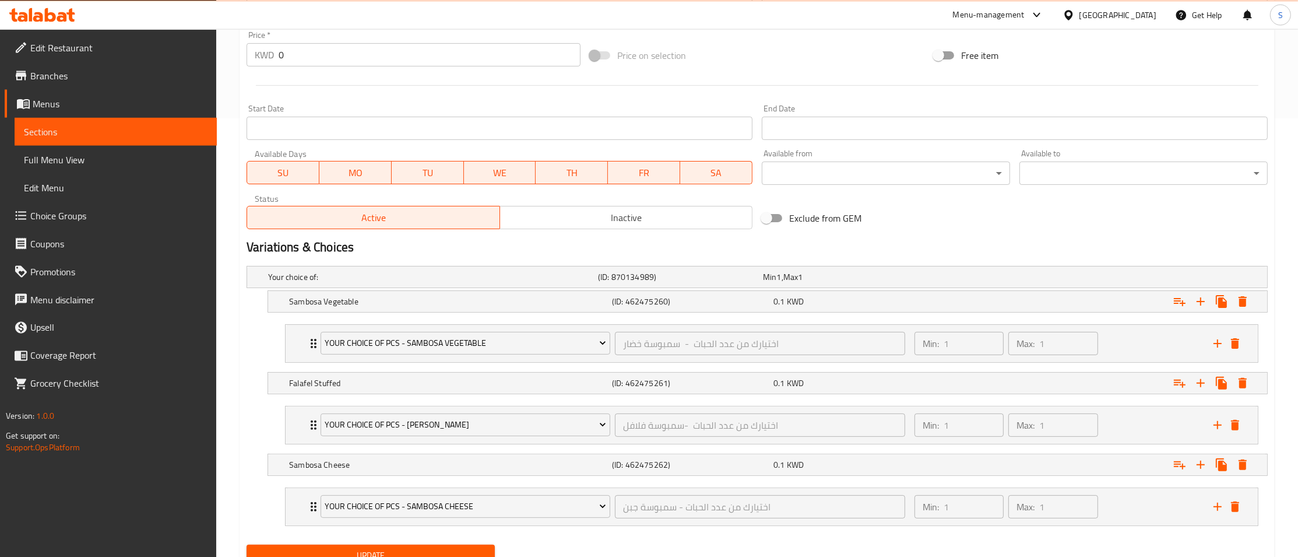
scroll to position [441, 0]
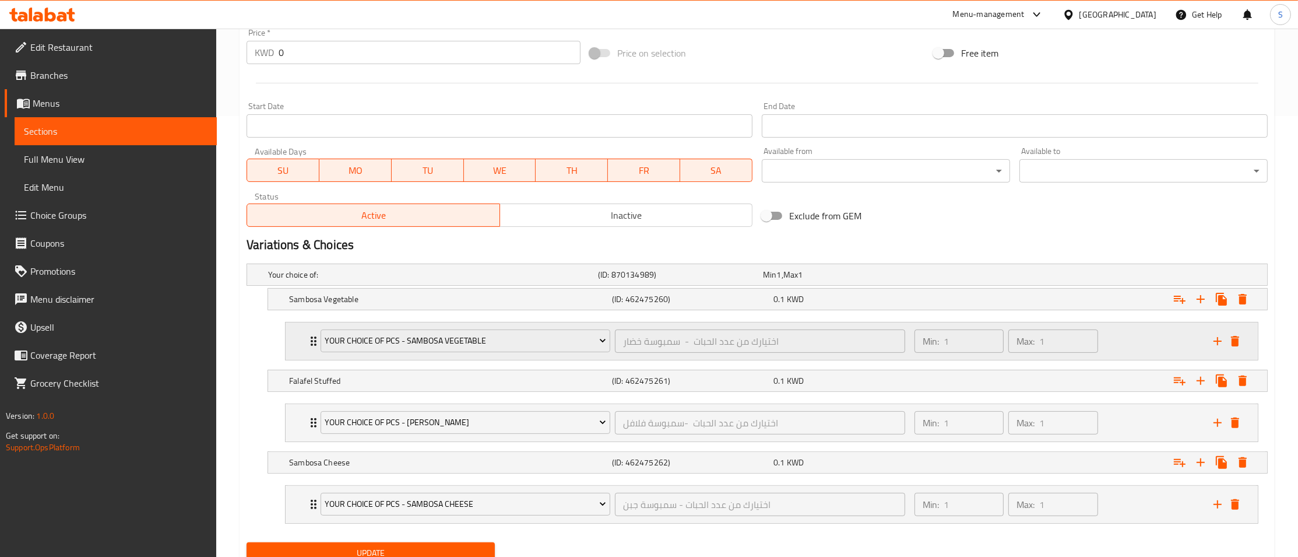
click at [308, 347] on icon "Expand" at bounding box center [314, 341] width 14 height 14
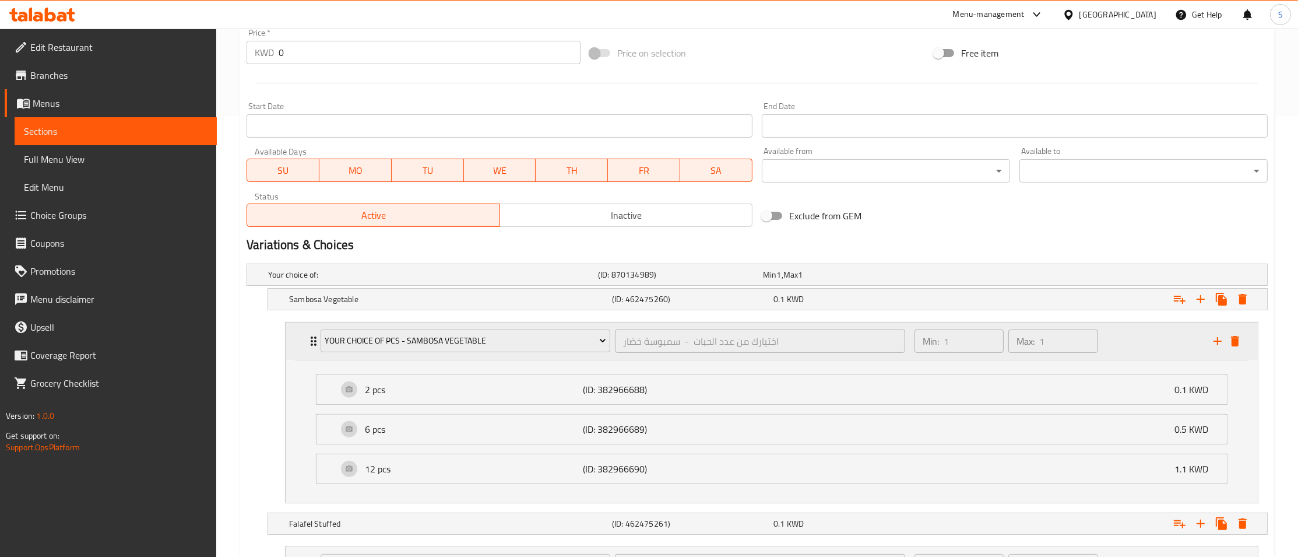
click at [310, 344] on icon "Expand" at bounding box center [314, 341] width 14 height 14
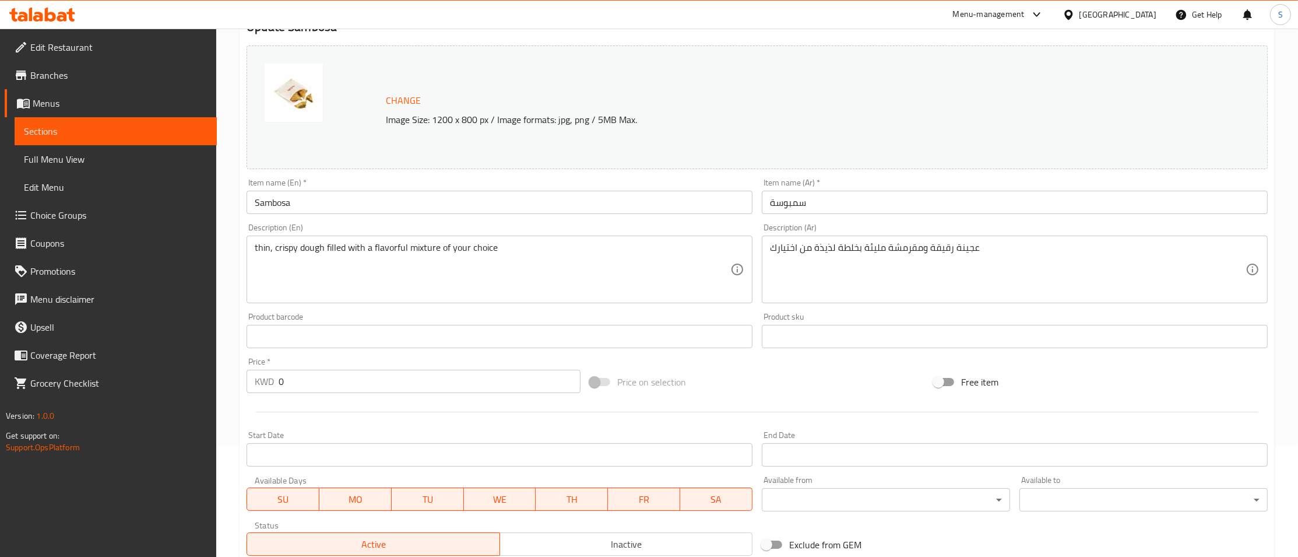
scroll to position [0, 0]
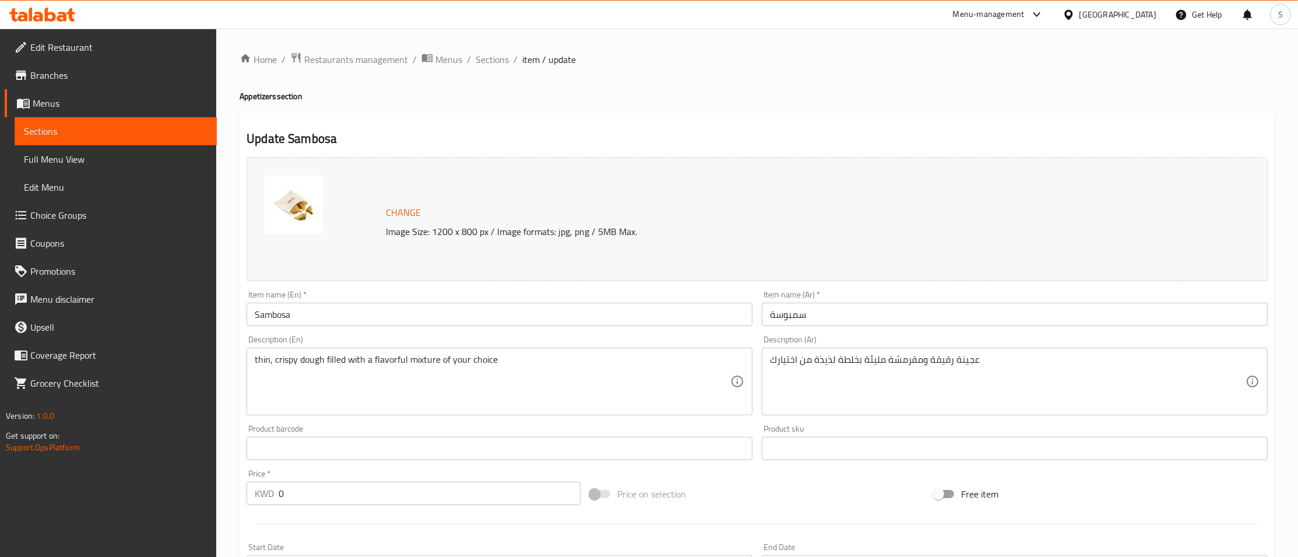
click at [496, 48] on div "Home / Restaurants management / Menus / Sections / item / update Appetizers sec…" at bounding box center [757, 537] width 1082 height 1016
click at [491, 63] on span "Sections" at bounding box center [492, 59] width 33 height 14
